Goal: Transaction & Acquisition: Purchase product/service

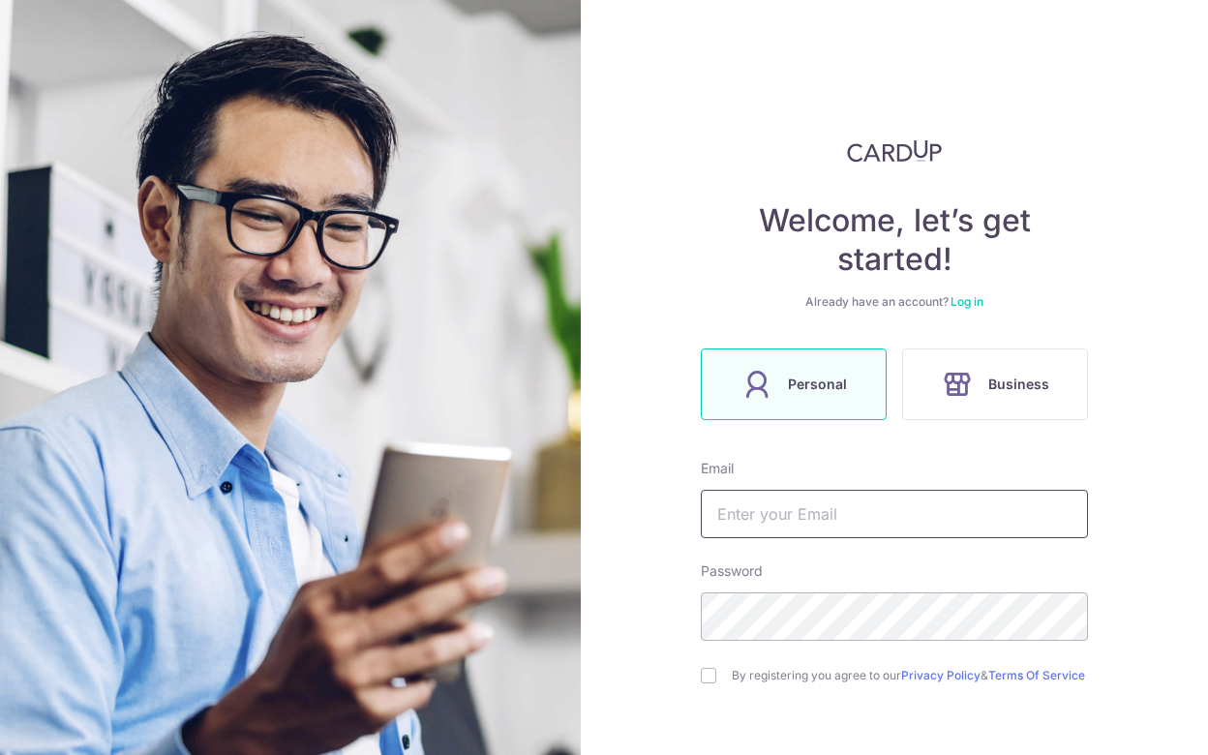
click at [866, 521] on input "text" at bounding box center [894, 514] width 387 height 48
type input "c"
type input "[EMAIL_ADDRESS][DOMAIN_NAME]"
click at [707, 684] on input "checkbox" at bounding box center [708, 675] width 15 height 15
checkbox input "true"
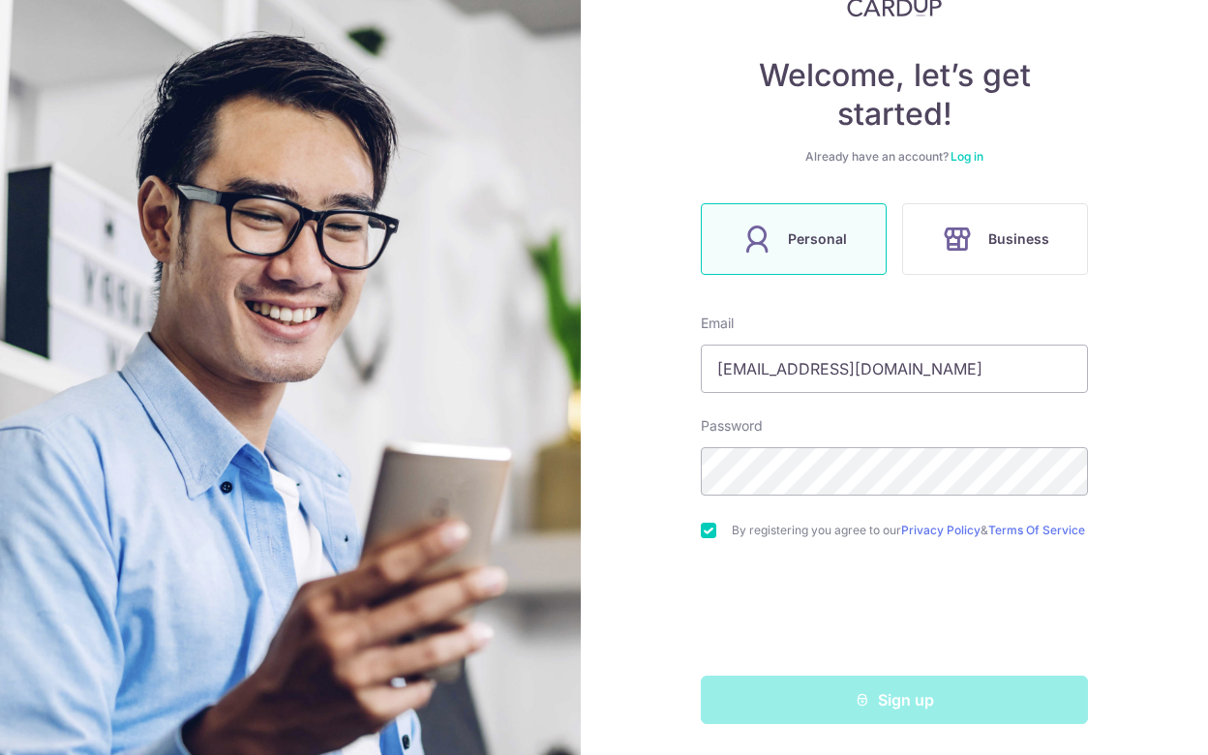
scroll to position [153, 0]
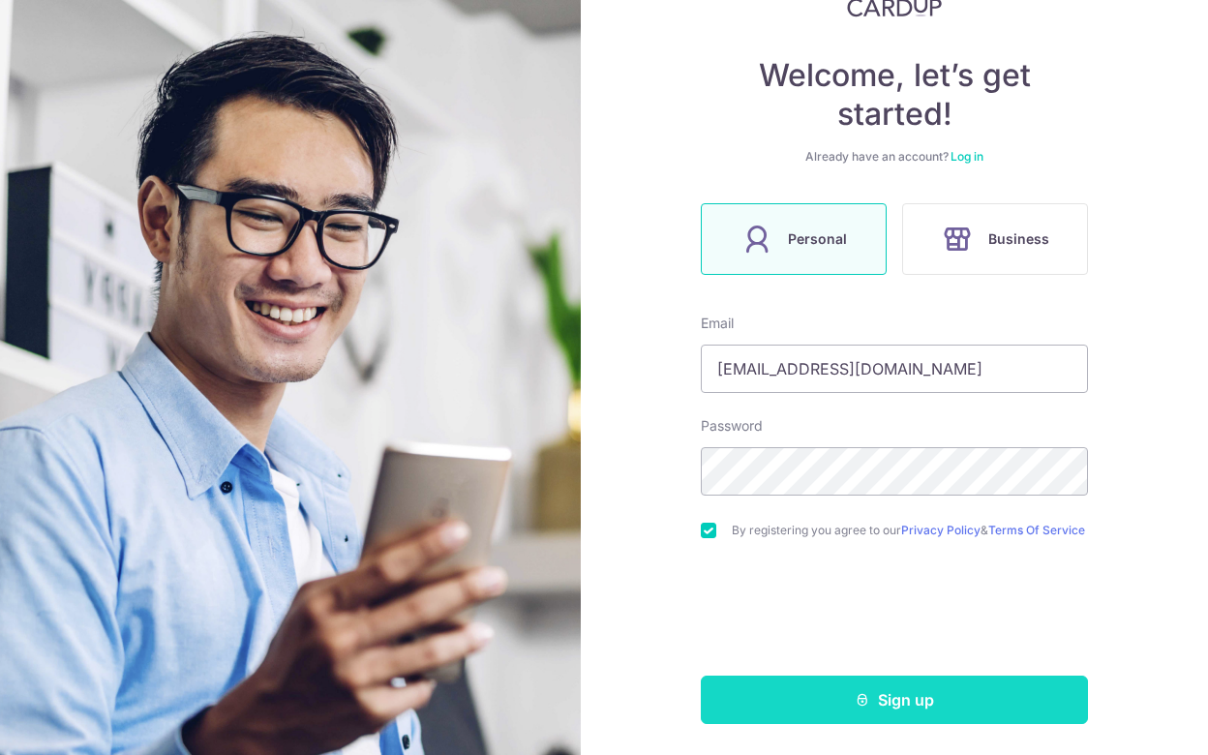
click at [799, 698] on button "Sign up" at bounding box center [894, 700] width 387 height 48
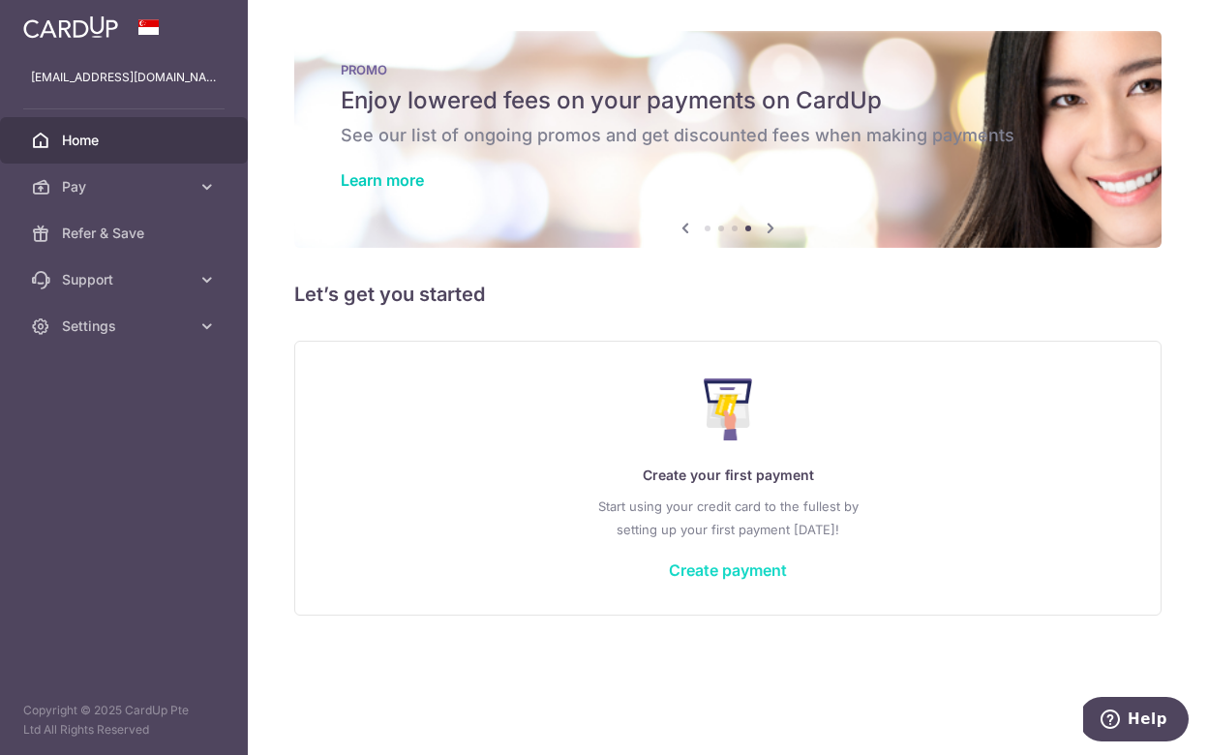
click at [702, 574] on link "Create payment" at bounding box center [728, 570] width 118 height 19
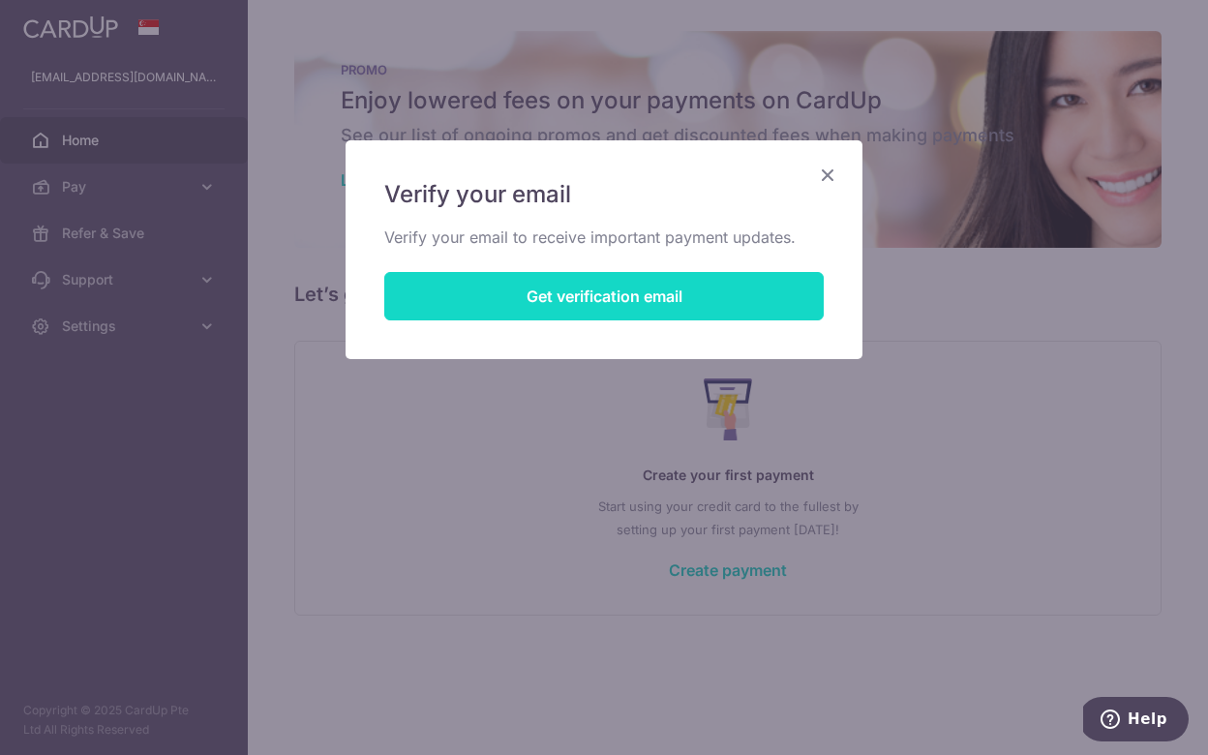
click at [631, 301] on button "Get verification email" at bounding box center [604, 296] width 440 height 48
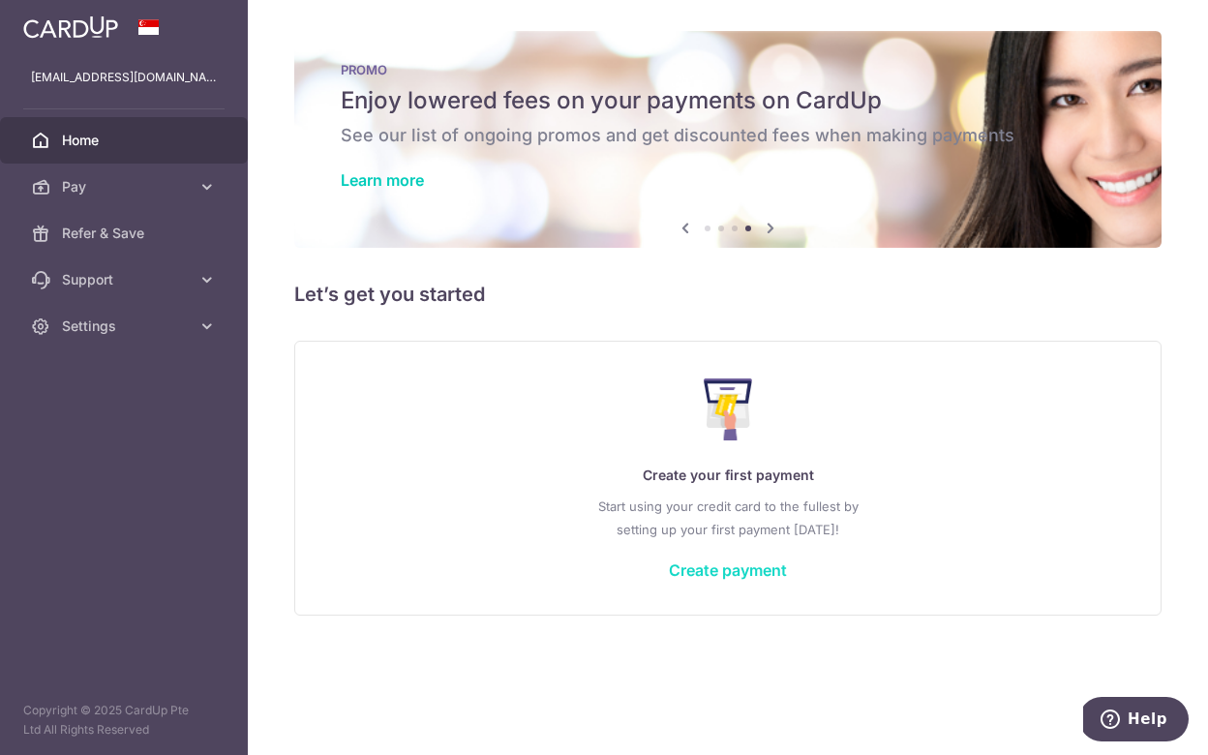
click at [723, 572] on link "Create payment" at bounding box center [728, 570] width 118 height 19
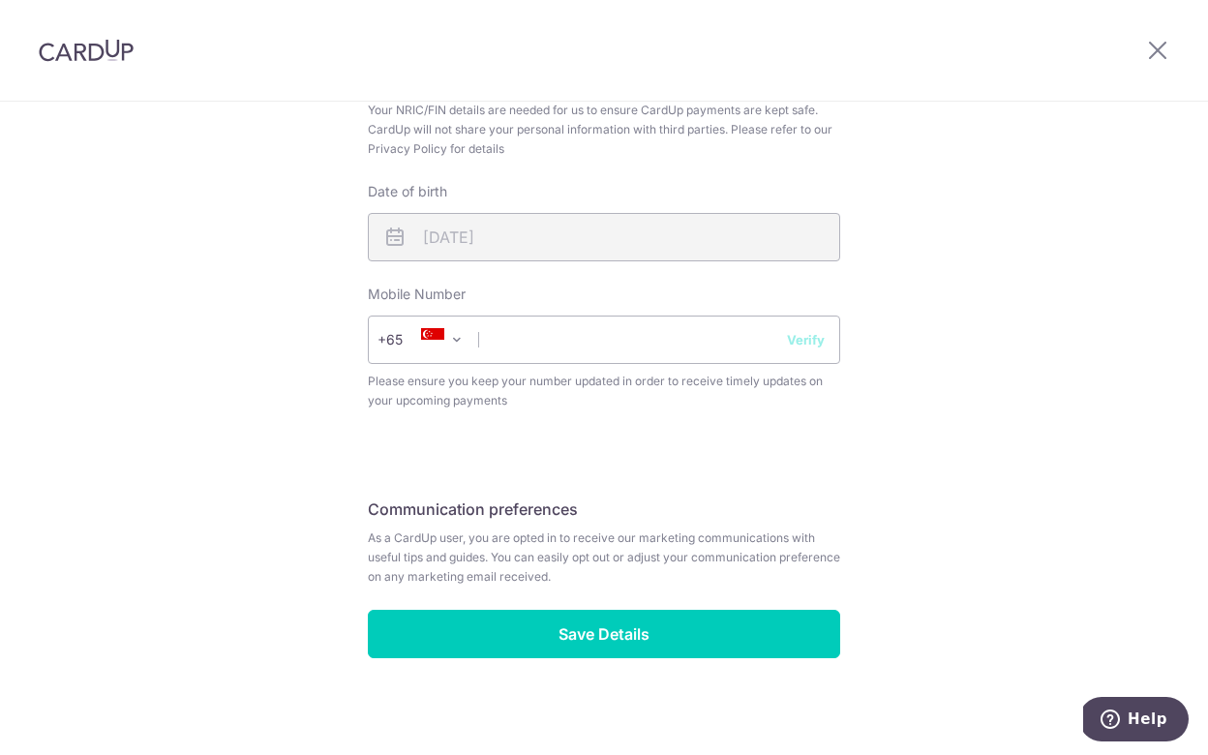
scroll to position [670, 0]
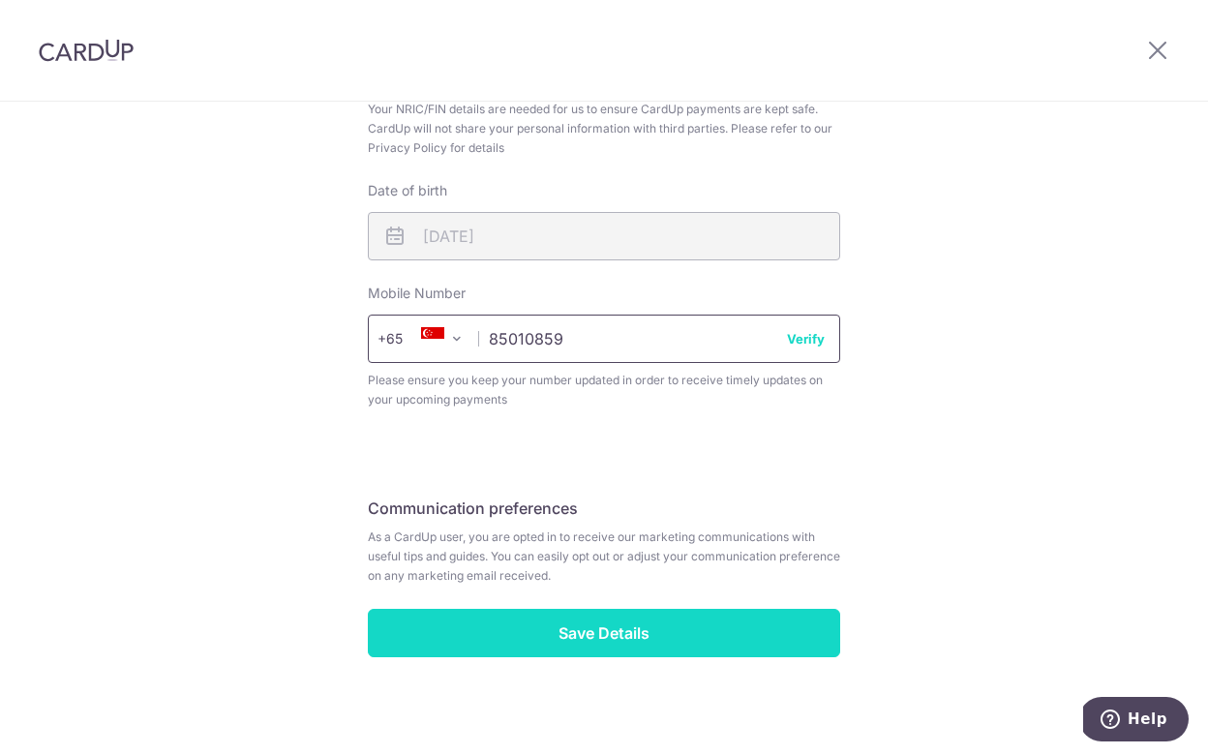
type input "85010859"
click at [542, 648] on input "Save Details" at bounding box center [604, 633] width 472 height 48
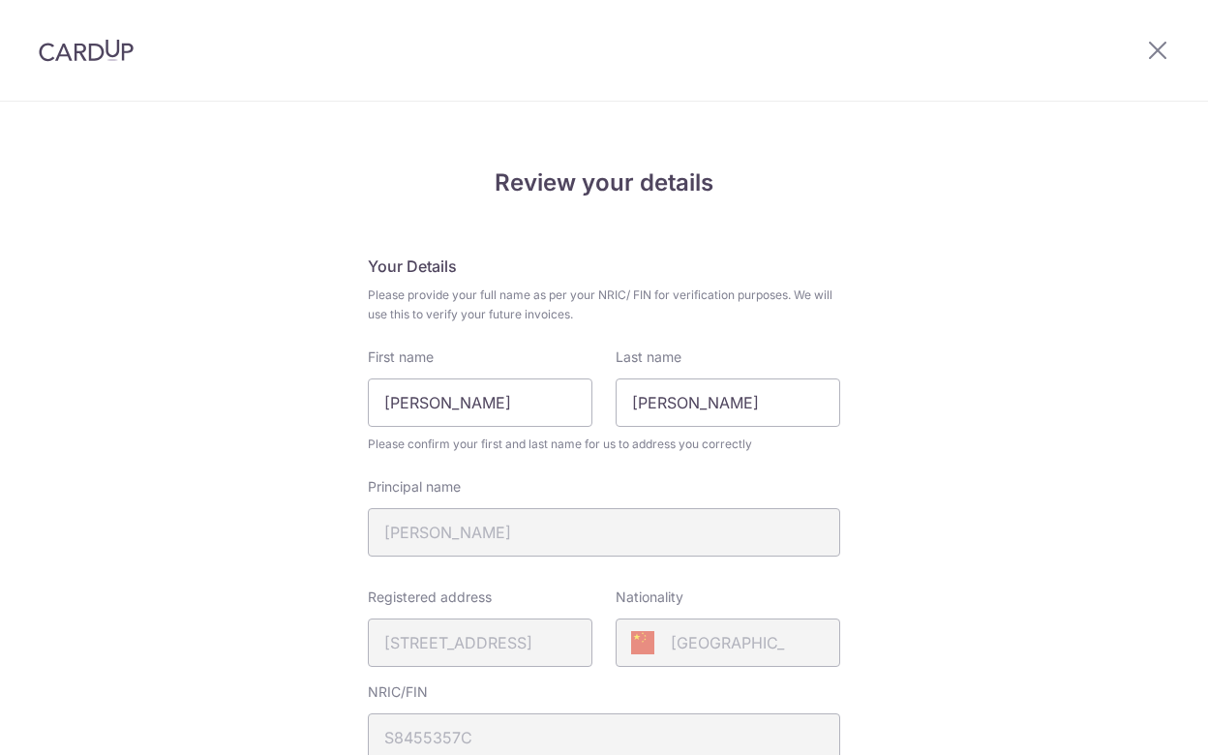
scroll to position [706, 0]
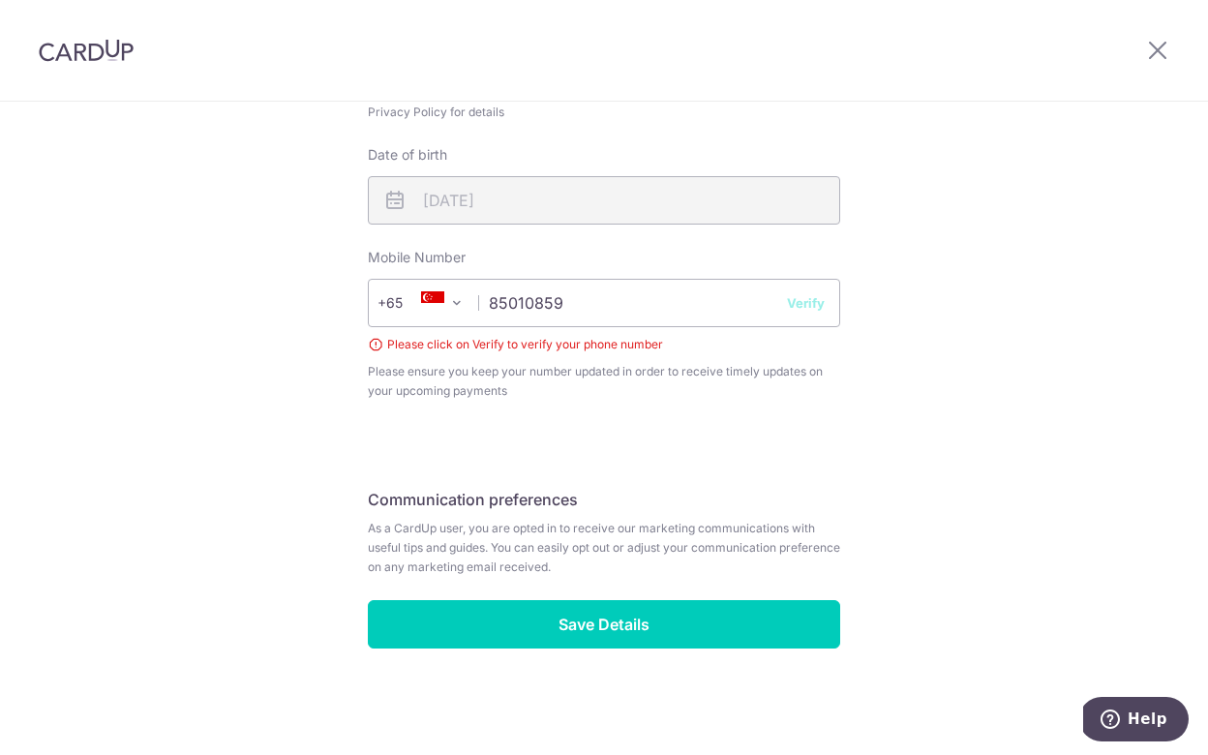
click at [810, 310] on button "Verify" at bounding box center [806, 302] width 38 height 19
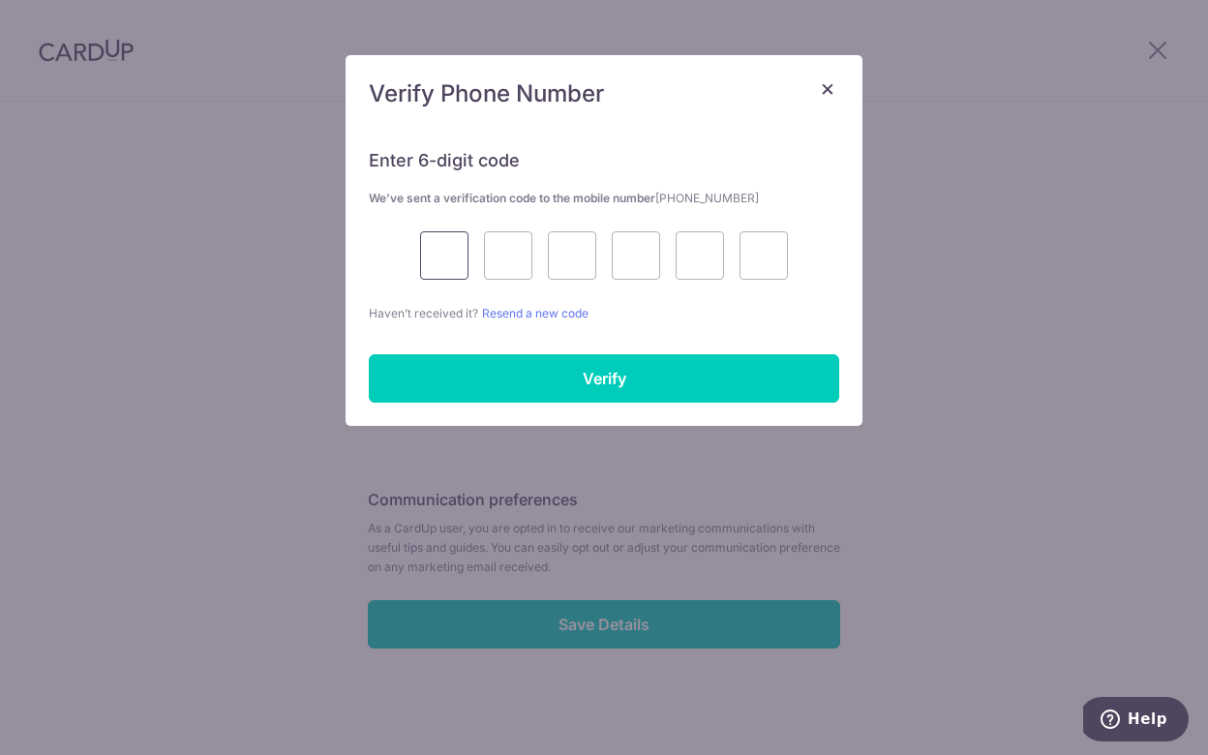
click at [448, 251] on input "text" at bounding box center [444, 255] width 48 height 48
type input "1"
type input "6"
type input "4"
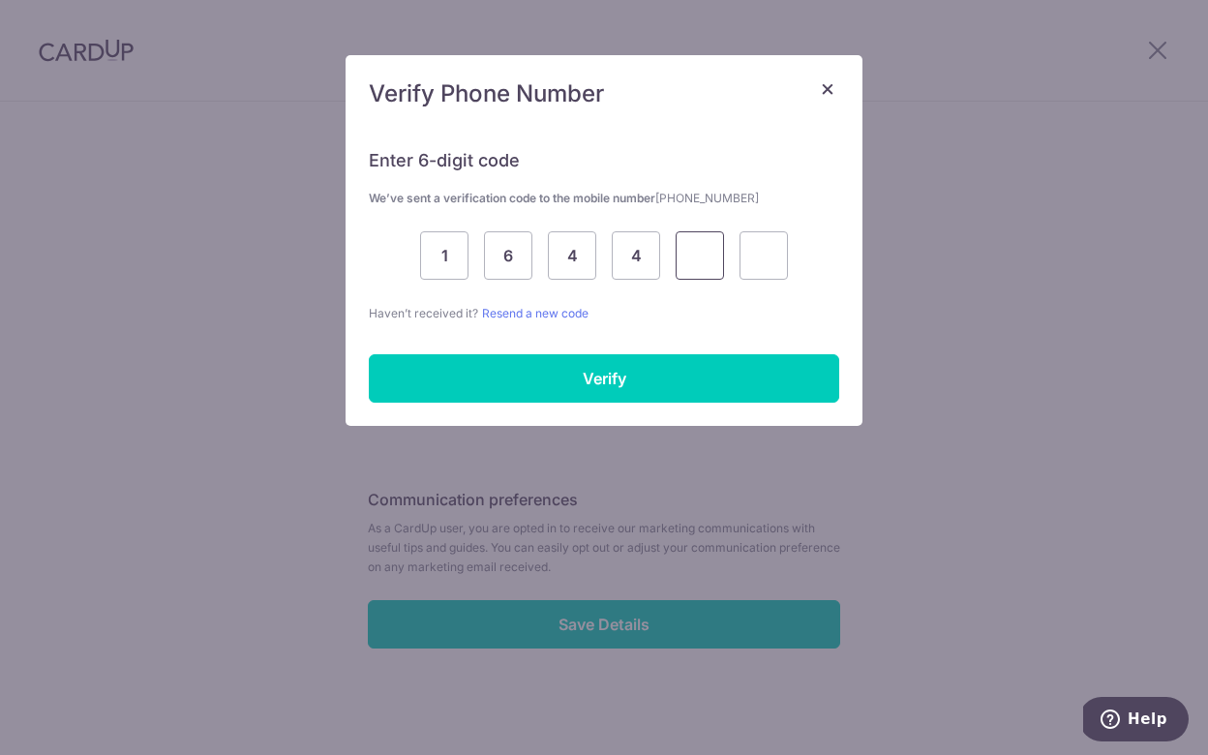
type input "6"
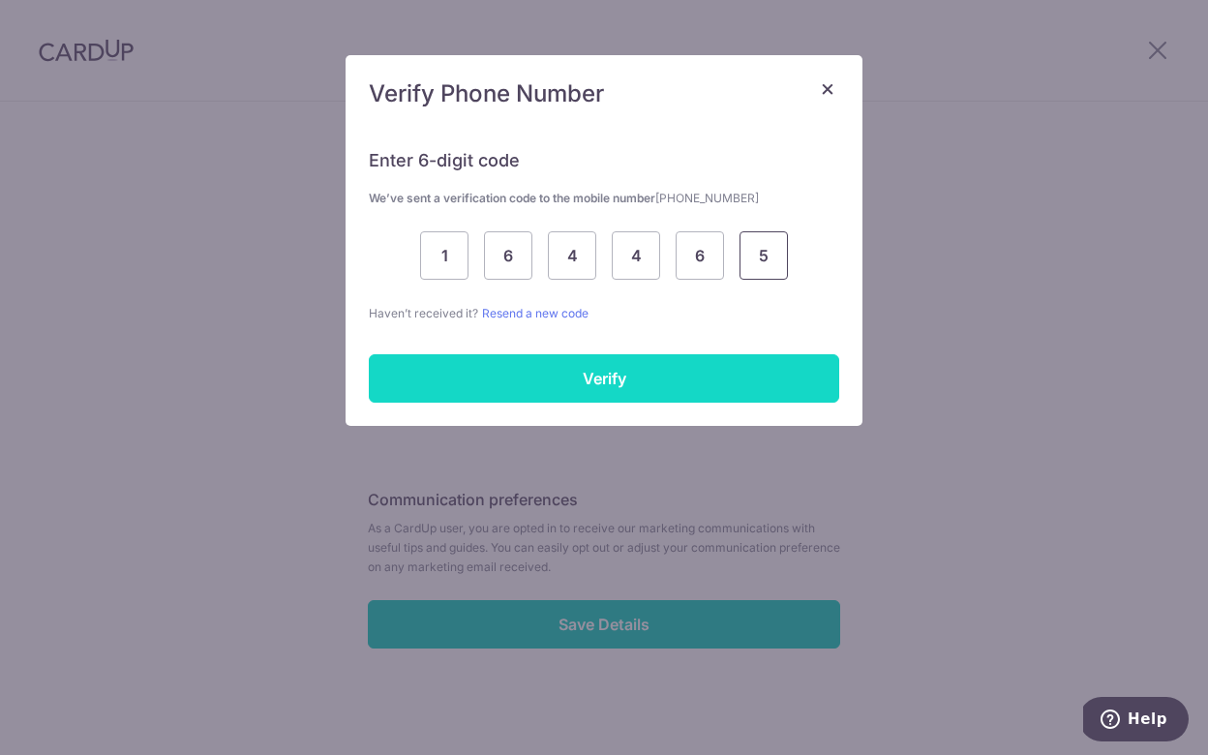
type input "5"
click at [514, 380] on input "Verify" at bounding box center [604, 378] width 471 height 48
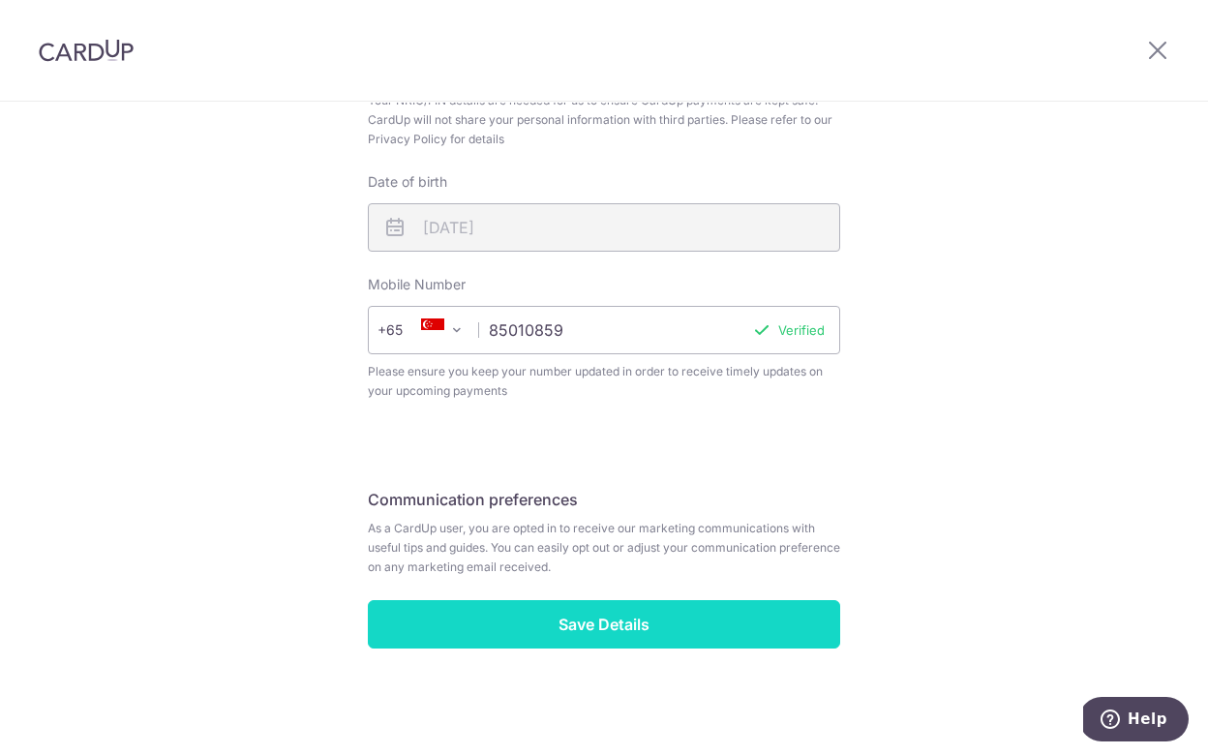
click at [725, 641] on input "Save Details" at bounding box center [604, 624] width 472 height 48
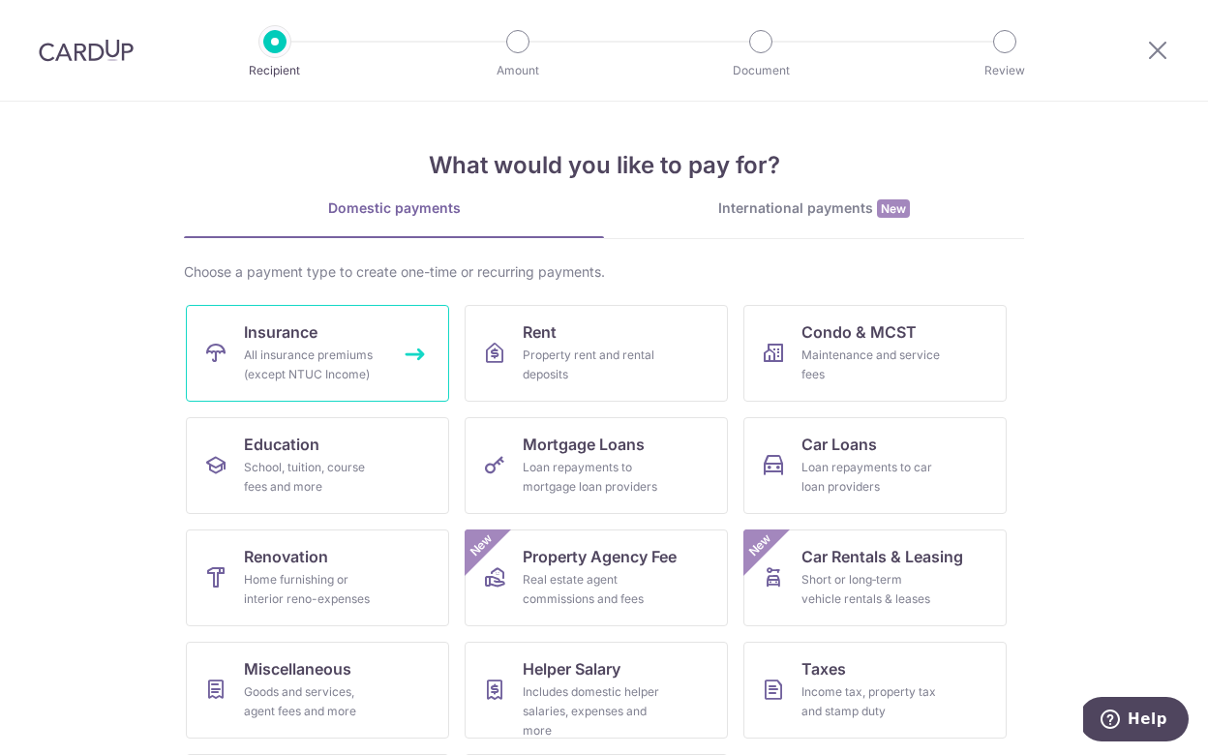
click at [331, 354] on div "All insurance premiums (except NTUC Income)" at bounding box center [313, 365] width 139 height 39
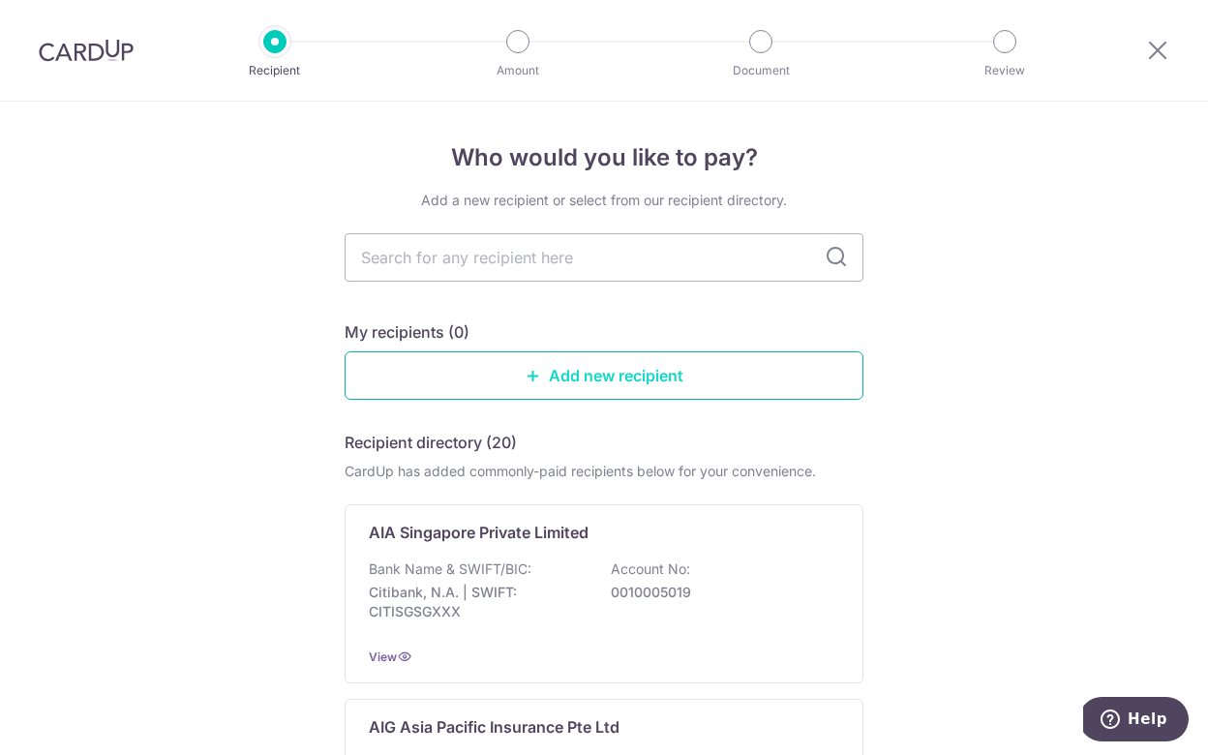
click at [653, 380] on link "Add new recipient" at bounding box center [604, 375] width 519 height 48
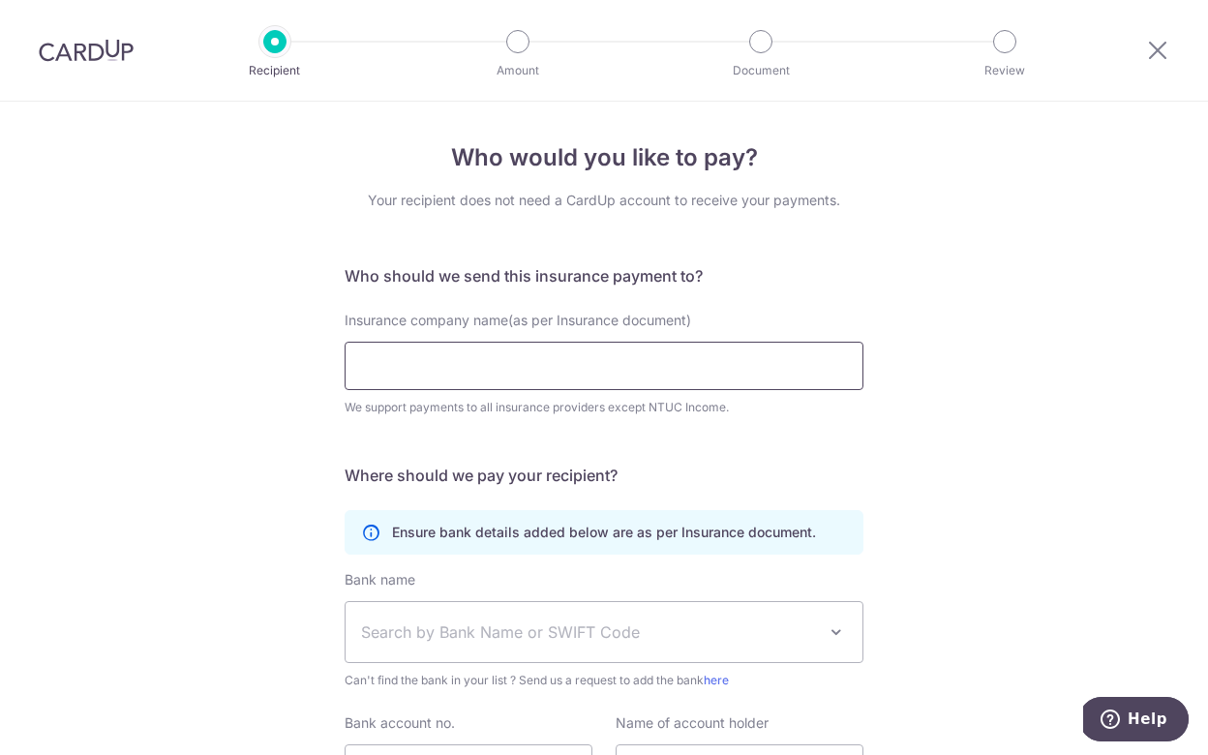
click at [558, 368] on input "Insurance company name(as per Insurance document)" at bounding box center [604, 366] width 519 height 48
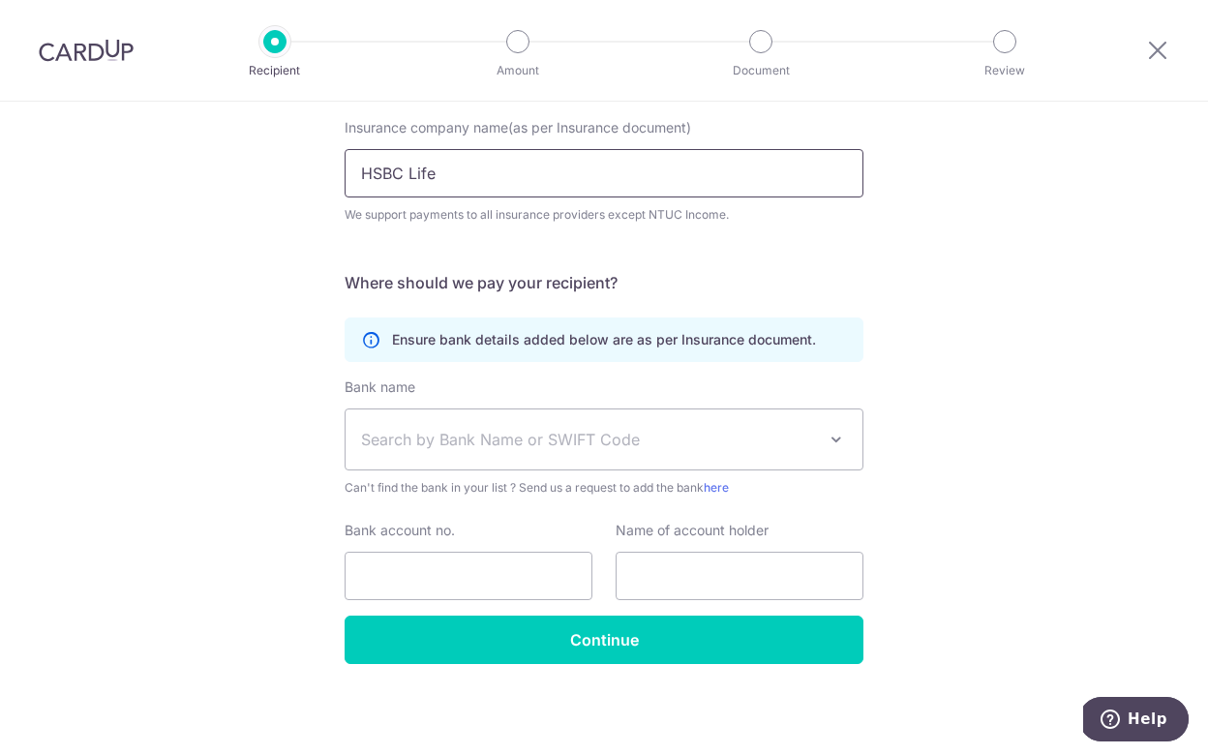
scroll to position [193, 0]
type input "HSBC Life"
click at [486, 447] on span "Search by Bank Name or SWIFT Code" at bounding box center [588, 439] width 455 height 23
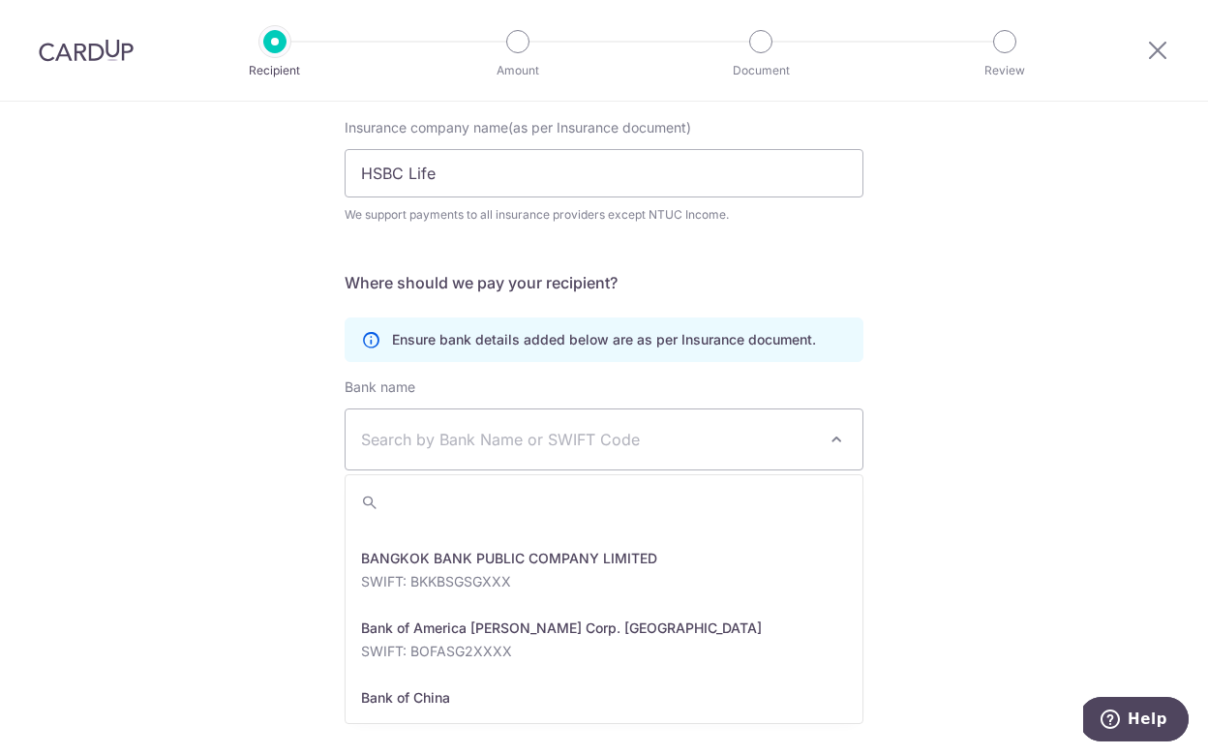
scroll to position [224, 0]
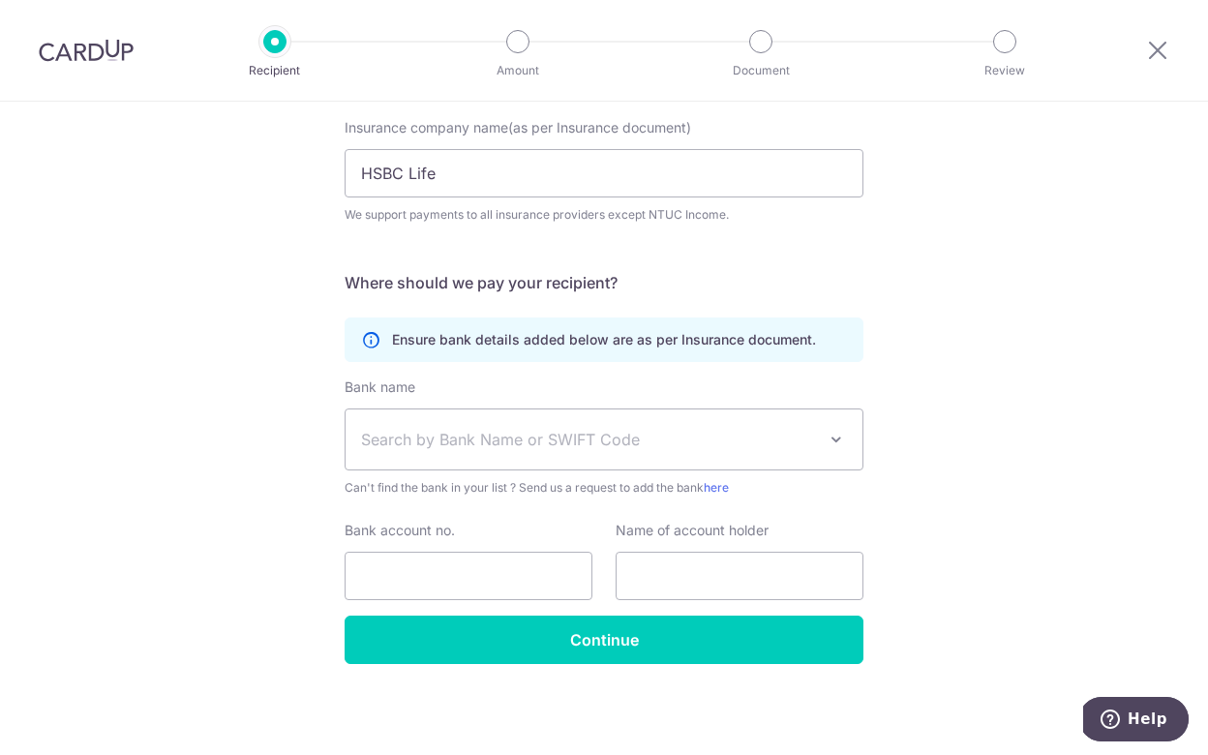
click at [243, 571] on div "Who would you like to pay? Your recipient does not need a CardUp account to rec…" at bounding box center [604, 332] width 1208 height 846
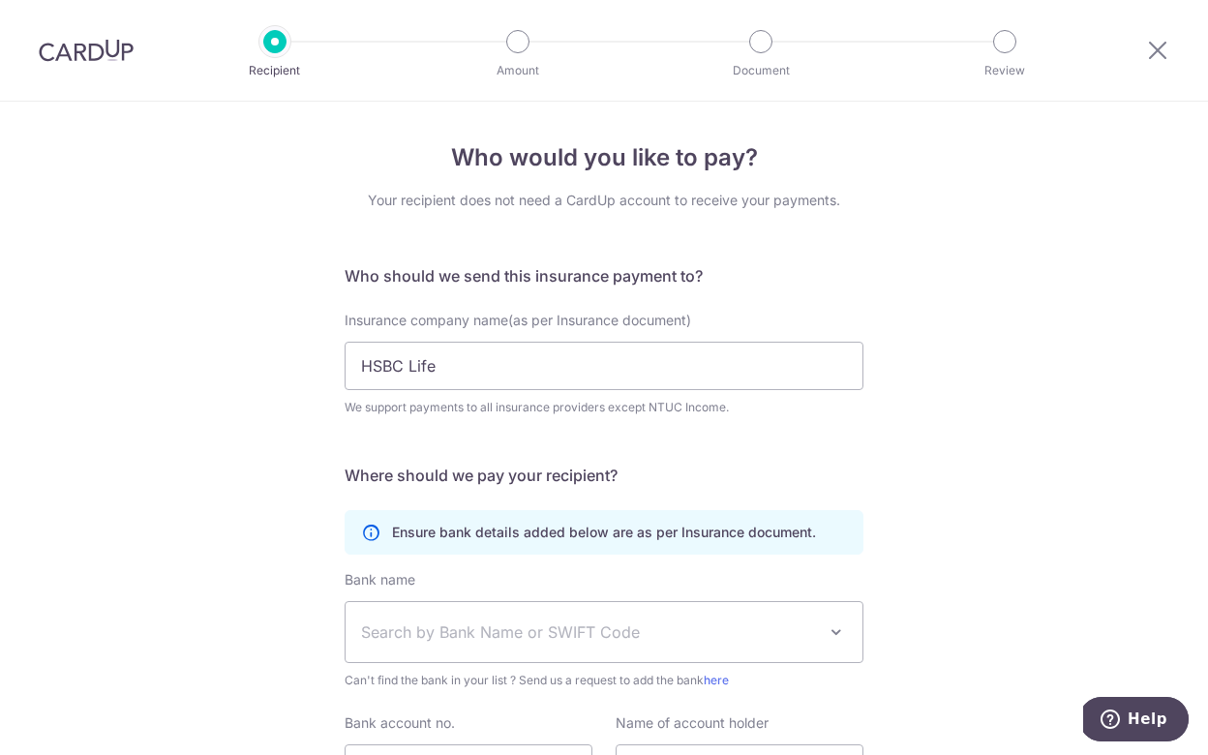
scroll to position [0, 0]
click at [1156, 55] on icon at bounding box center [1157, 50] width 23 height 24
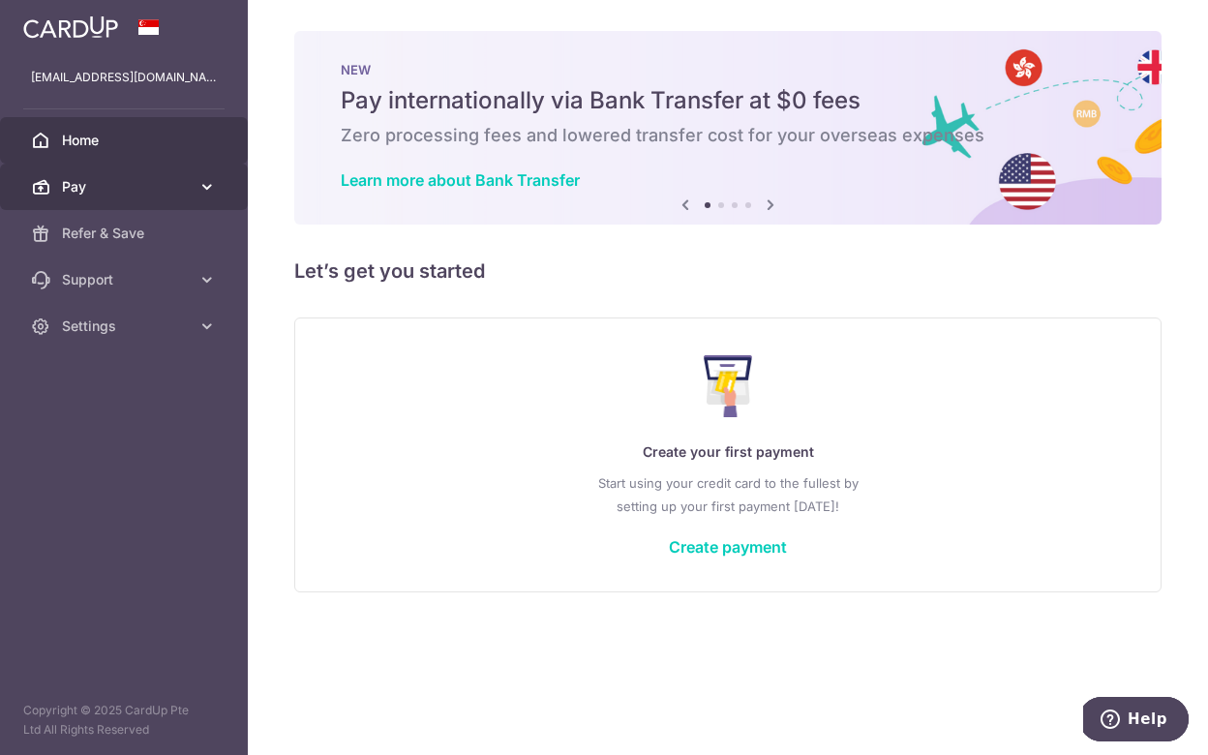
click at [160, 185] on span "Pay" at bounding box center [126, 186] width 128 height 19
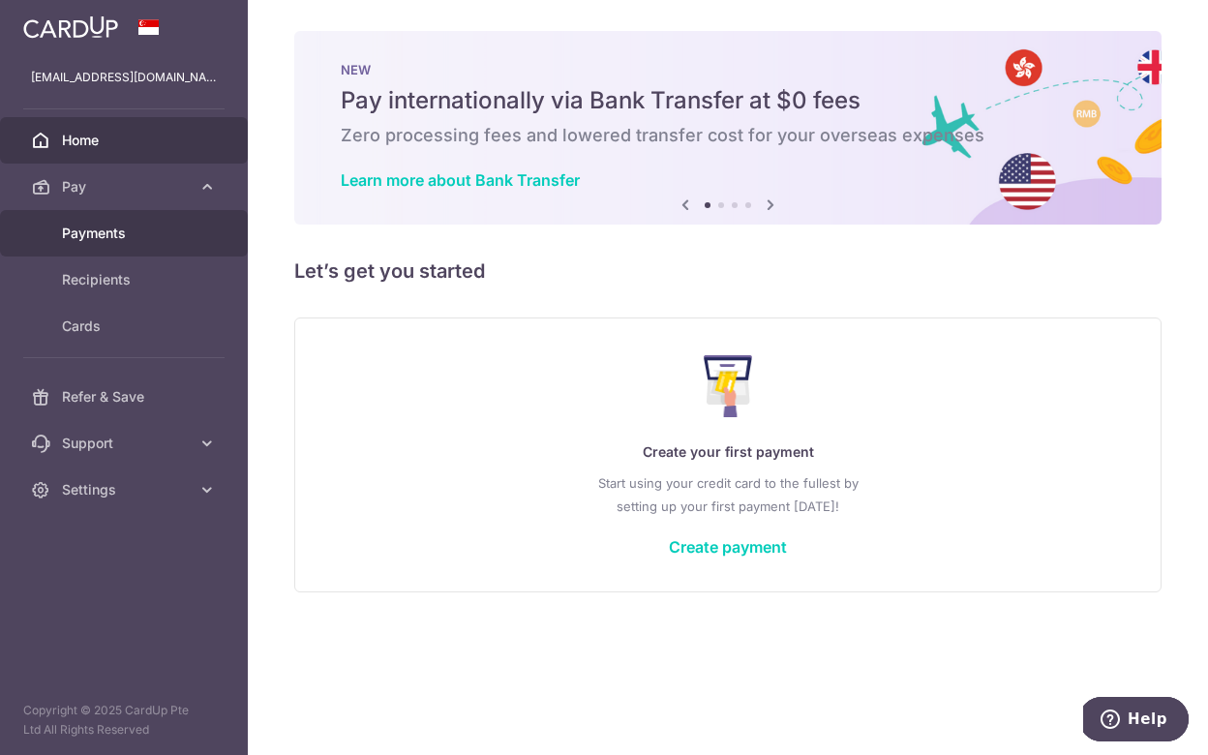
click at [153, 233] on span "Payments" at bounding box center [126, 233] width 128 height 19
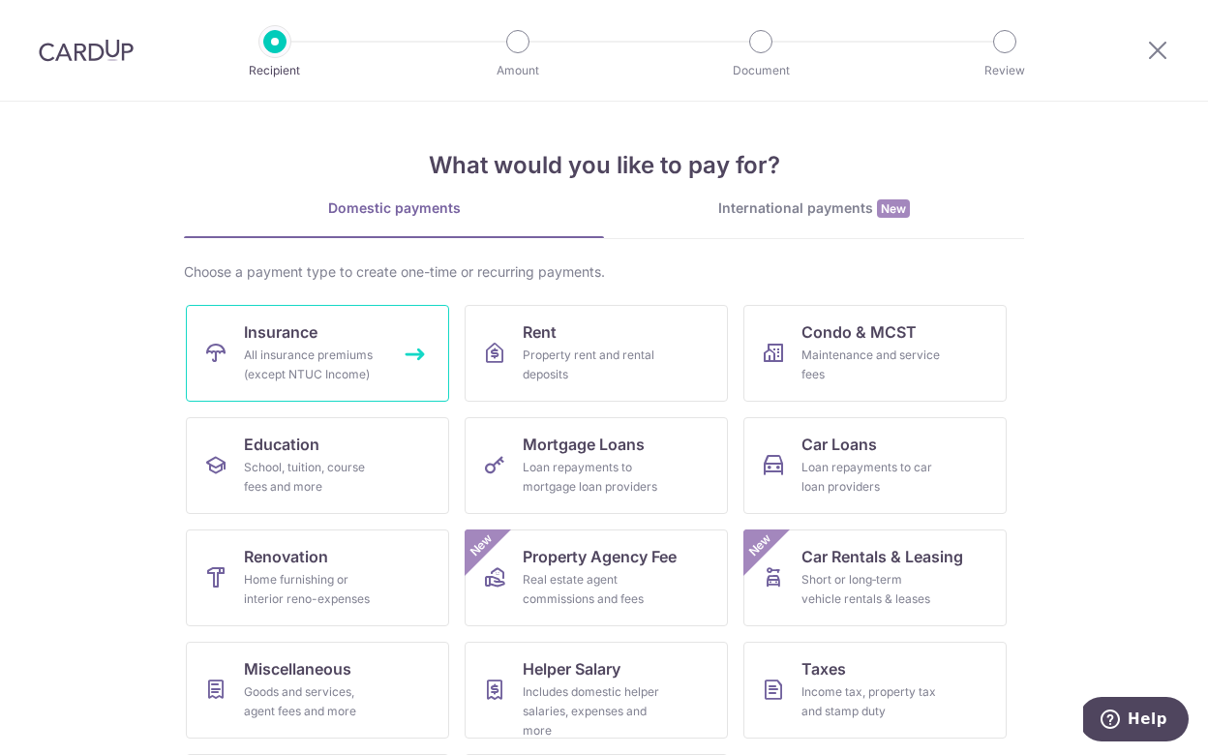
click at [355, 361] on div "All insurance premiums (except NTUC Income)" at bounding box center [313, 365] width 139 height 39
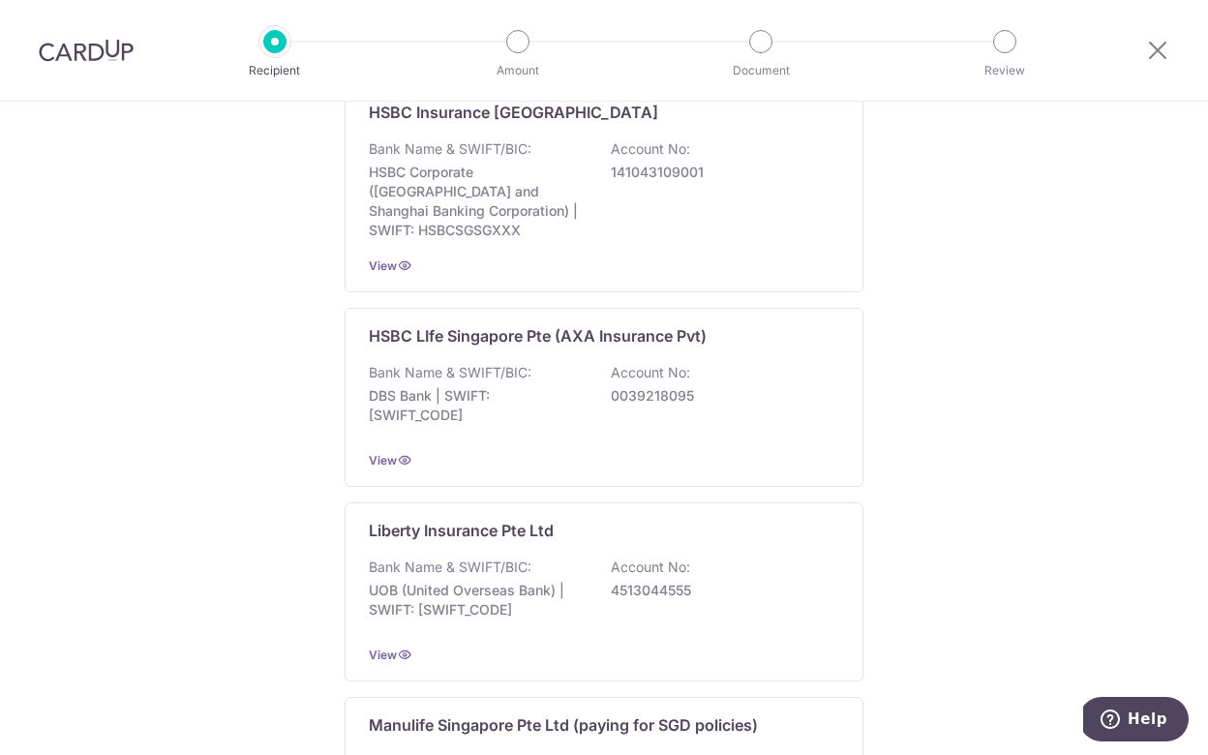
scroll to position [1395, 0]
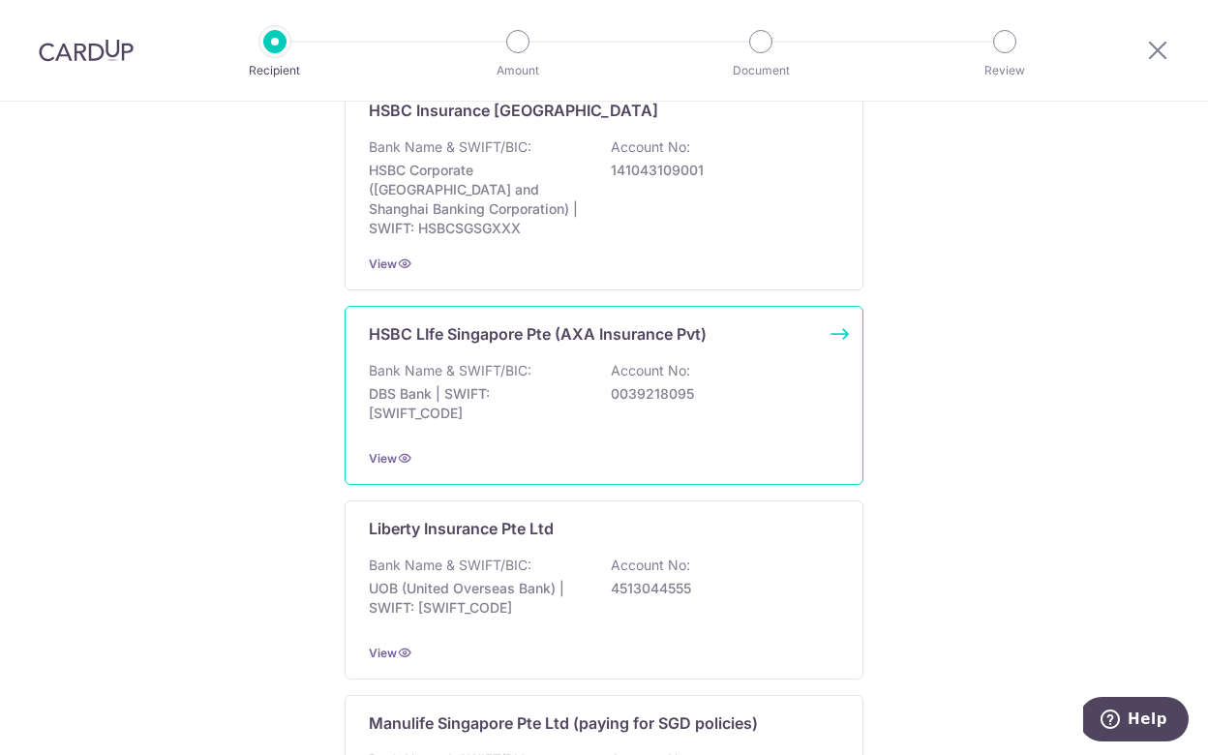
click at [490, 384] on p "DBS Bank | SWIFT: [SWIFT_CODE]" at bounding box center [477, 403] width 217 height 39
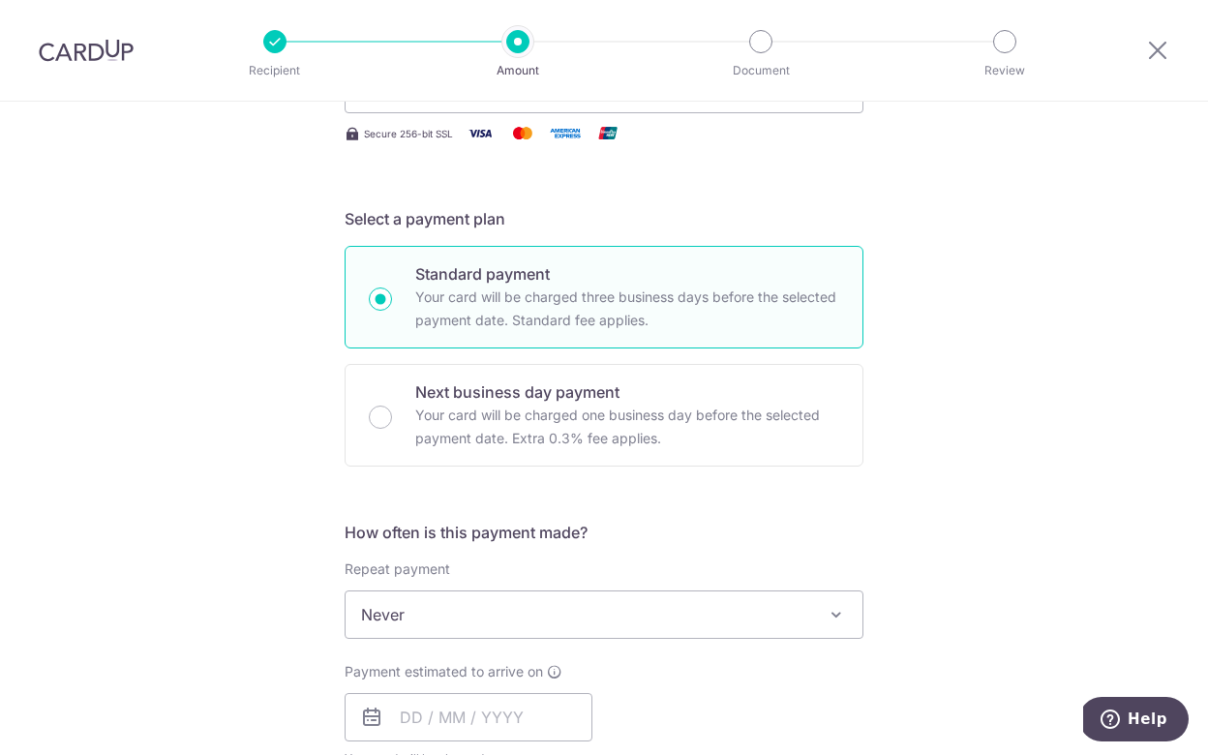
scroll to position [329, 0]
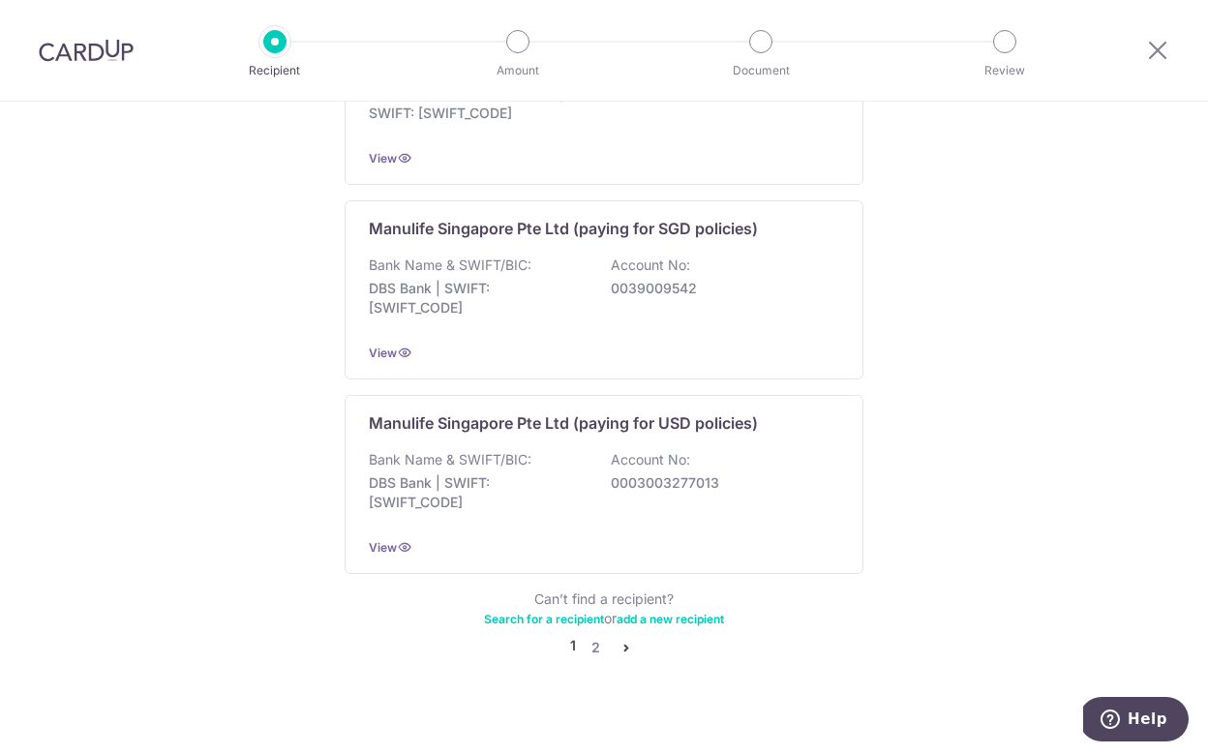
scroll to position [1889, 0]
click at [599, 637] on link "2" at bounding box center [595, 648] width 23 height 23
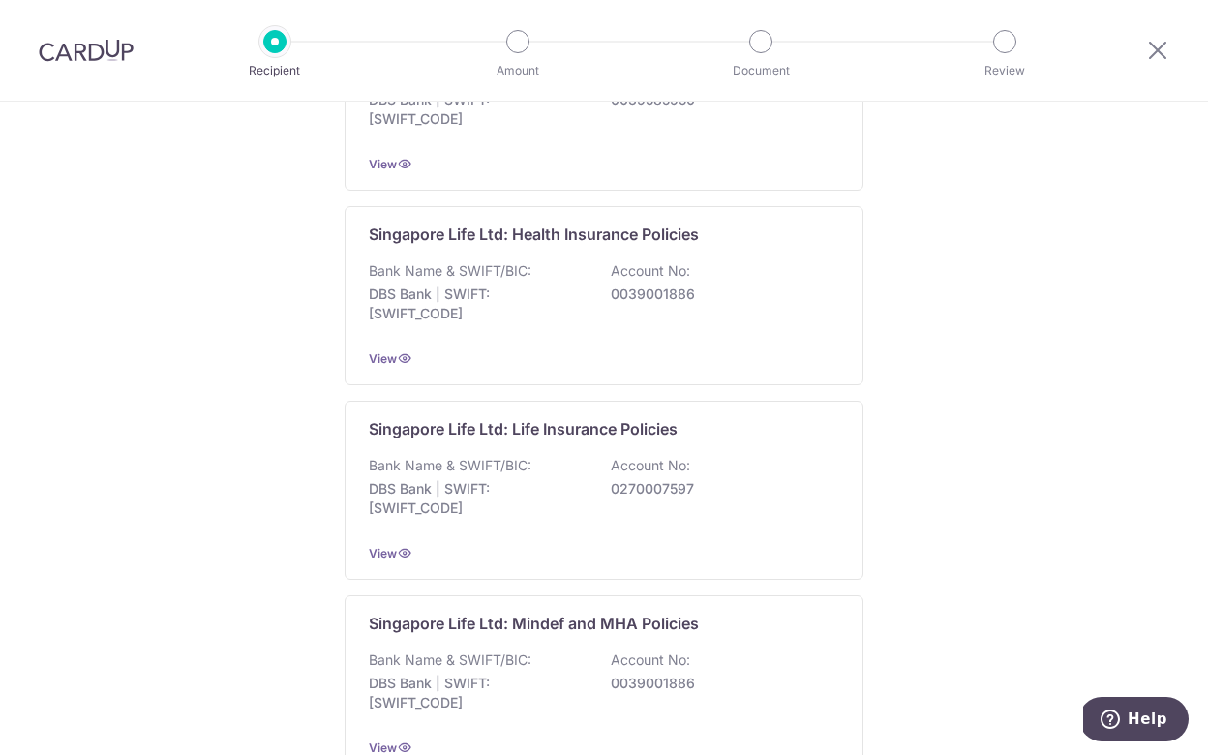
scroll to position [713, 0]
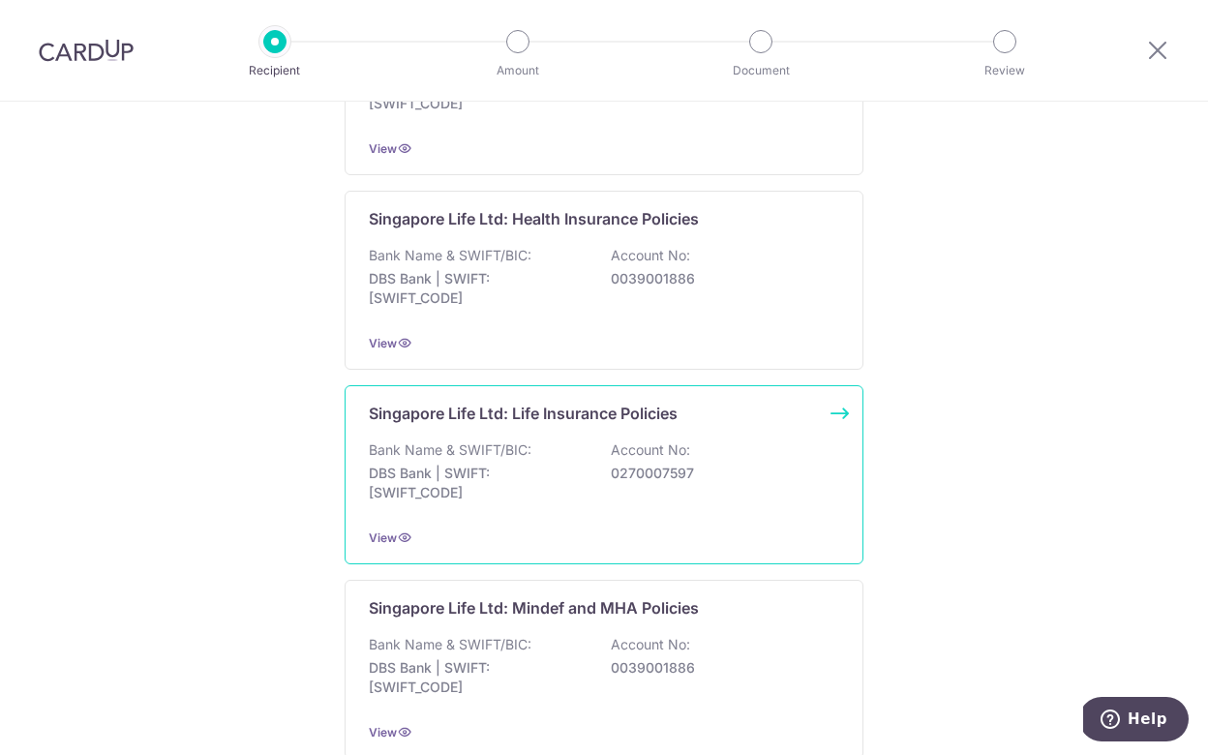
click at [441, 514] on div "Singapore Life Ltd: Life Insurance Policies Bank Name & SWIFT/BIC: DBS Bank | S…" at bounding box center [604, 474] width 519 height 179
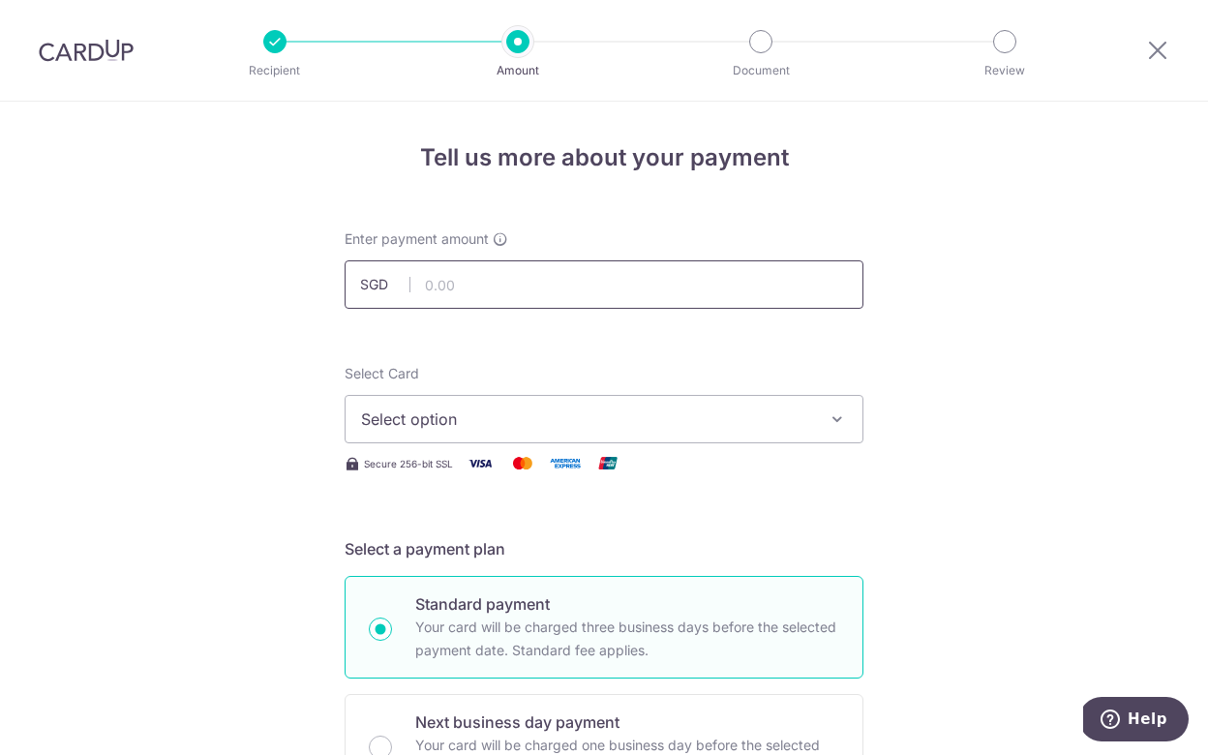
click at [461, 284] on input "text" at bounding box center [604, 284] width 519 height 48
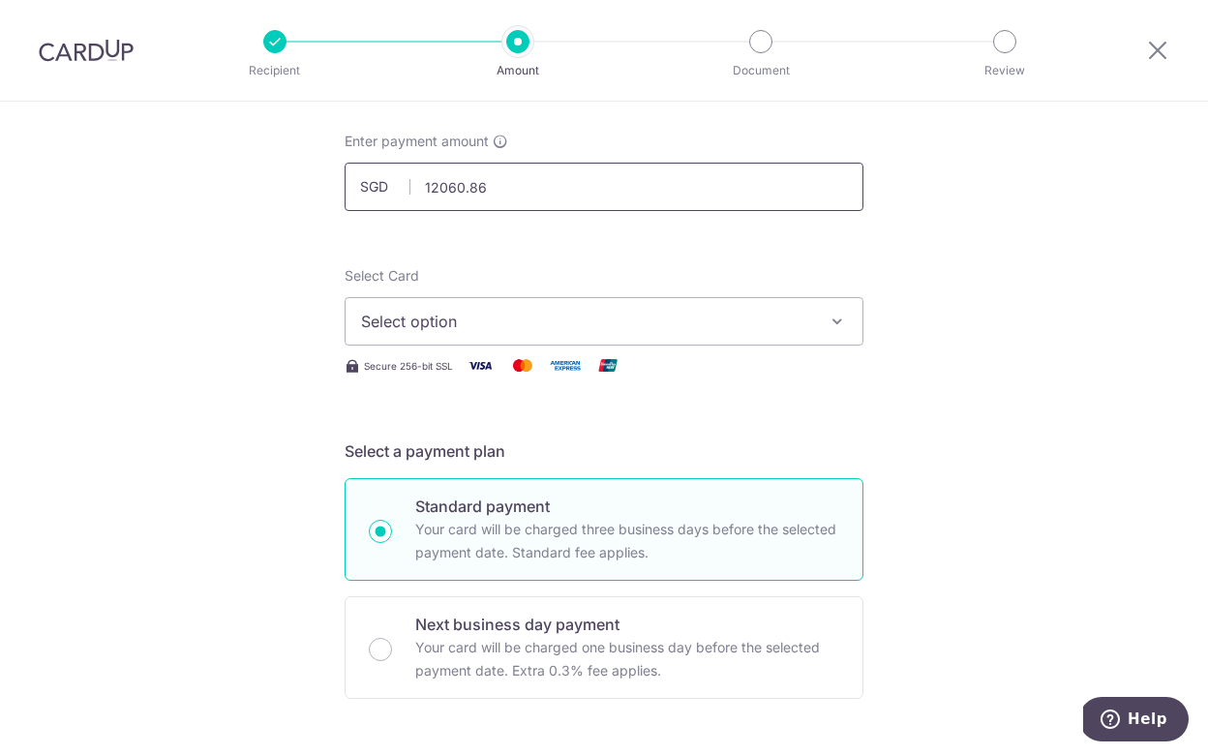
scroll to position [131, 0]
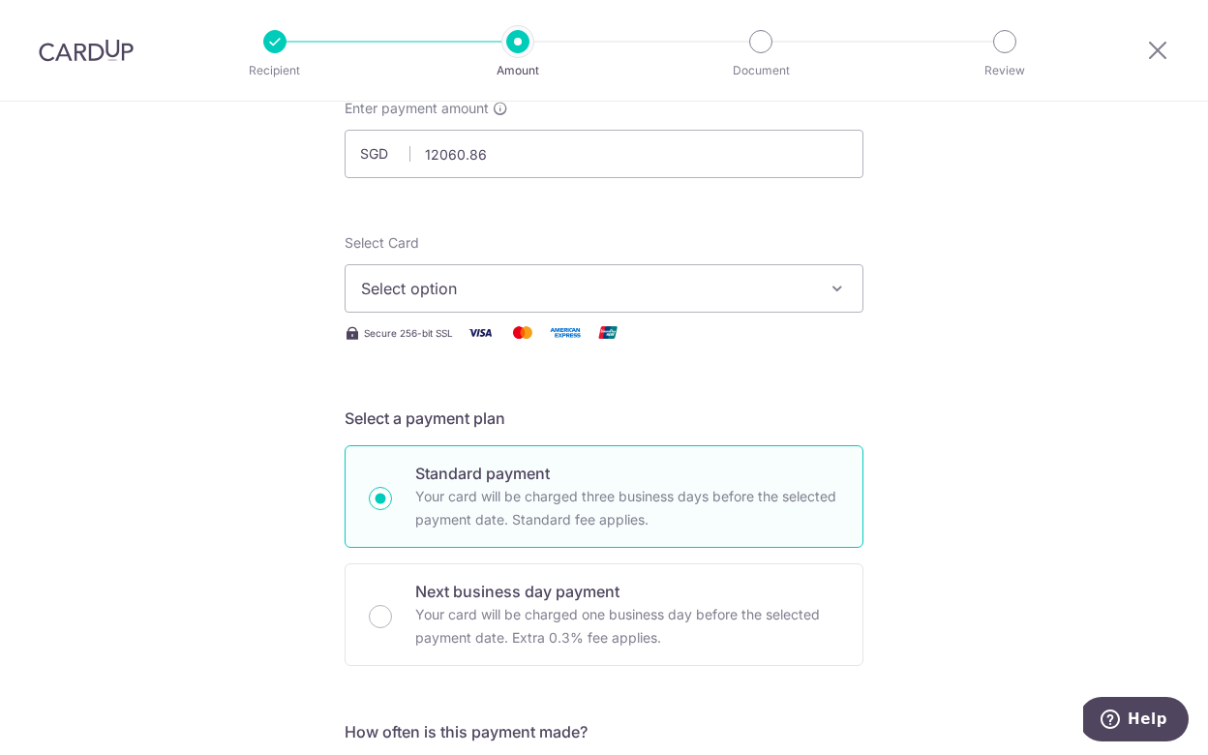
type input "12,060.86"
click at [453, 282] on span "Select option" at bounding box center [586, 288] width 451 height 23
click at [450, 338] on span "Add credit card" at bounding box center [621, 342] width 451 height 19
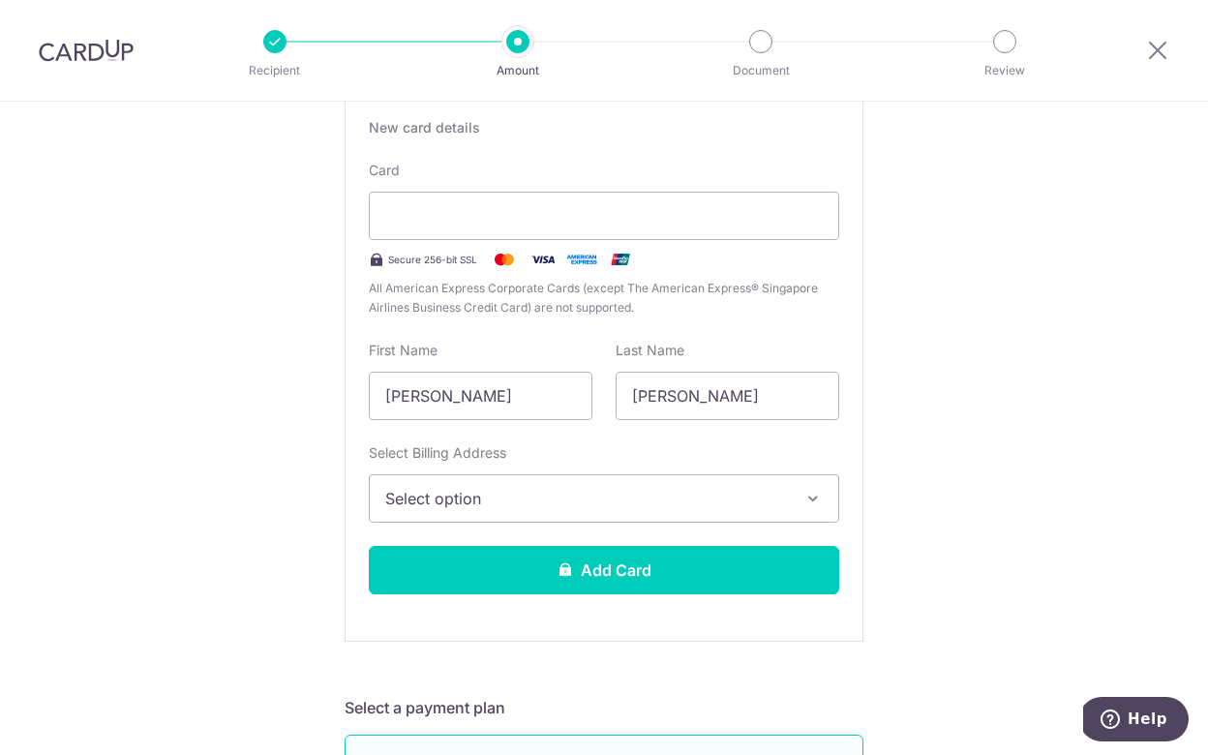
scroll to position [374, 0]
click at [493, 498] on span "Select option" at bounding box center [586, 497] width 403 height 23
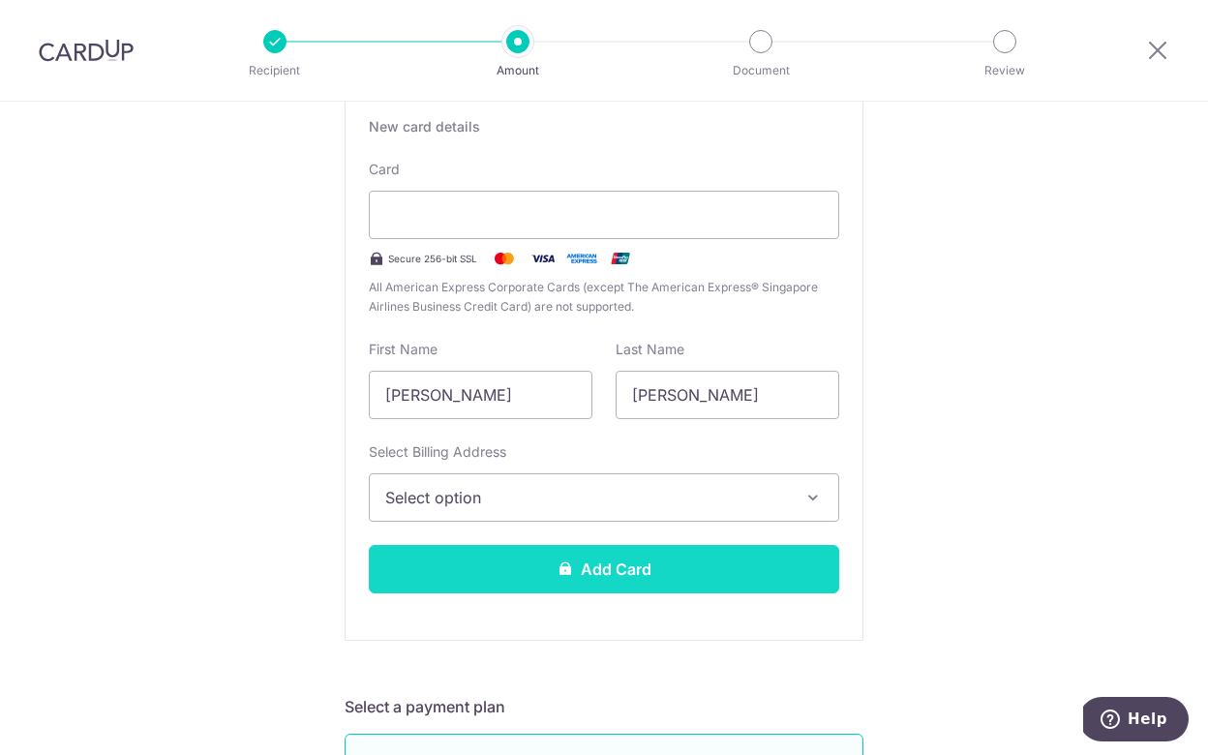
click at [678, 562] on button "Add Card" at bounding box center [604, 569] width 471 height 48
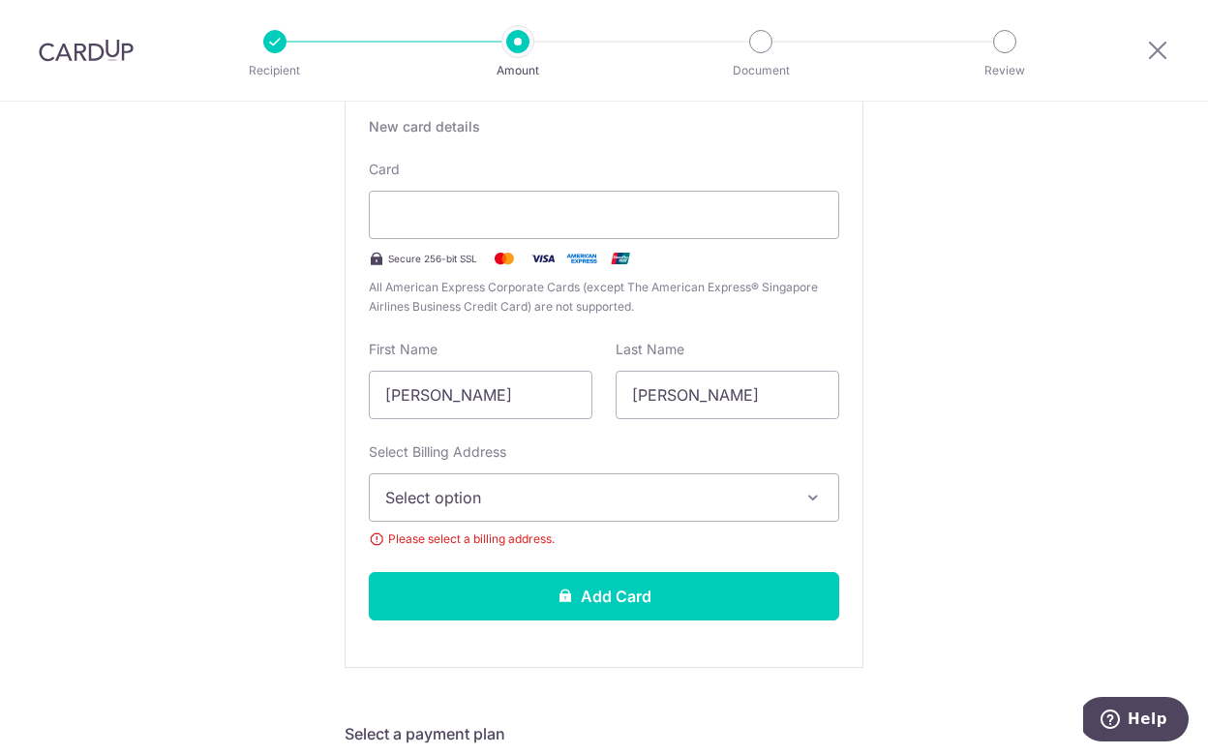
click at [528, 508] on span "Select option" at bounding box center [586, 497] width 403 height 23
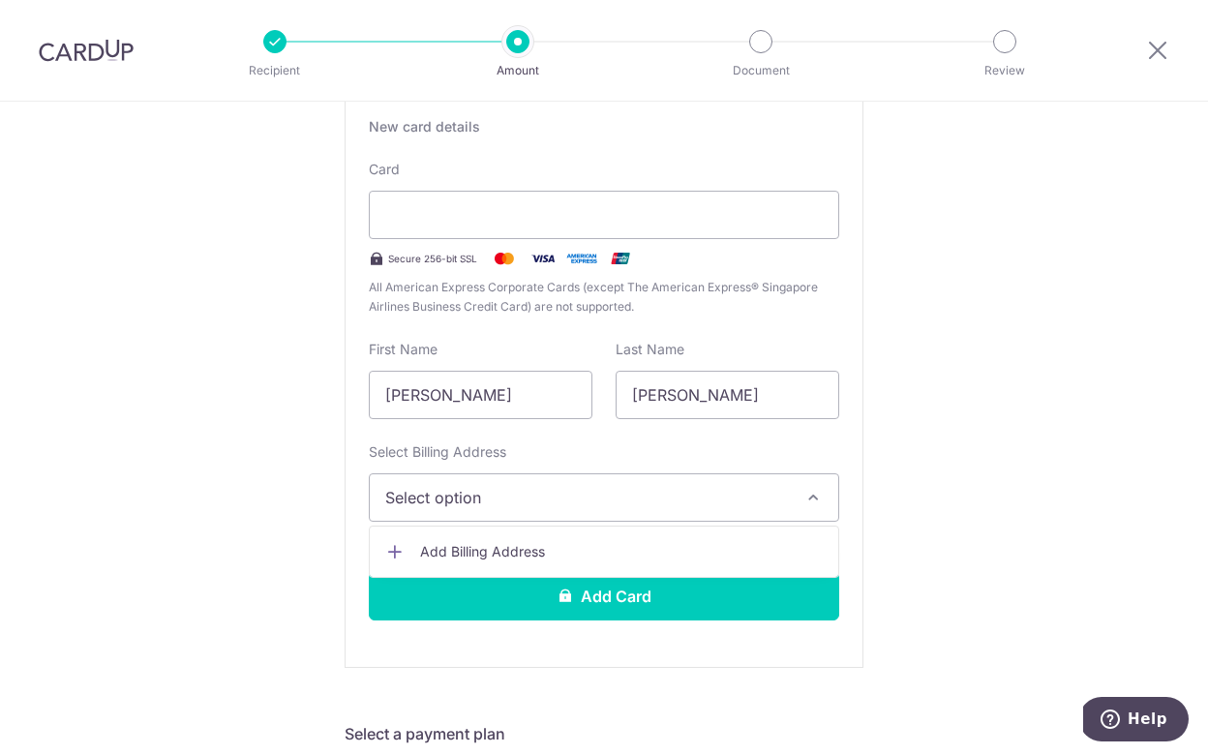
click at [523, 546] on span "Add Billing Address" at bounding box center [621, 551] width 403 height 19
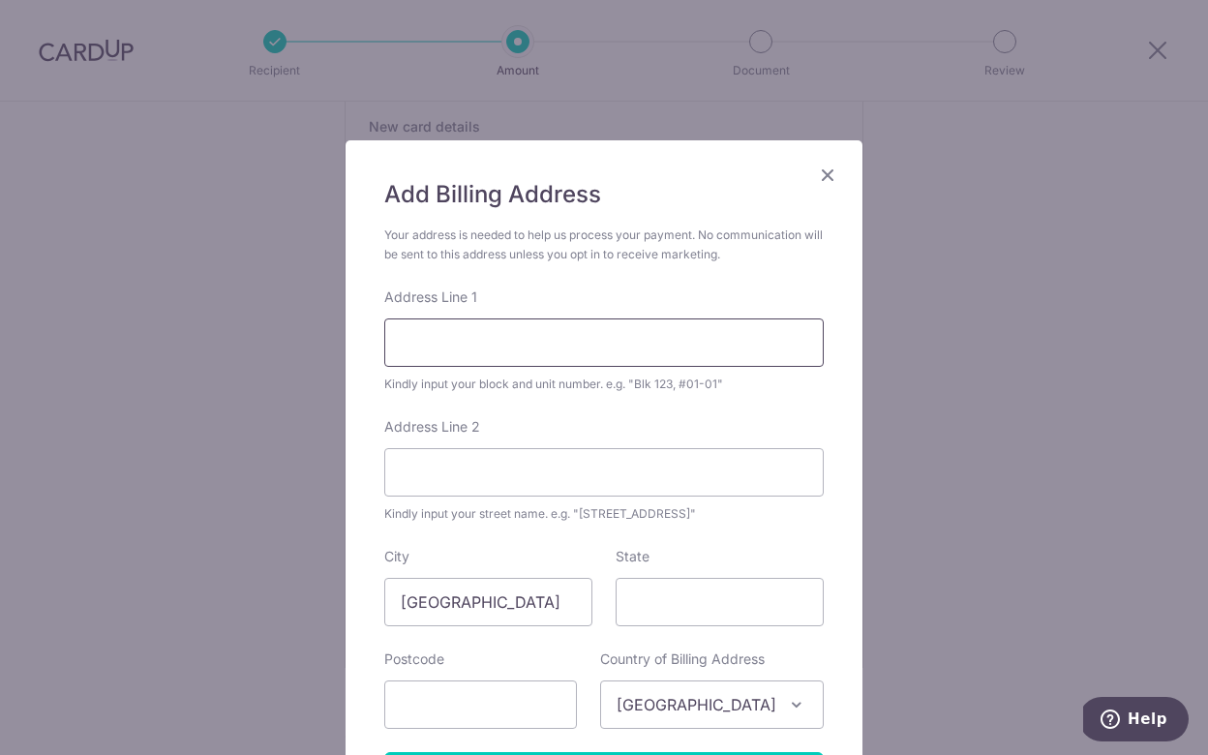
type input "2"
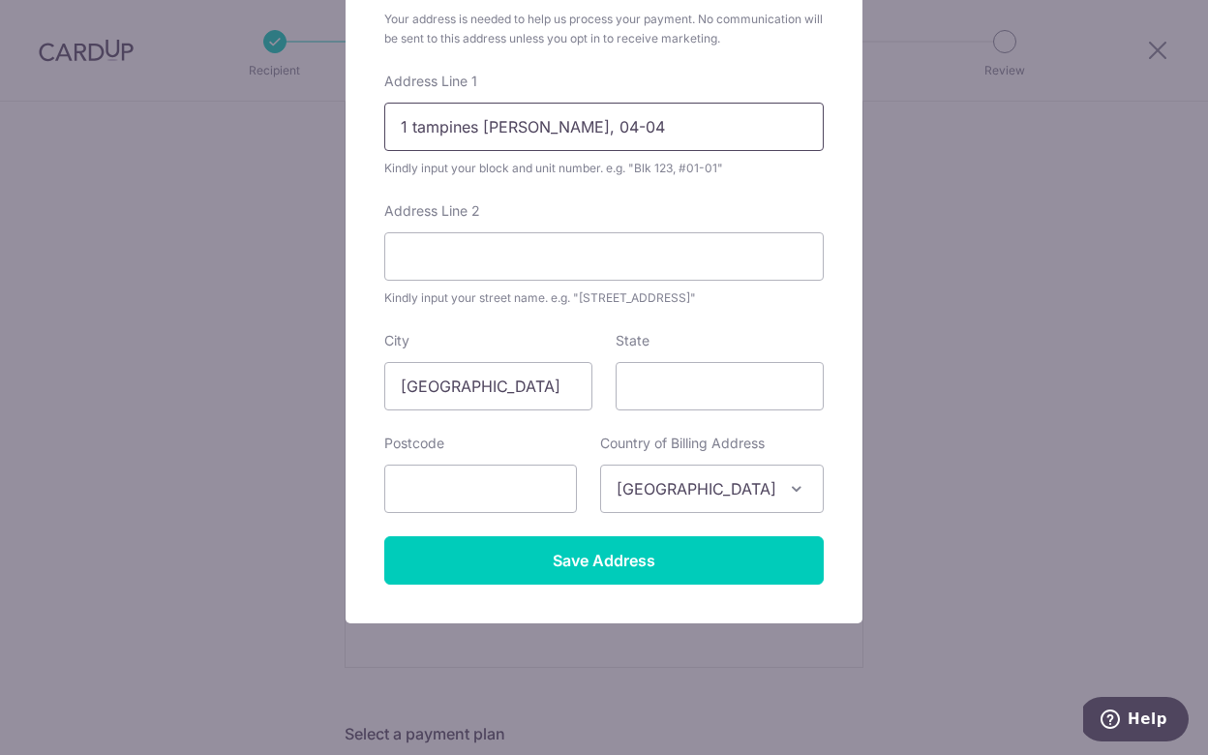
scroll to position [225, 0]
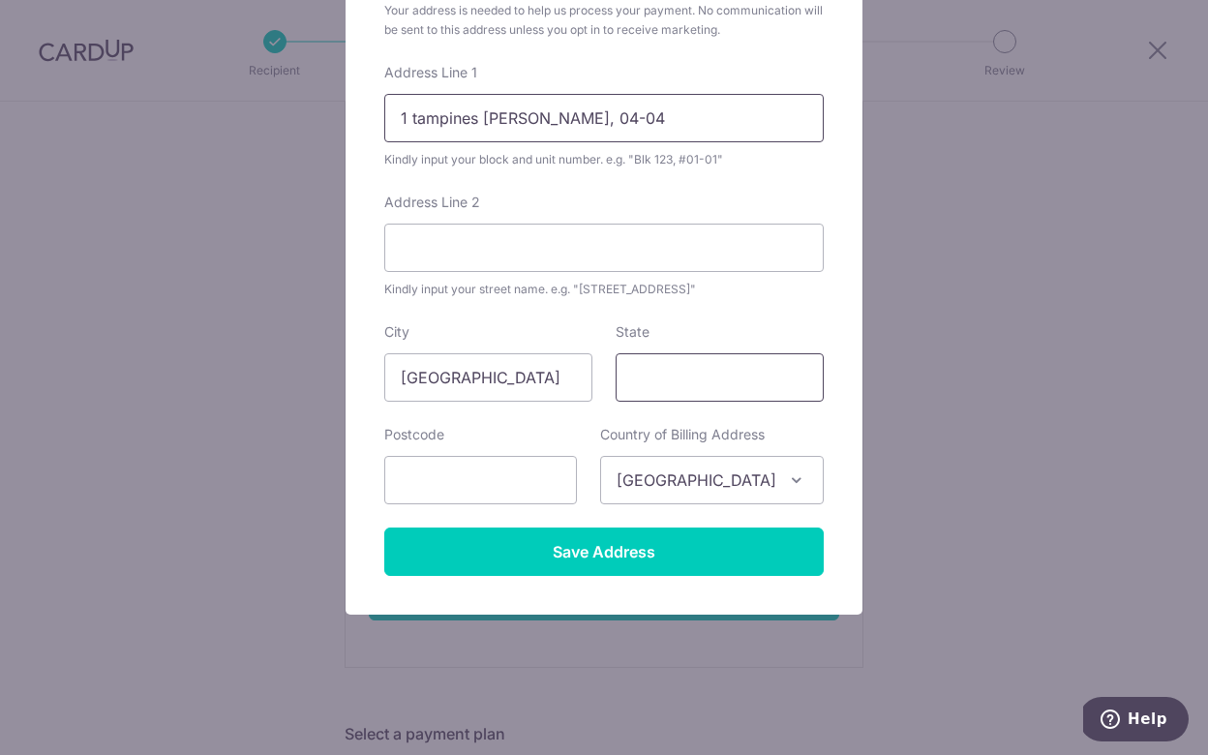
type input "1 tampines [PERSON_NAME], 04-04"
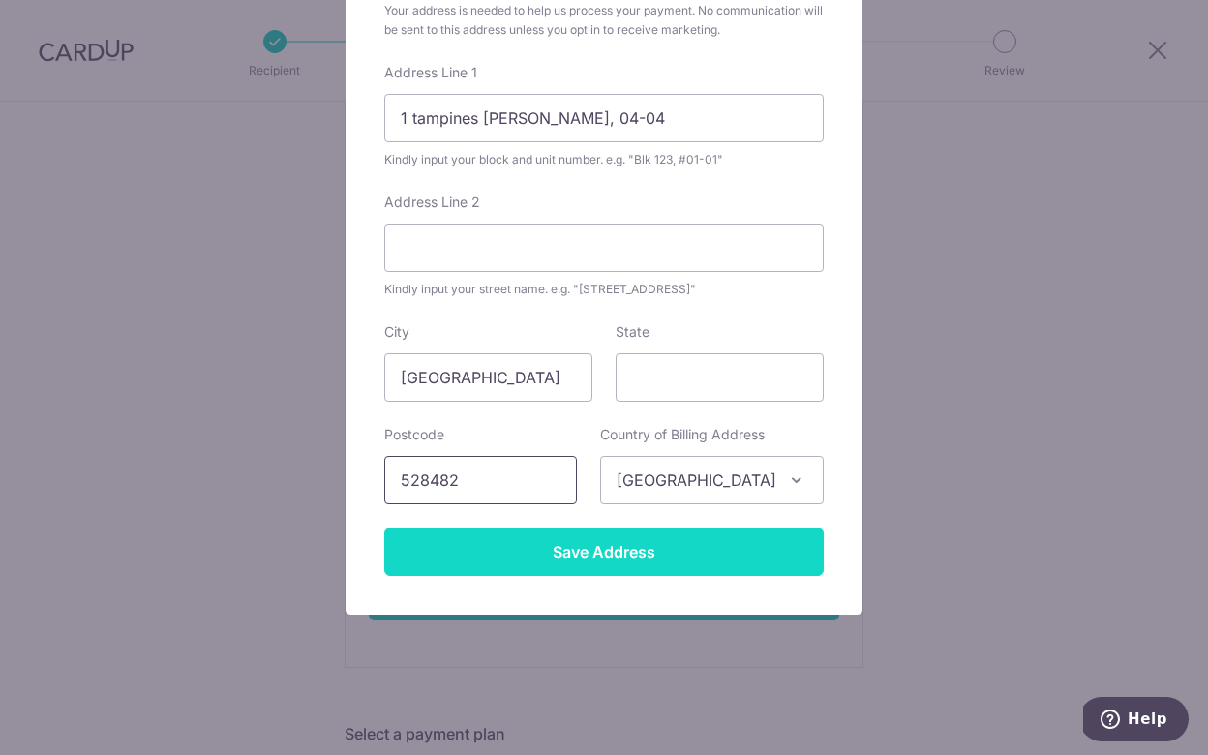
type input "528482"
click at [499, 568] on input "Save Address" at bounding box center [604, 552] width 440 height 48
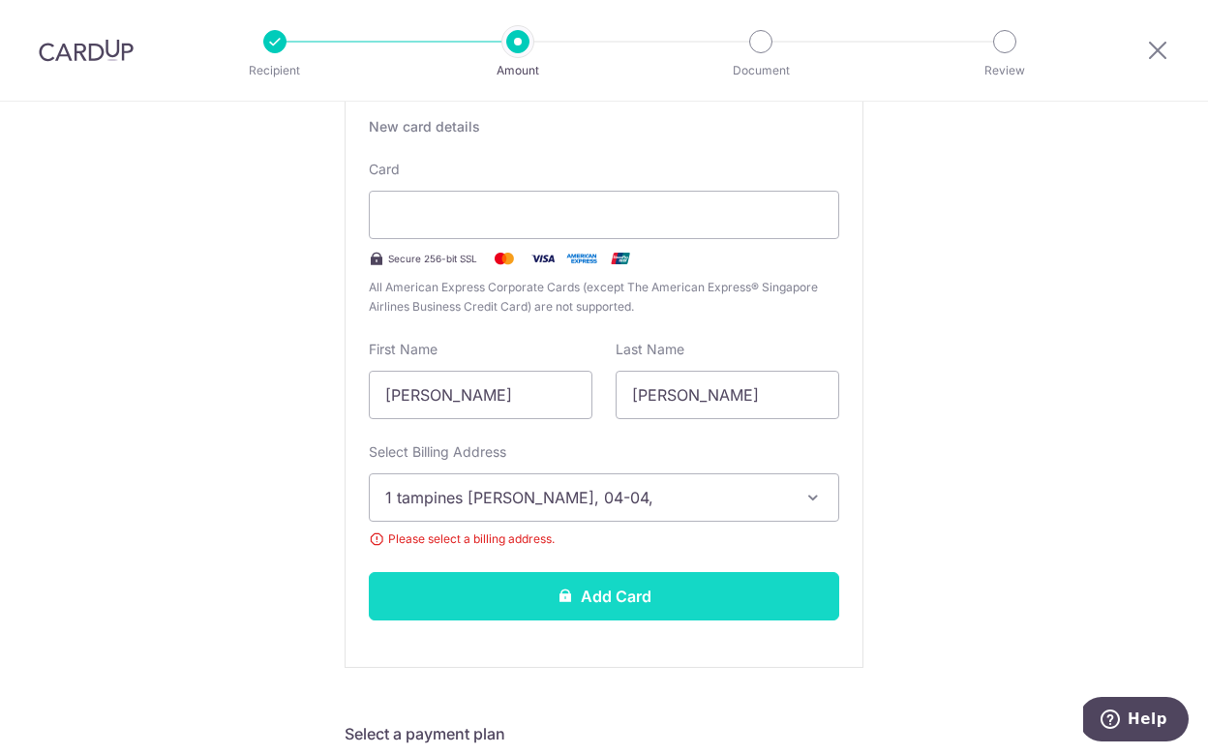
click at [517, 593] on button "Add Card" at bounding box center [604, 596] width 471 height 48
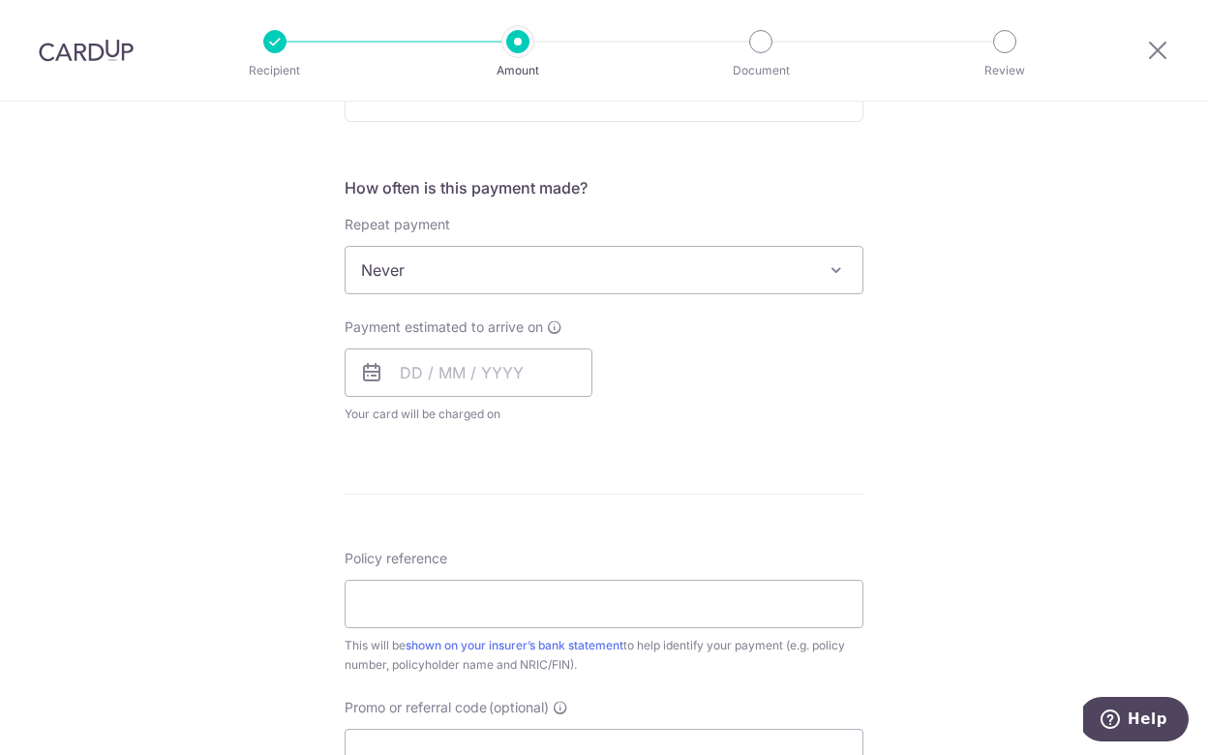
scroll to position [693, 0]
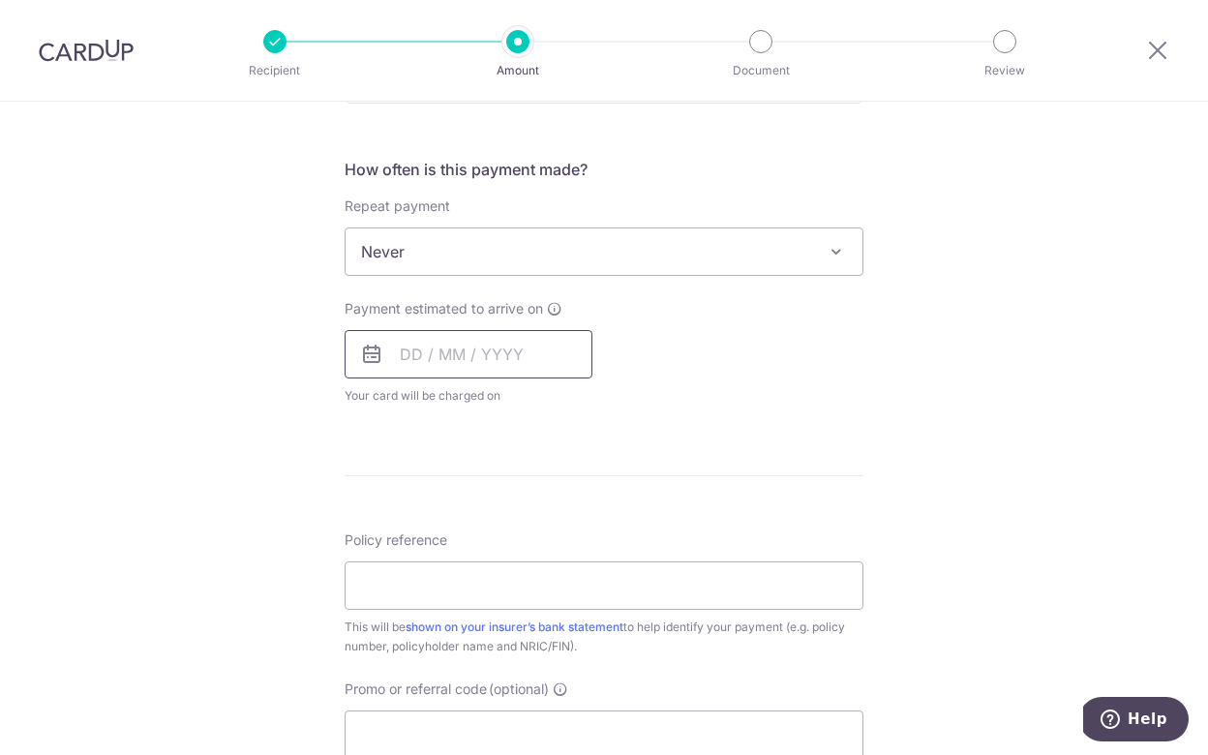
click at [410, 357] on input "text" at bounding box center [469, 354] width 248 height 48
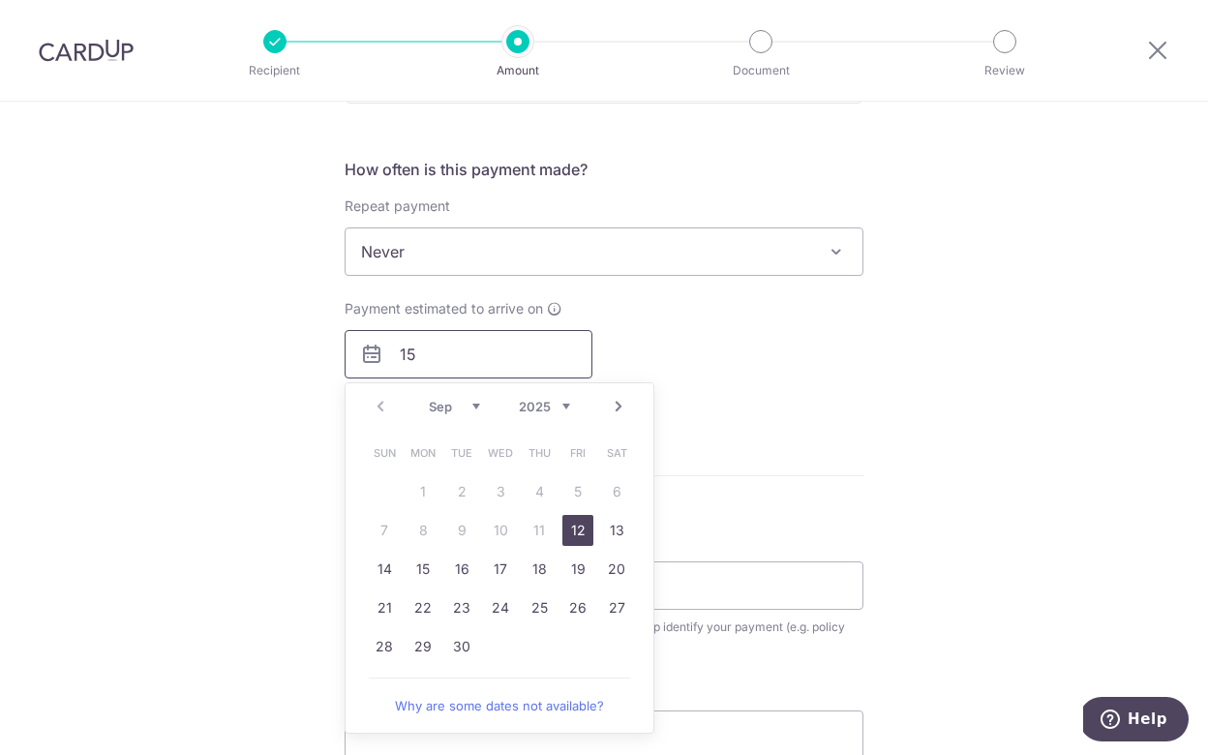
type input "1"
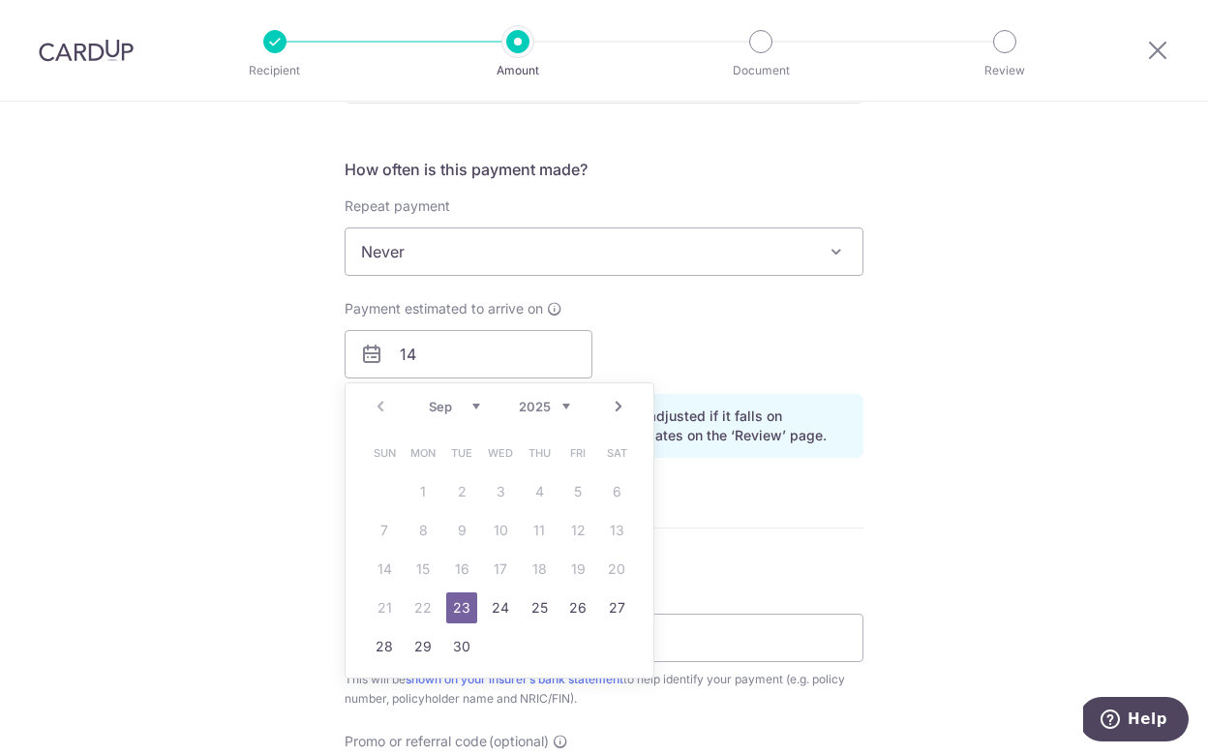
click at [893, 474] on div "Tell us more about your payment Enter payment amount SGD 12,060.86 12060.86 Car…" at bounding box center [604, 310] width 1208 height 1804
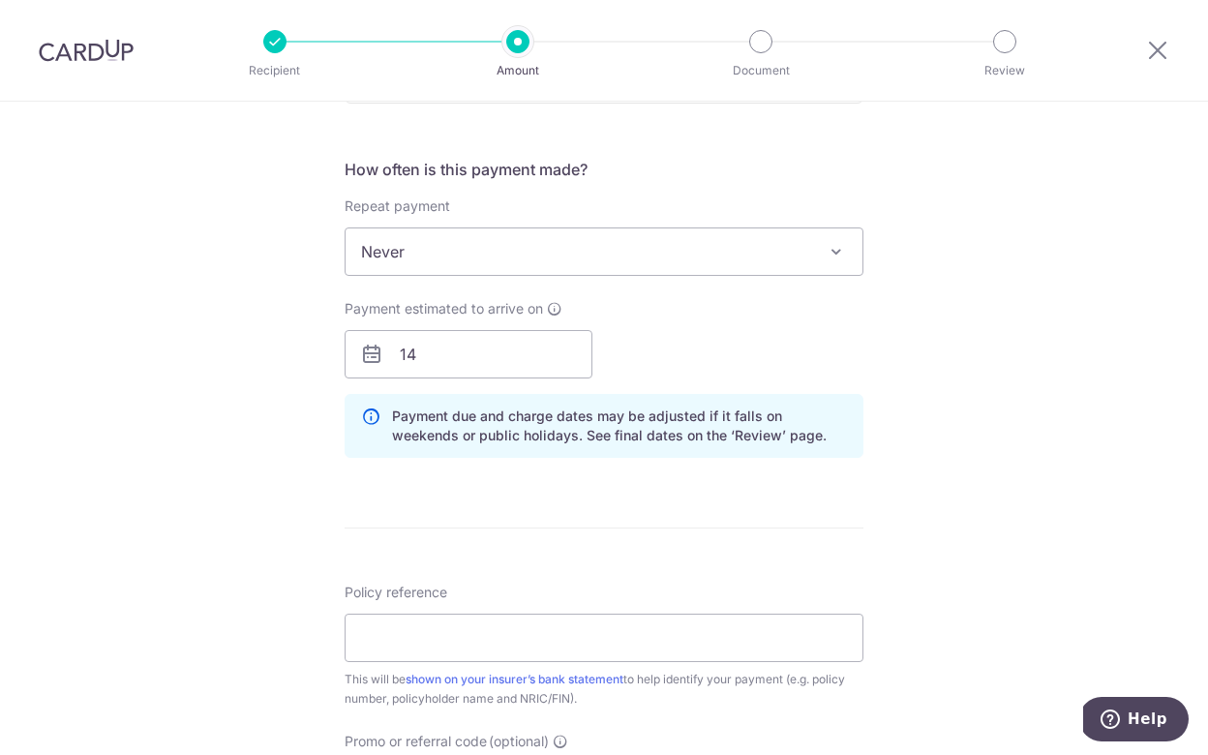
click at [550, 384] on div "How often is this payment made? Repeat payment Never Every week Every month Eve…" at bounding box center [604, 316] width 519 height 316
click at [552, 350] on input "14" at bounding box center [469, 354] width 248 height 48
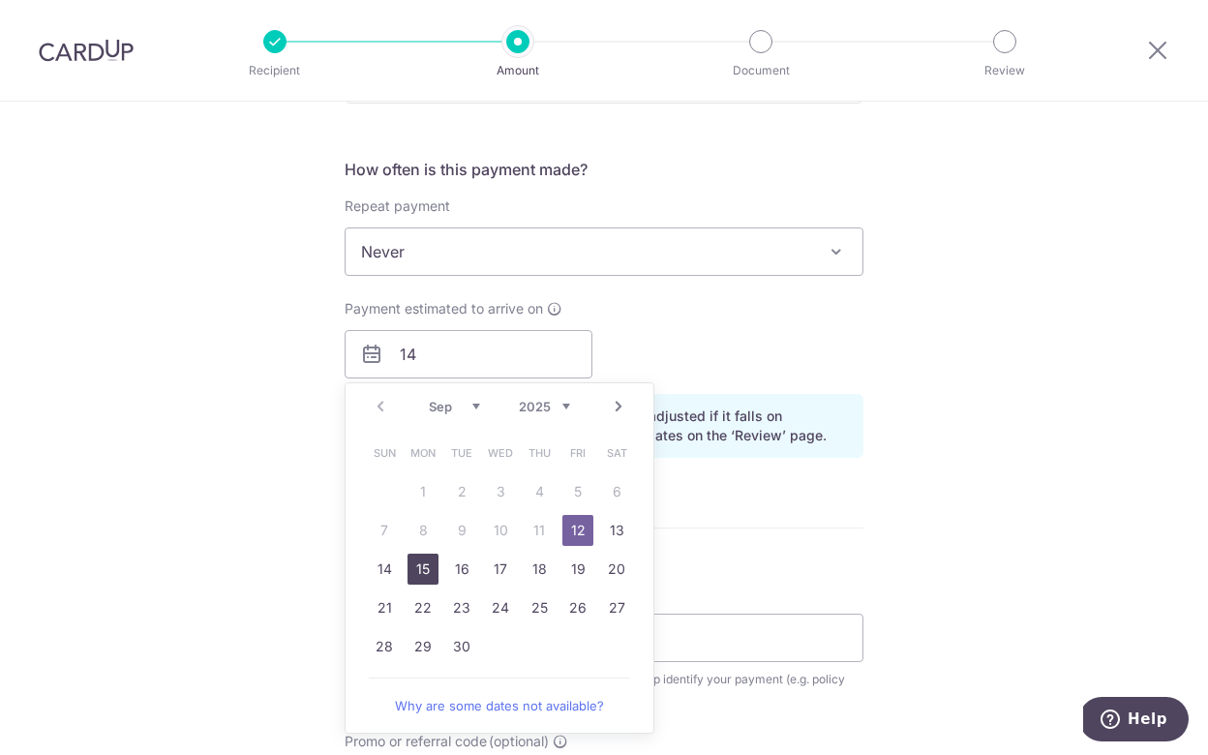
click at [429, 572] on link "15" at bounding box center [423, 569] width 31 height 31
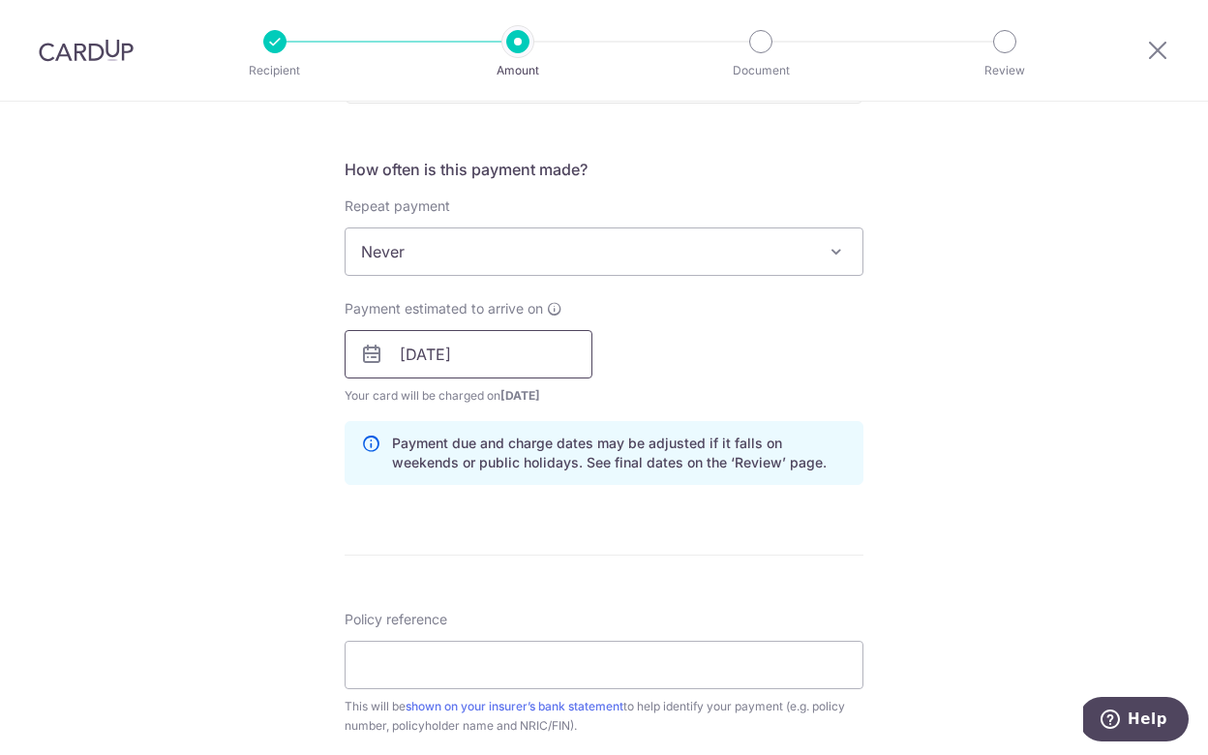
click at [533, 360] on input "15/09/2025" at bounding box center [469, 354] width 248 height 48
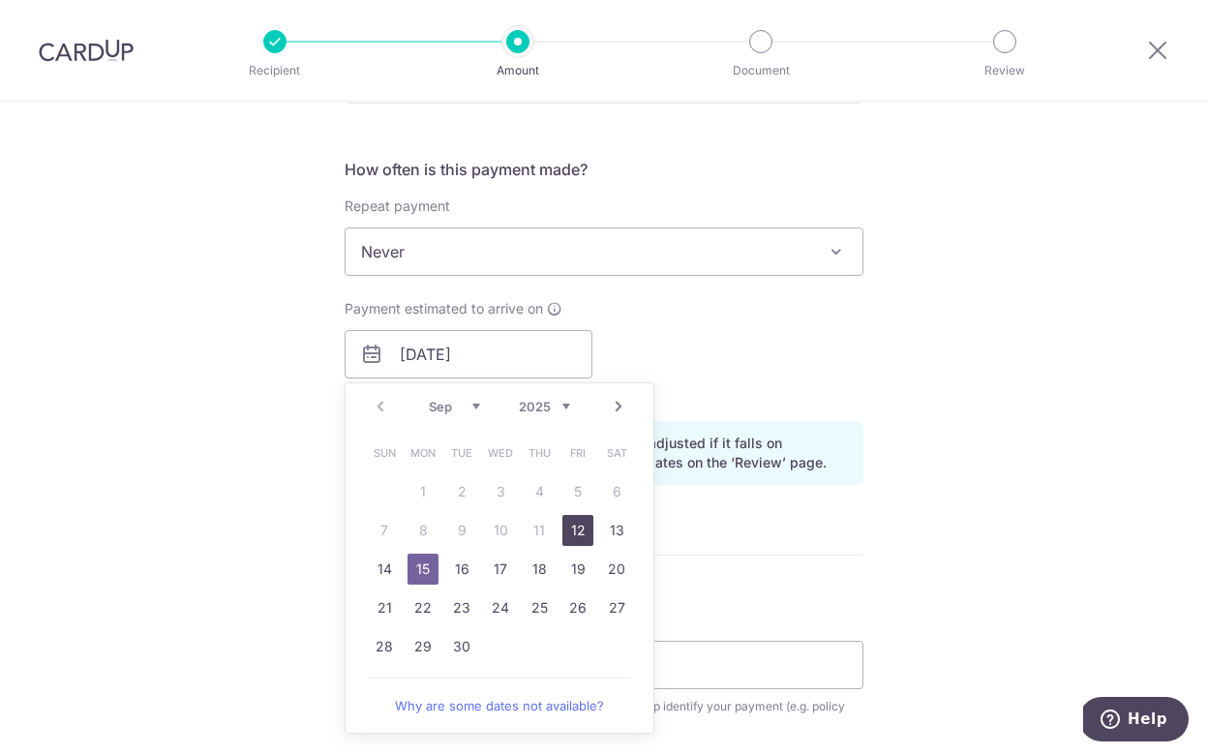
click at [575, 532] on link "12" at bounding box center [577, 530] width 31 height 31
type input "[DATE]"
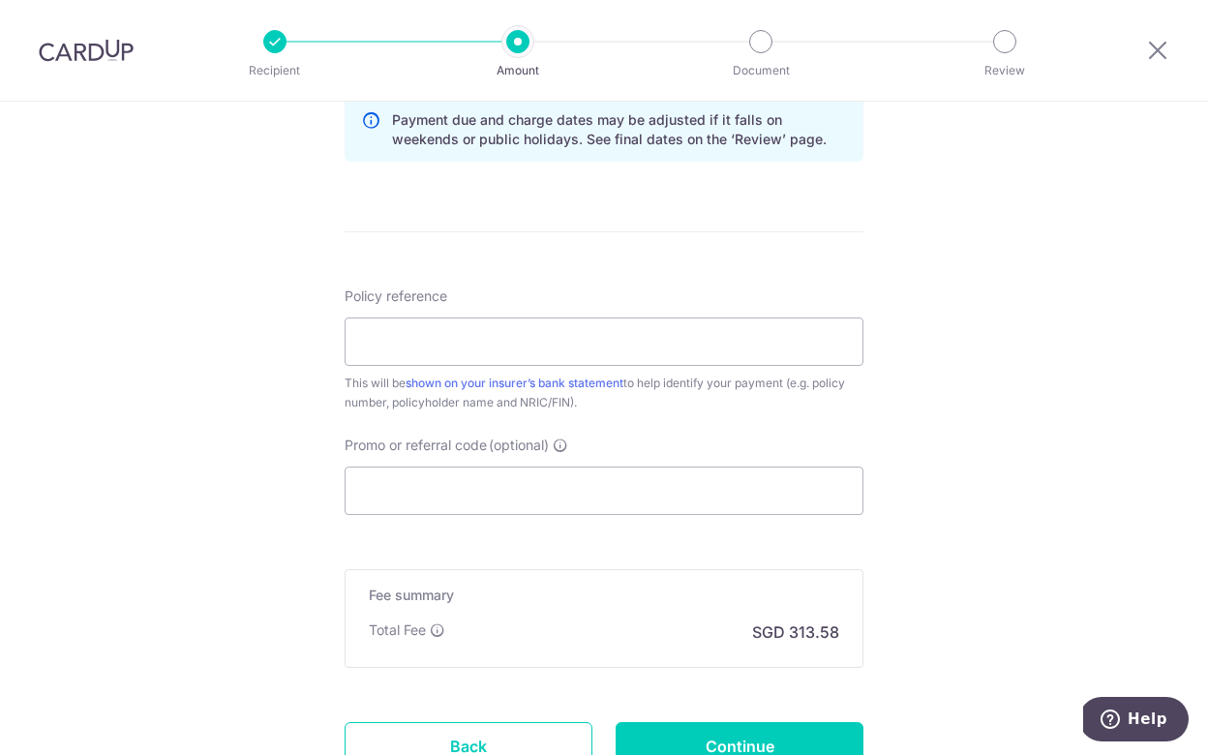
scroll to position [1048, 0]
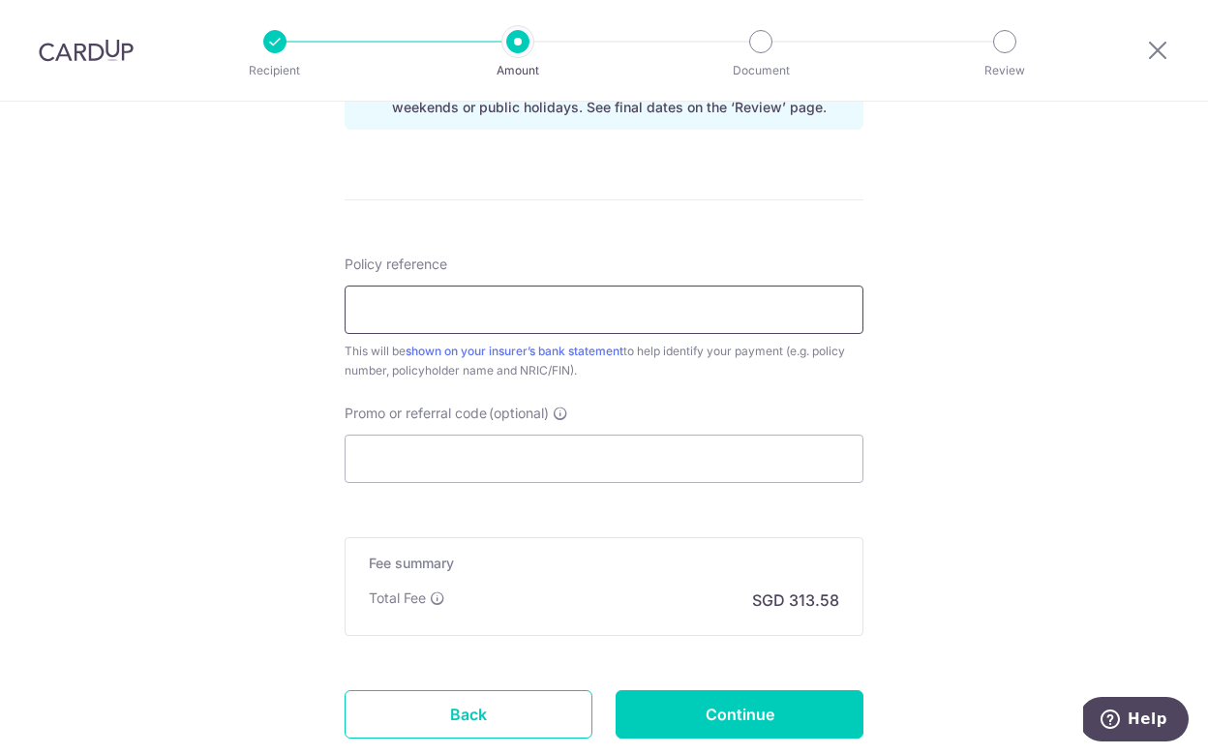
click at [525, 319] on input "Policy reference" at bounding box center [604, 310] width 519 height 48
type input "06231171"
click at [448, 471] on input "Promo or referral code (optional)" at bounding box center [604, 459] width 519 height 48
type input "M"
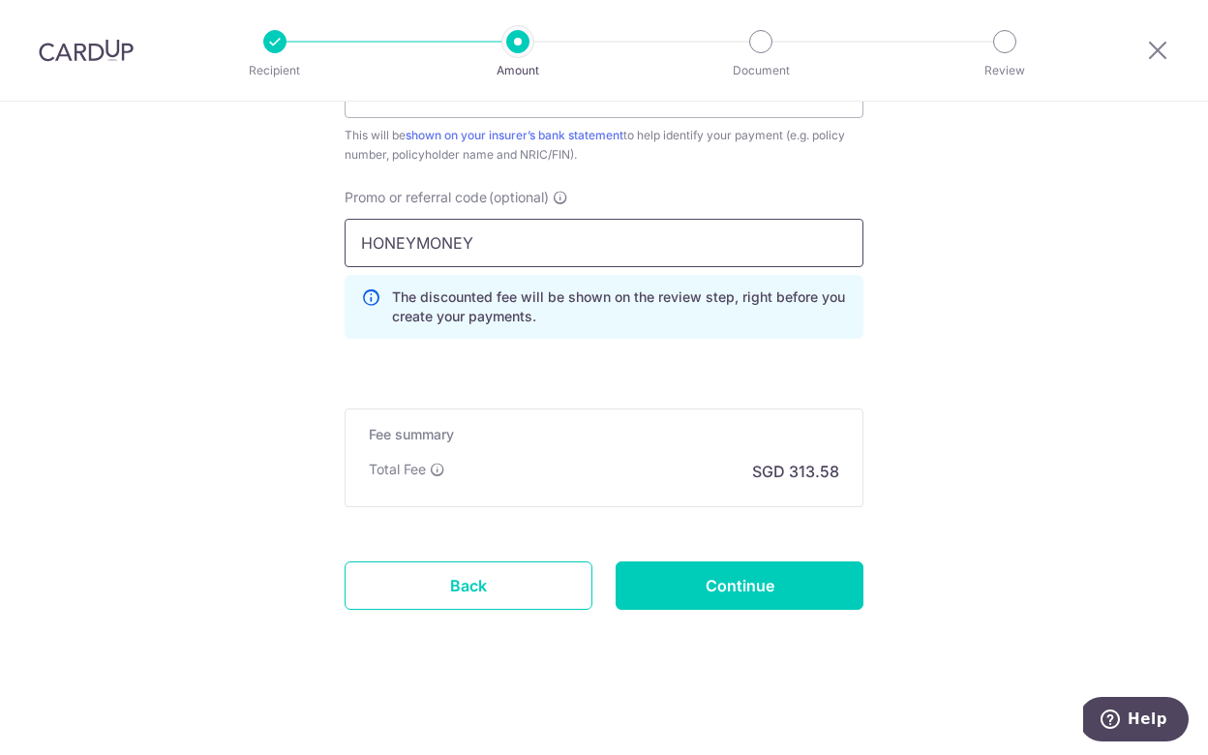
scroll to position [1264, 0]
type input "HONEYMONEY"
click at [799, 594] on input "Continue" at bounding box center [740, 586] width 248 height 48
type input "Create Schedule"
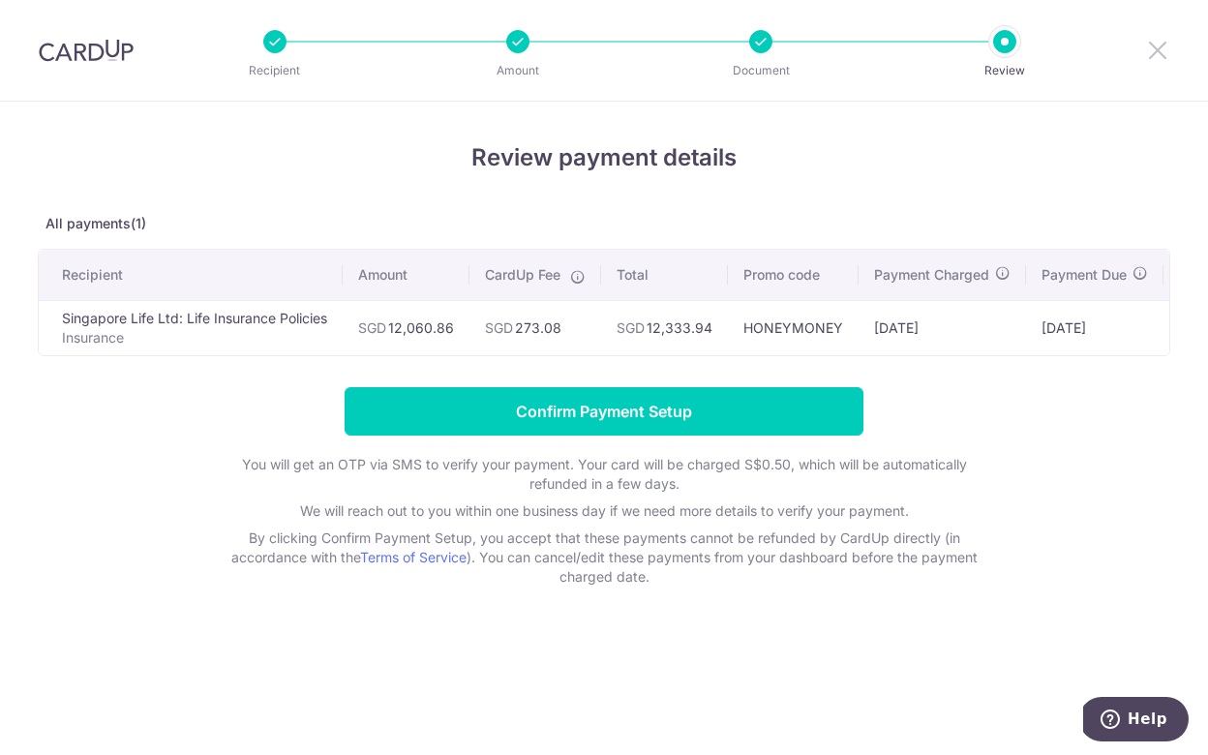
click at [1158, 51] on icon at bounding box center [1157, 50] width 23 height 24
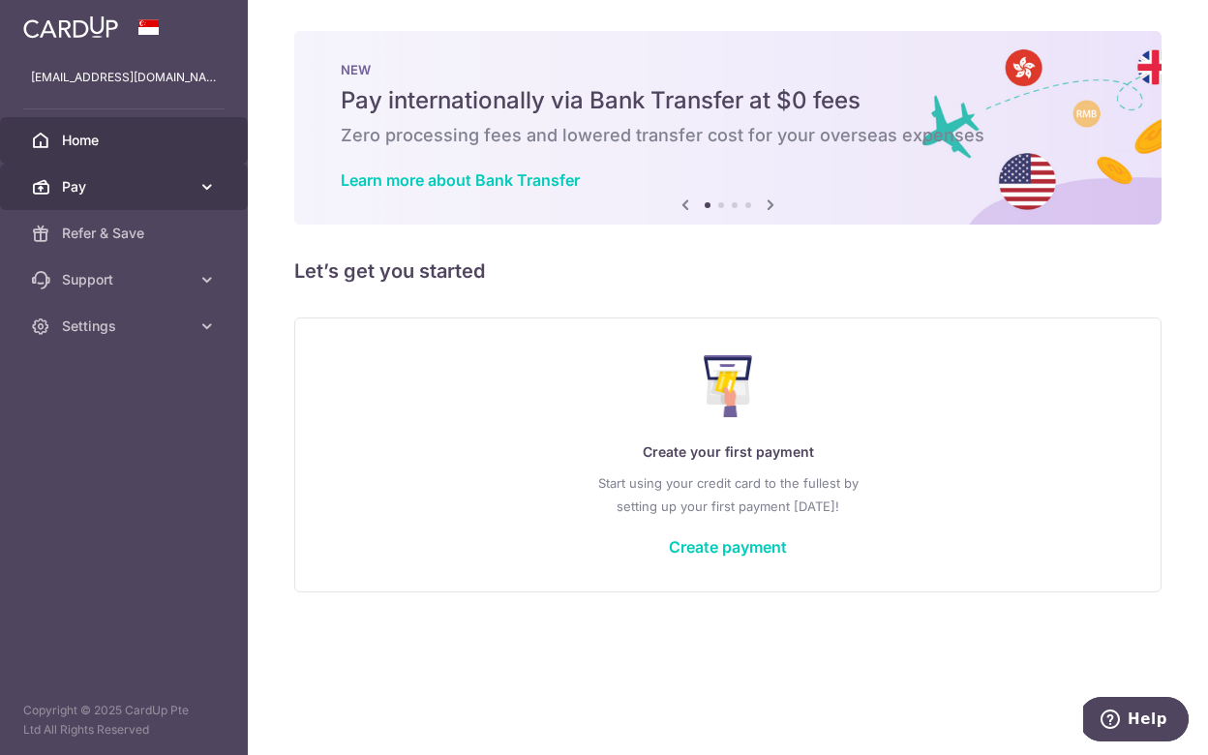
click at [186, 200] on link "Pay" at bounding box center [124, 187] width 248 height 46
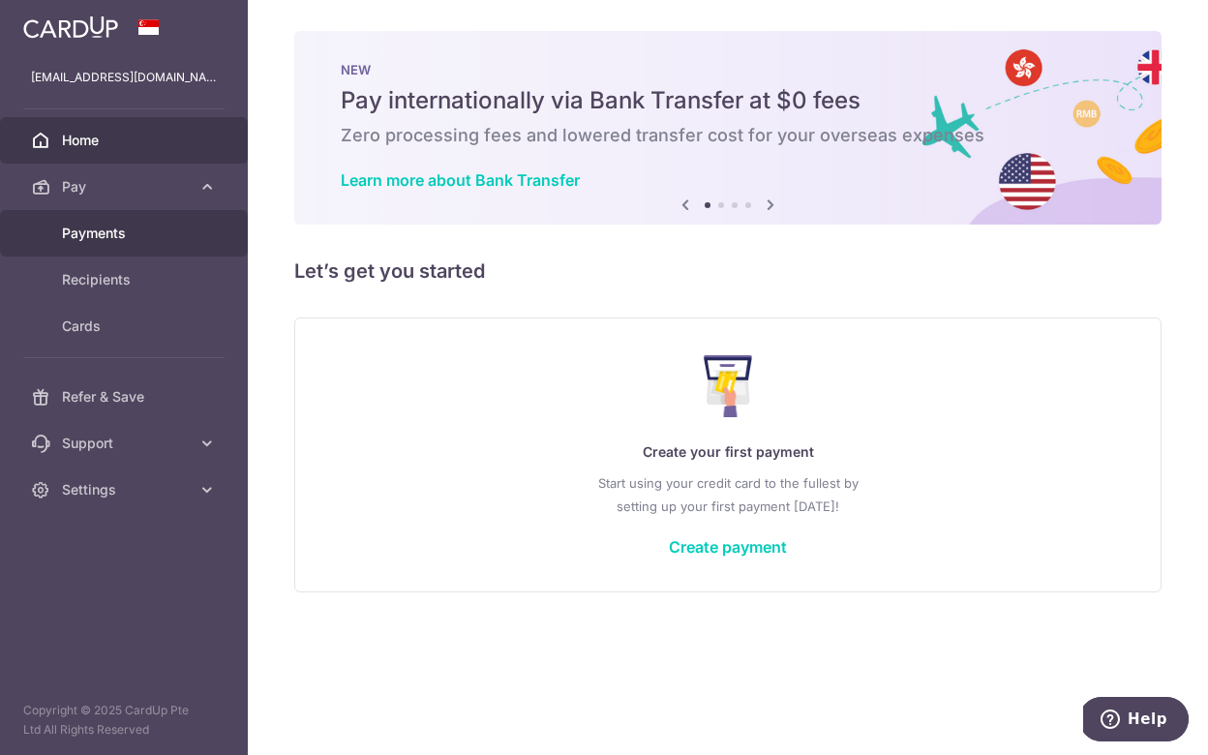
click at [162, 238] on span "Payments" at bounding box center [126, 233] width 128 height 19
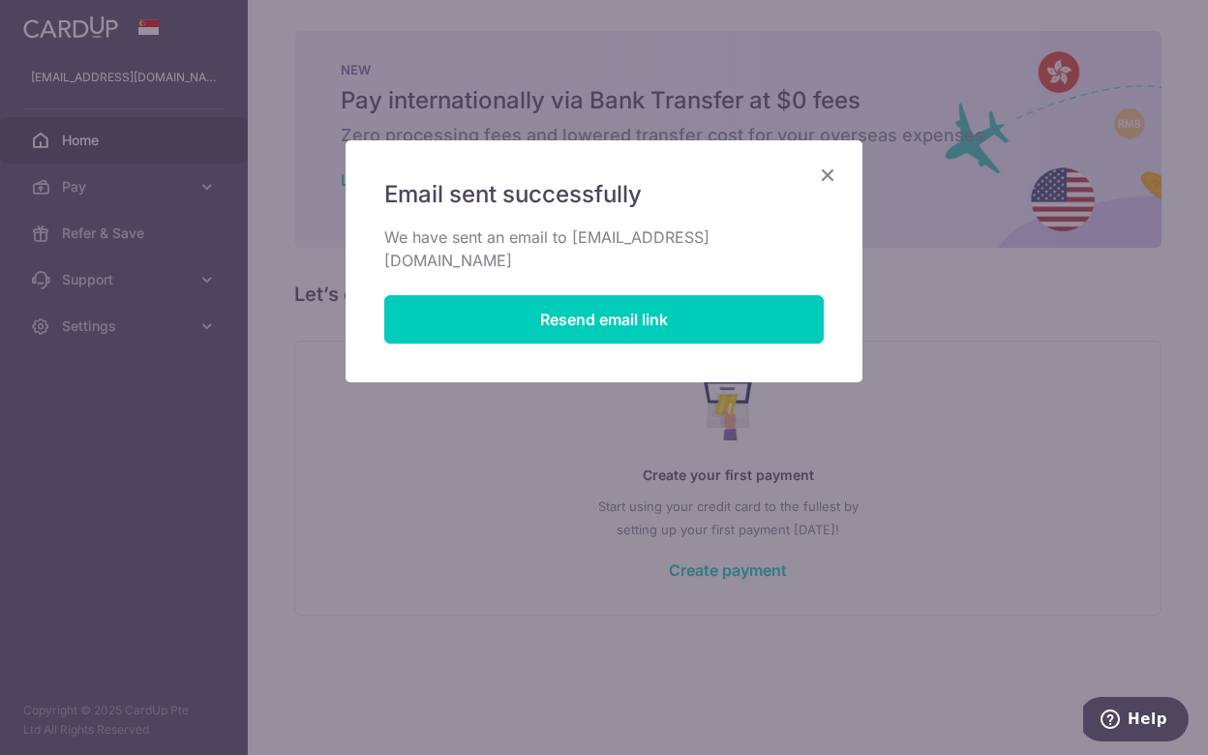
click at [831, 169] on icon "Close" at bounding box center [827, 175] width 23 height 24
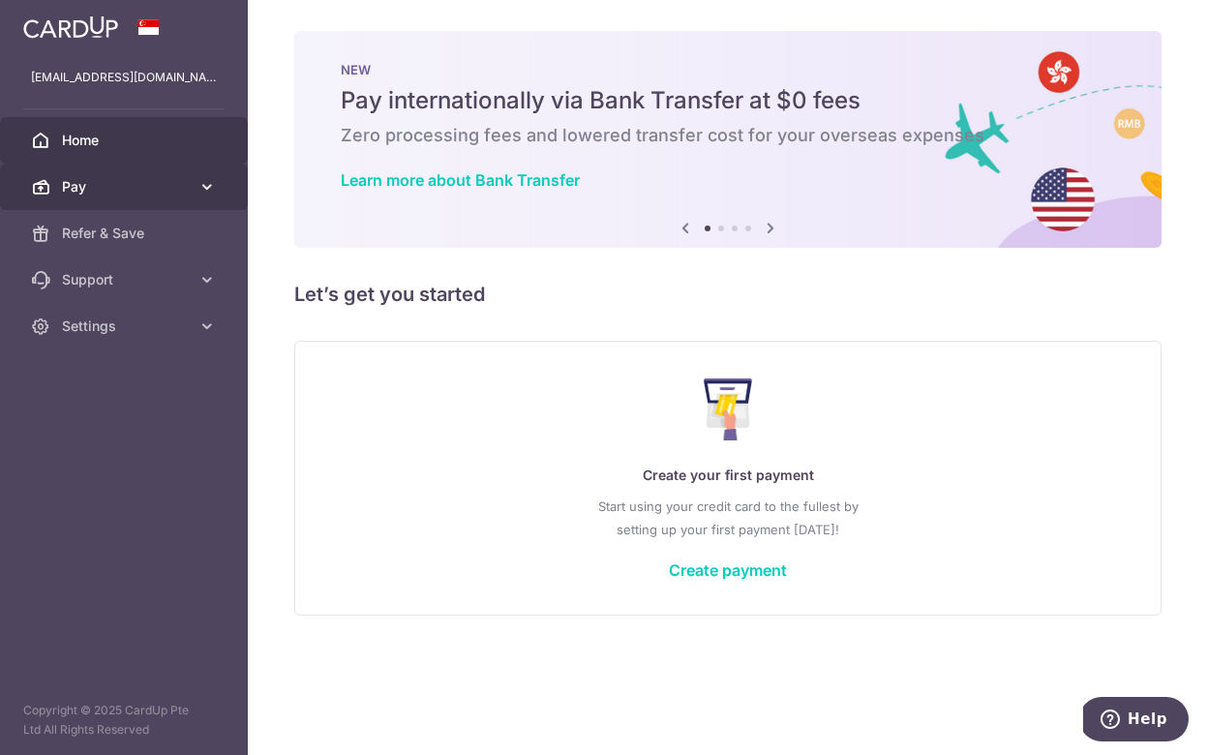
click at [191, 179] on link "Pay" at bounding box center [124, 187] width 248 height 46
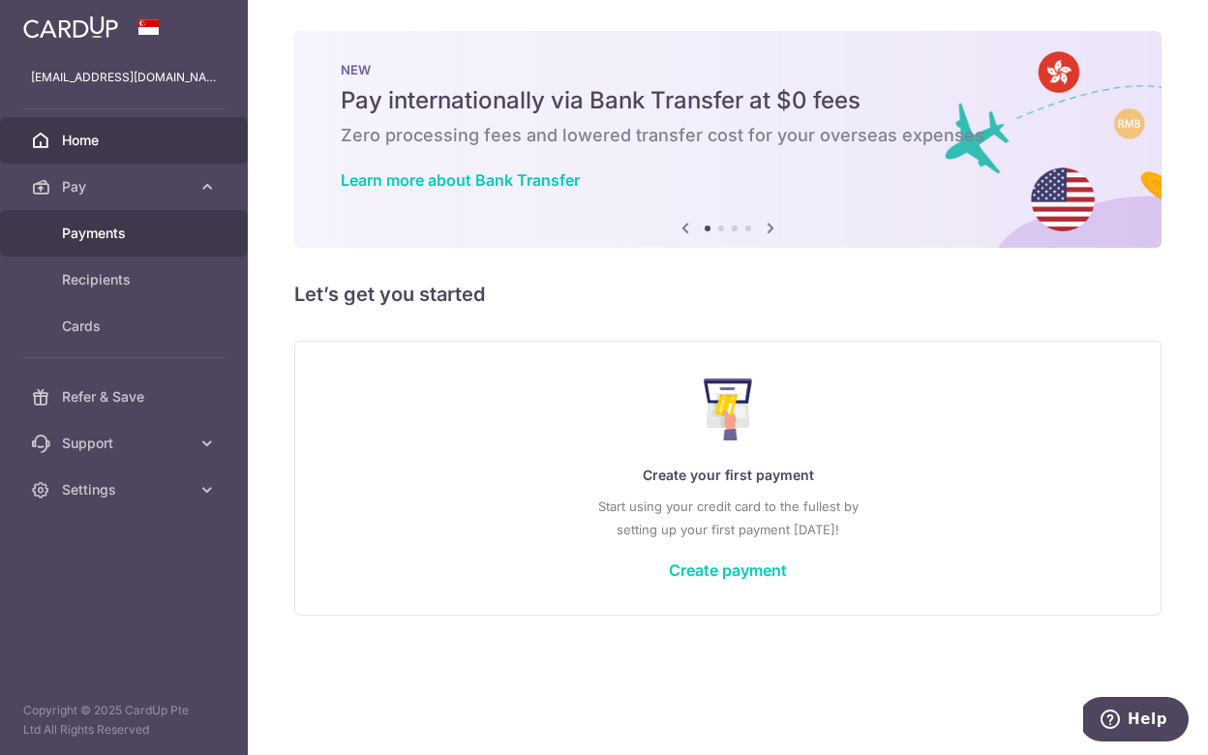
click at [166, 245] on link "Payments" at bounding box center [124, 233] width 248 height 46
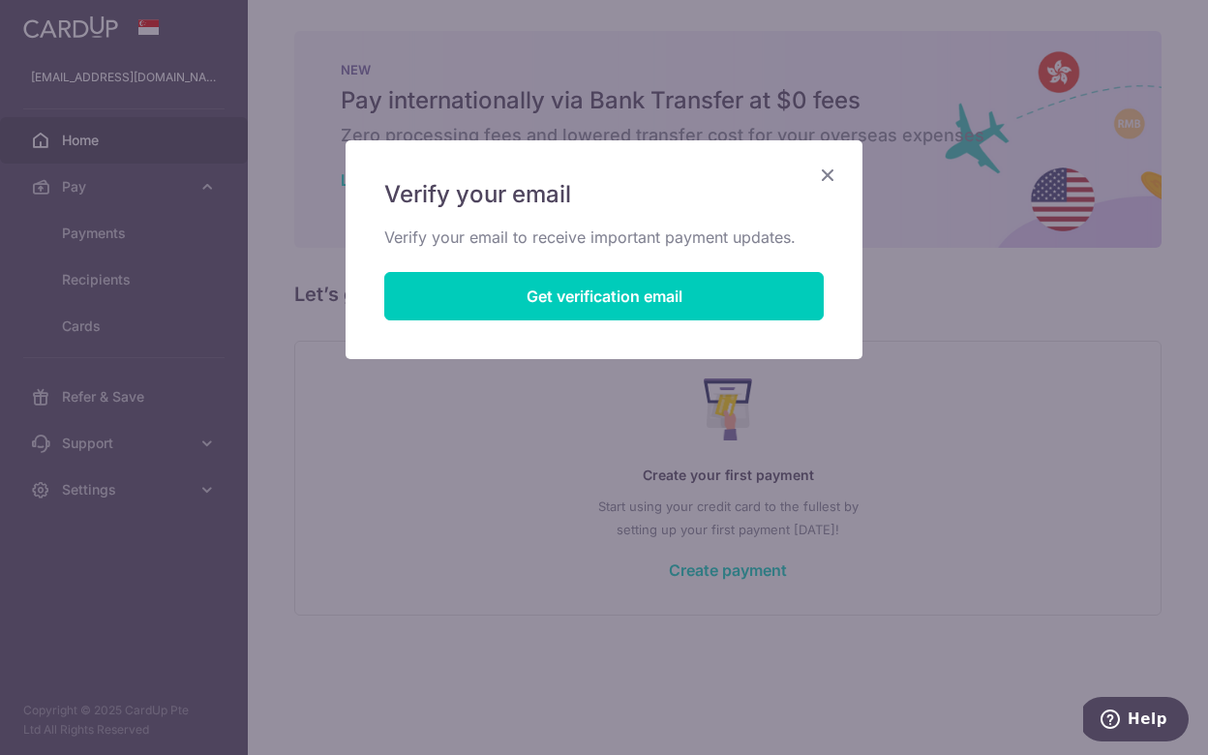
click at [831, 174] on icon "Close" at bounding box center [827, 175] width 23 height 24
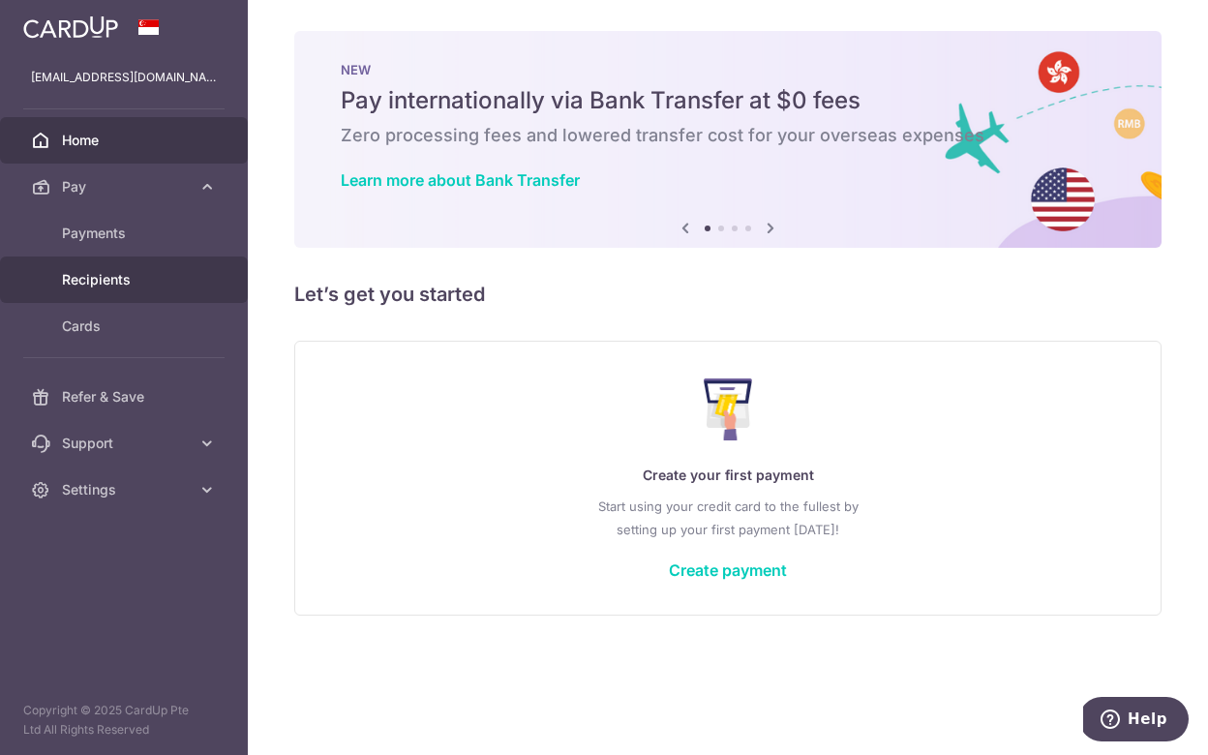
click at [149, 278] on span "Recipients" at bounding box center [126, 279] width 128 height 19
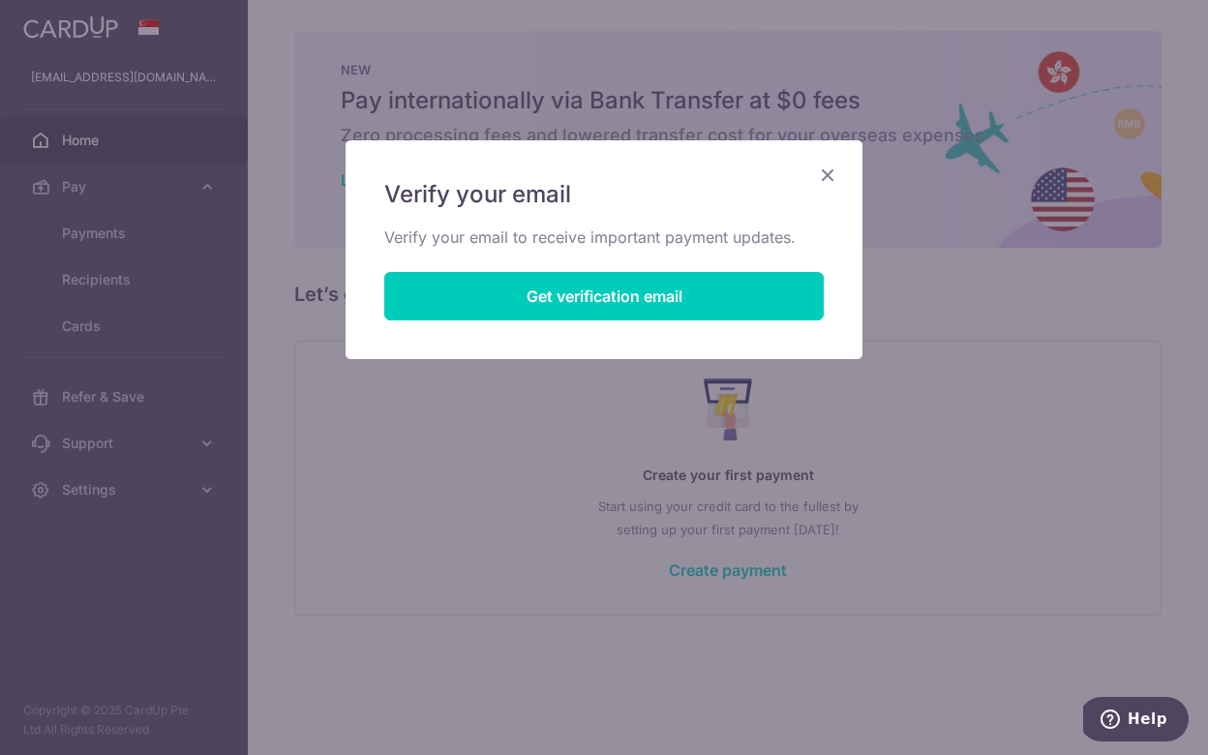
click at [830, 176] on icon "Close" at bounding box center [827, 175] width 23 height 24
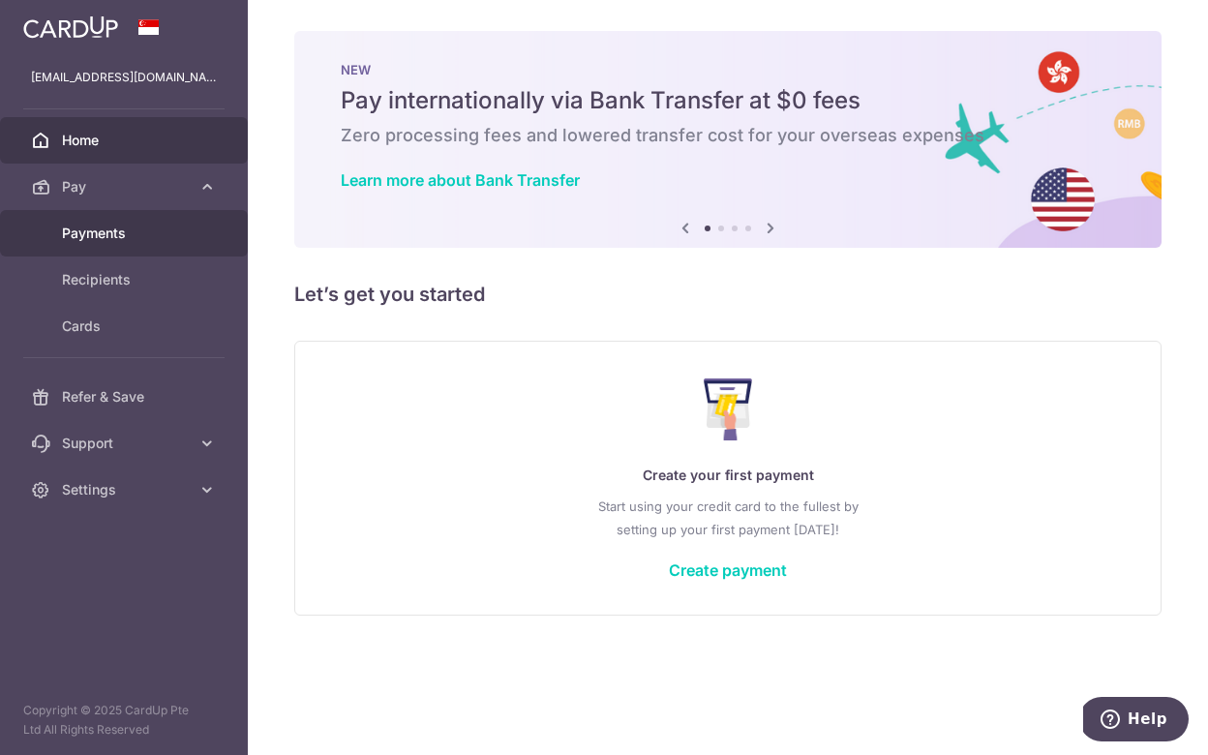
click at [137, 235] on span "Payments" at bounding box center [126, 233] width 128 height 19
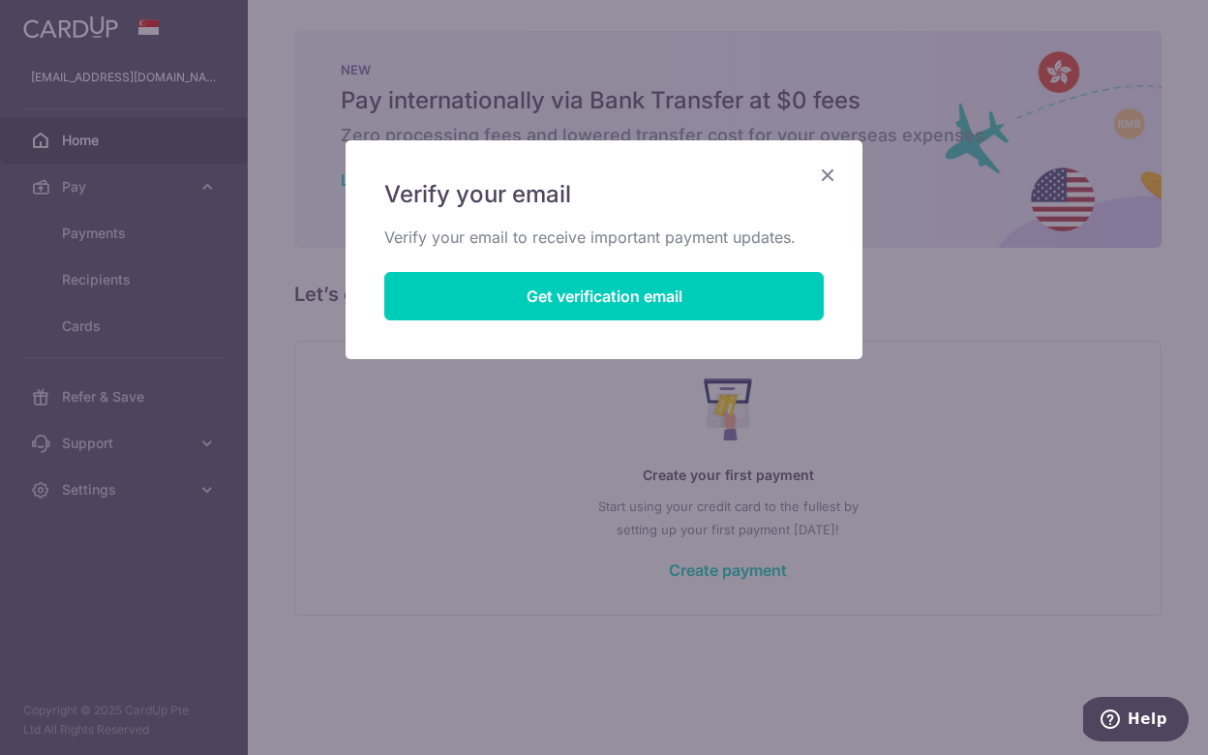
click at [826, 169] on icon "Close" at bounding box center [827, 175] width 23 height 24
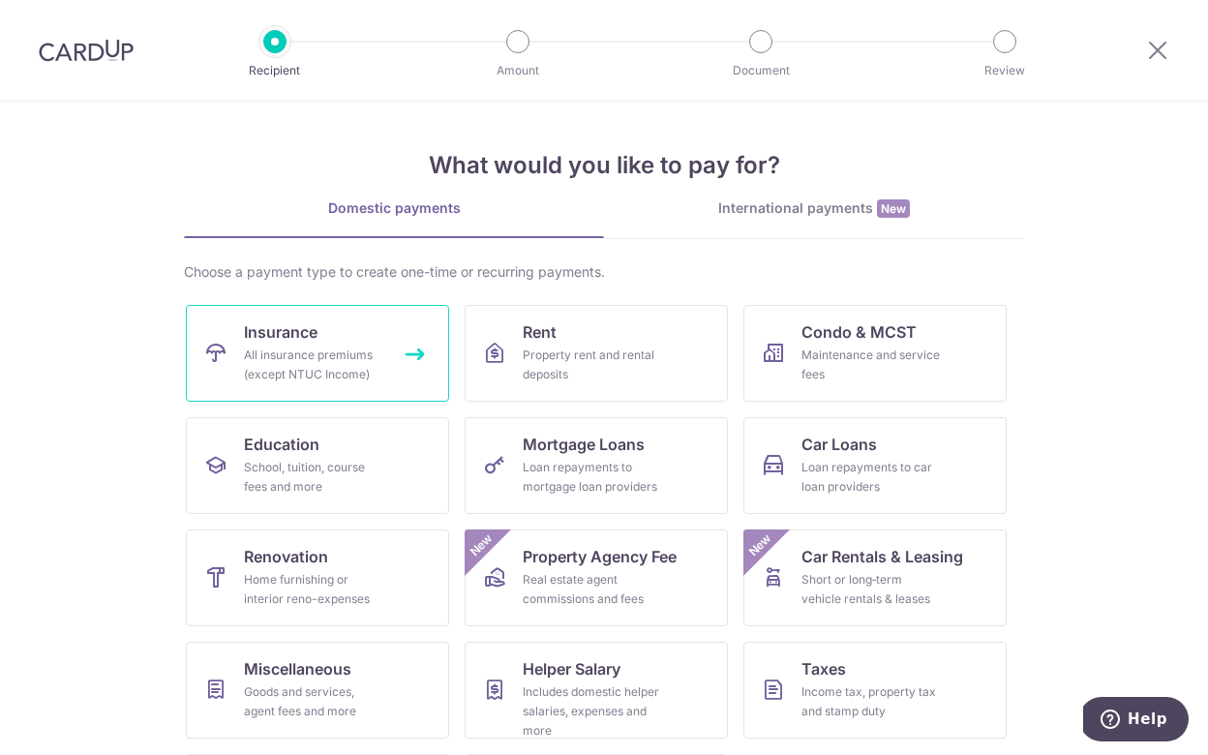
click at [242, 356] on link "Insurance All insurance premiums (except NTUC Income)" at bounding box center [317, 353] width 263 height 97
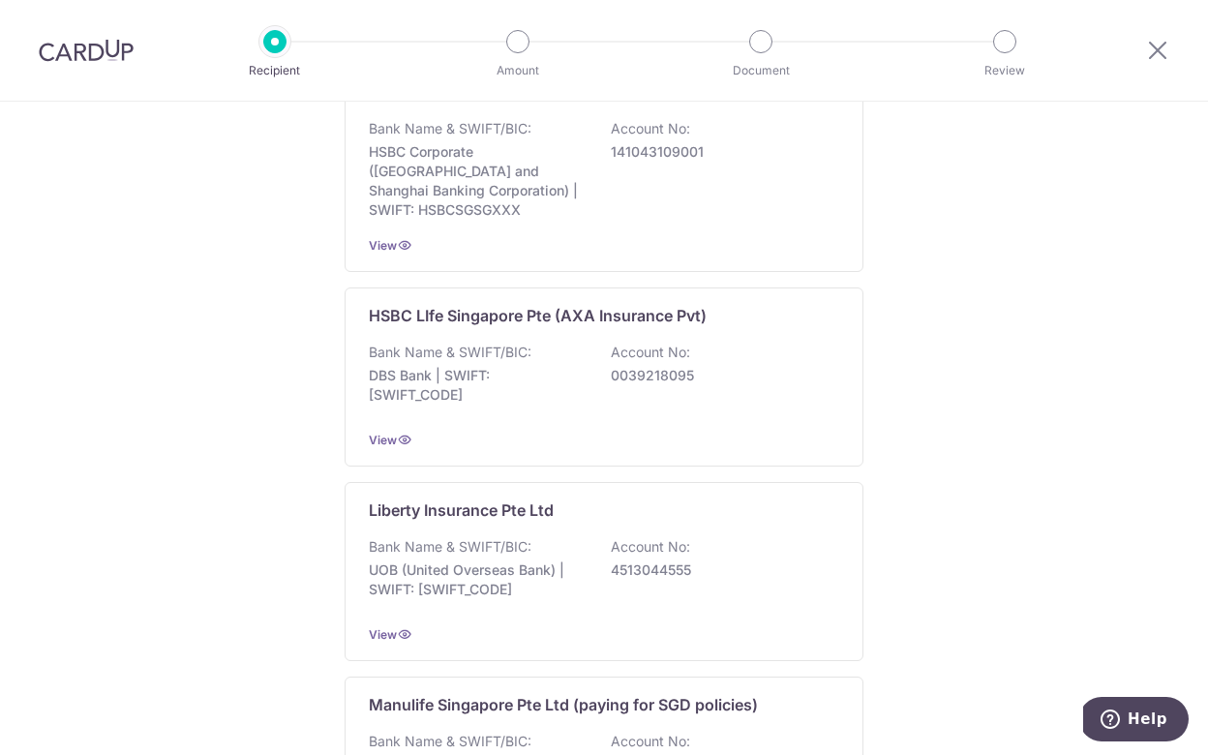
scroll to position [1436, 0]
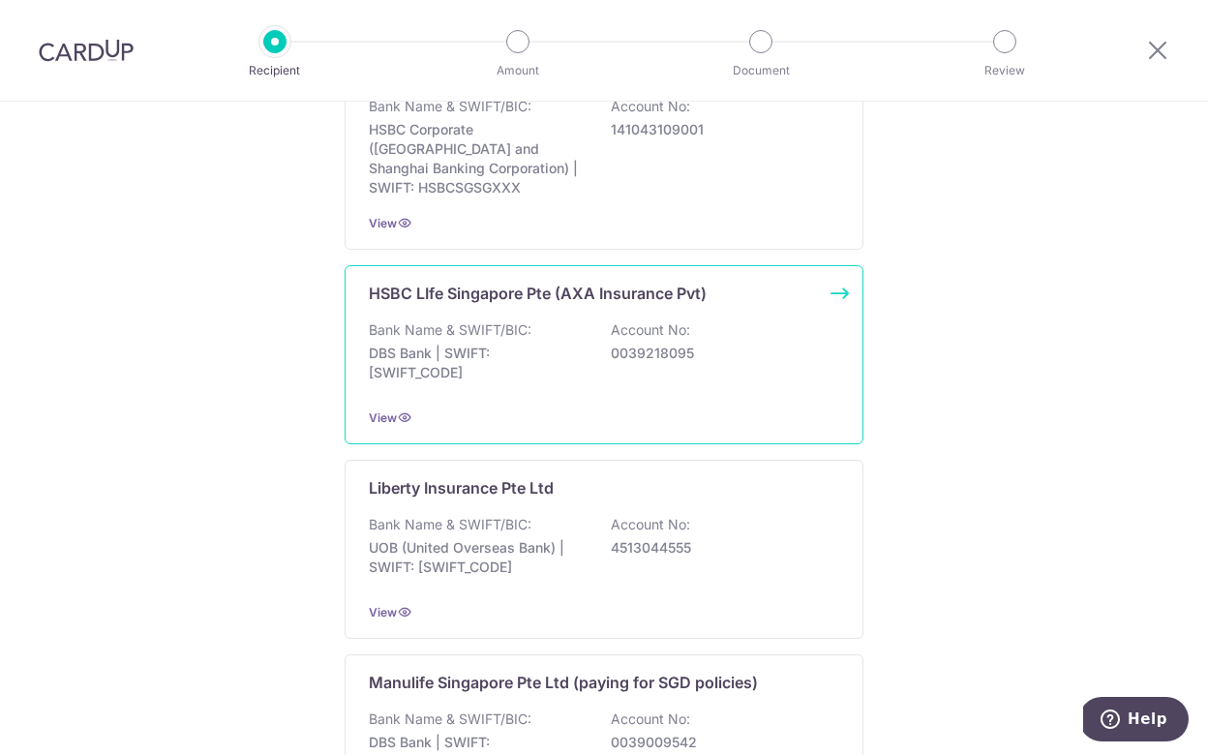
click at [526, 344] on p "DBS Bank | SWIFT: [SWIFT_CODE]" at bounding box center [477, 363] width 217 height 39
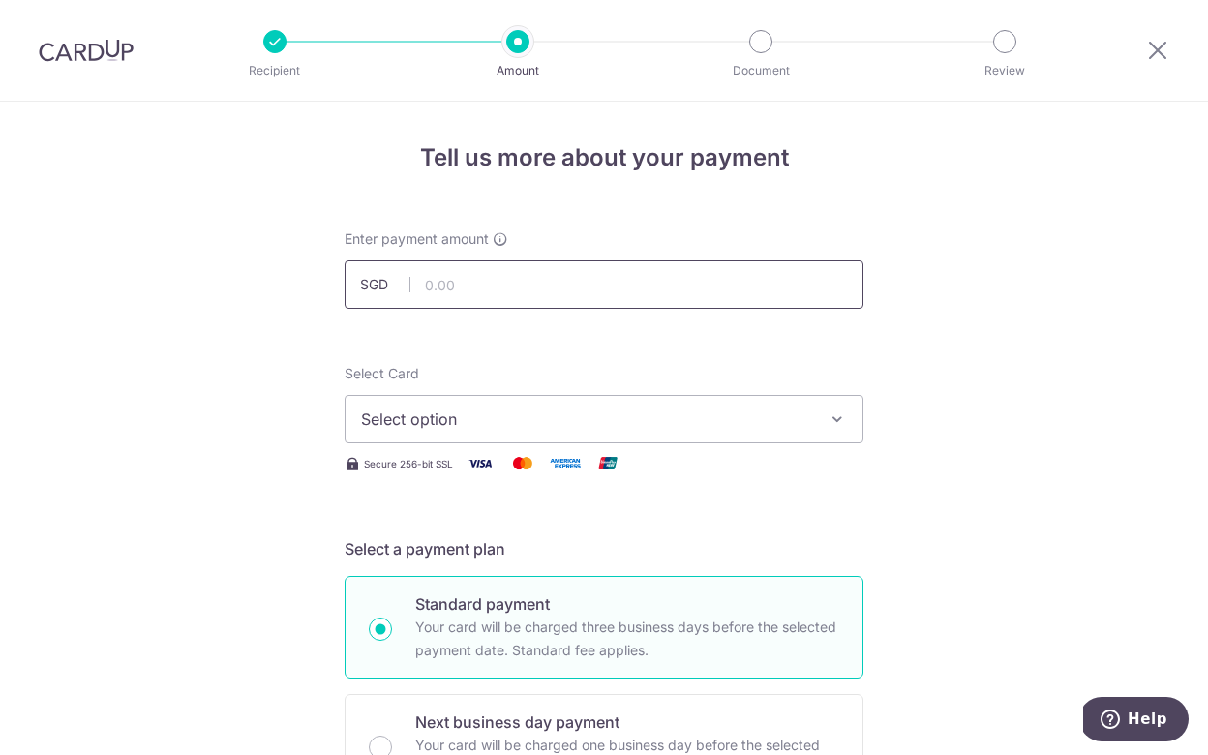
click at [495, 289] on input "text" at bounding box center [604, 284] width 519 height 48
type input "488.29"
click at [472, 429] on span "Select option" at bounding box center [586, 419] width 451 height 23
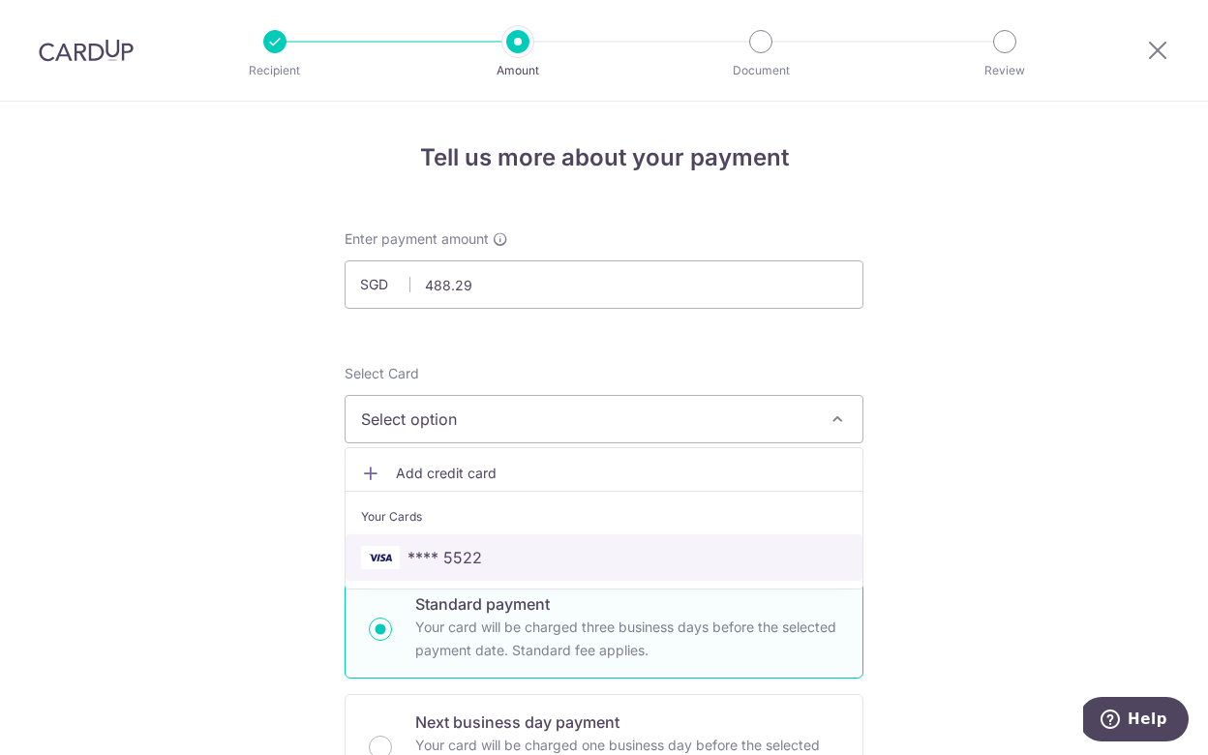
click at [485, 558] on span "**** 5522" at bounding box center [604, 557] width 486 height 23
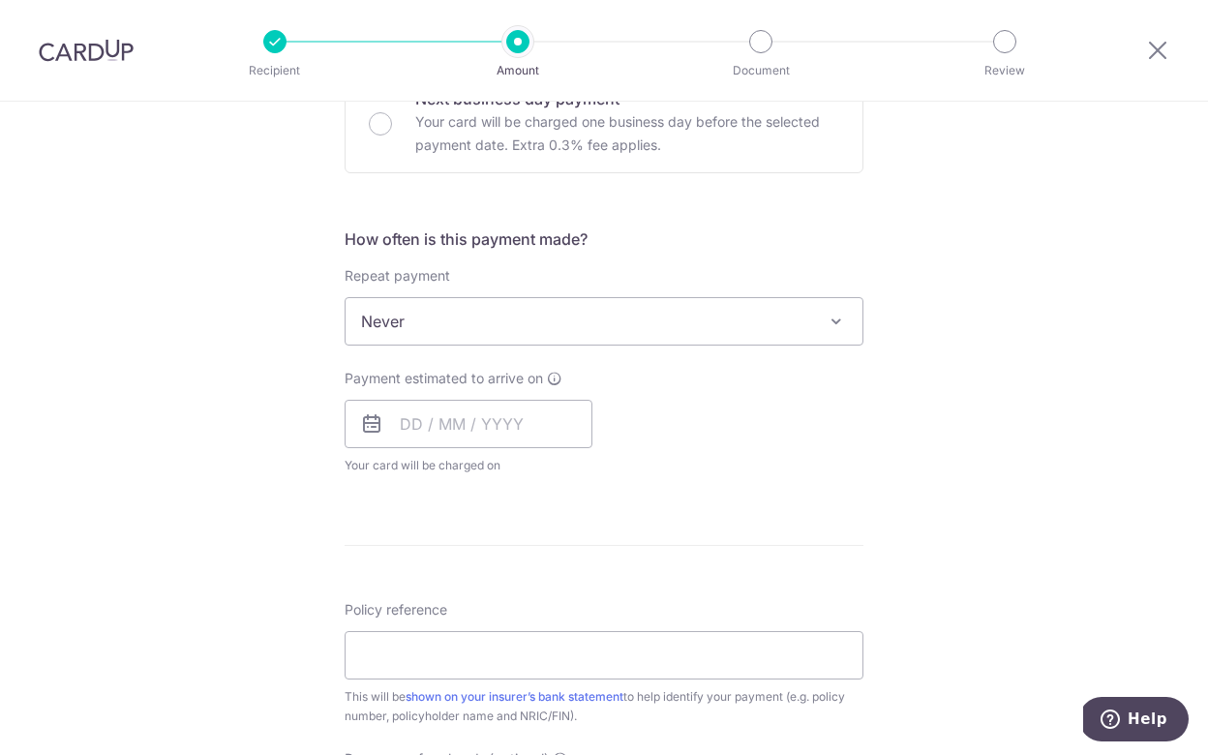
scroll to position [625, 0]
click at [401, 422] on input "text" at bounding box center [469, 422] width 248 height 48
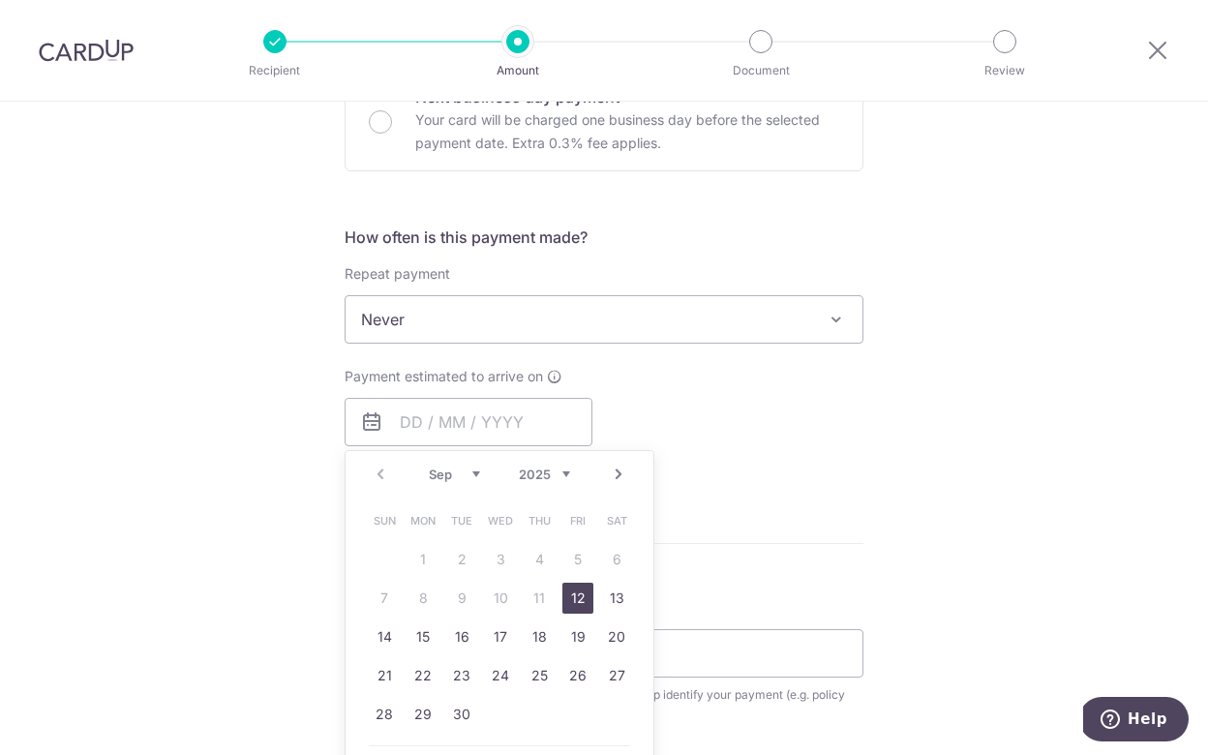
click at [573, 599] on link "12" at bounding box center [577, 598] width 31 height 31
type input "[DATE]"
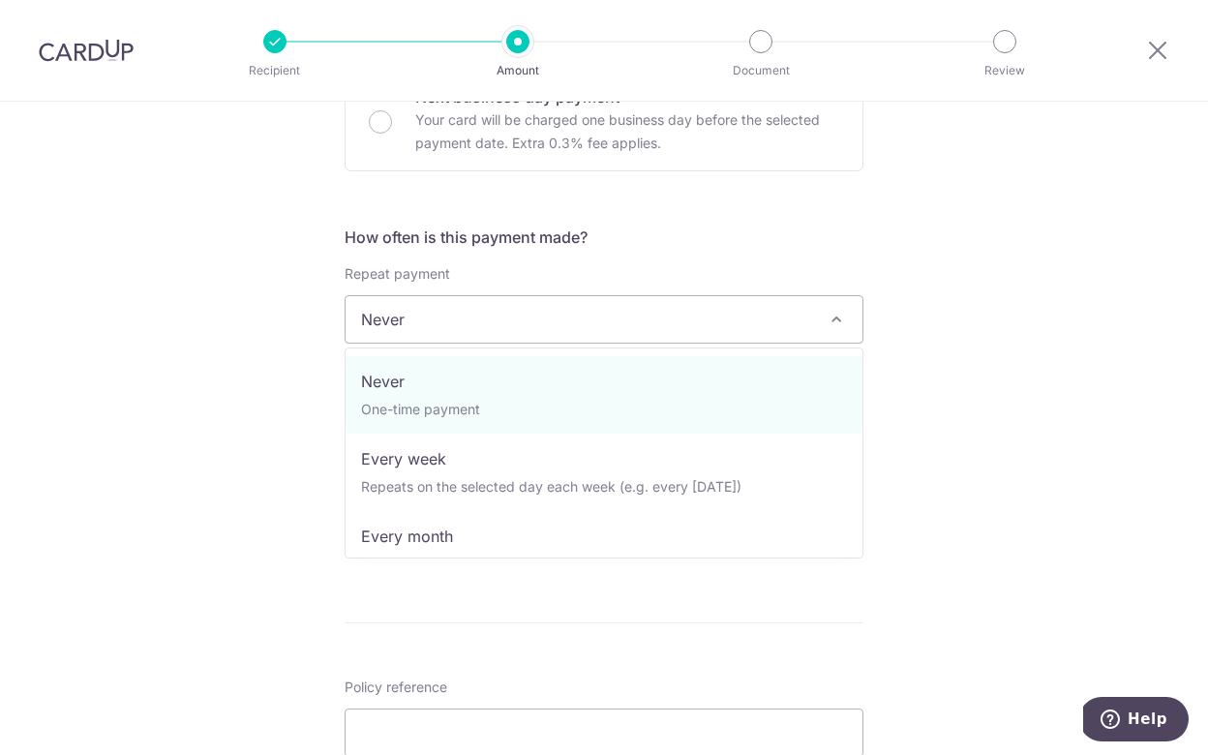
click at [607, 307] on span "Never" at bounding box center [604, 319] width 517 height 46
select select "3"
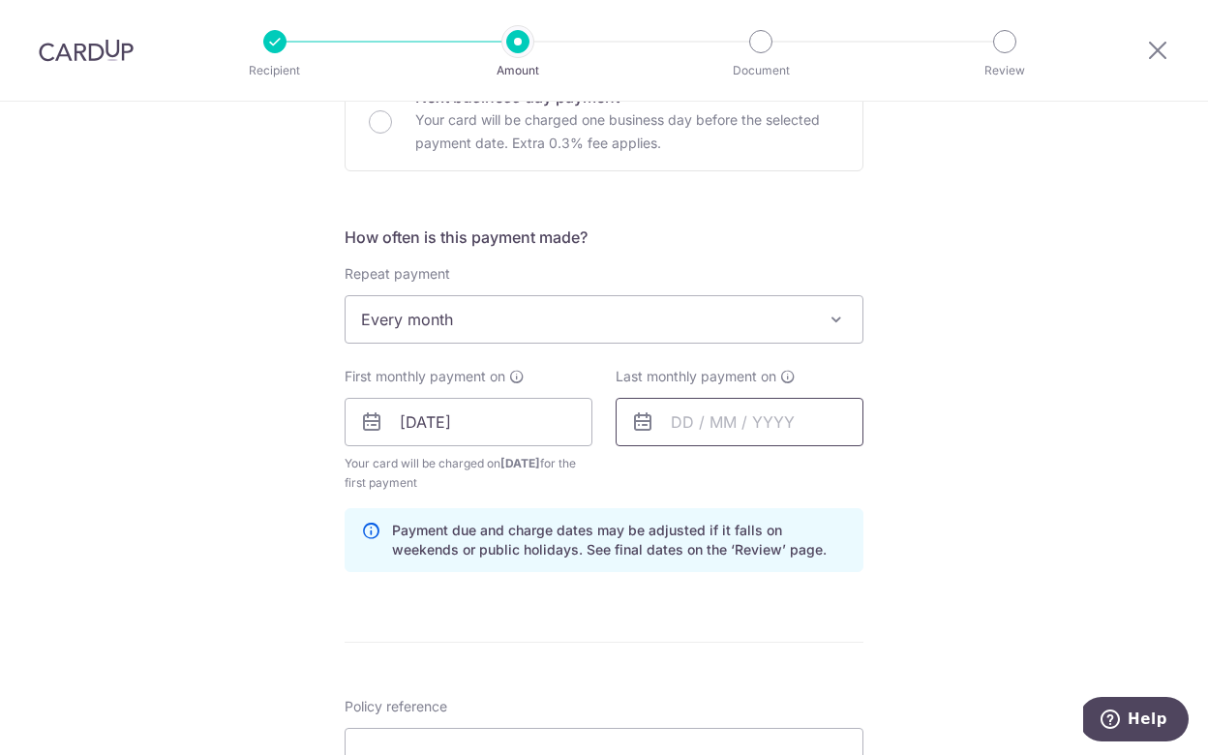
click at [679, 422] on input "text" at bounding box center [740, 422] width 248 height 48
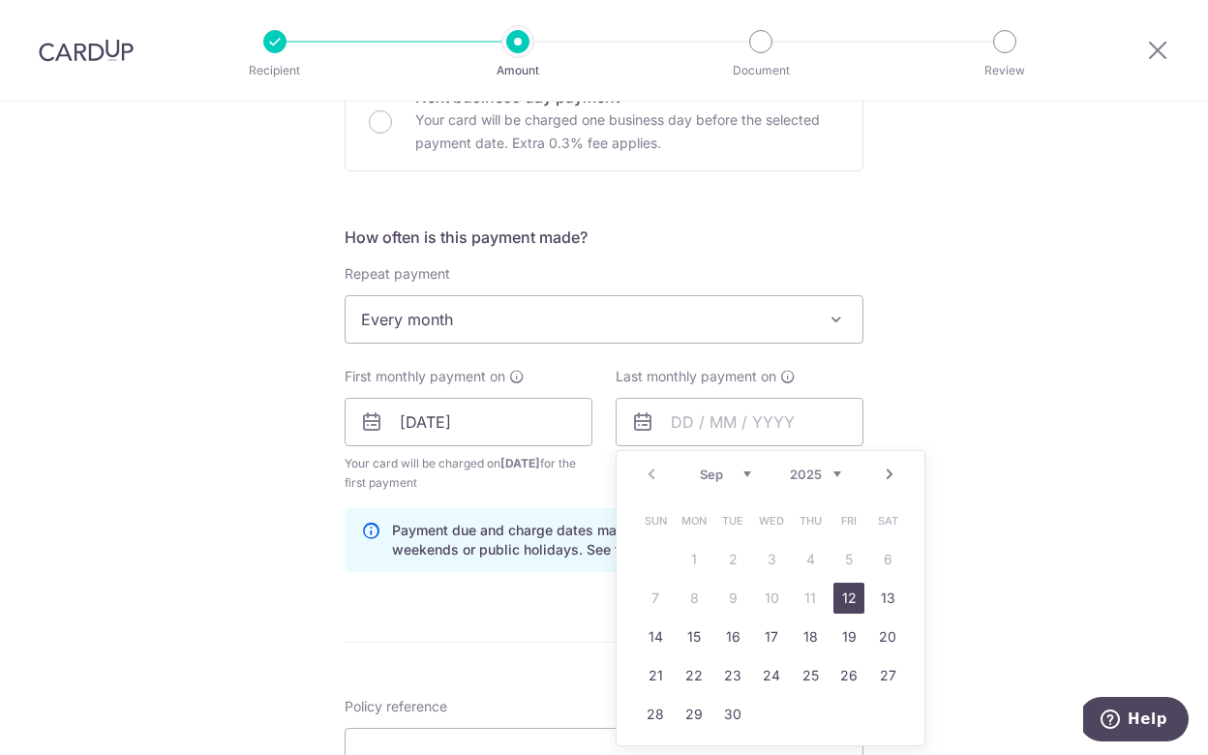
click at [891, 474] on link "Next" at bounding box center [889, 474] width 23 height 23
click at [653, 471] on link "Prev" at bounding box center [651, 474] width 23 height 23
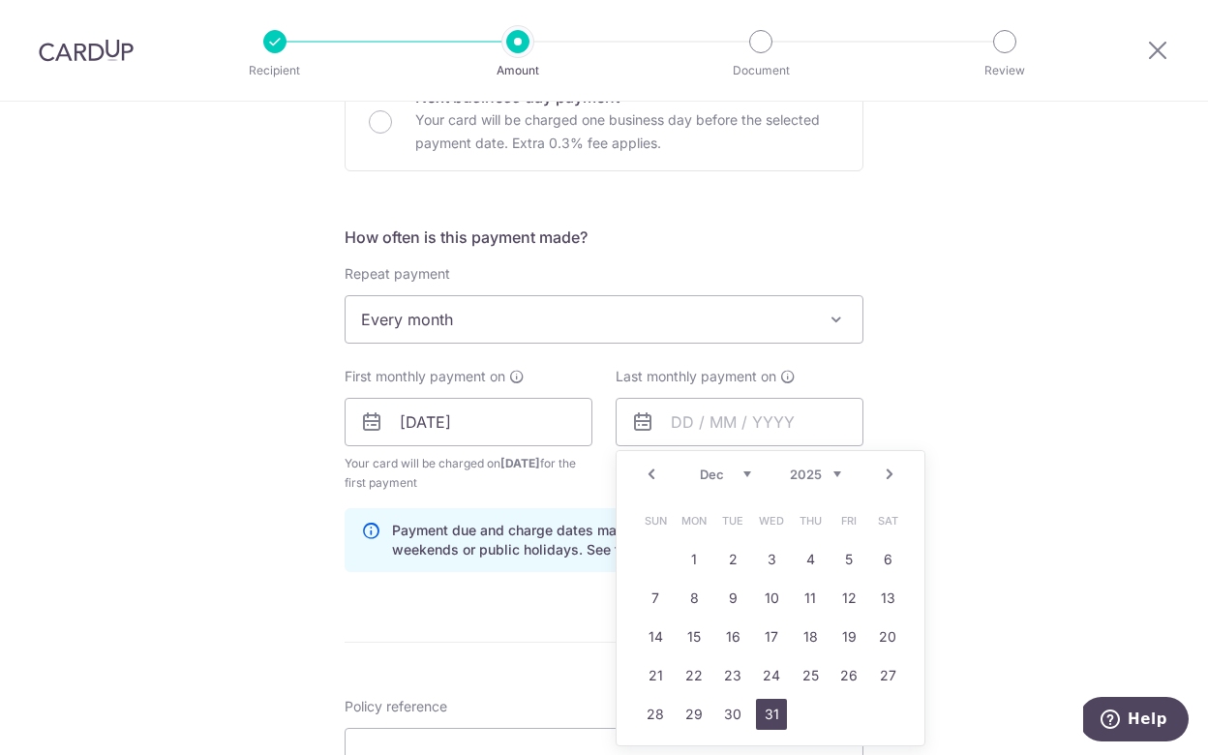
click at [772, 715] on link "31" at bounding box center [771, 714] width 31 height 31
type input "[DATE]"
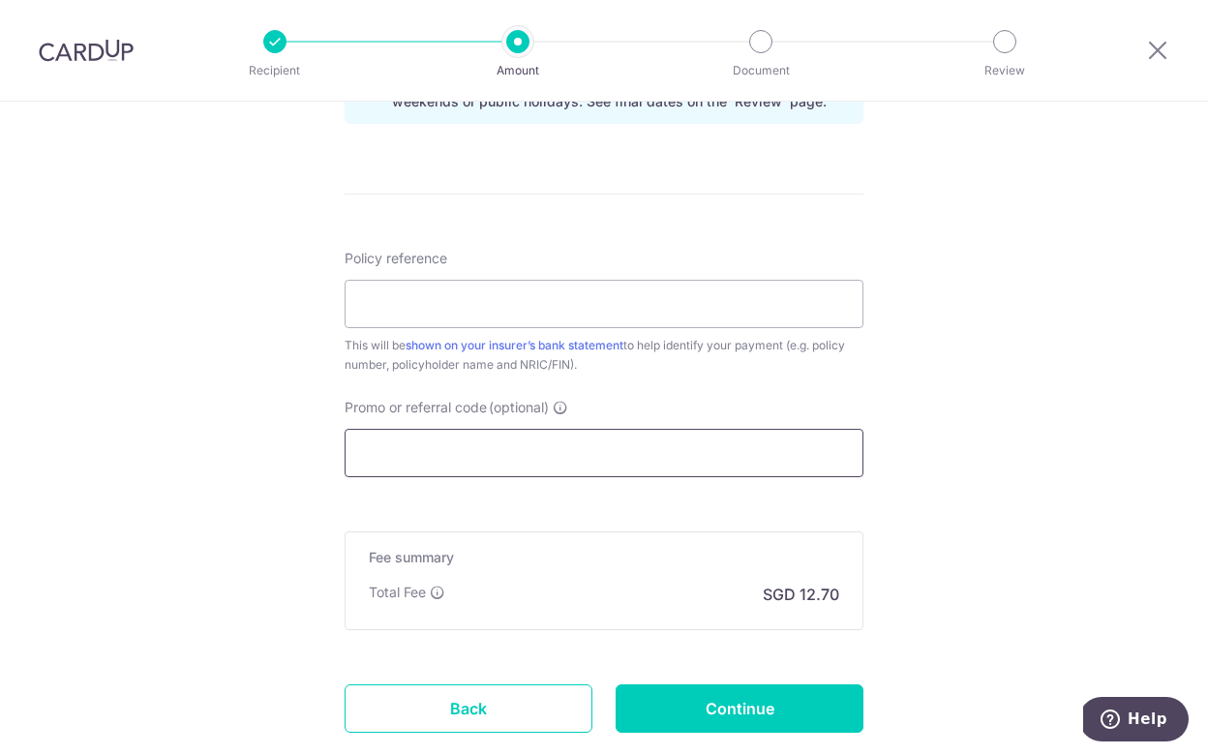
scroll to position [1088, 0]
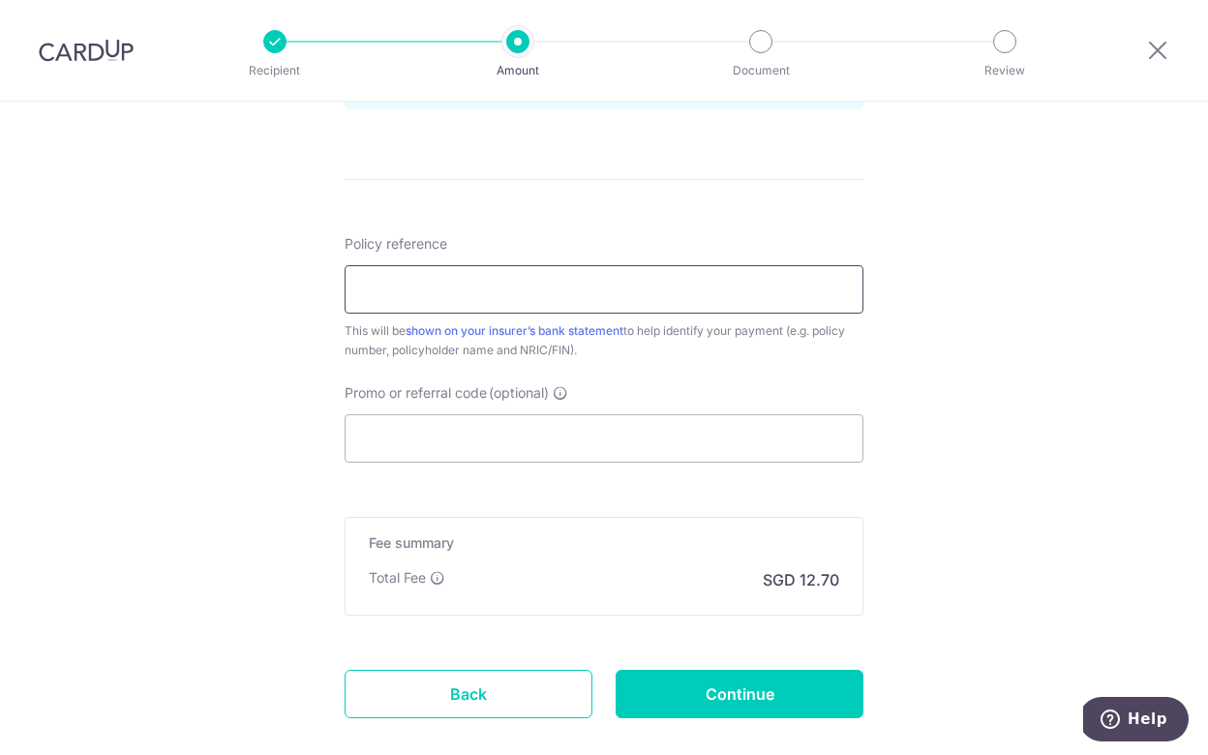
click at [536, 295] on input "Policy reference" at bounding box center [604, 289] width 519 height 48
type input "502-1434286"
click at [612, 434] on input "Promo or referral code (optional)" at bounding box center [604, 438] width 519 height 48
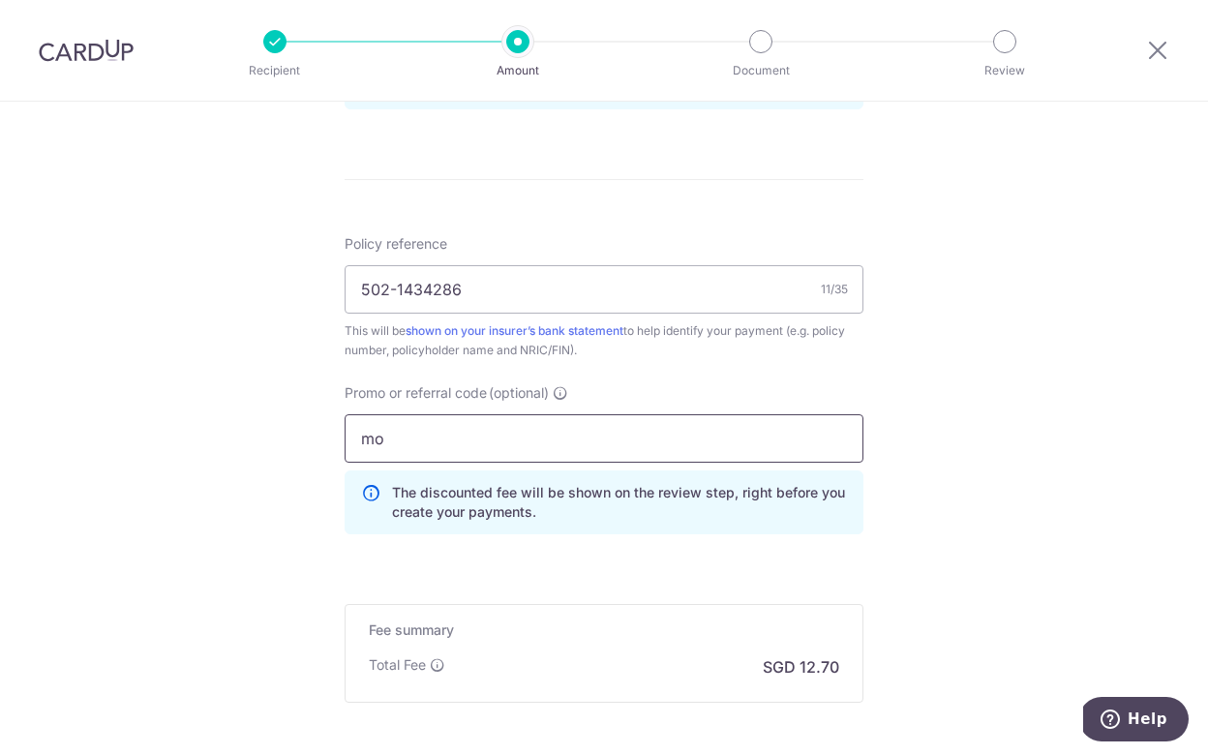
type input "m"
type input "HONEYMONEY"
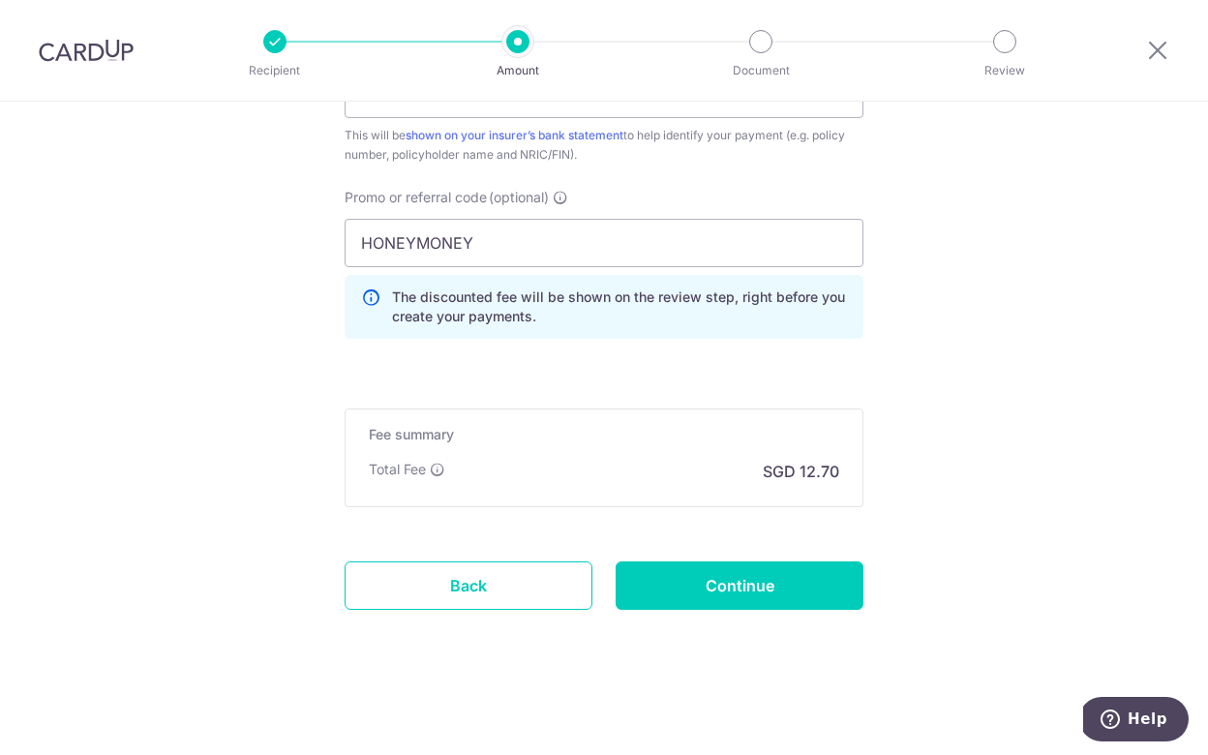
scroll to position [1284, 0]
click at [739, 587] on input "Continue" at bounding box center [740, 586] width 248 height 48
type input "Create Schedule"
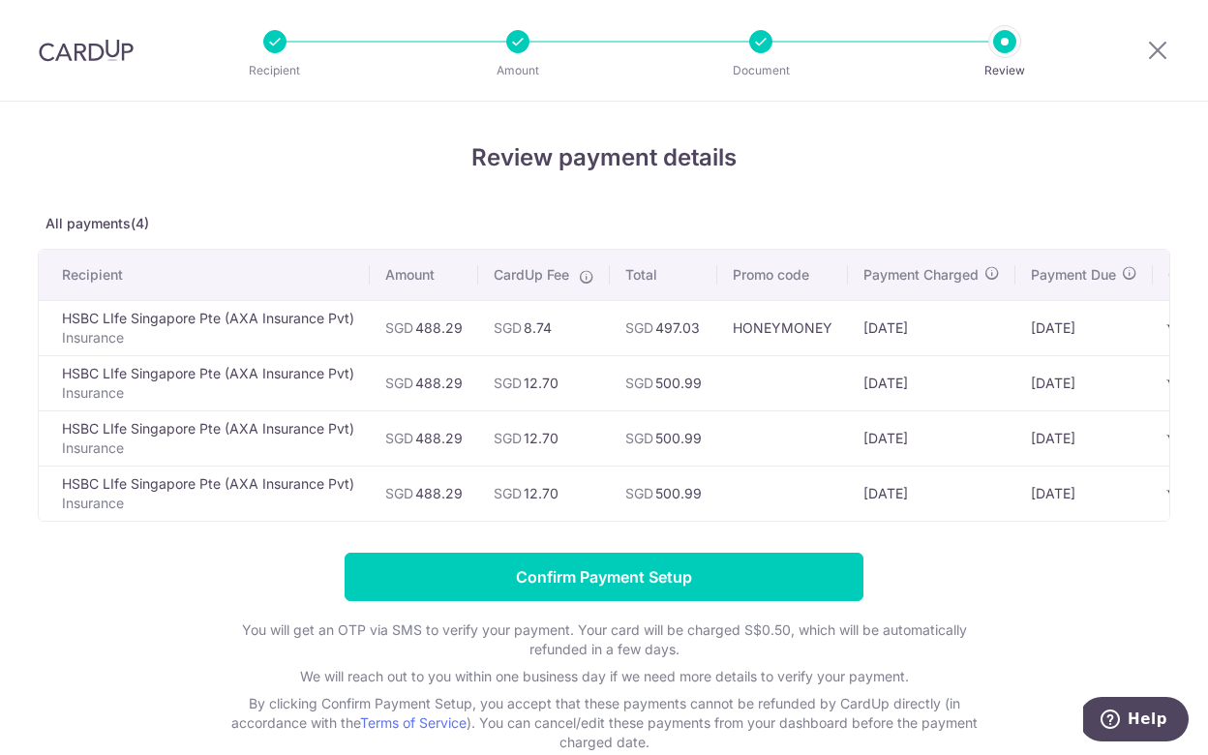
click at [756, 57] on div "Recipient Amount Document Review" at bounding box center [640, 50] width 831 height 101
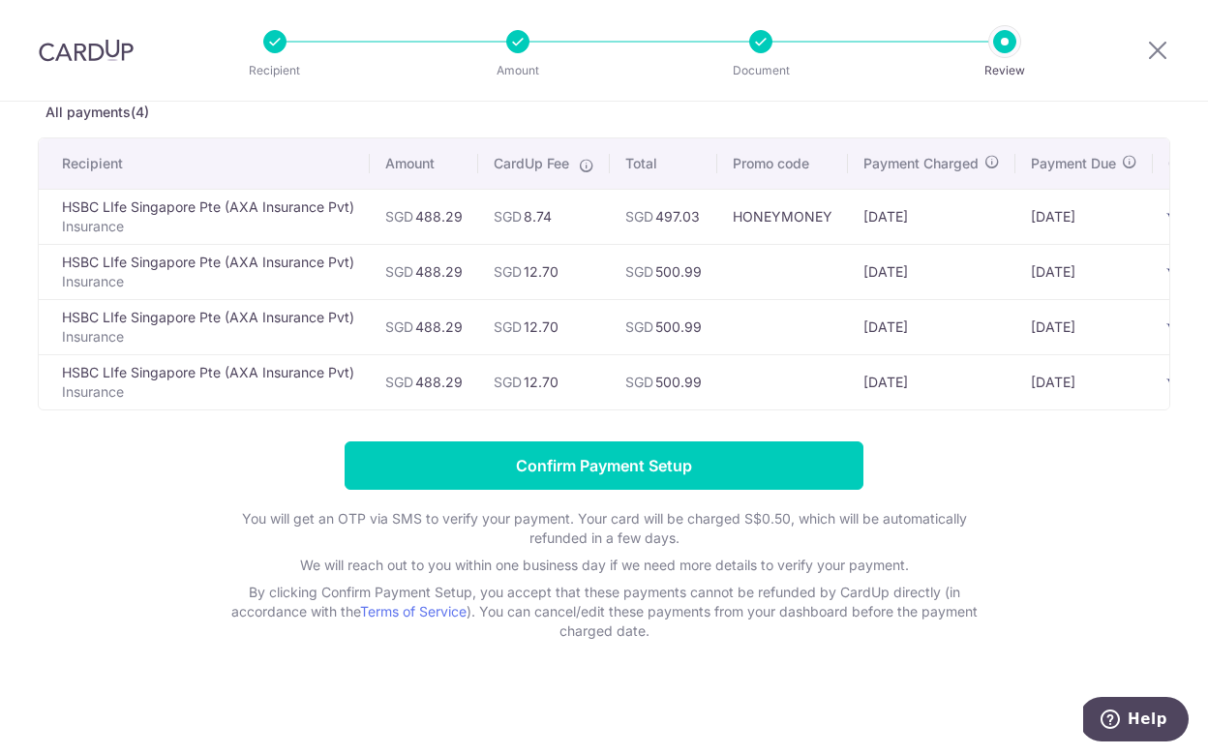
scroll to position [111, 0]
click at [671, 218] on td "SGD 497.03" at bounding box center [663, 216] width 107 height 55
click at [752, 218] on td "HONEYMONEY" at bounding box center [782, 216] width 131 height 55
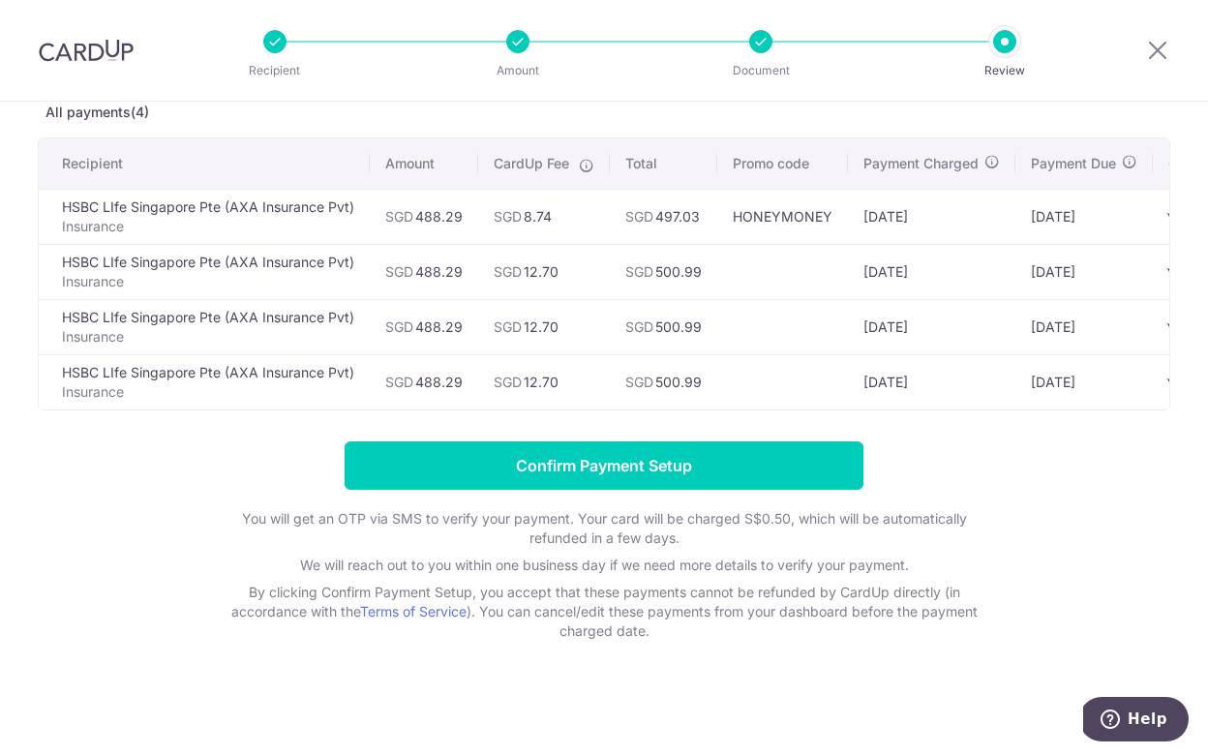
click at [219, 233] on p "Insurance" at bounding box center [208, 226] width 292 height 19
click at [1159, 49] on icon at bounding box center [1157, 50] width 23 height 24
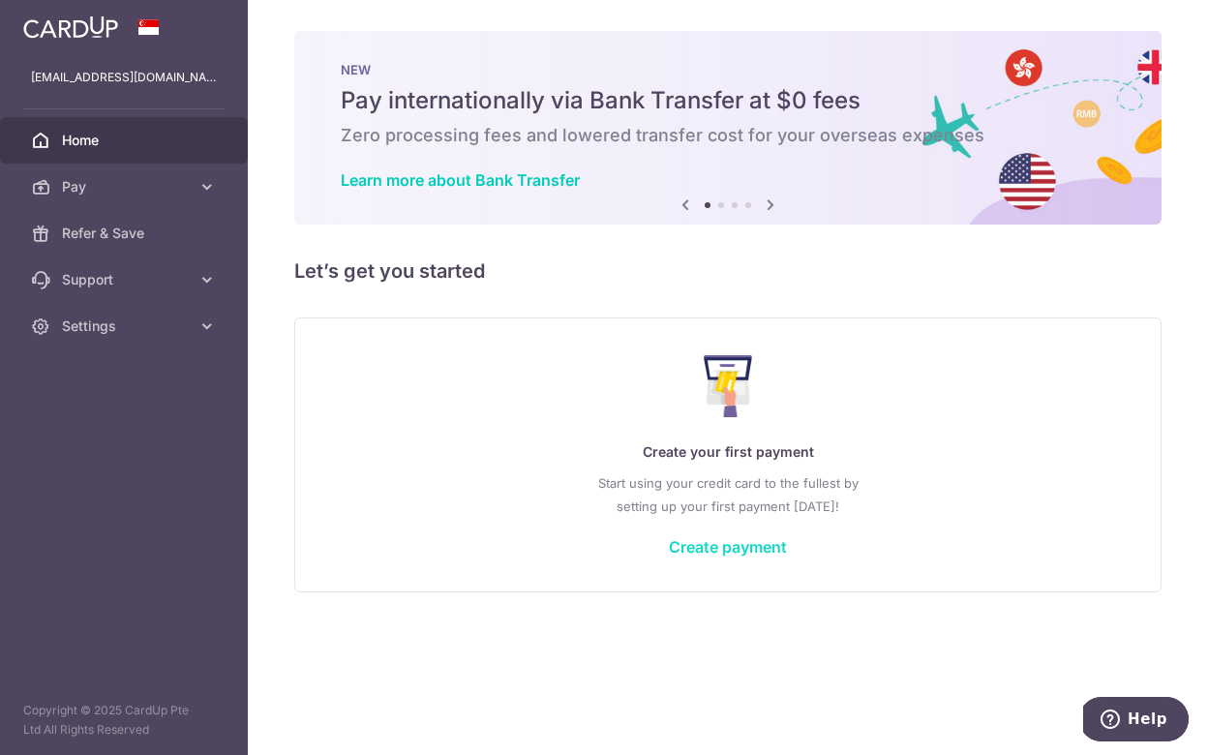
click at [715, 551] on link "Create payment" at bounding box center [728, 546] width 118 height 19
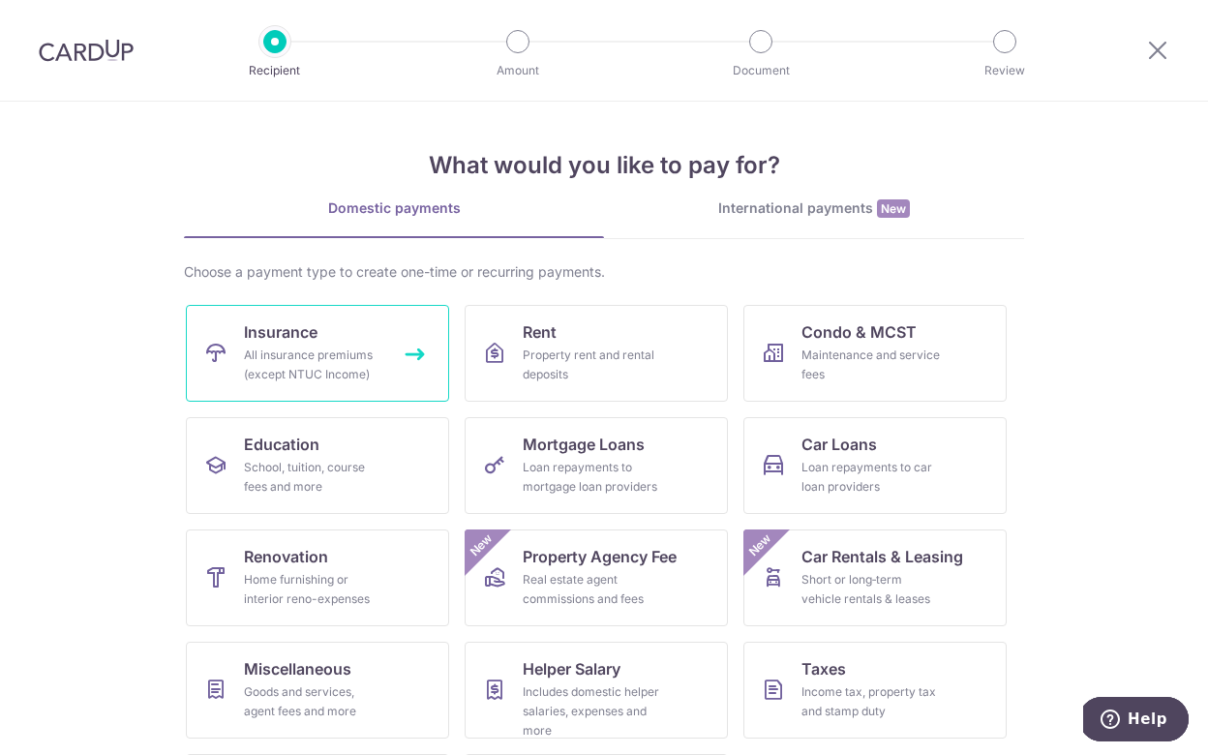
click at [339, 371] on div "All insurance premiums (except NTUC Income)" at bounding box center [313, 365] width 139 height 39
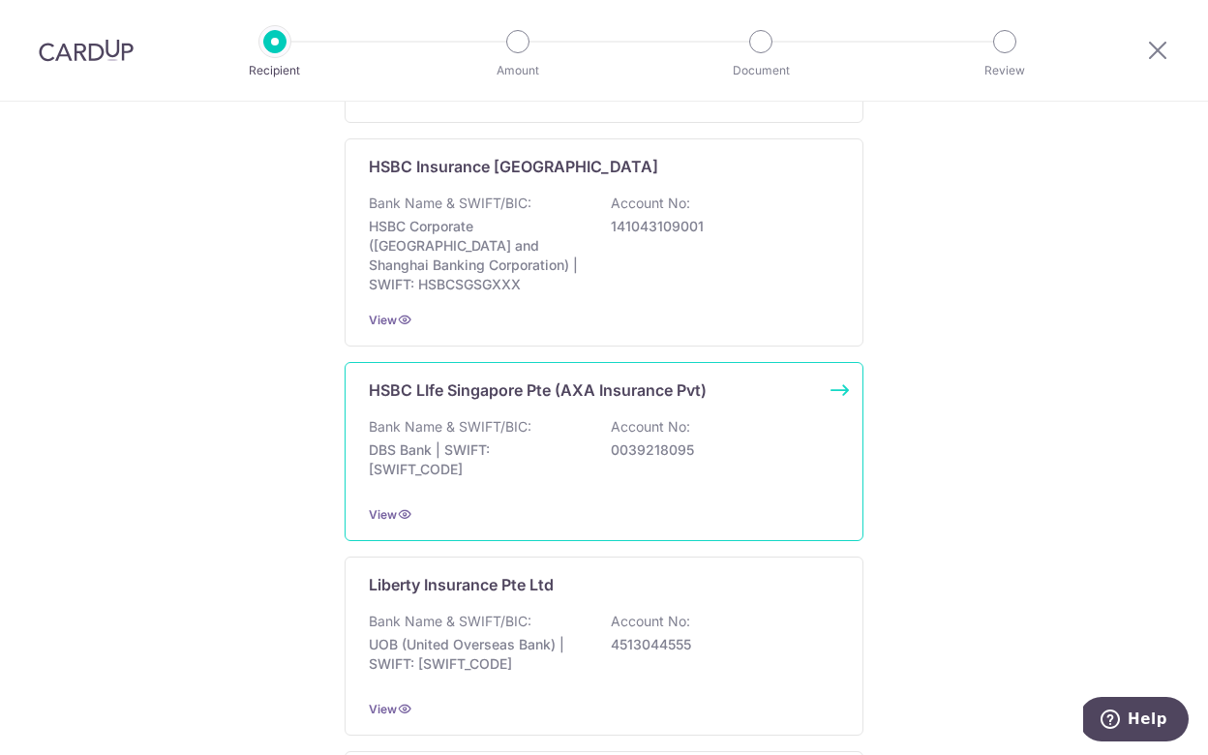
scroll to position [1344, 0]
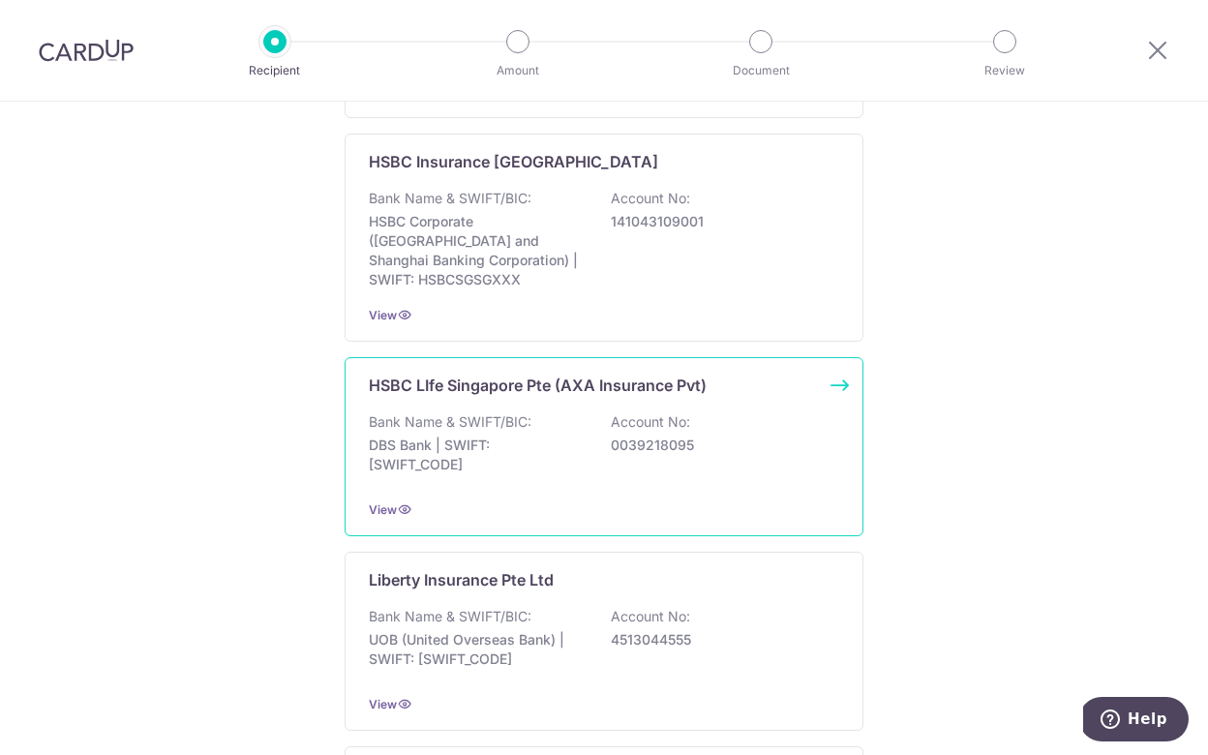
click at [501, 447] on p "DBS Bank | SWIFT: [SWIFT_CODE]" at bounding box center [477, 455] width 217 height 39
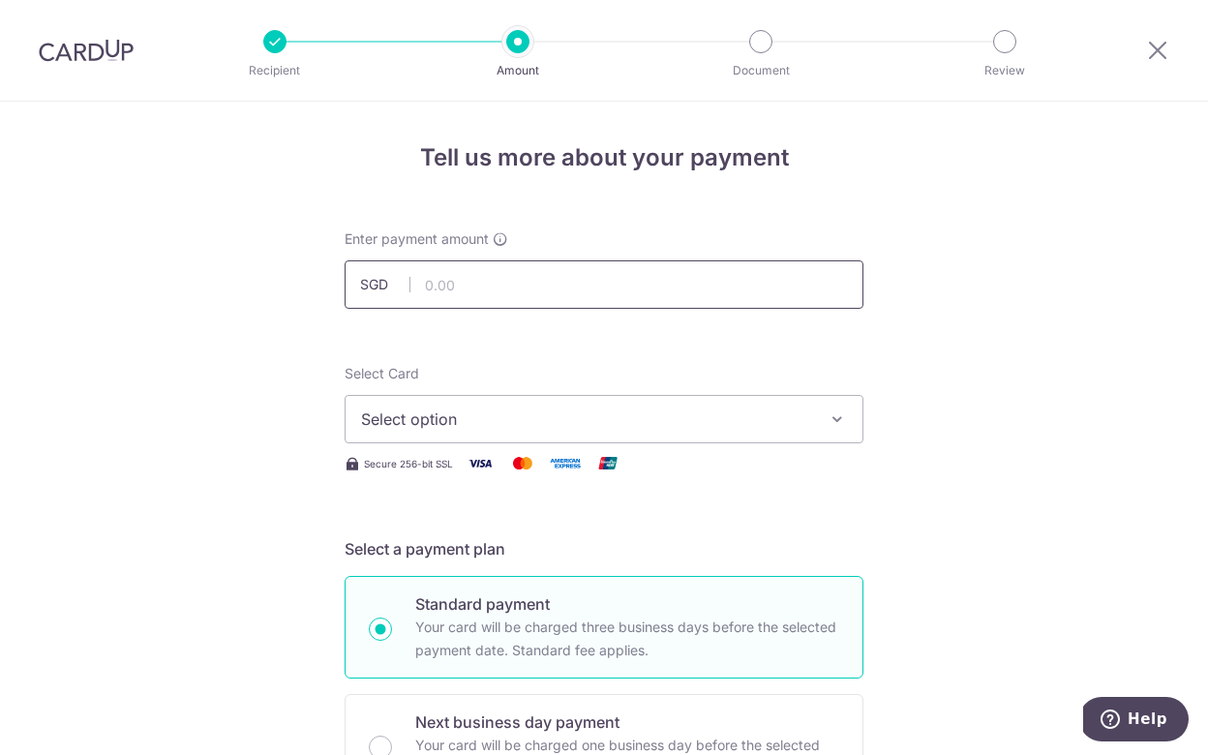
click at [453, 287] on input "text" at bounding box center [604, 284] width 519 height 48
type input "488.29"
click at [457, 421] on span "Select option" at bounding box center [586, 419] width 451 height 23
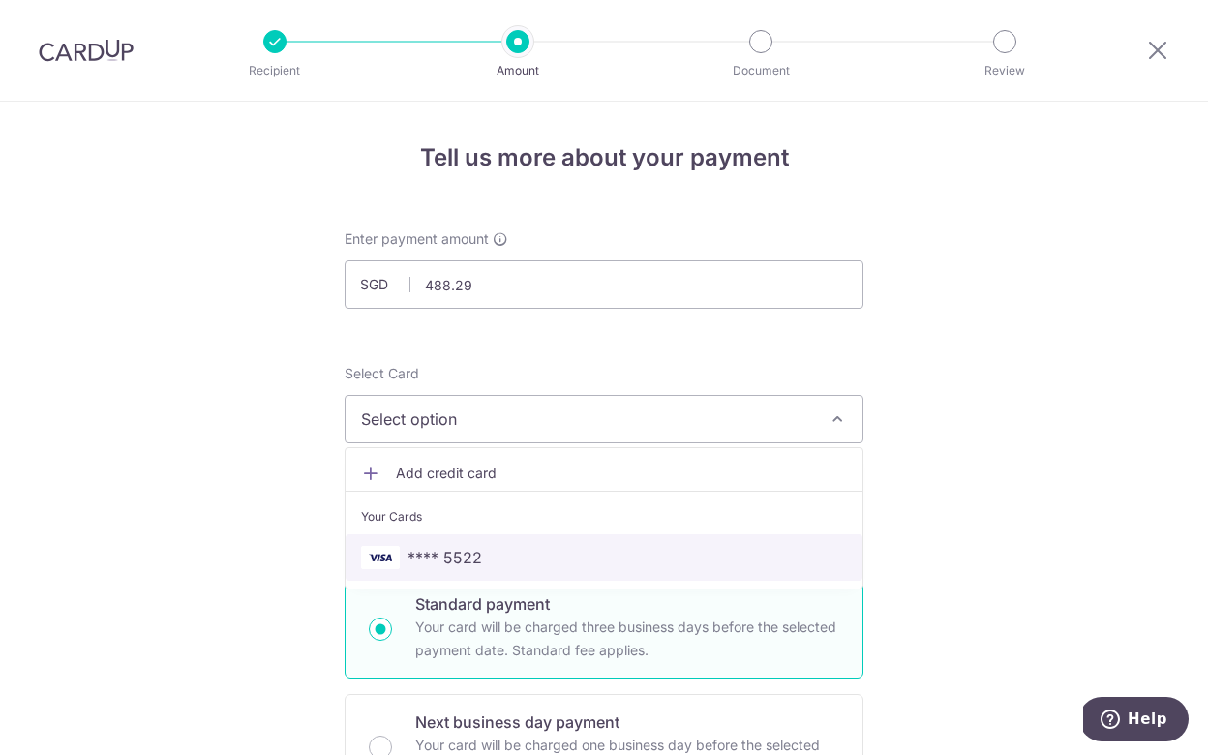
click at [474, 563] on span "**** 5522" at bounding box center [445, 557] width 75 height 23
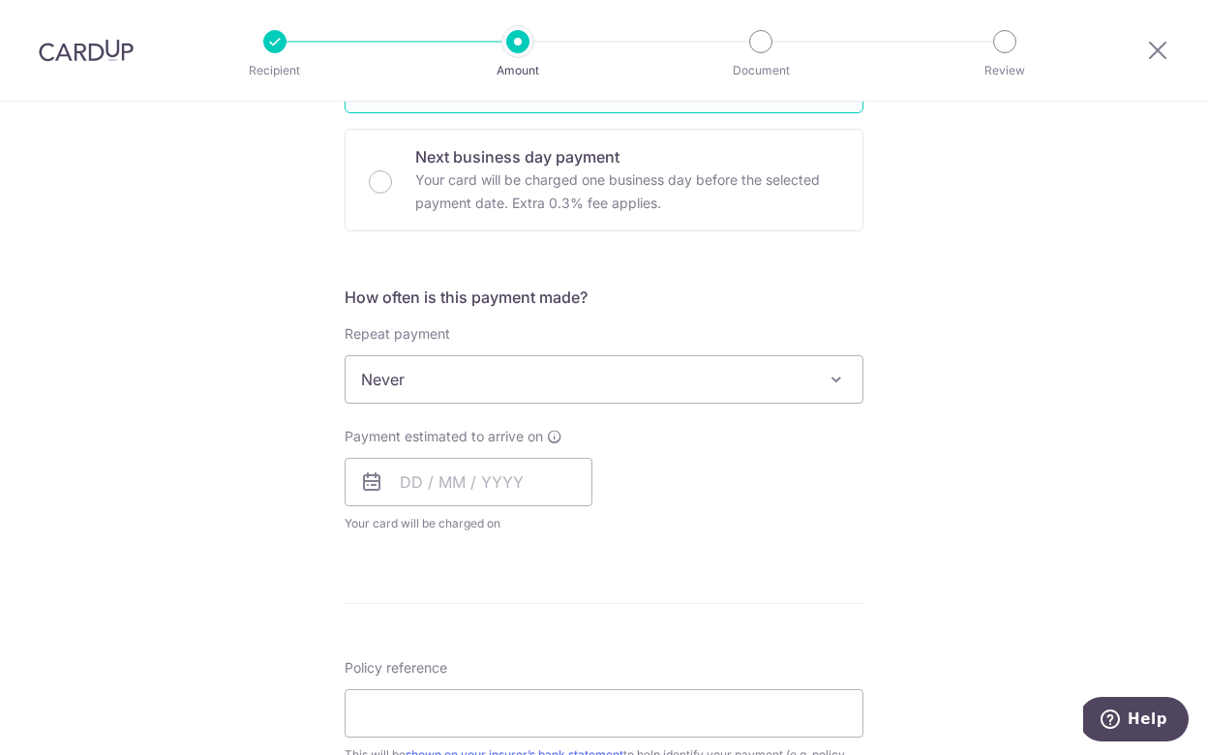
scroll to position [577, 0]
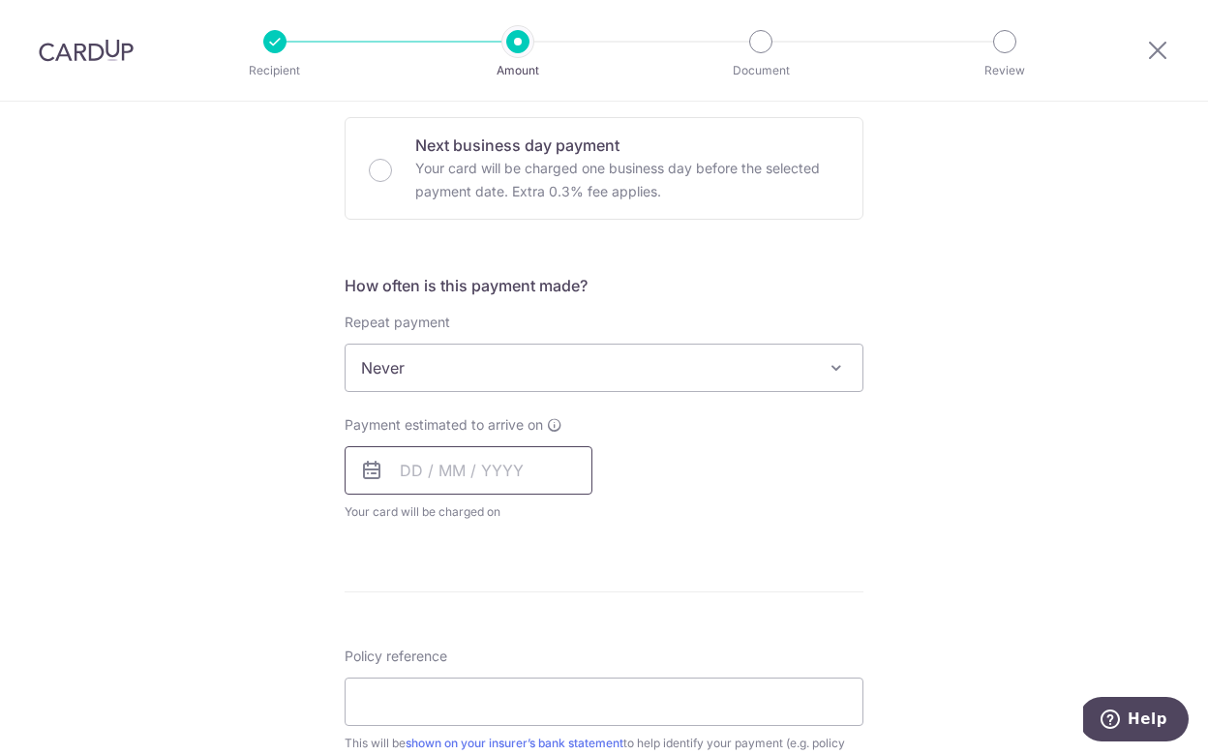
click at [525, 463] on input "text" at bounding box center [469, 470] width 248 height 48
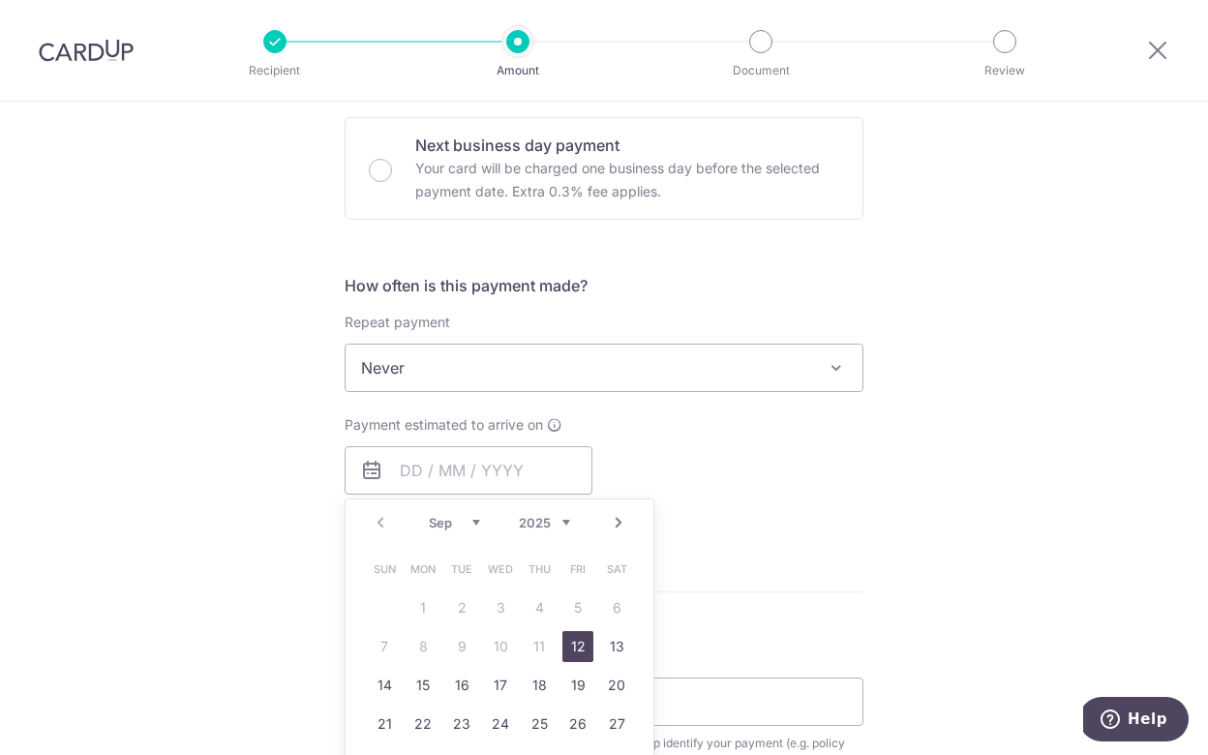
click at [583, 653] on link "12" at bounding box center [577, 646] width 31 height 31
type input "12/09/2025"
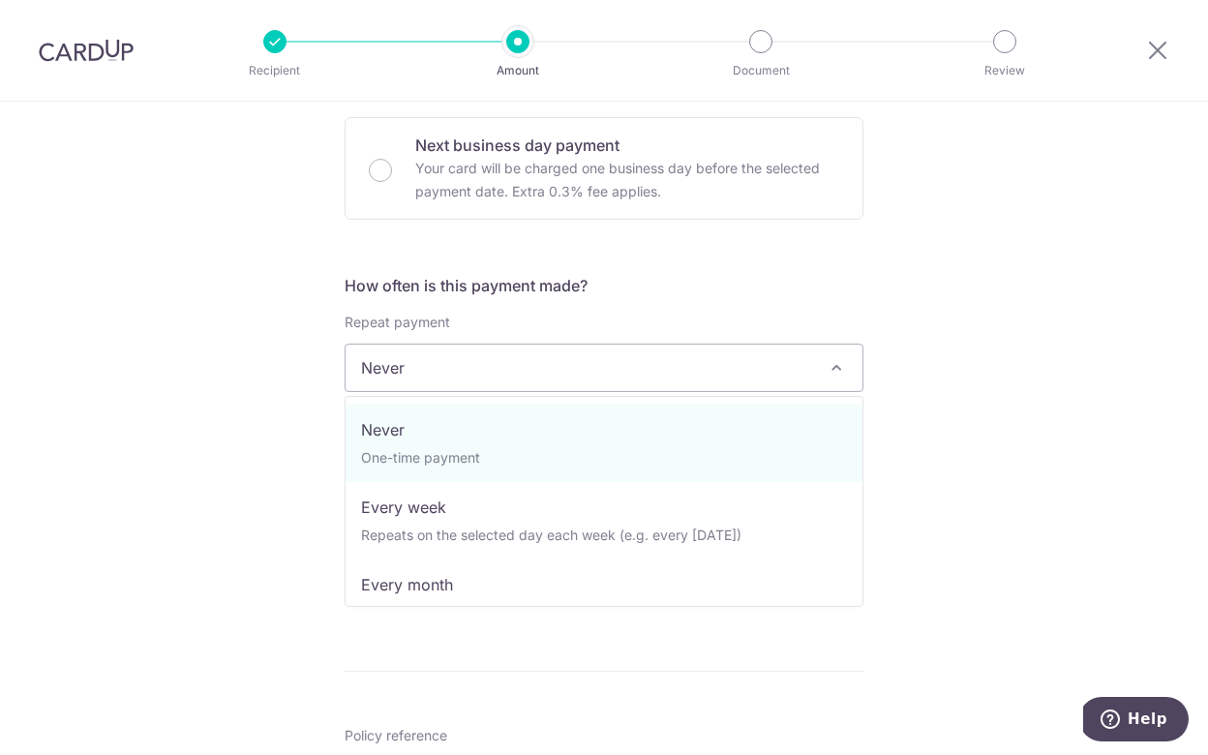
click at [684, 384] on span "Never" at bounding box center [604, 368] width 517 height 46
select select "3"
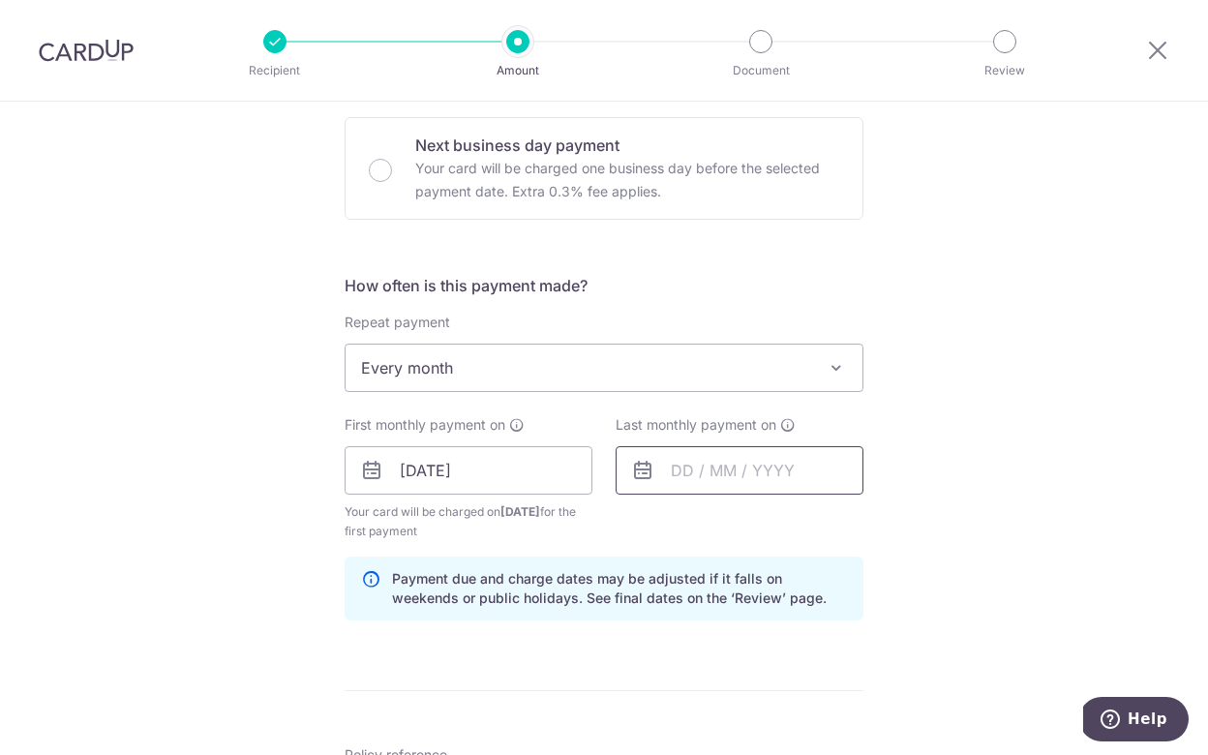
click at [689, 475] on input "text" at bounding box center [740, 470] width 248 height 48
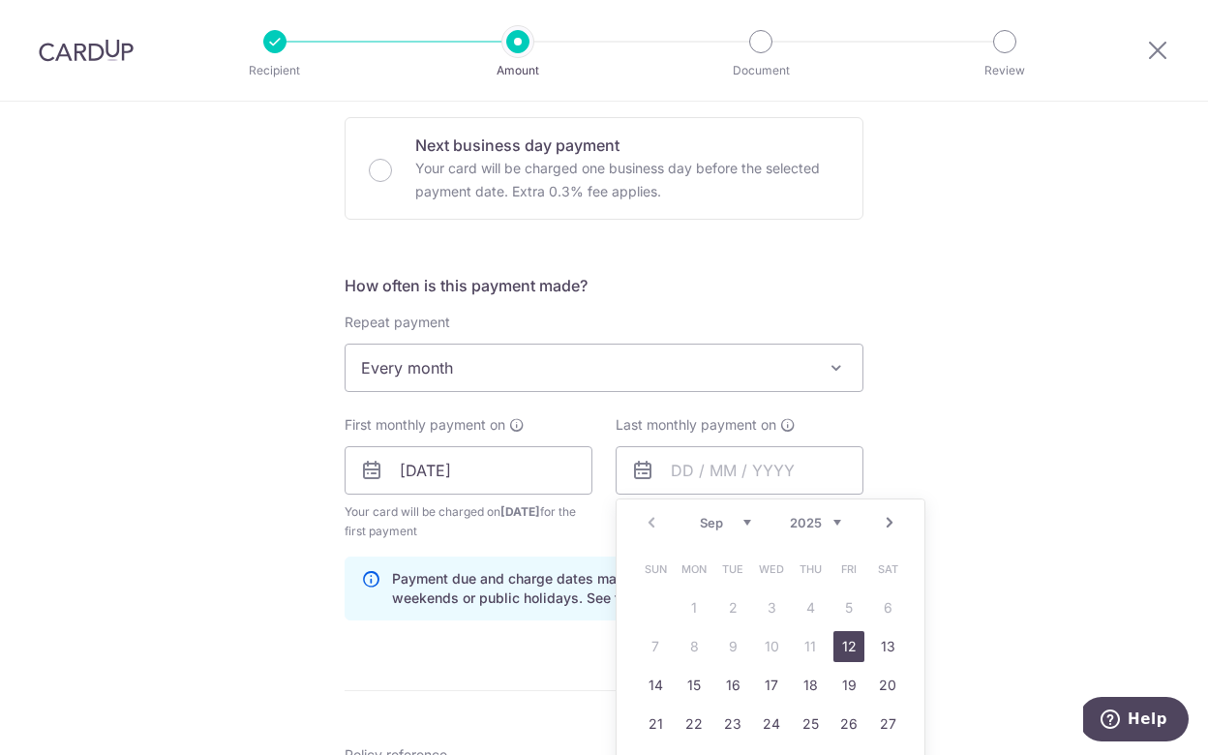
click at [886, 522] on link "Next" at bounding box center [889, 522] width 23 height 23
click at [652, 524] on link "Prev" at bounding box center [651, 522] width 23 height 23
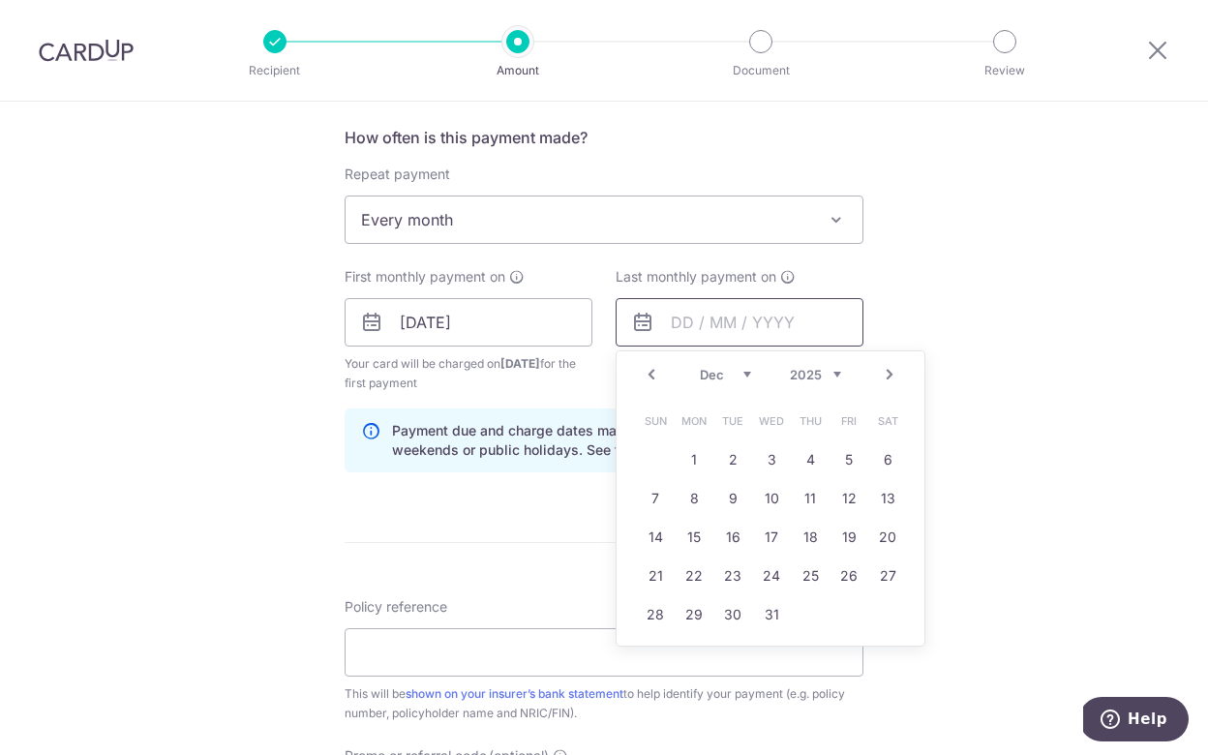
scroll to position [783, 0]
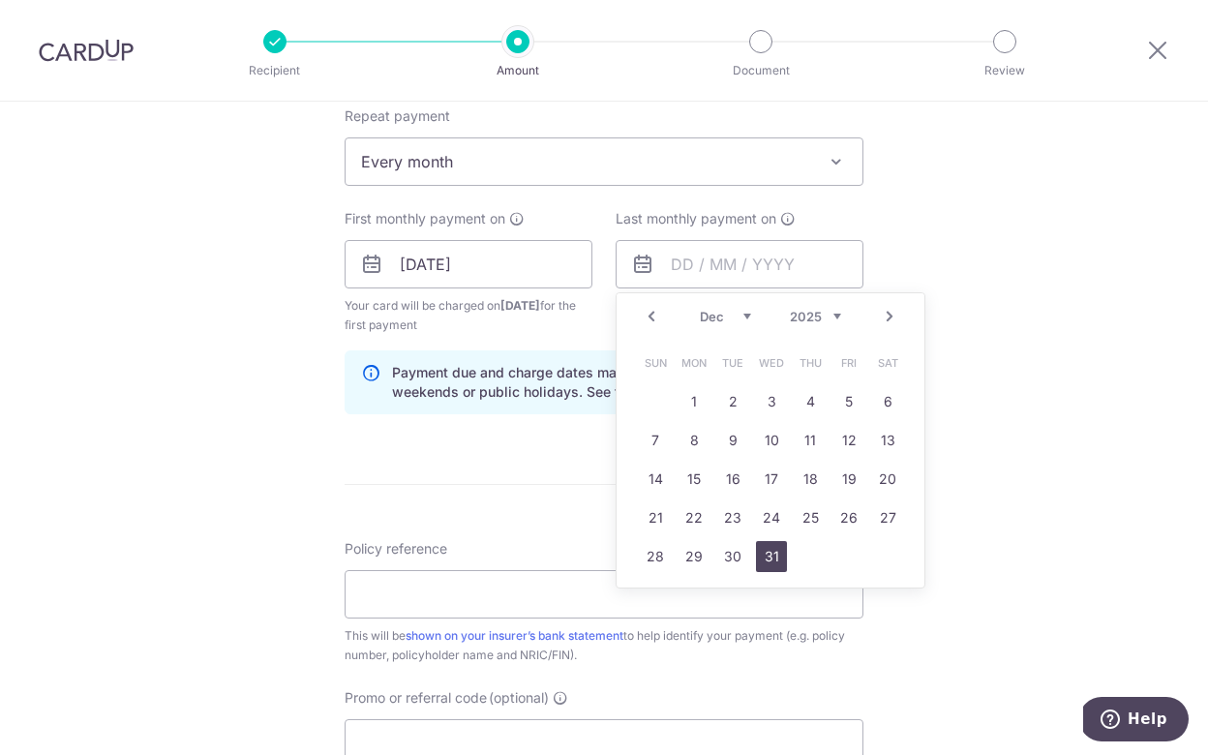
click at [766, 556] on link "31" at bounding box center [771, 556] width 31 height 31
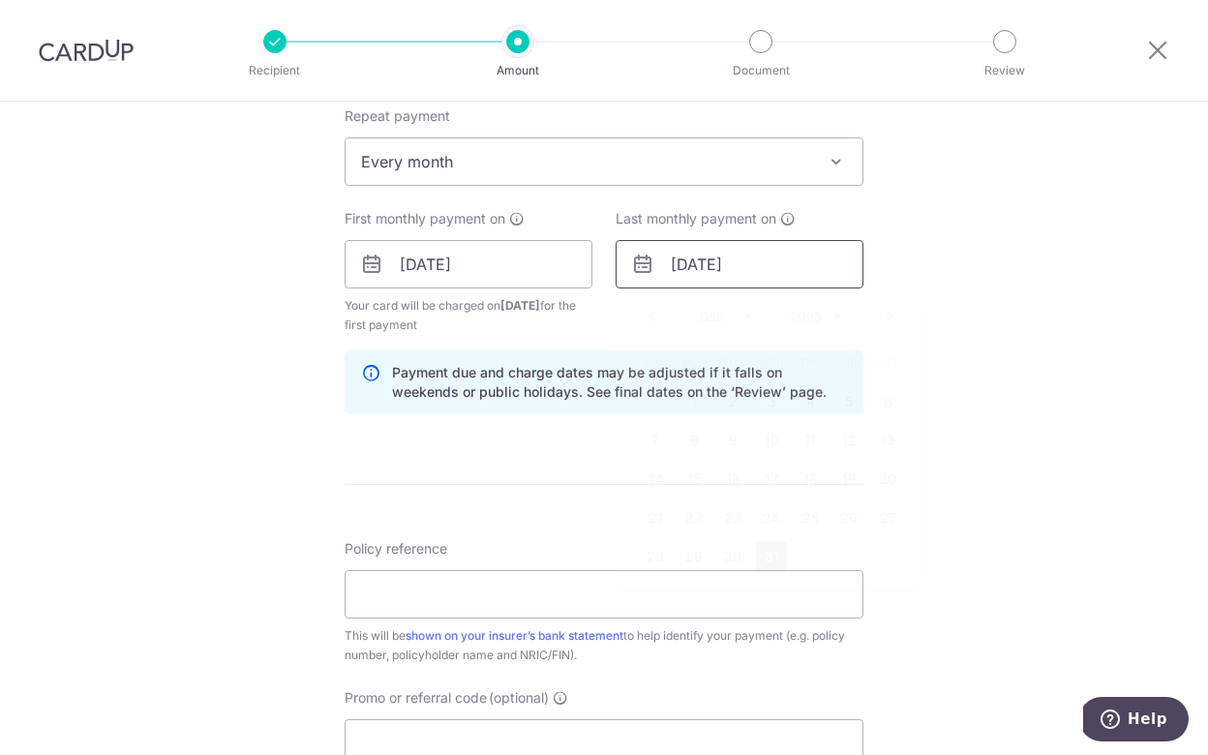
click at [802, 267] on input "31/12/2025" at bounding box center [740, 264] width 248 height 48
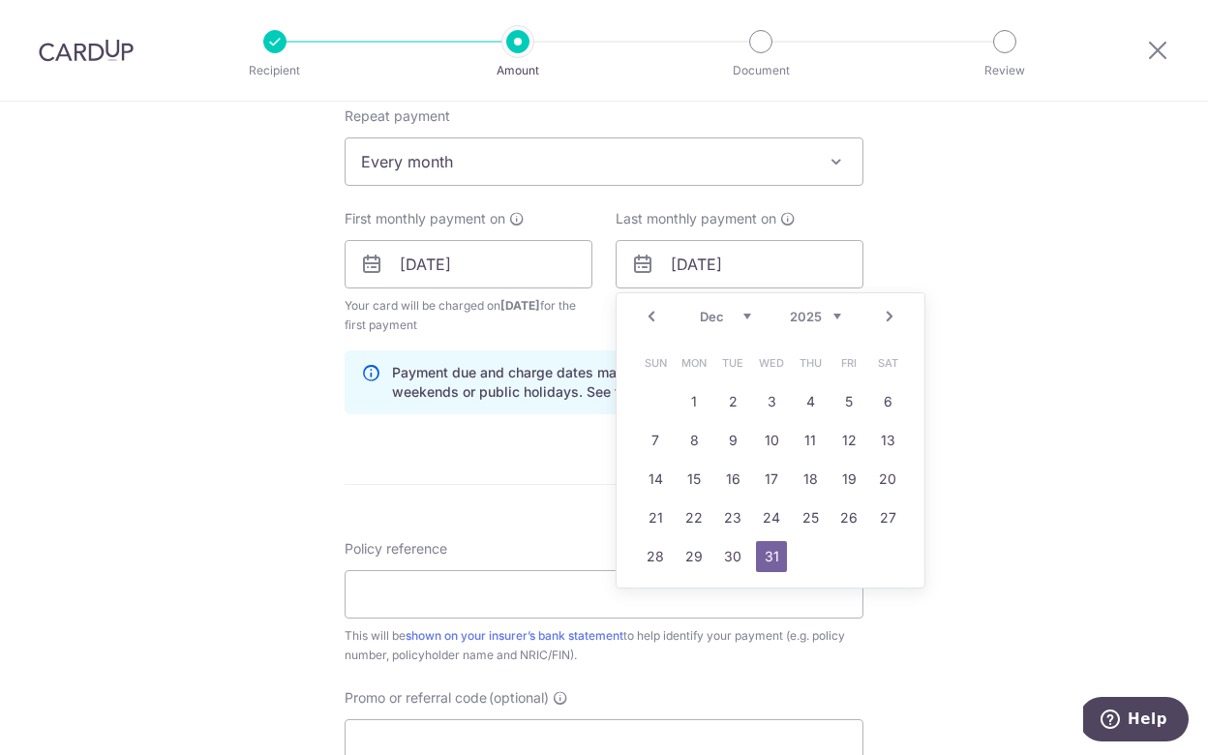
click at [888, 318] on link "Next" at bounding box center [889, 316] width 23 height 23
click at [728, 562] on link "31" at bounding box center [732, 556] width 31 height 31
type input "31/03/2026"
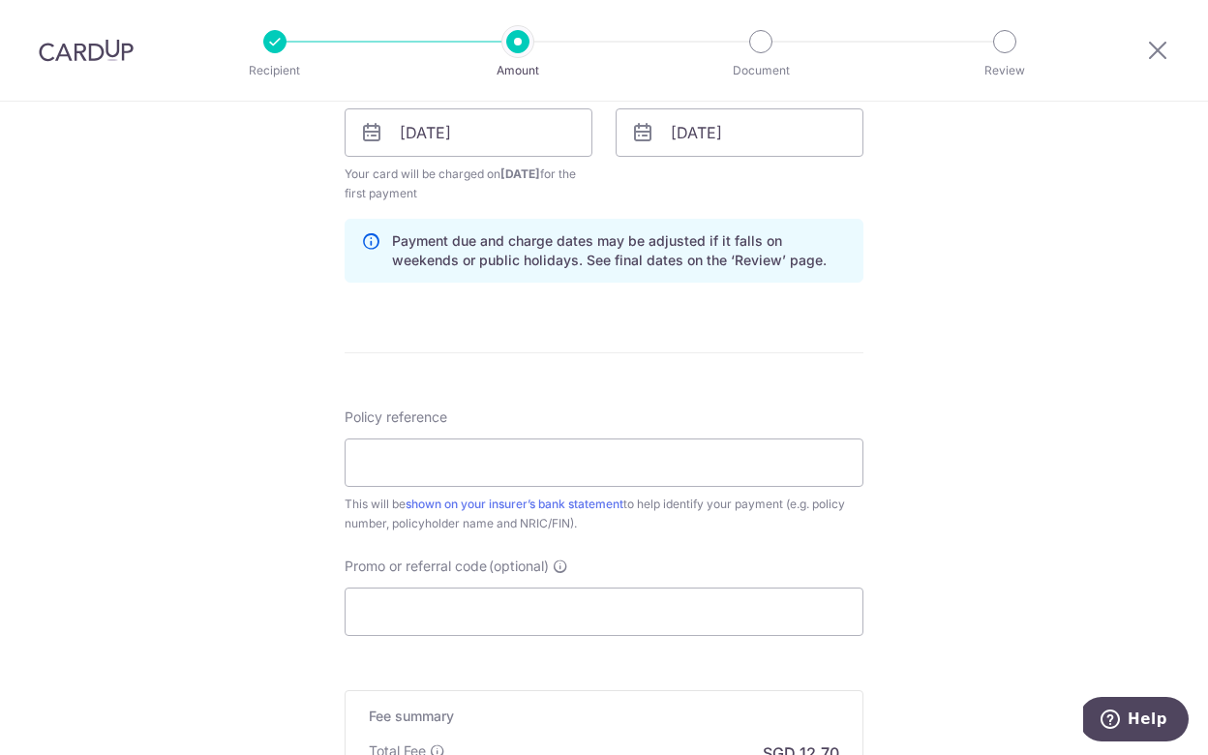
scroll to position [930, 0]
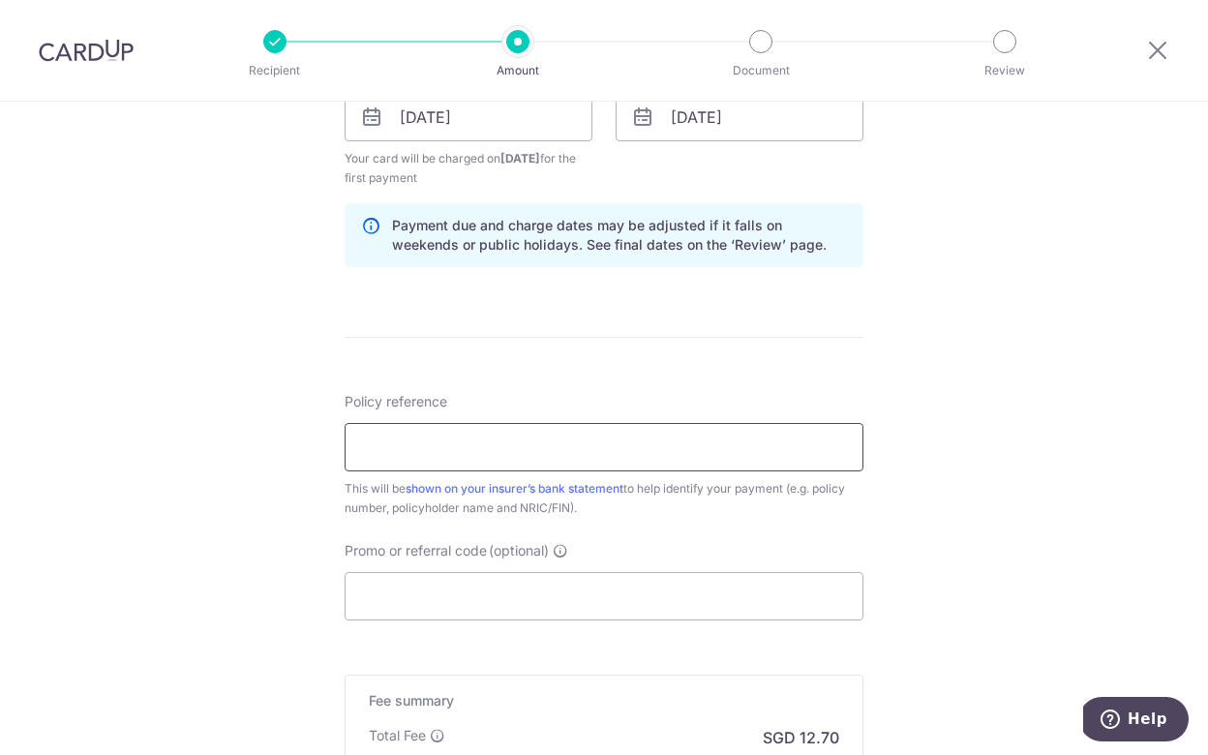
click at [463, 453] on input "Policy reference" at bounding box center [604, 447] width 519 height 48
type input "502-1434286"
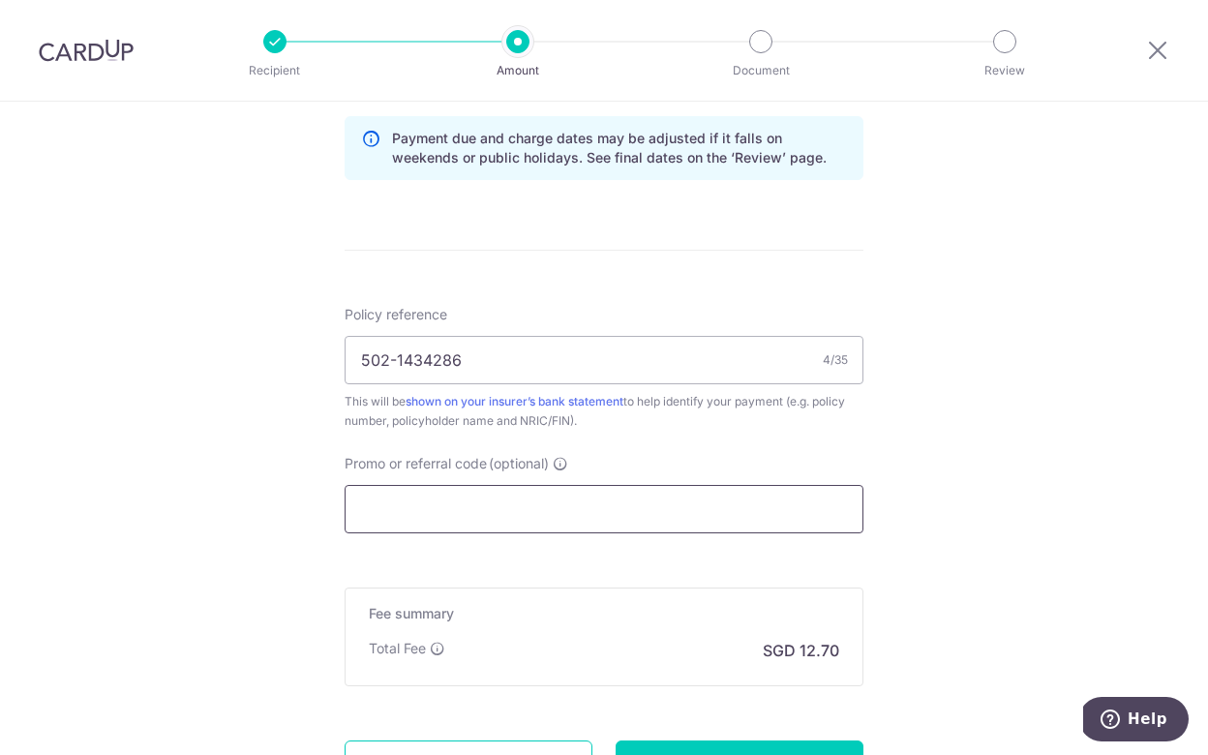
click at [502, 516] on input "Promo or referral code (optional)" at bounding box center [604, 509] width 519 height 48
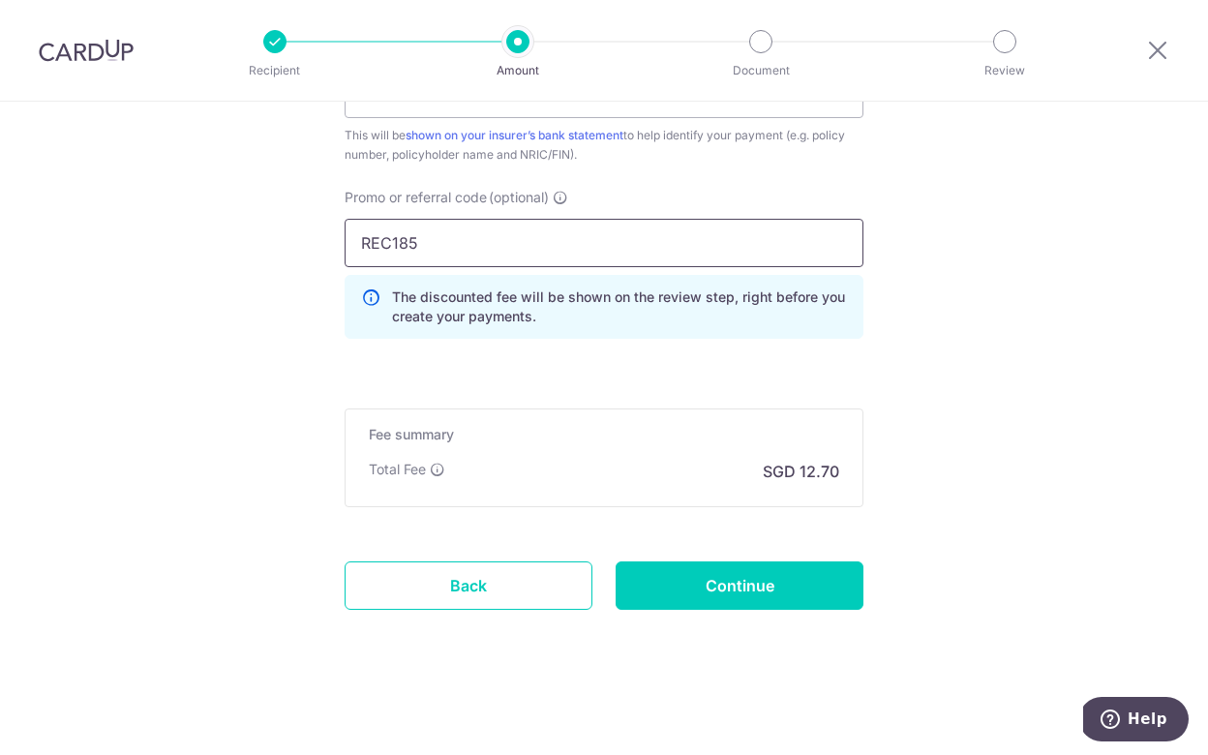
scroll to position [1284, 0]
type input "REC185"
click button "Add Card" at bounding box center [0, 0] width 0 height 0
click at [739, 579] on input "Continue" at bounding box center [740, 586] width 248 height 48
type input "Create Schedule"
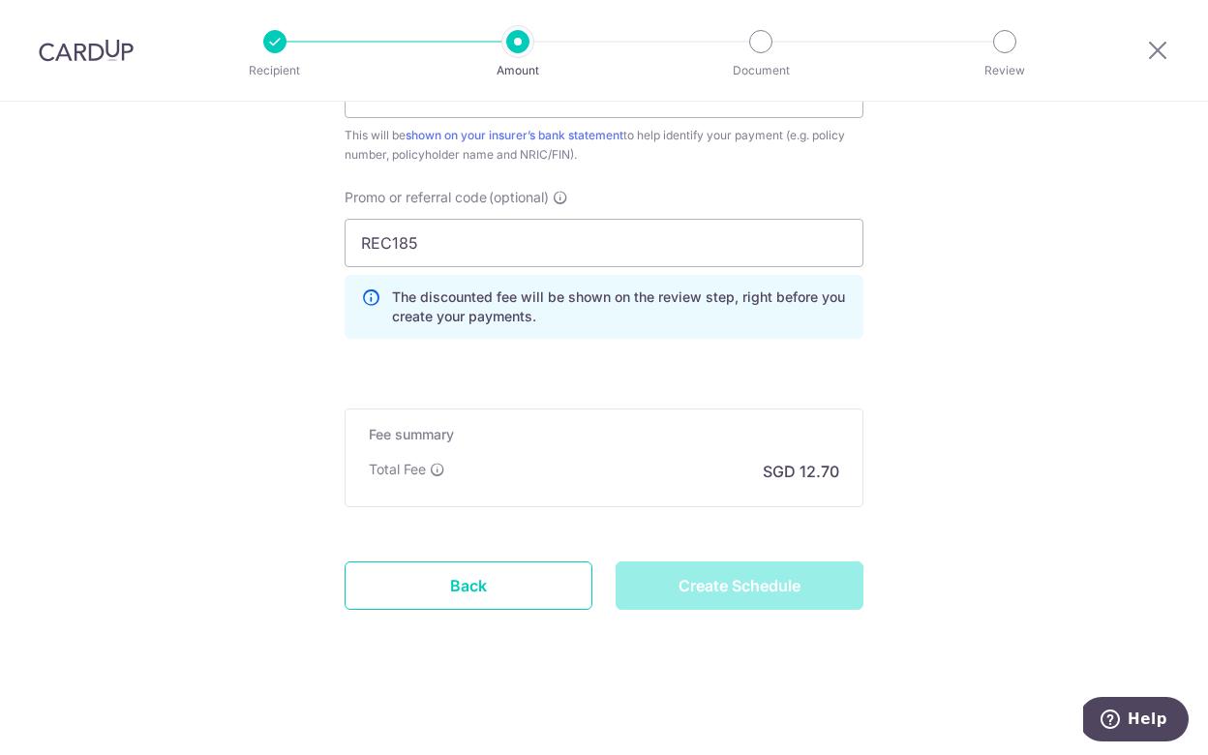
click at [726, 593] on div "Create Schedule" at bounding box center [739, 586] width 271 height 48
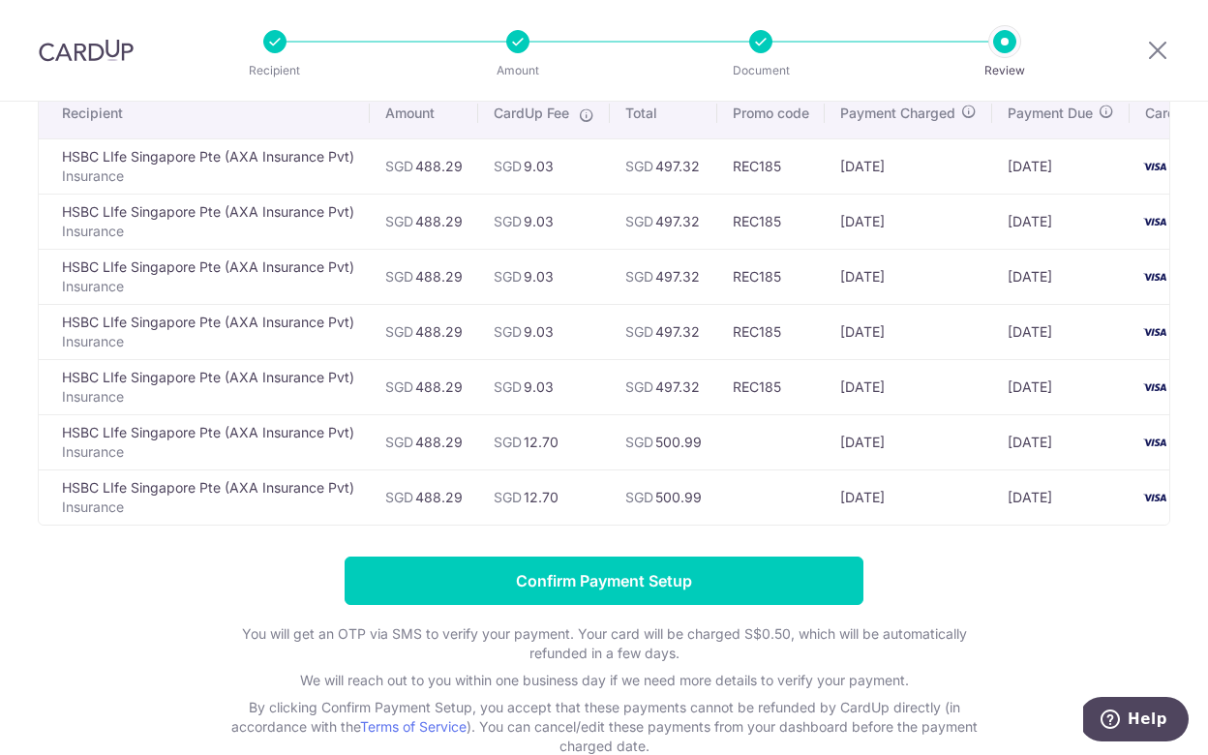
scroll to position [156, 0]
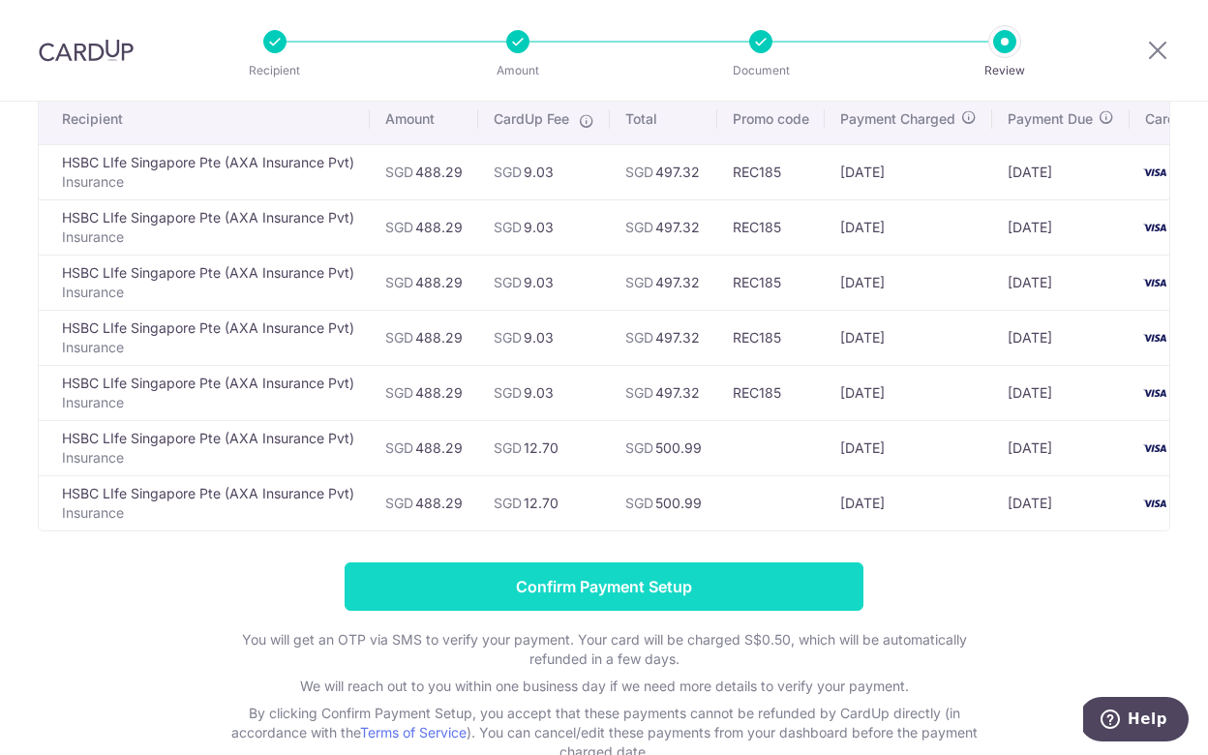
click at [726, 593] on input "Confirm Payment Setup" at bounding box center [604, 586] width 519 height 48
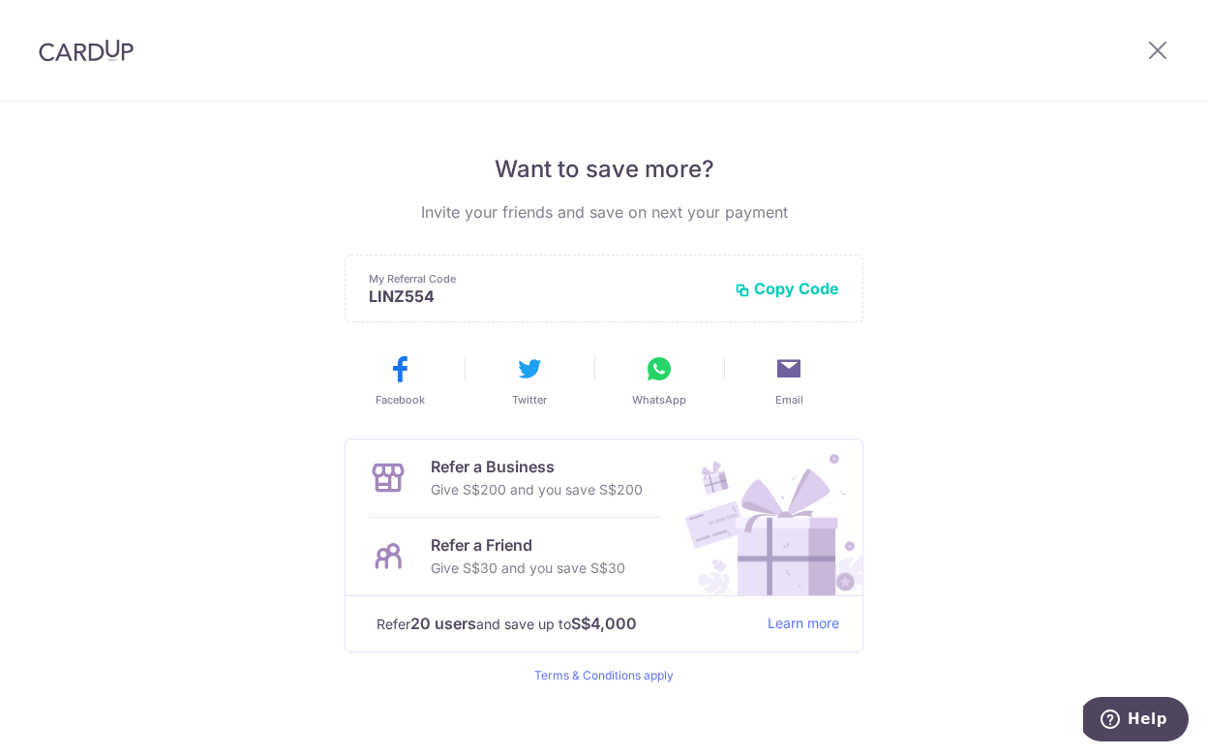
scroll to position [366, 0]
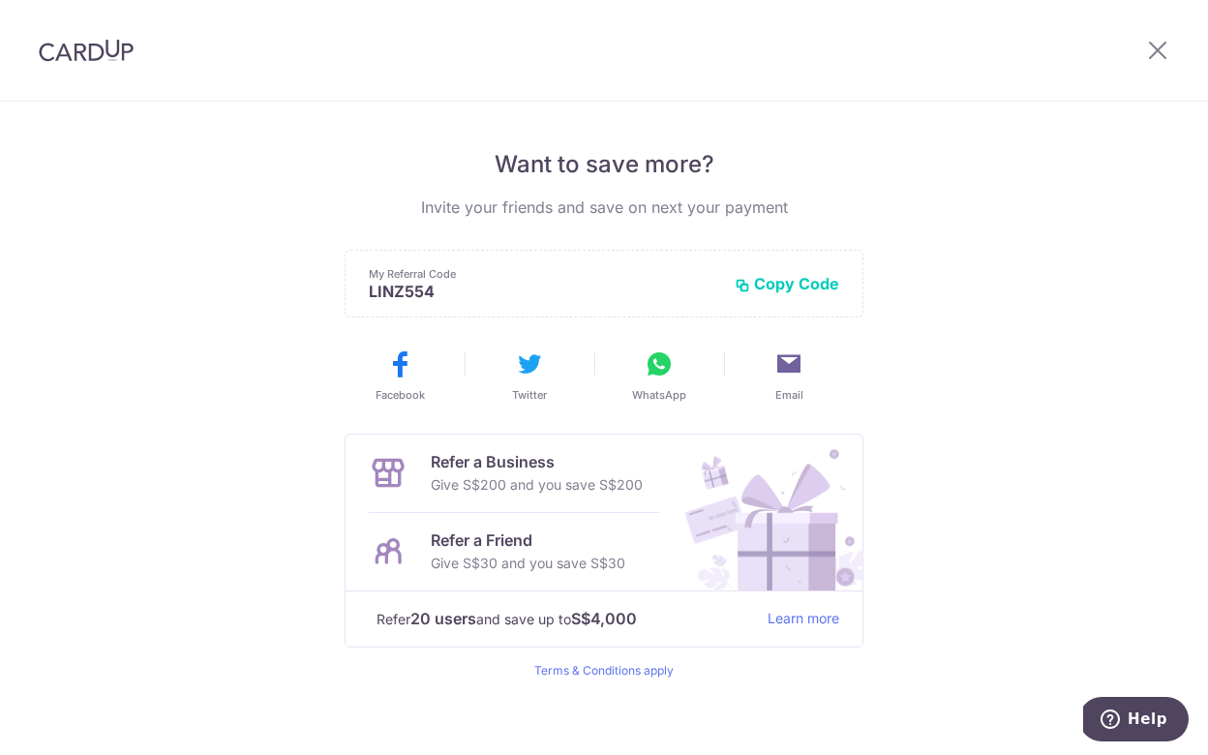
click at [785, 282] on button "Copy Code" at bounding box center [787, 283] width 105 height 19
click at [646, 372] on icon at bounding box center [659, 364] width 31 height 31
click at [664, 367] on icon at bounding box center [659, 364] width 31 height 31
click at [786, 383] on button "Email" at bounding box center [789, 376] width 114 height 54
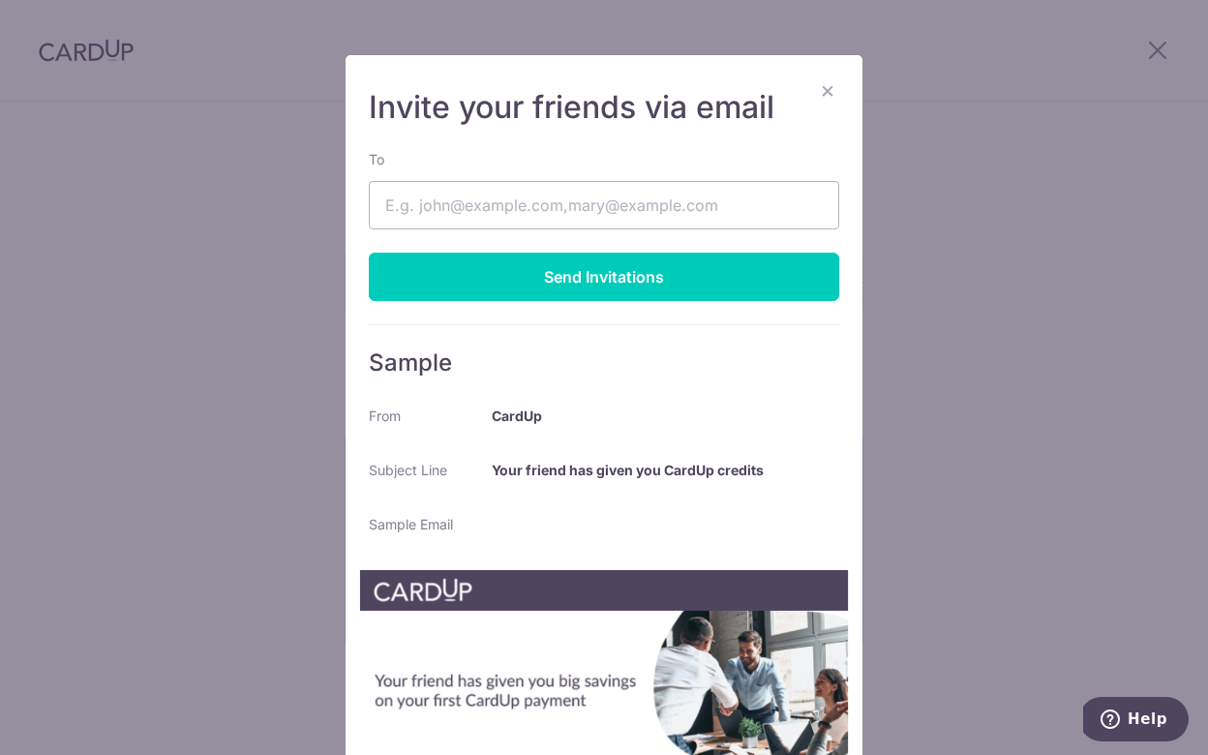
scroll to position [0, 0]
click at [826, 91] on button "×" at bounding box center [827, 89] width 23 height 23
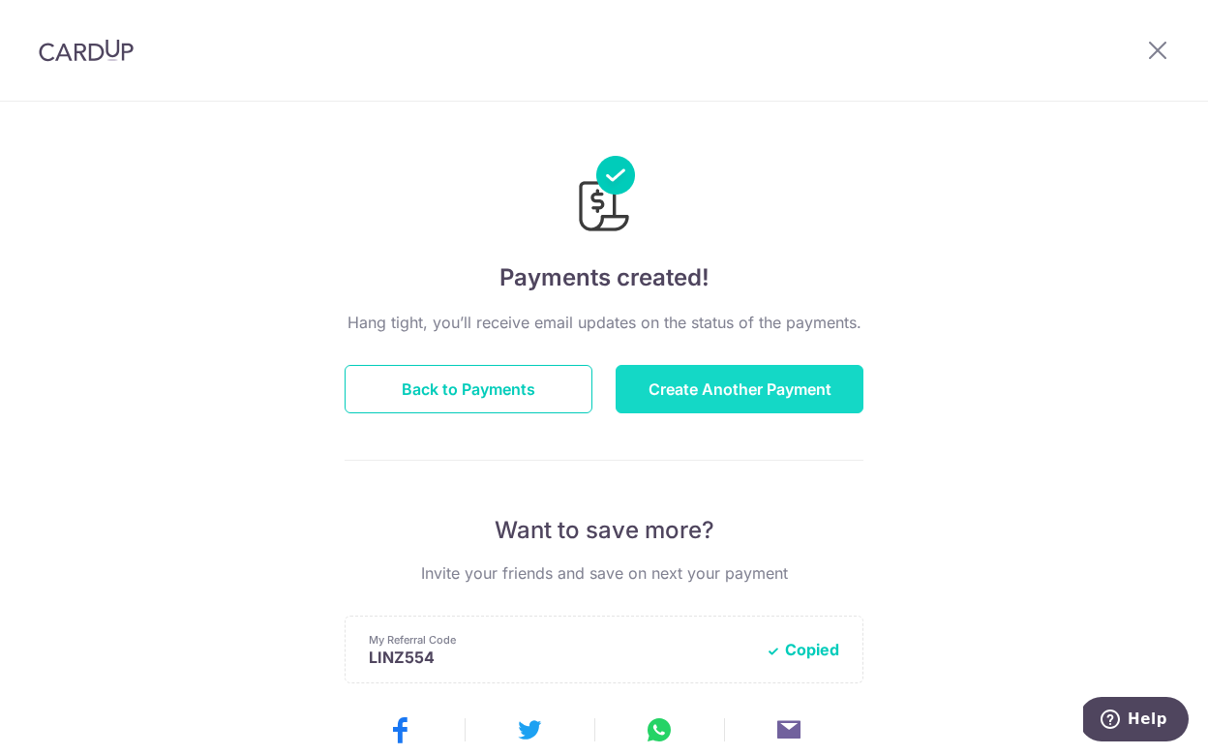
click at [666, 392] on button "Create Another Payment" at bounding box center [740, 389] width 248 height 48
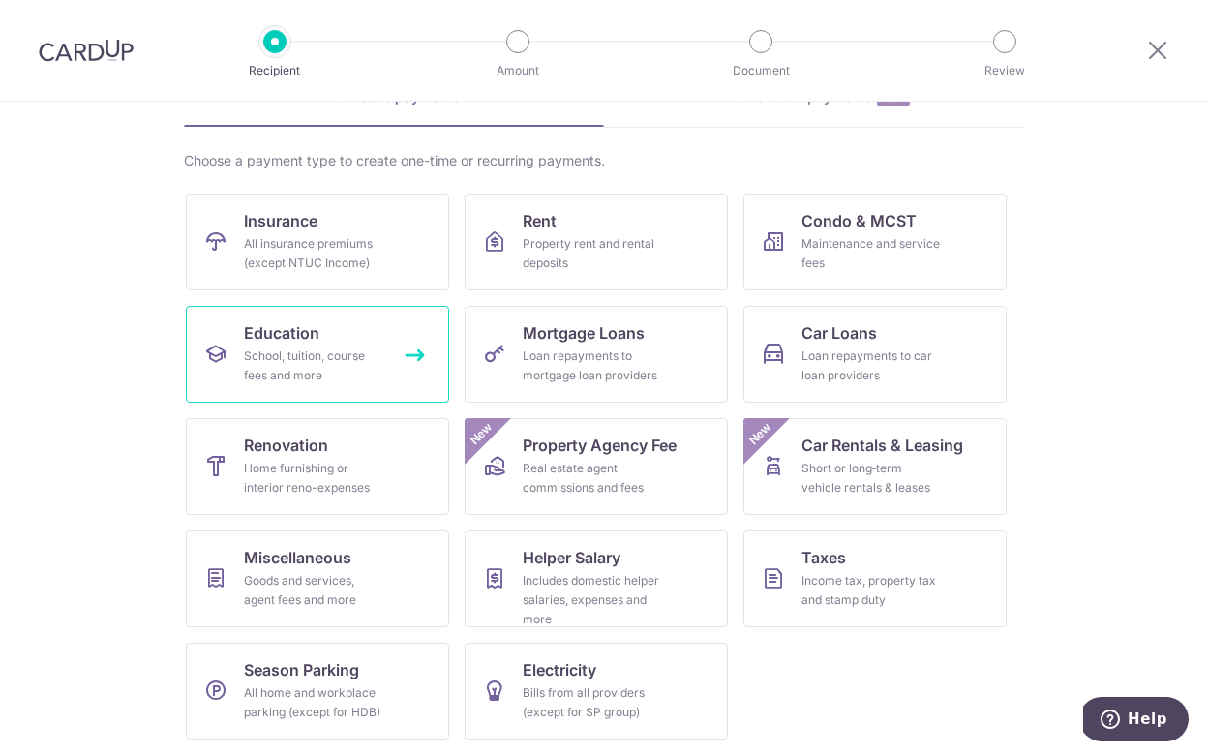
scroll to position [111, 0]
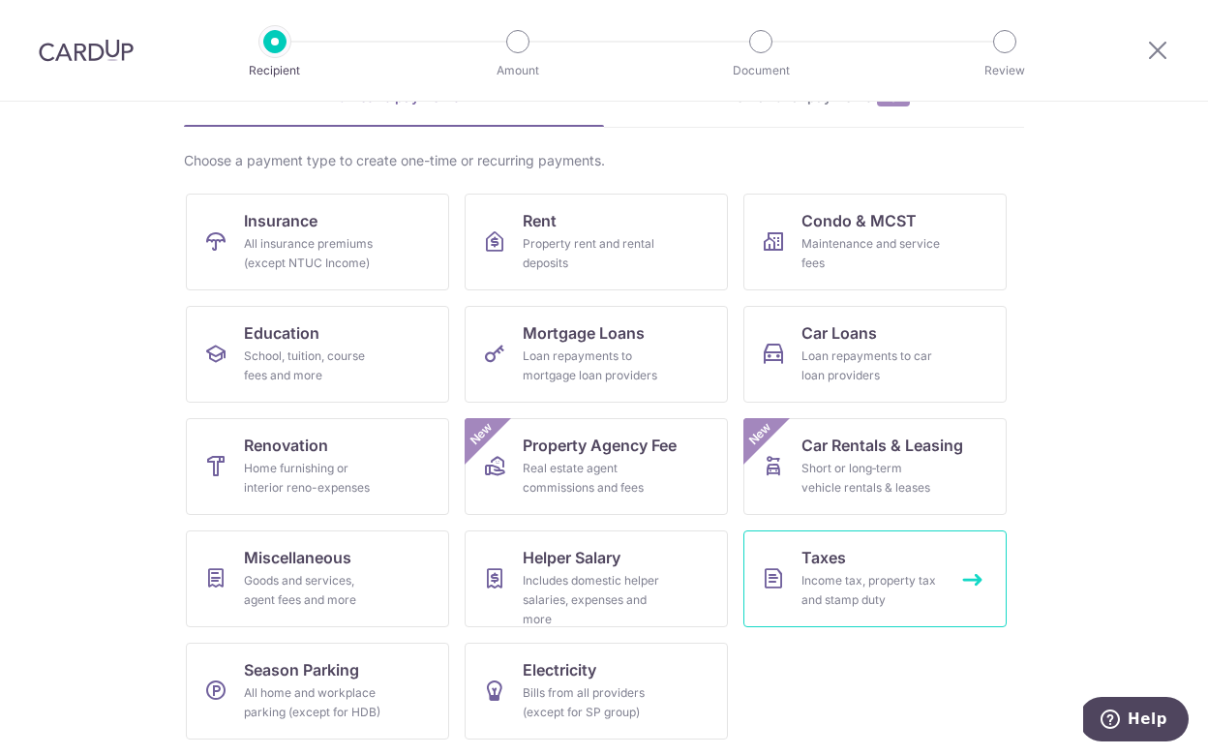
click at [815, 571] on div "Income tax, property tax and stamp duty" at bounding box center [871, 590] width 139 height 39
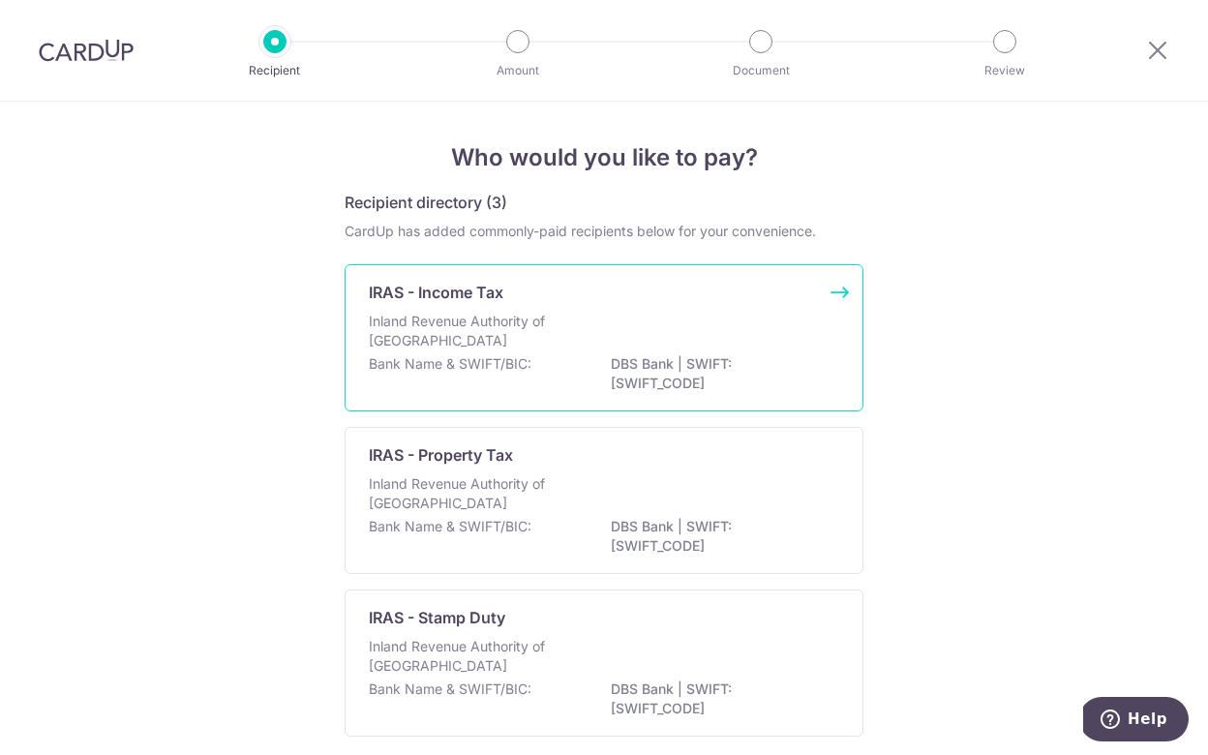
click at [755, 318] on div "Inland Revenue Authority of Singapore" at bounding box center [604, 333] width 471 height 43
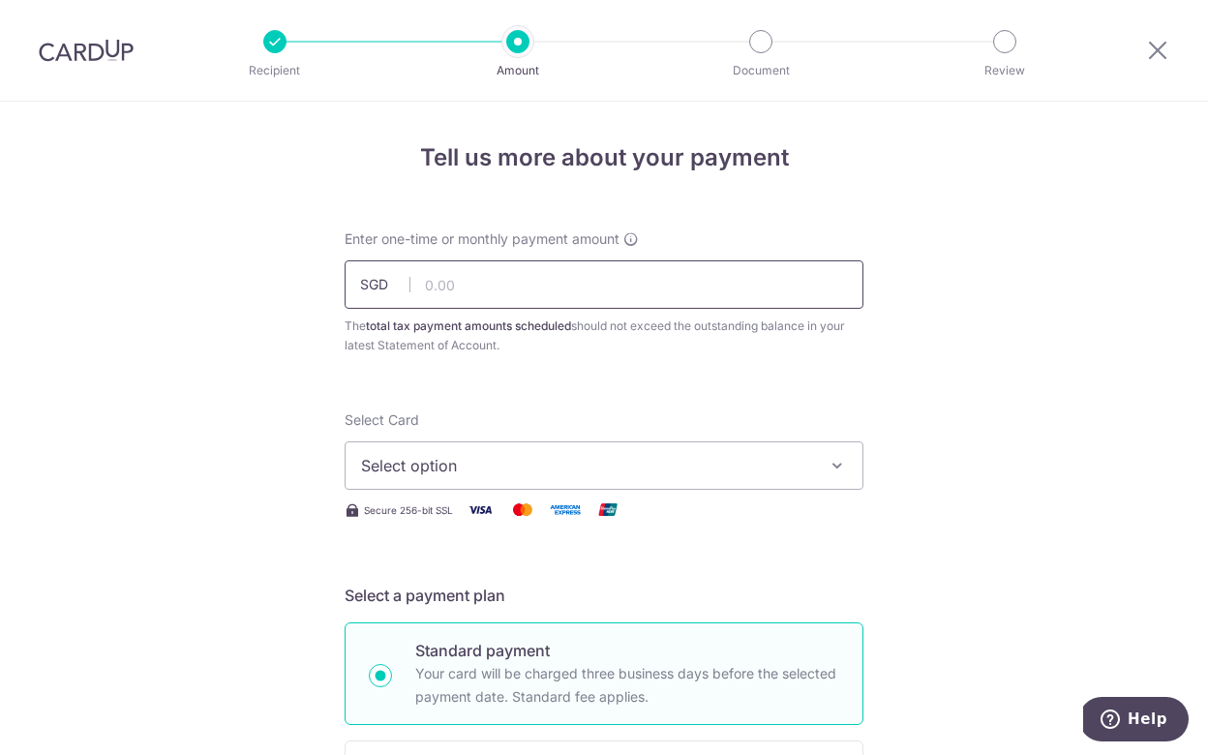
click at [517, 296] on input "text" at bounding box center [604, 284] width 519 height 48
type input "256.81"
click at [647, 466] on span "Select option" at bounding box center [586, 465] width 451 height 23
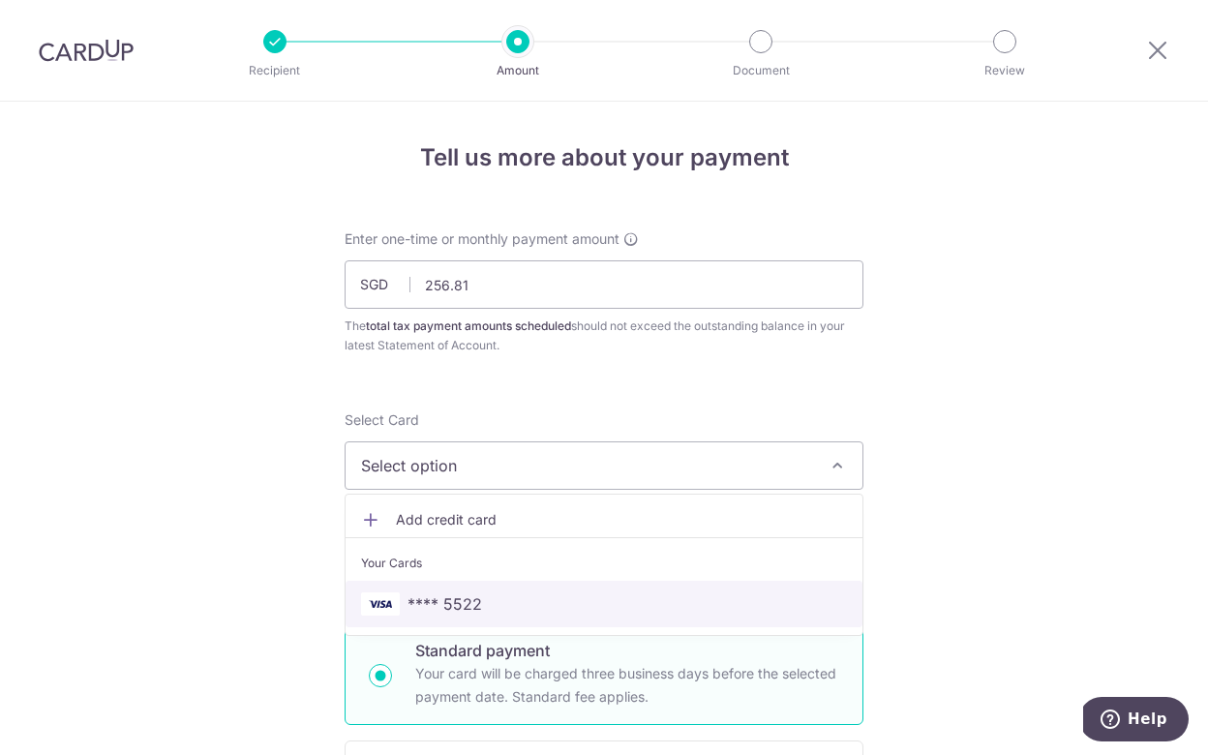
click at [558, 606] on span "**** 5522" at bounding box center [604, 603] width 486 height 23
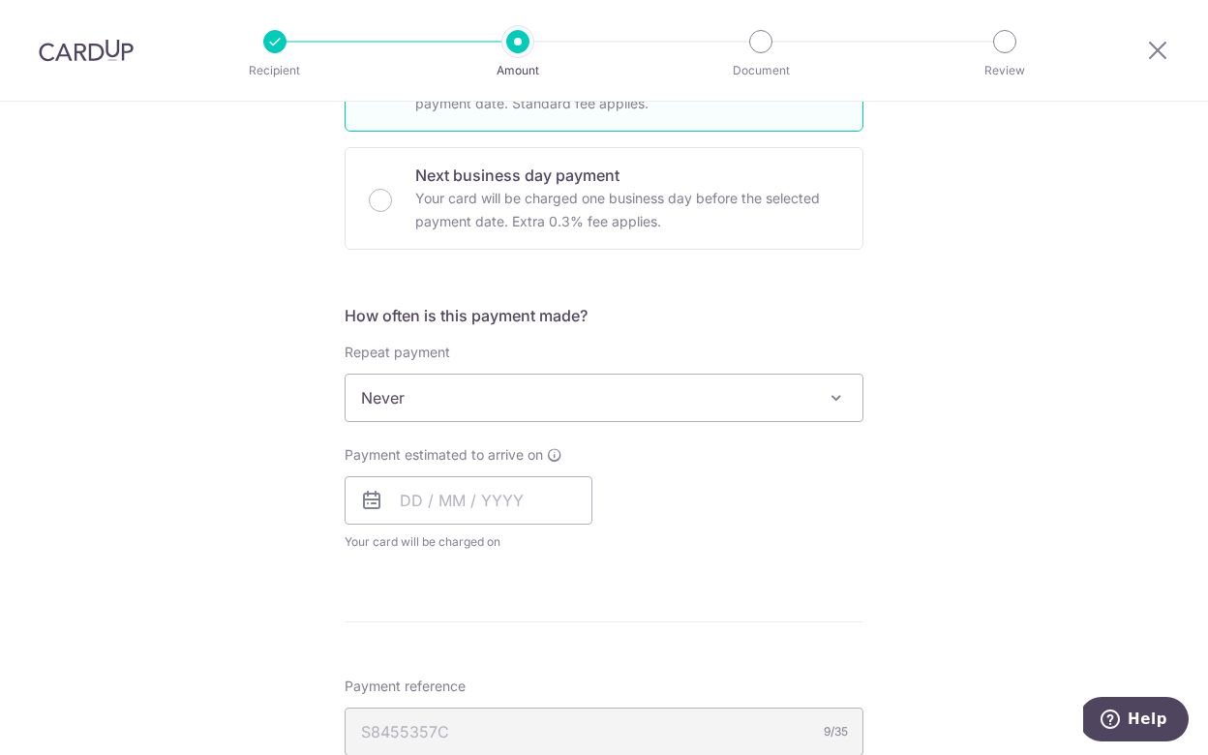
scroll to position [621, 0]
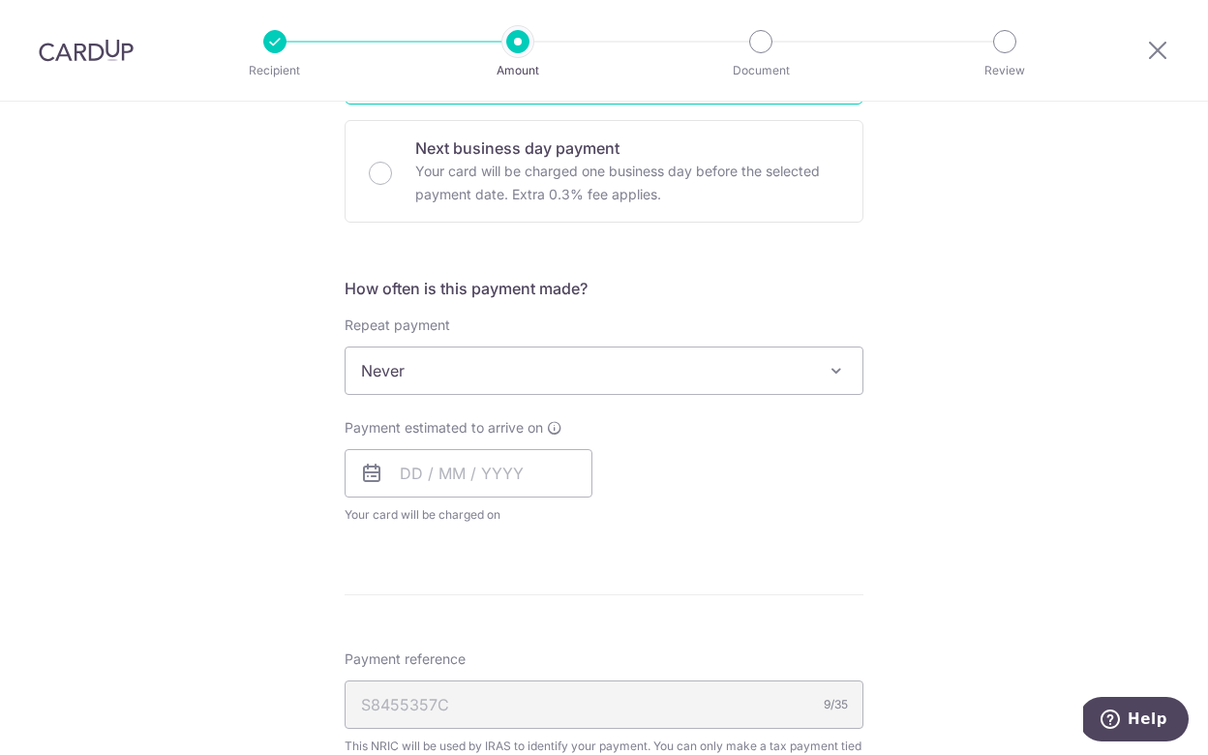
click at [653, 356] on span "Never" at bounding box center [604, 371] width 517 height 46
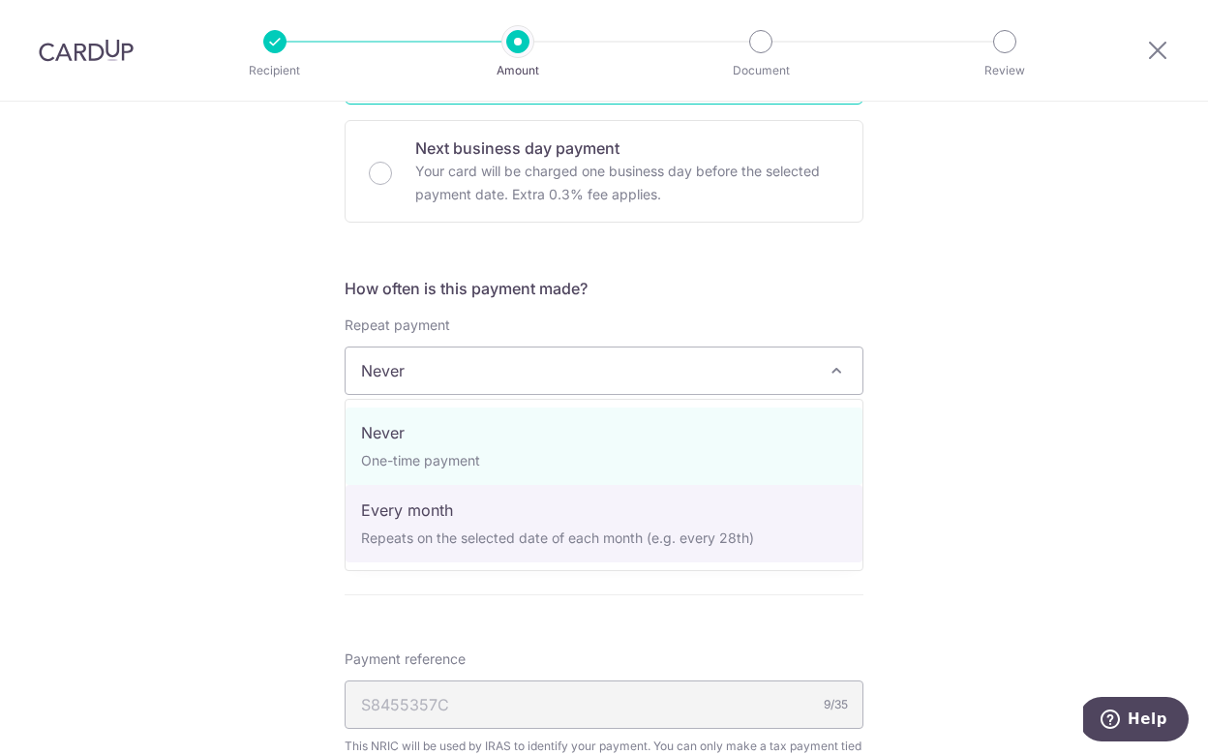
select select "3"
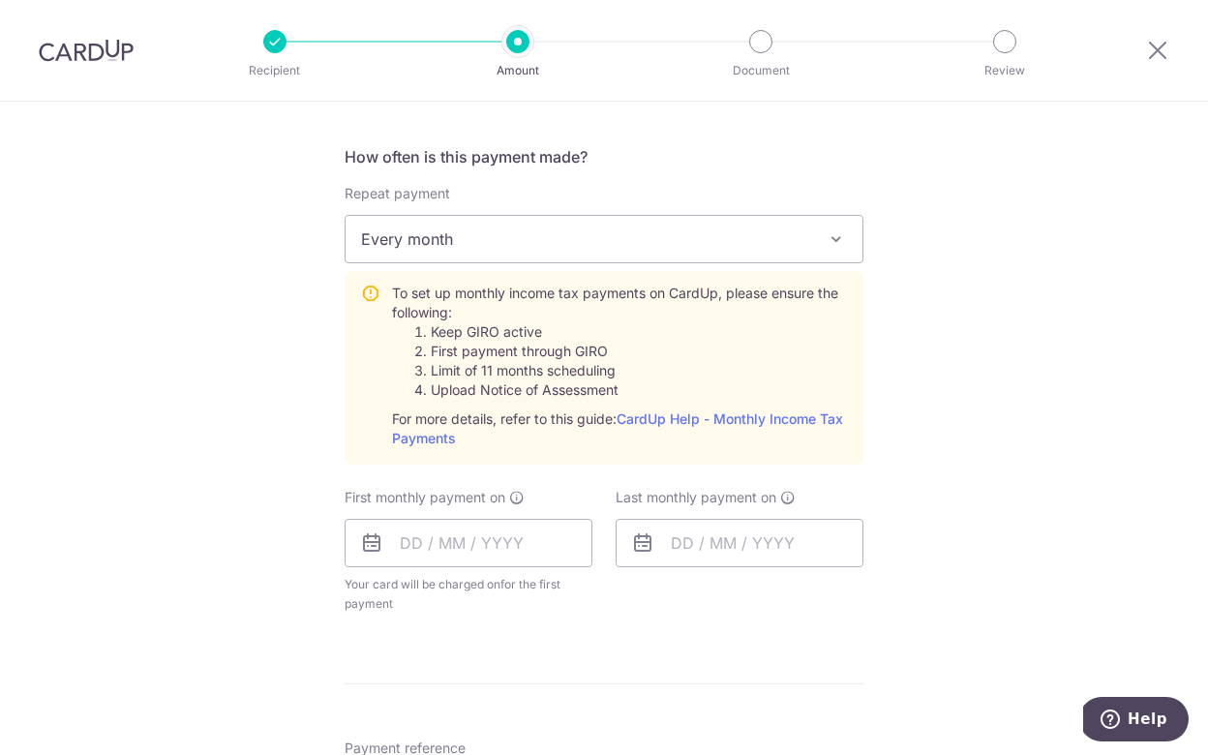
scroll to position [759, 0]
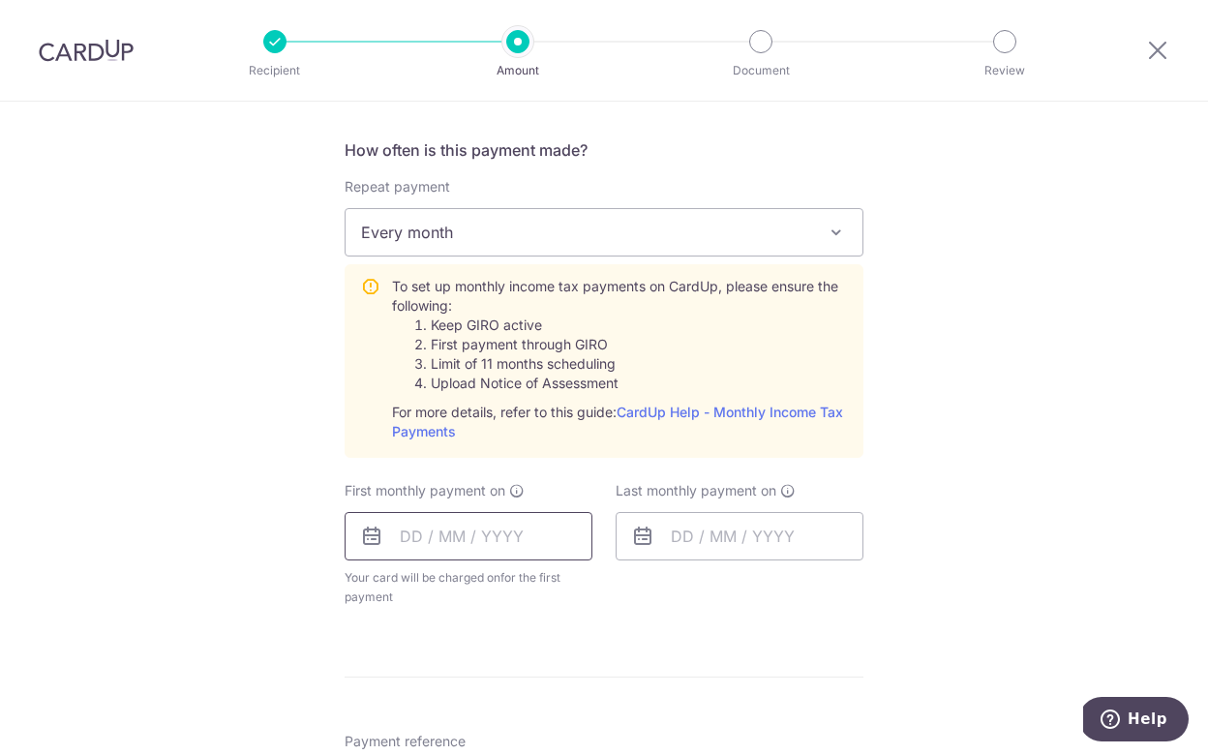
click at [394, 539] on input "text" at bounding box center [469, 536] width 248 height 48
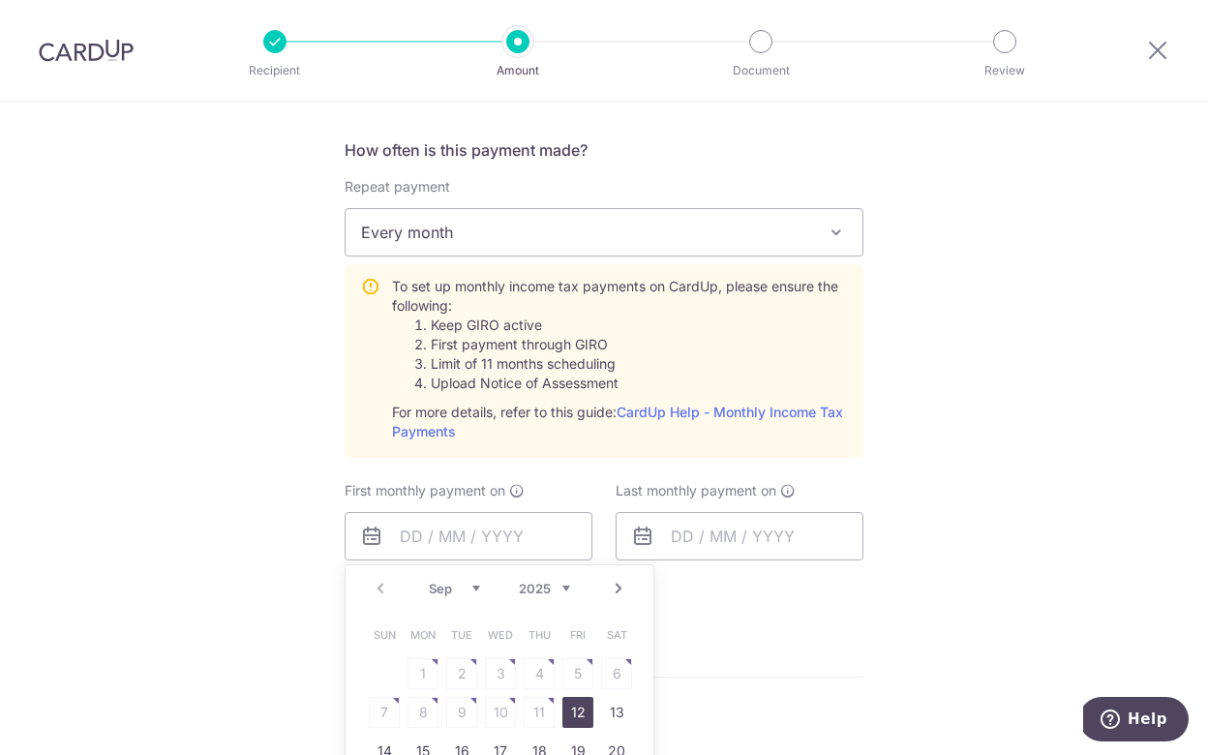
click at [616, 591] on link "Next" at bounding box center [618, 588] width 23 height 23
click at [456, 716] on link "7" at bounding box center [461, 712] width 31 height 31
type input "07/10/2025"
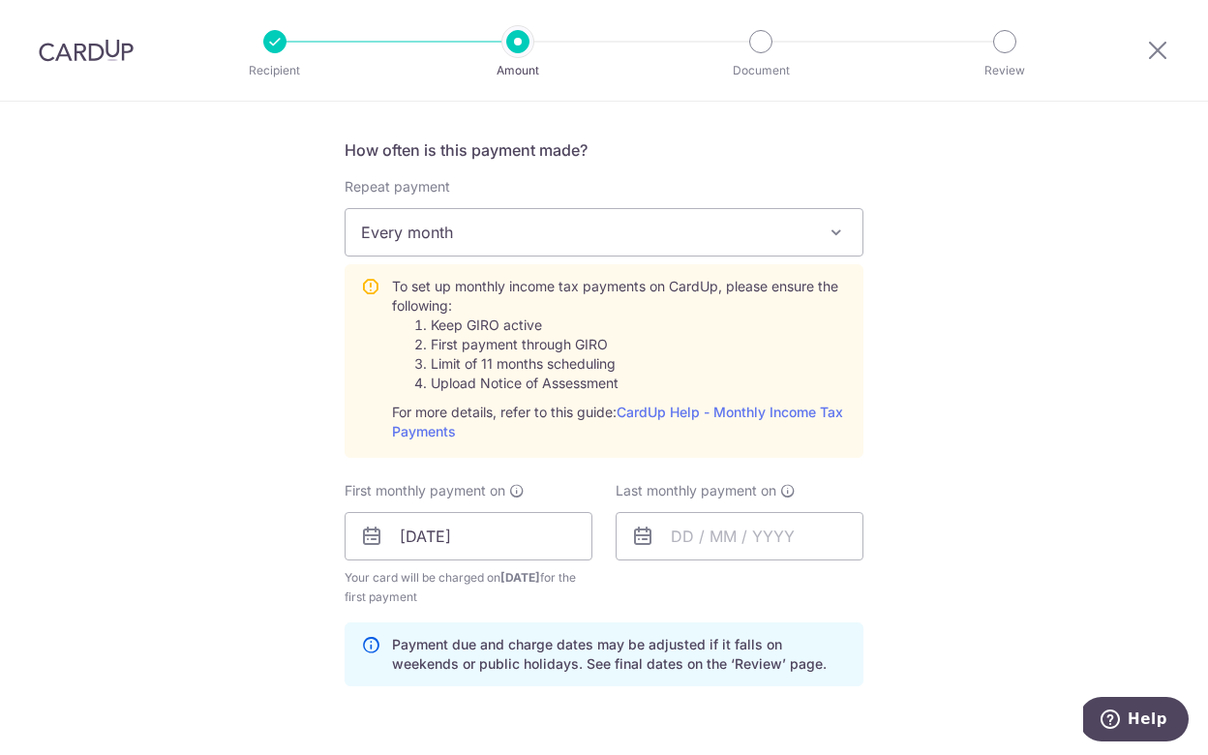
scroll to position [828, 0]
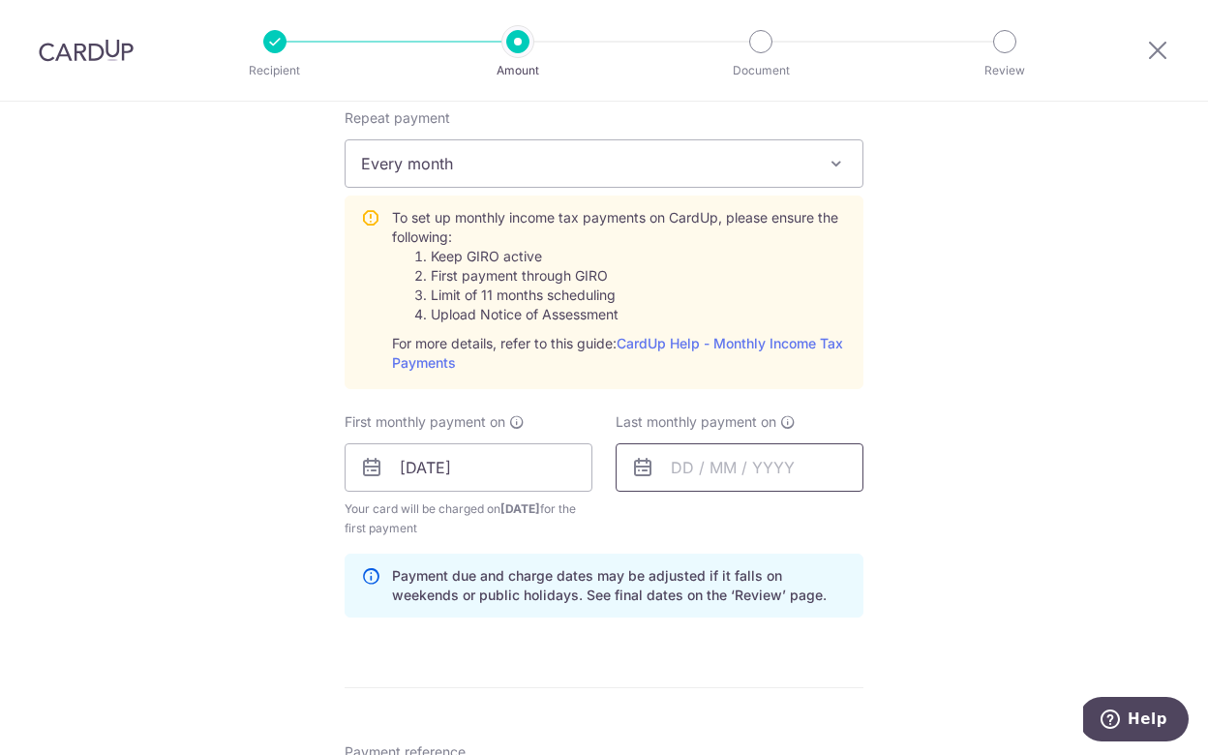
click at [683, 461] on input "text" at bounding box center [740, 467] width 248 height 48
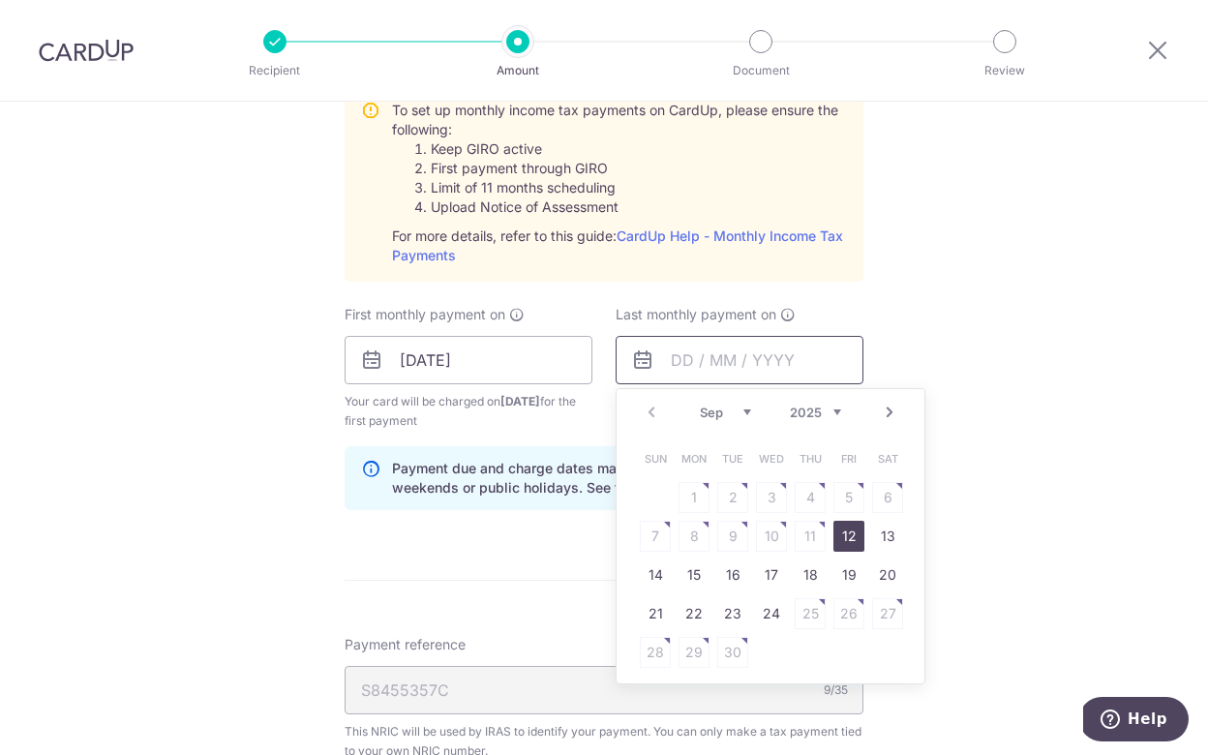
scroll to position [938, 0]
click at [889, 410] on link "Next" at bounding box center [889, 409] width 23 height 23
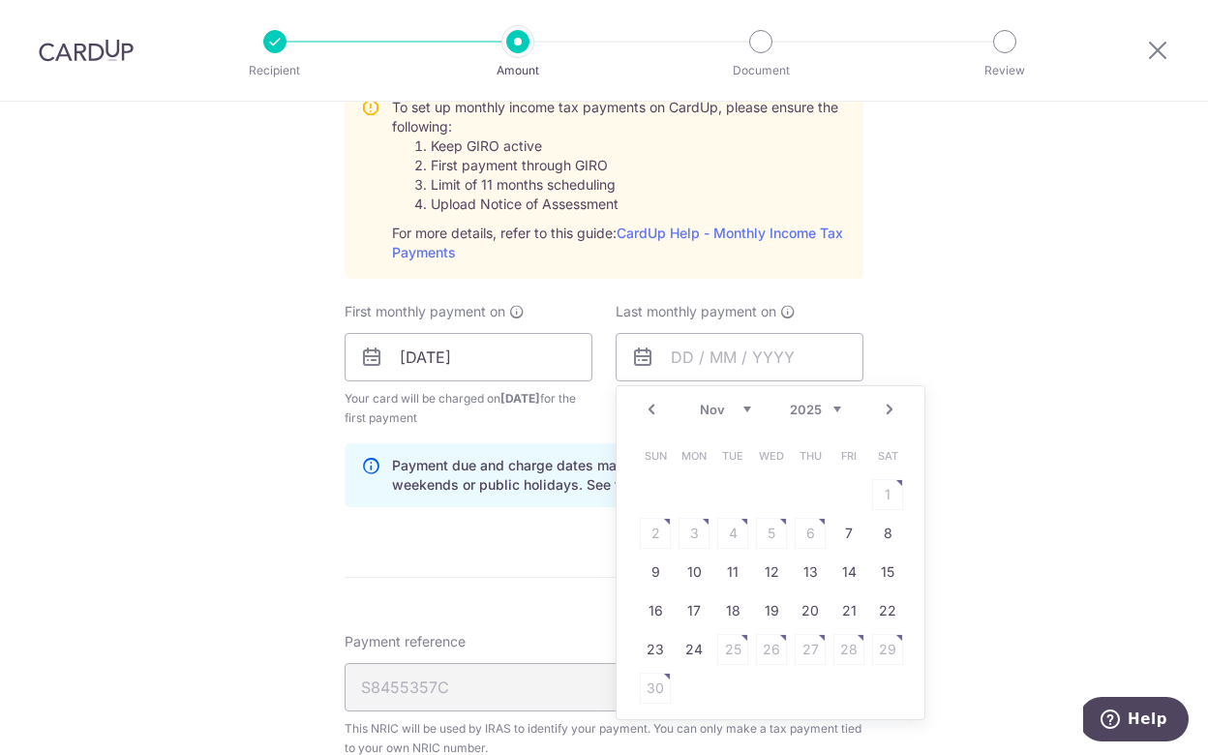
click at [889, 410] on link "Next" at bounding box center [889, 409] width 23 height 23
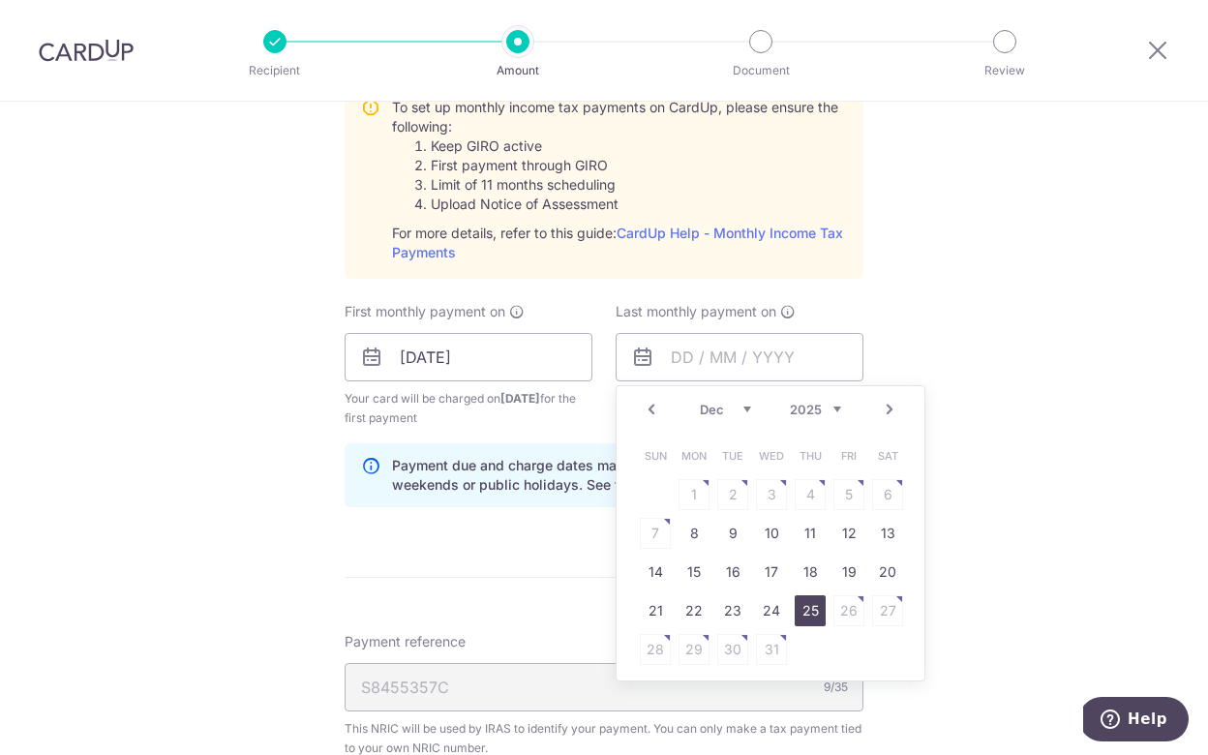
click at [812, 607] on link "25" at bounding box center [810, 610] width 31 height 31
type input "25/12/2025"
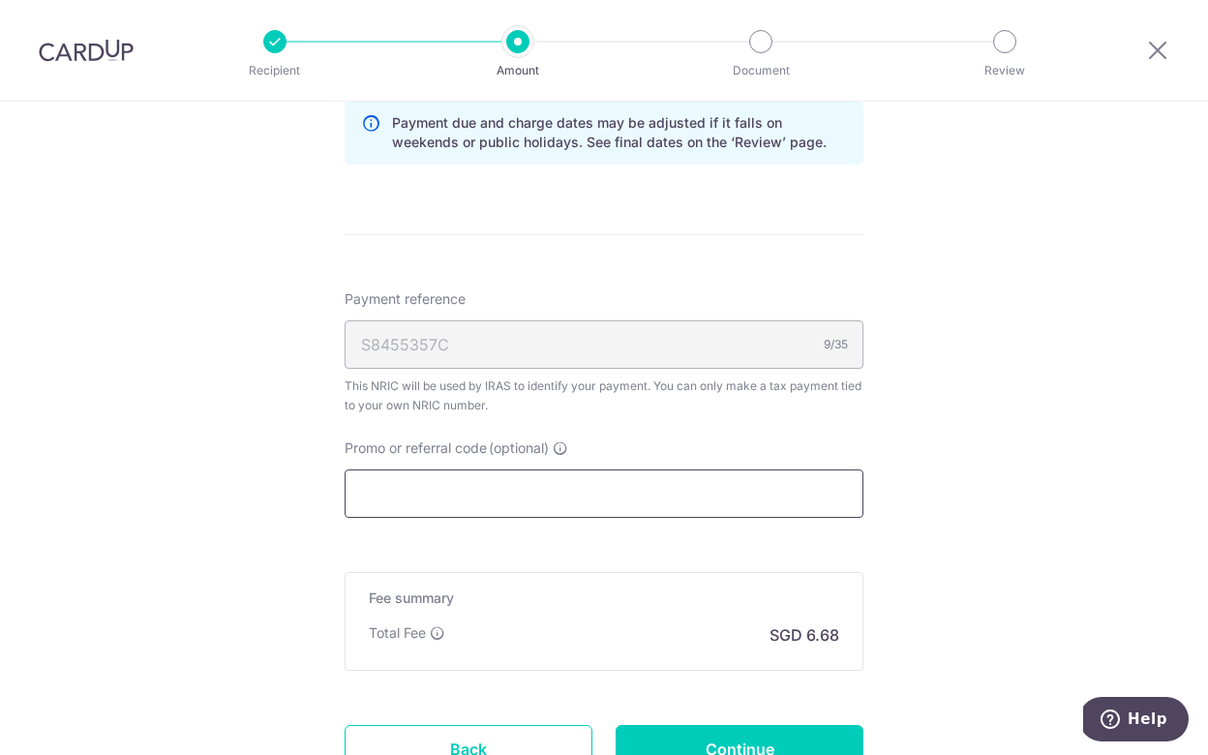
scroll to position [1378, 0]
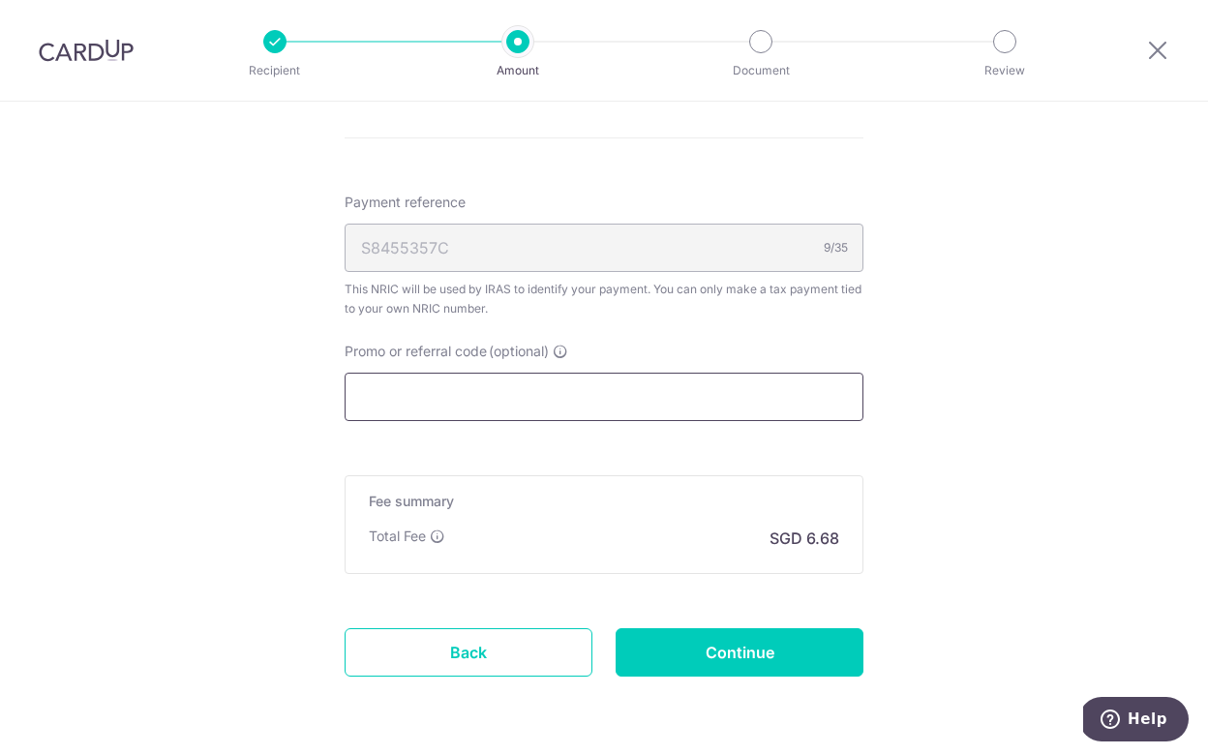
click at [571, 402] on input "Promo or referral code (optional)" at bounding box center [604, 397] width 519 height 48
paste input "VTAX25R"
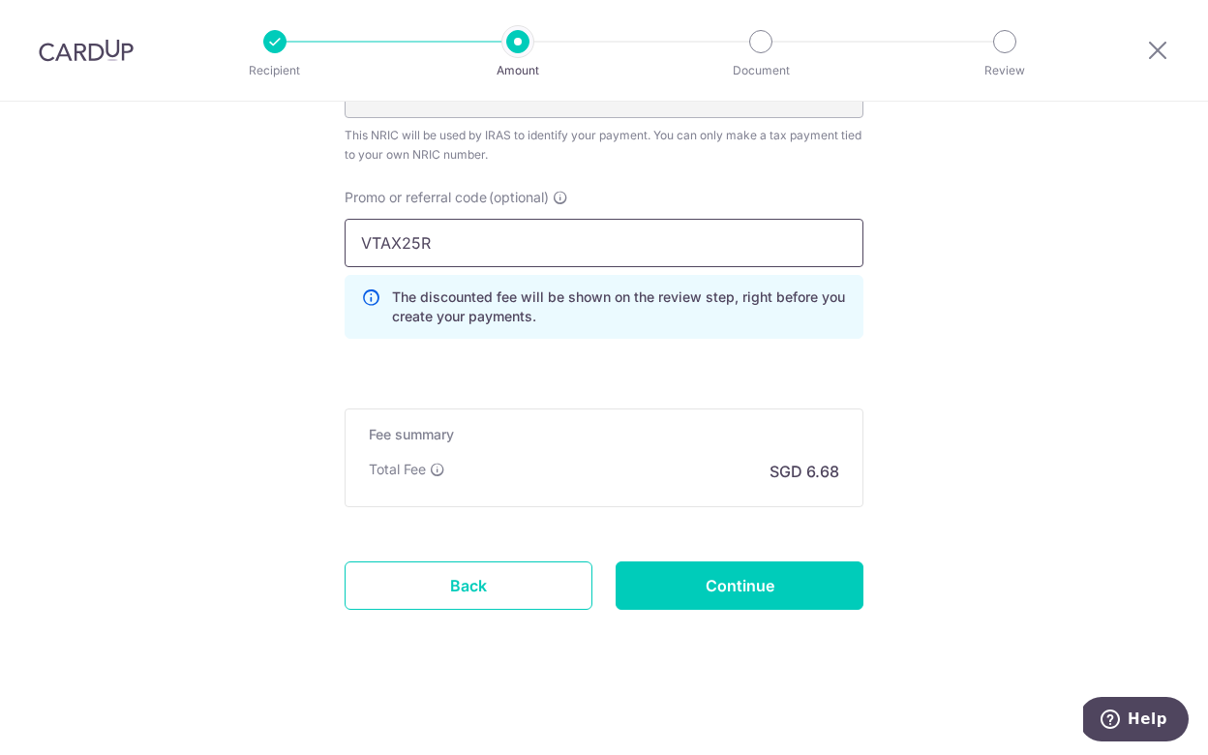
scroll to position [1532, 0]
type input "VTAX25R"
click at [772, 580] on input "Continue" at bounding box center [740, 586] width 248 height 48
type input "Create Schedule"
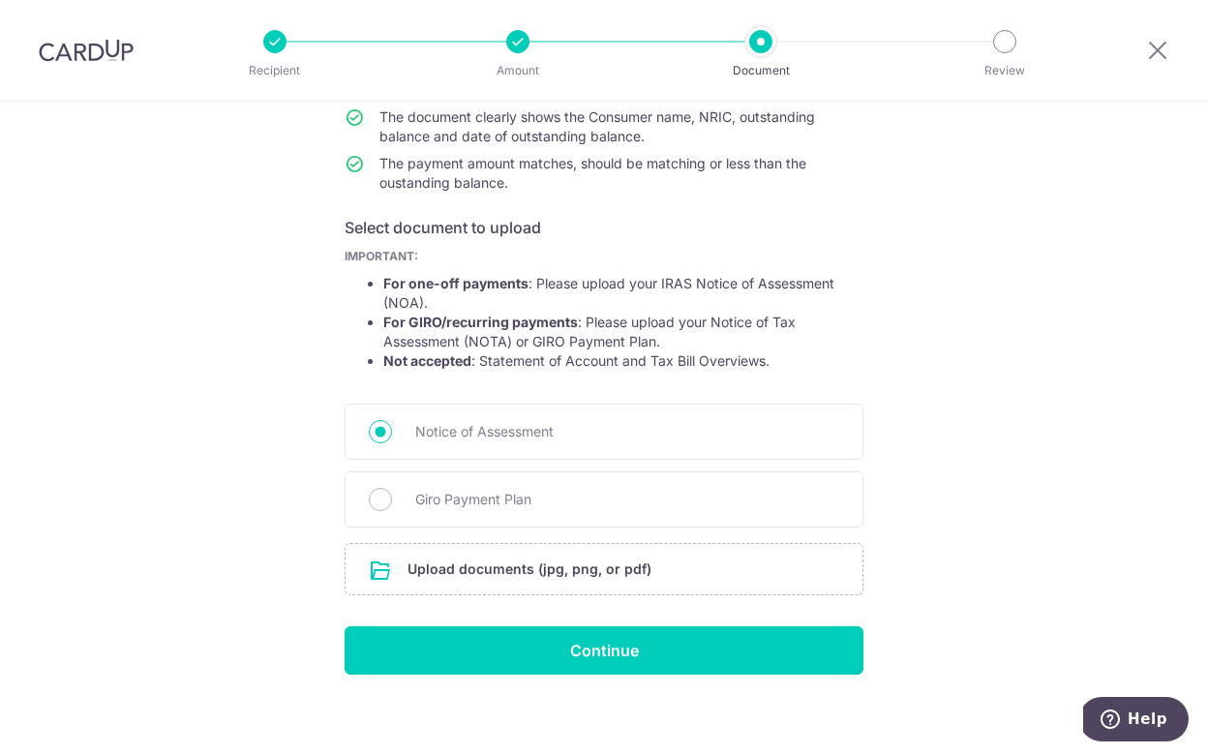
scroll to position [224, 0]
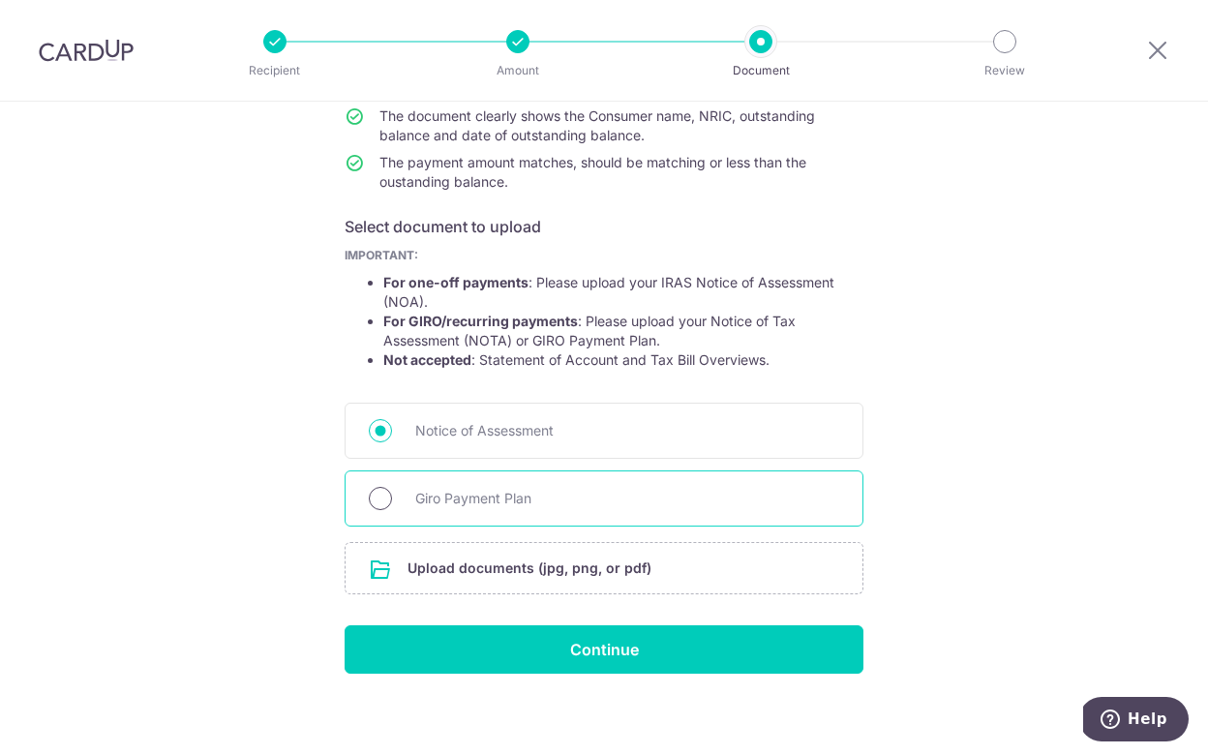
click at [380, 499] on input "Giro Payment Plan" at bounding box center [380, 498] width 23 height 23
radio input "true"
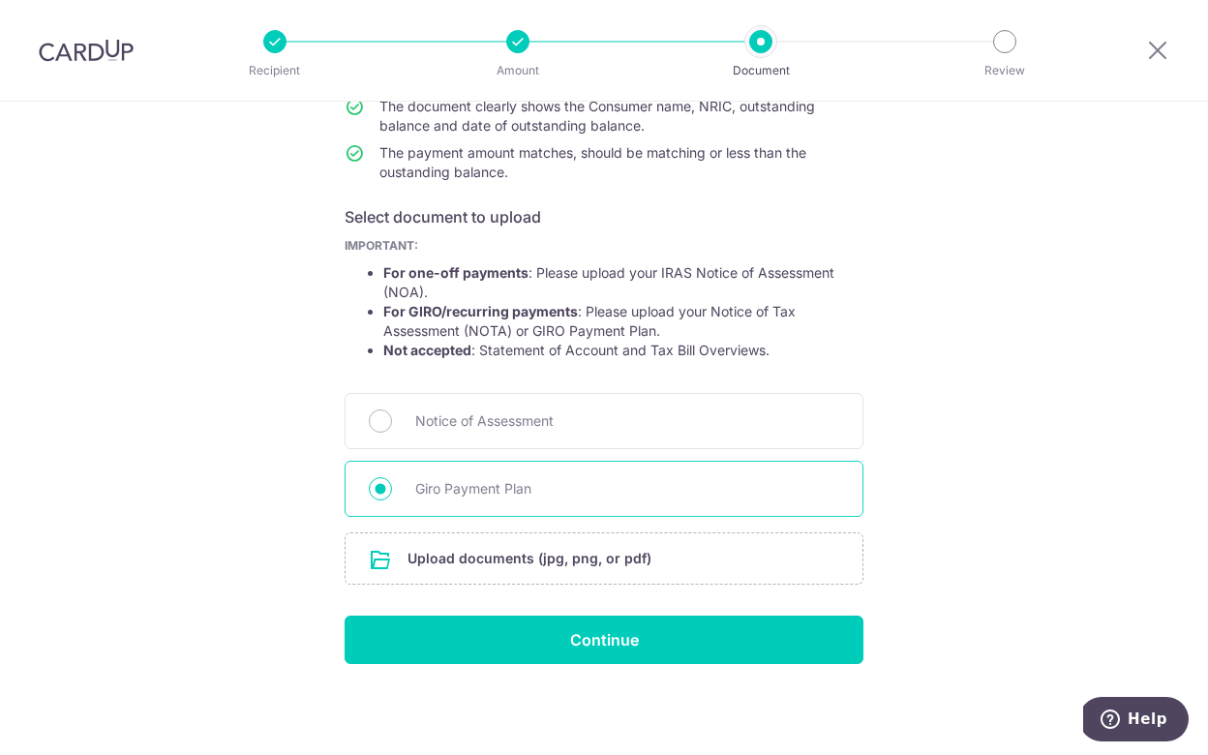
scroll to position [233, 0]
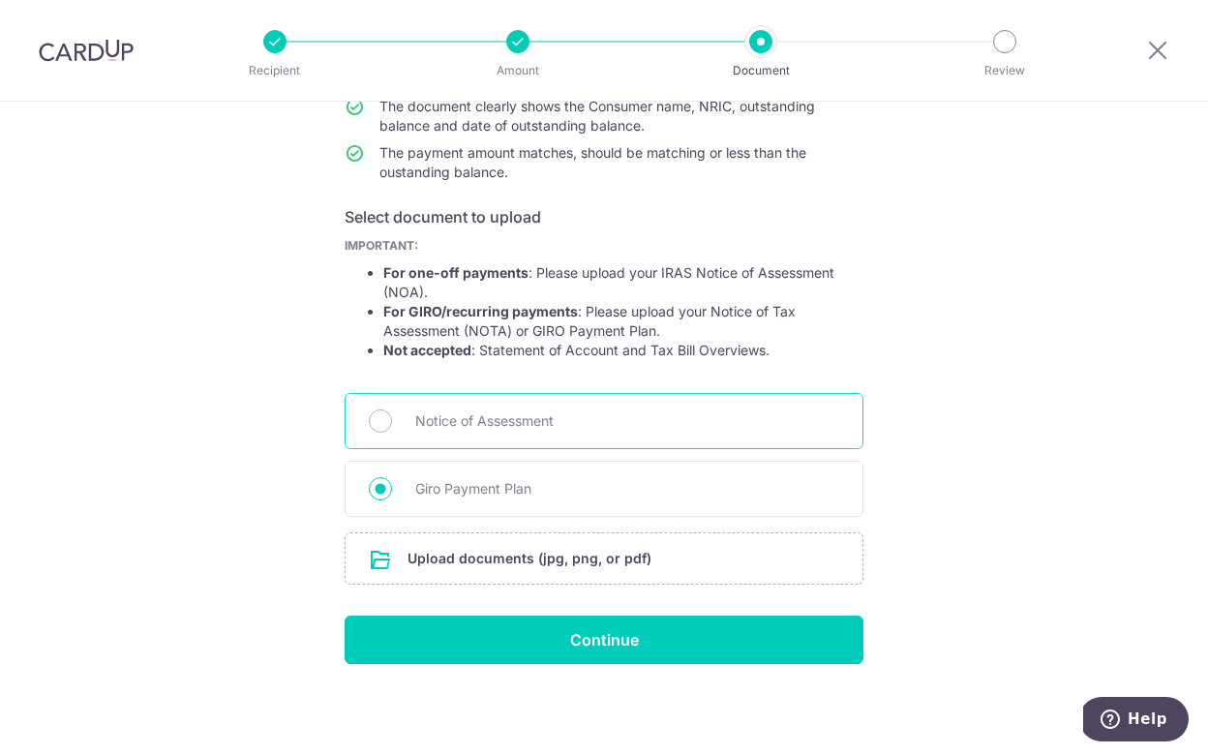
click at [501, 423] on span "Notice of Assessment" at bounding box center [627, 421] width 424 height 23
click at [392, 423] on input "Notice of Assessment" at bounding box center [380, 421] width 23 height 23
radio input "true"
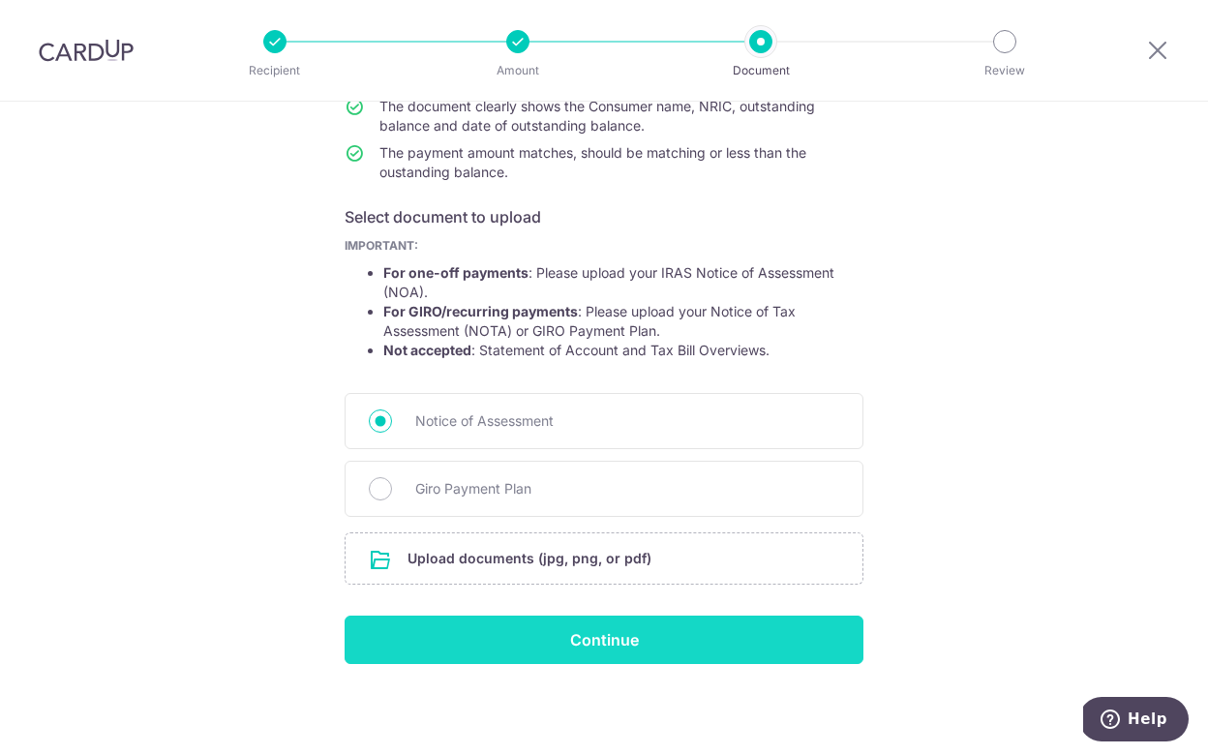
click at [455, 652] on input "Continue" at bounding box center [604, 640] width 519 height 48
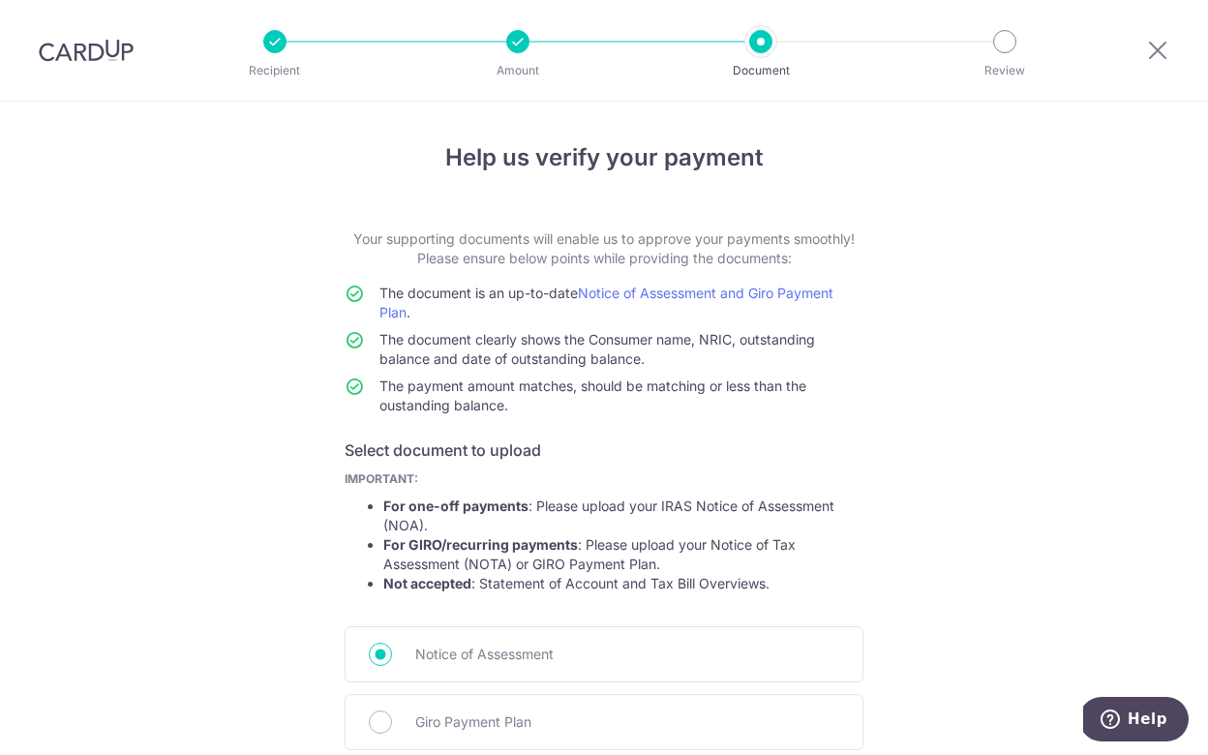
scroll to position [260, 0]
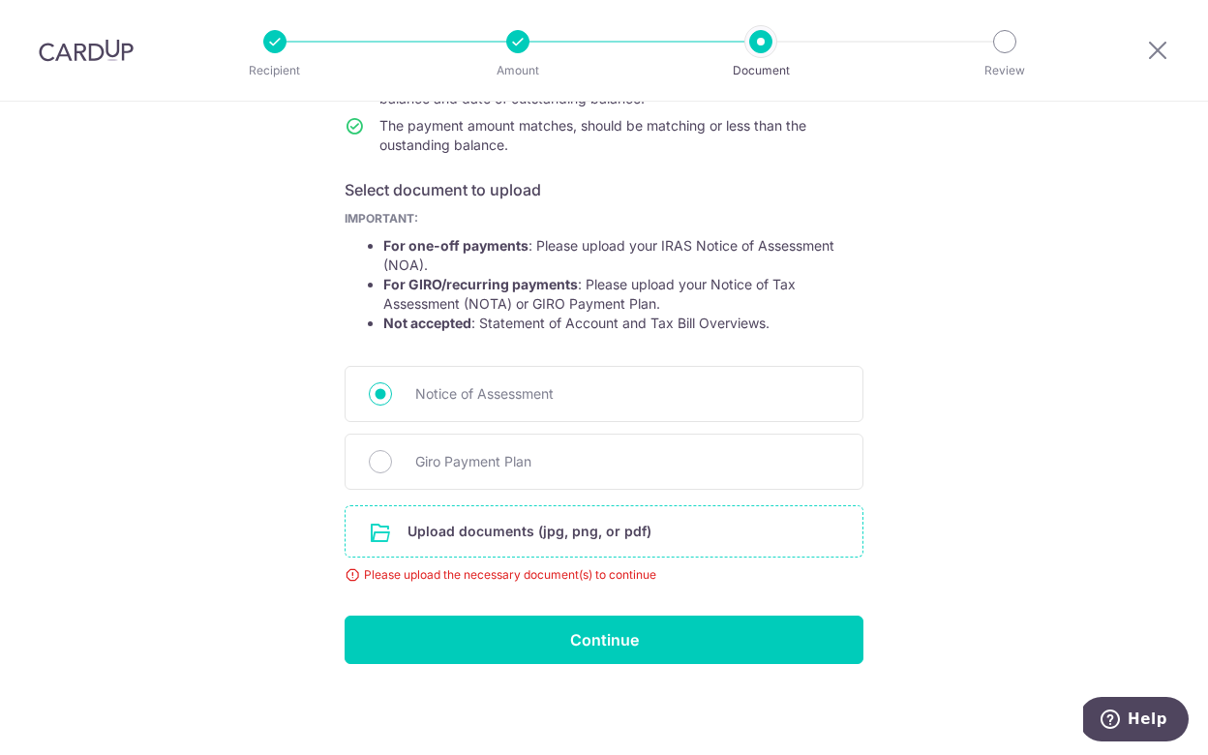
click at [415, 532] on input "file" at bounding box center [604, 531] width 517 height 50
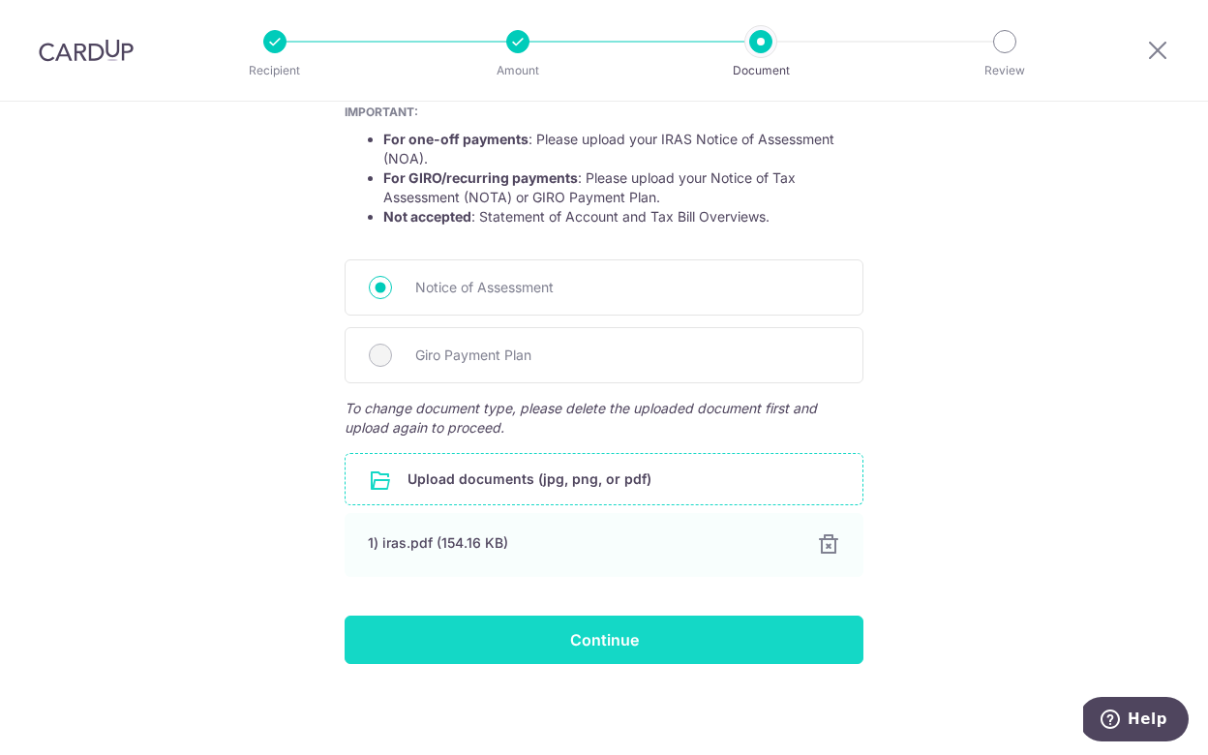
scroll to position [367, 0]
click at [571, 646] on input "Continue" at bounding box center [604, 640] width 519 height 48
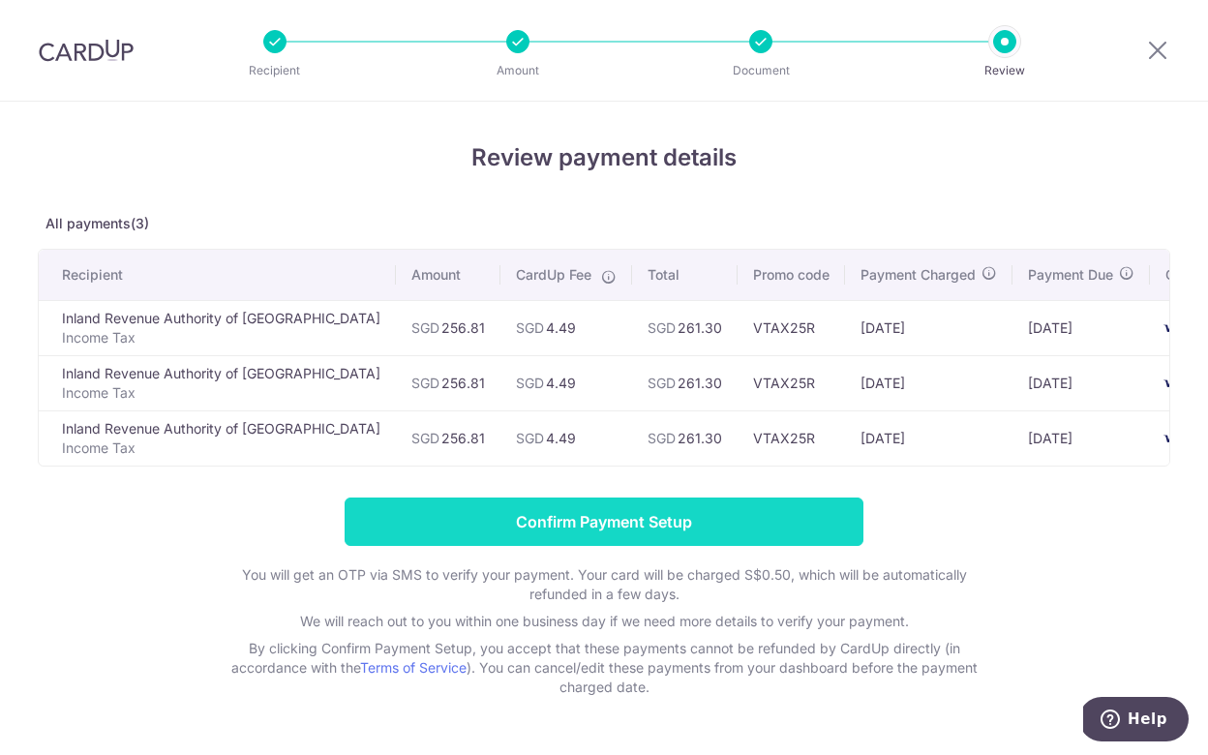
click at [569, 536] on input "Confirm Payment Setup" at bounding box center [604, 522] width 519 height 48
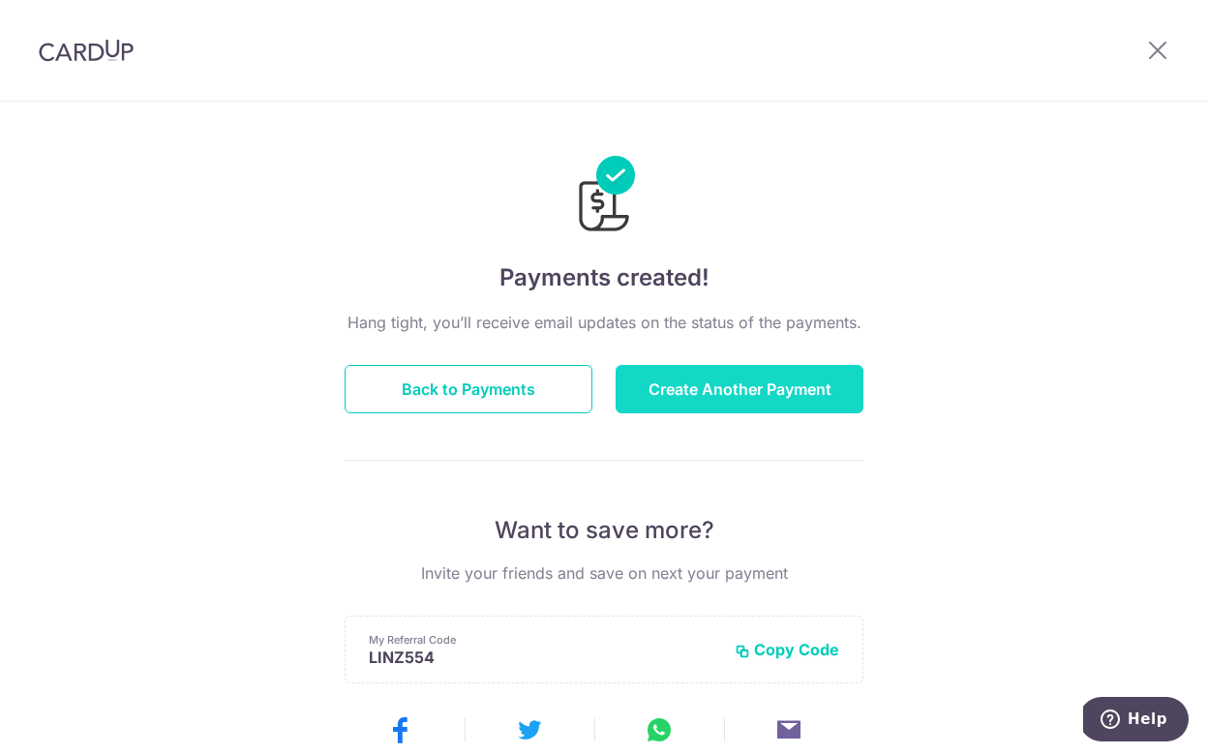
click at [800, 389] on button "Create Another Payment" at bounding box center [740, 389] width 248 height 48
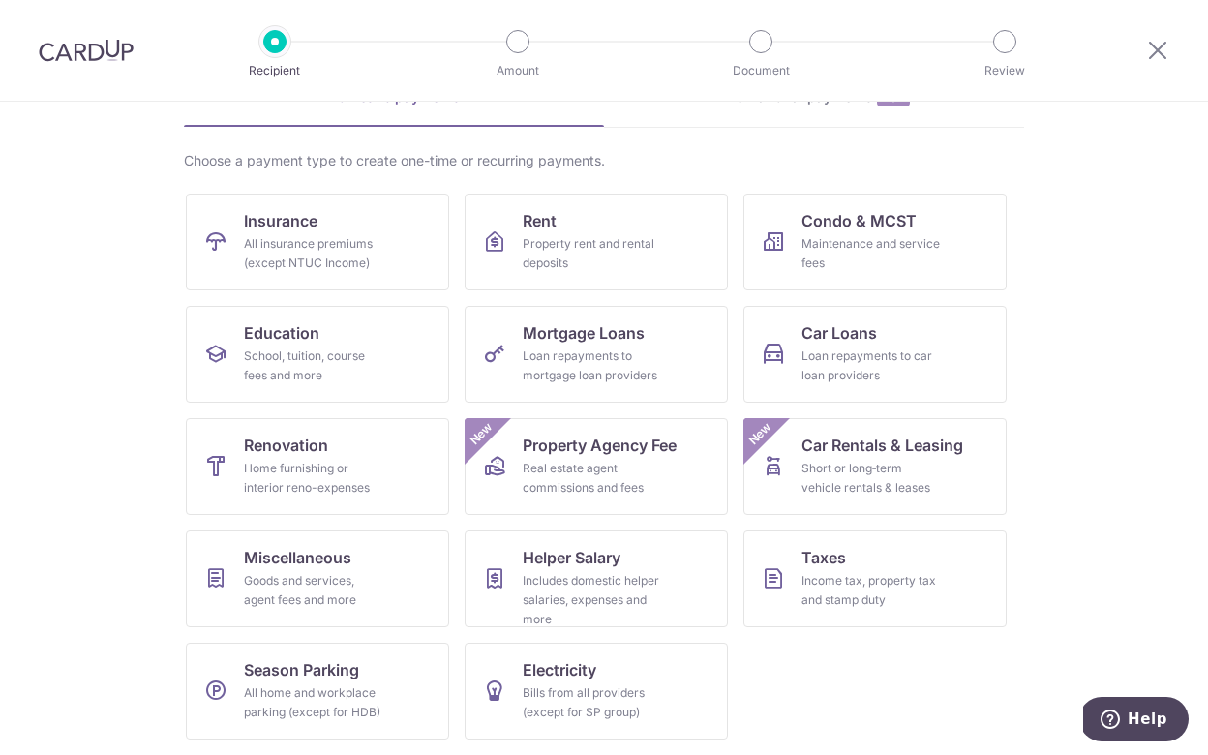
scroll to position [111, 0]
click at [589, 577] on div "Includes domestic helper salaries, expenses and more" at bounding box center [592, 600] width 139 height 58
click at [298, 249] on div "All insurance premiums (except NTUC Income)" at bounding box center [313, 253] width 139 height 39
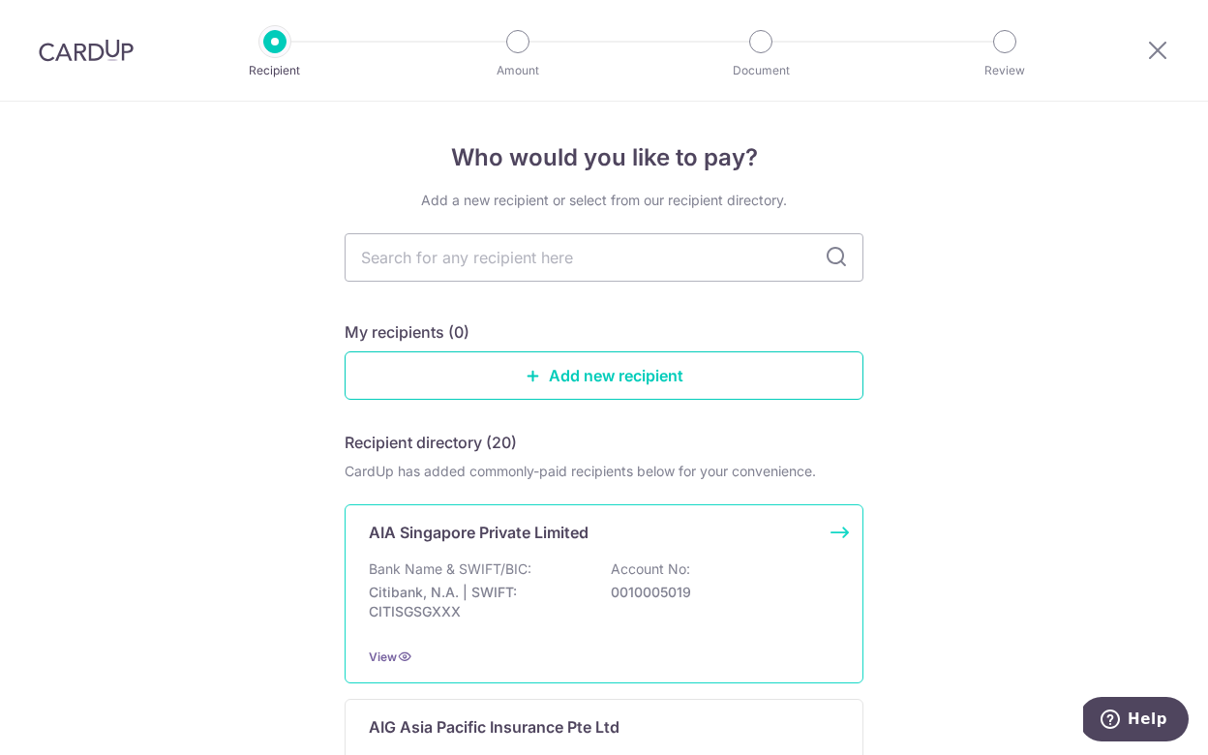
click at [516, 555] on div "AIA Singapore Private Limited Bank Name & SWIFT/BIC: Citibank, N.A. | SWIFT: CI…" at bounding box center [604, 593] width 519 height 179
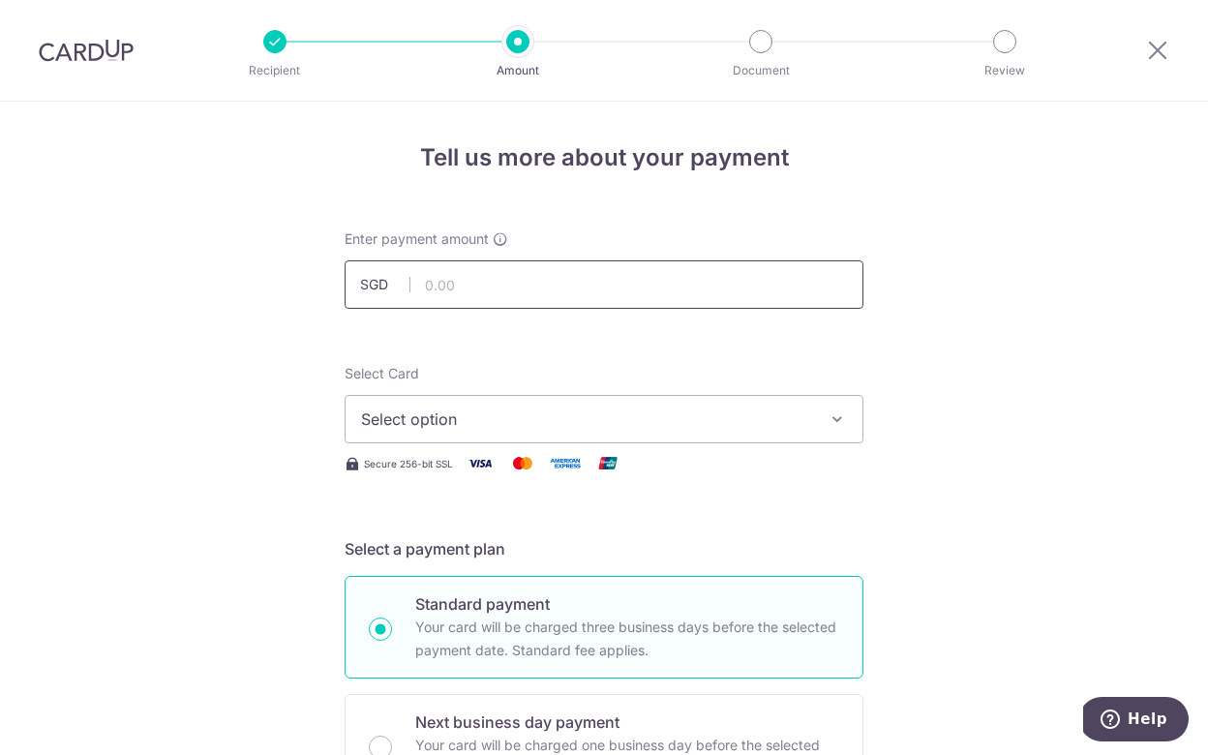
click at [453, 281] on input "text" at bounding box center [604, 284] width 519 height 48
type input "208.33"
click at [484, 413] on span "Select option" at bounding box center [586, 419] width 451 height 23
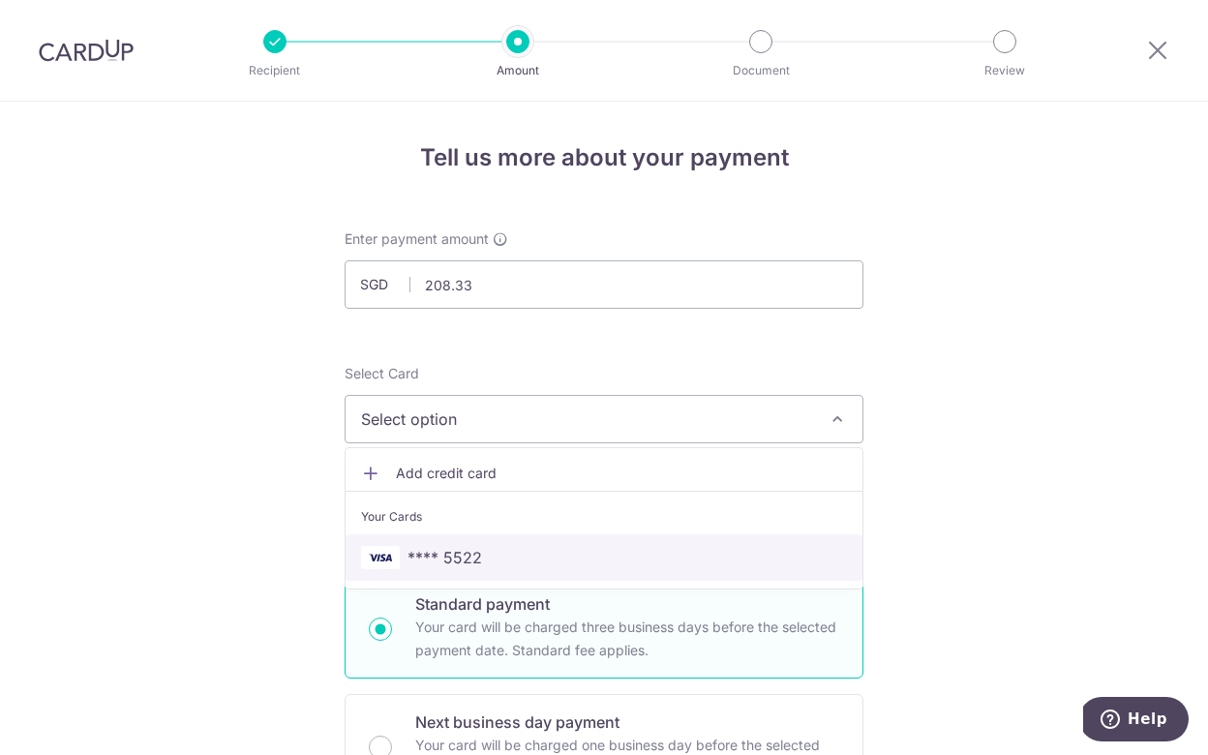
click at [468, 556] on span "**** 5522" at bounding box center [445, 557] width 75 height 23
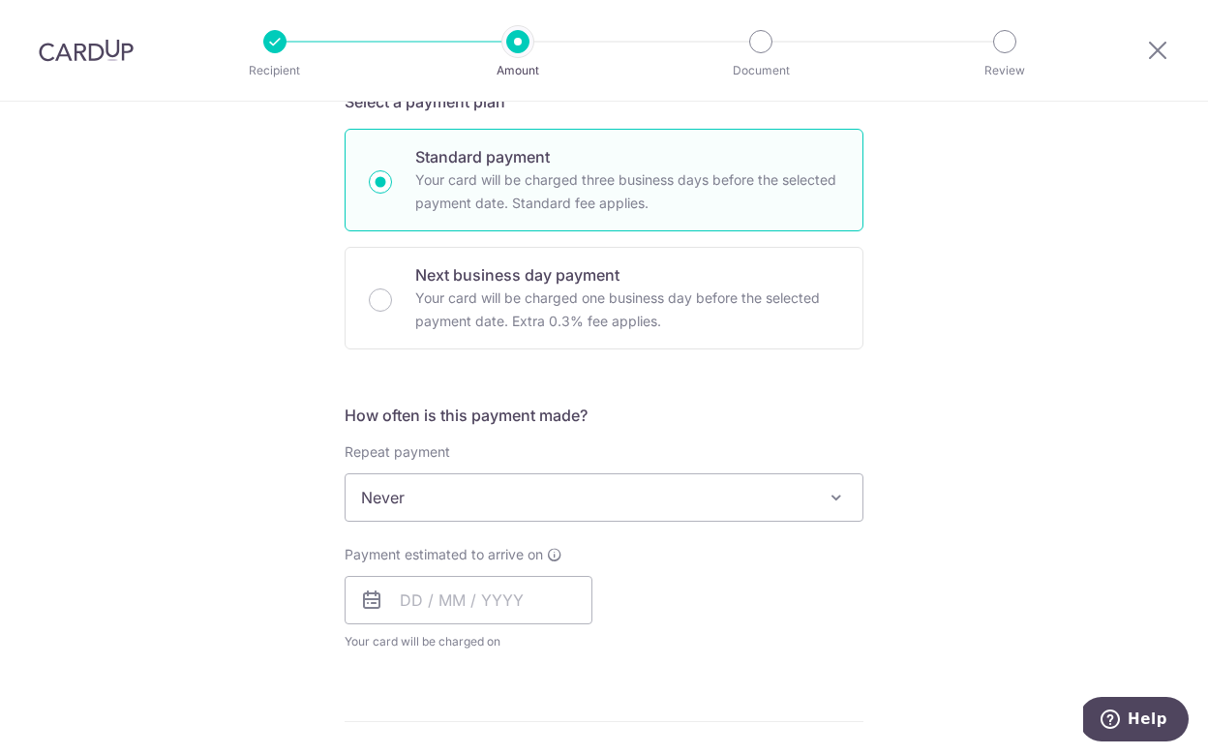
scroll to position [623, 0]
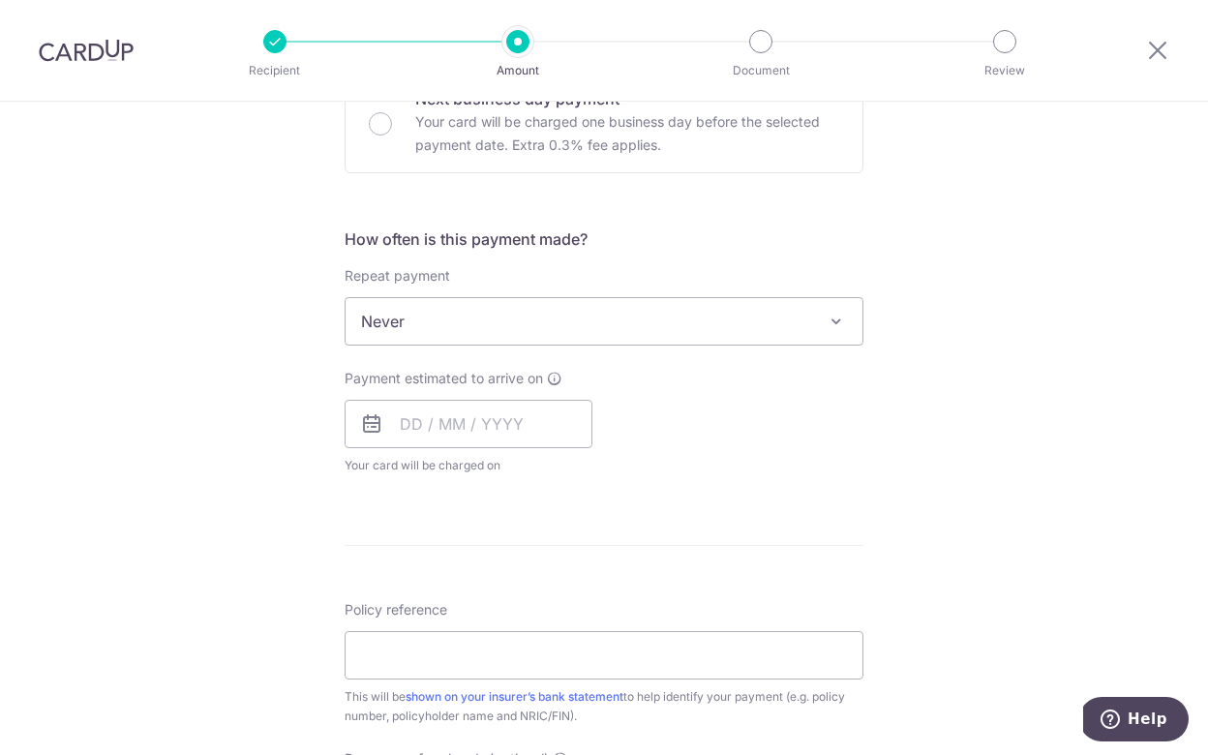
click at [687, 317] on span "Never" at bounding box center [604, 321] width 517 height 46
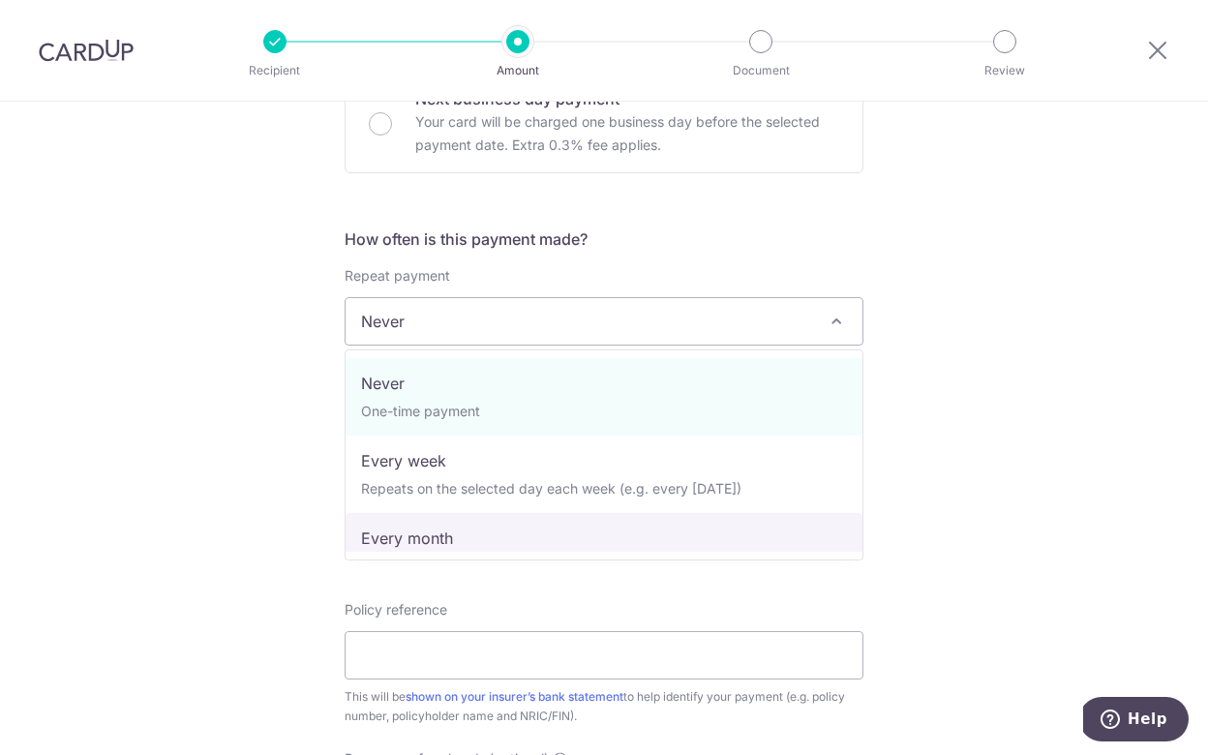
select select "3"
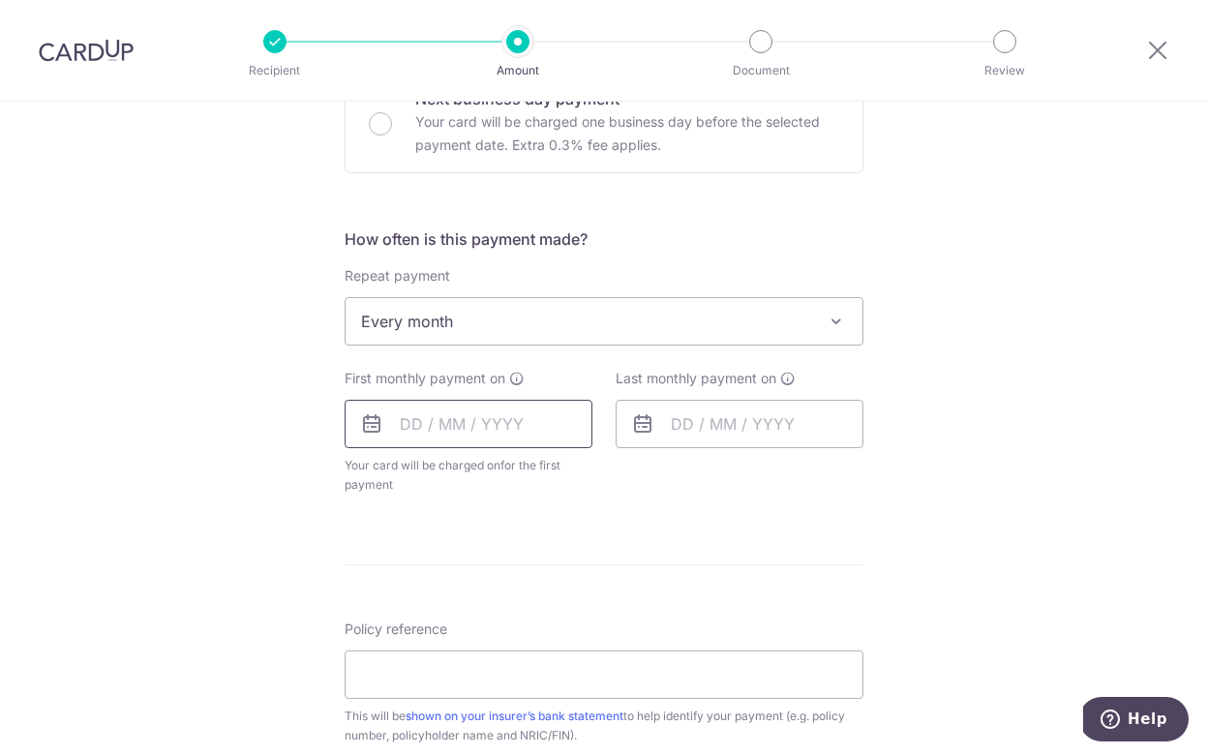
click at [402, 420] on input "text" at bounding box center [469, 424] width 248 height 48
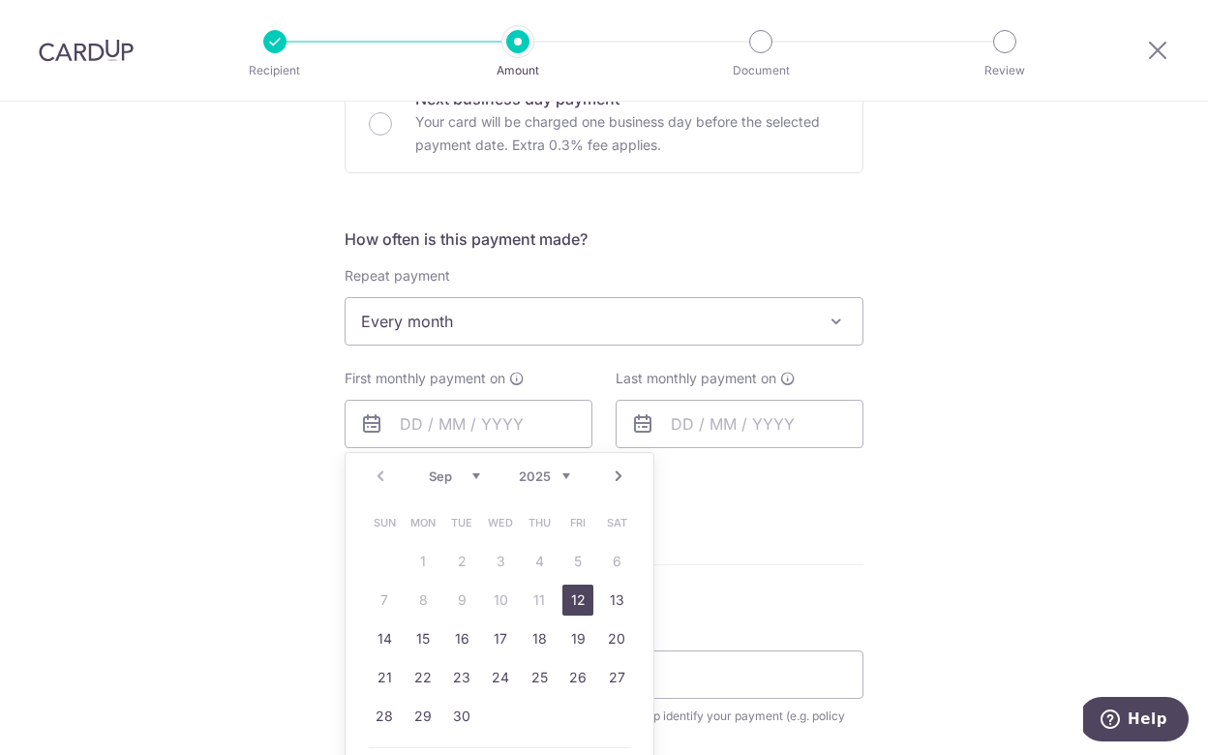
click at [575, 597] on link "12" at bounding box center [577, 600] width 31 height 31
type input "12/09/2025"
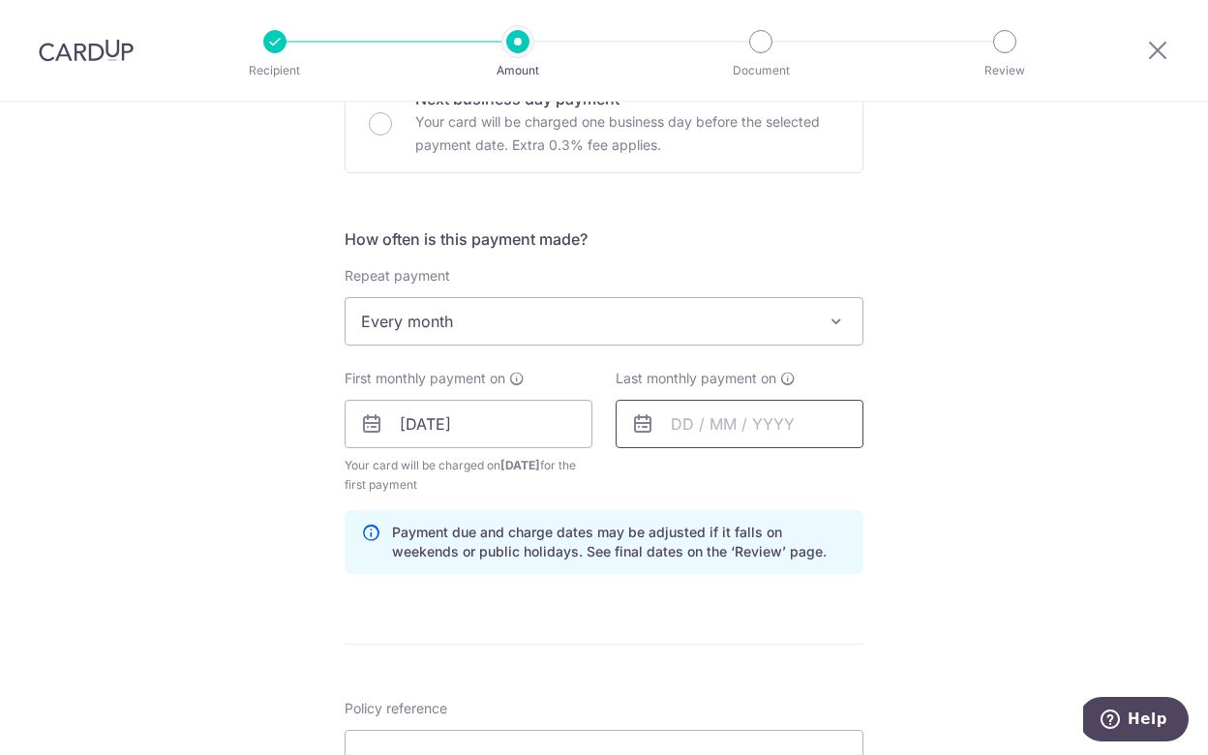
click at [668, 421] on input "text" at bounding box center [740, 424] width 248 height 48
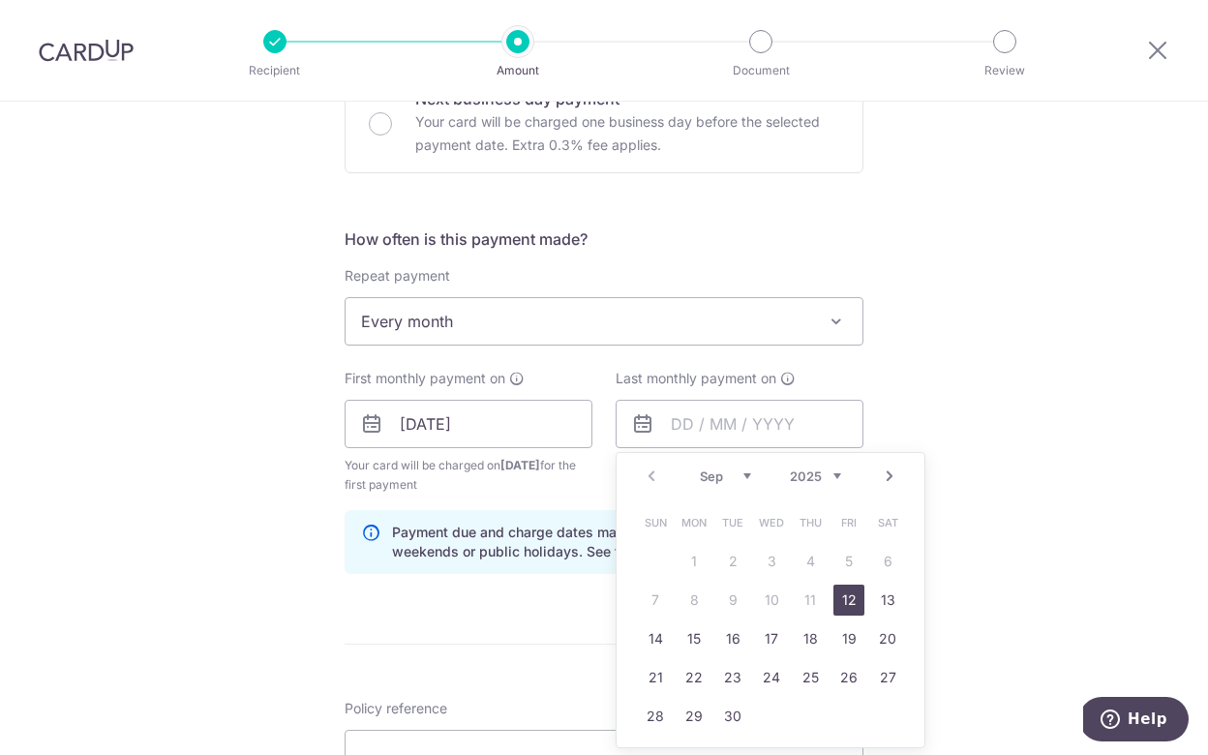
click at [893, 478] on link "Next" at bounding box center [889, 476] width 23 height 23
click at [769, 717] on link "31" at bounding box center [771, 716] width 31 height 31
type input "31/12/2025"
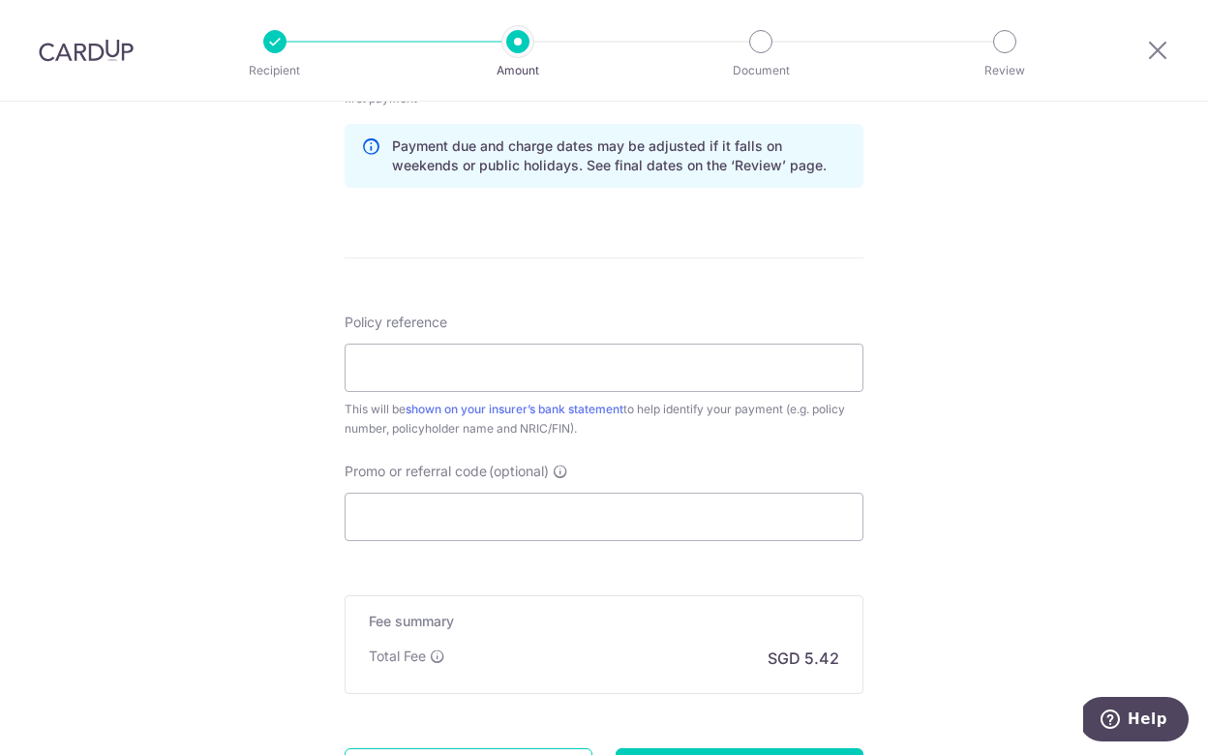
scroll to position [1022, 0]
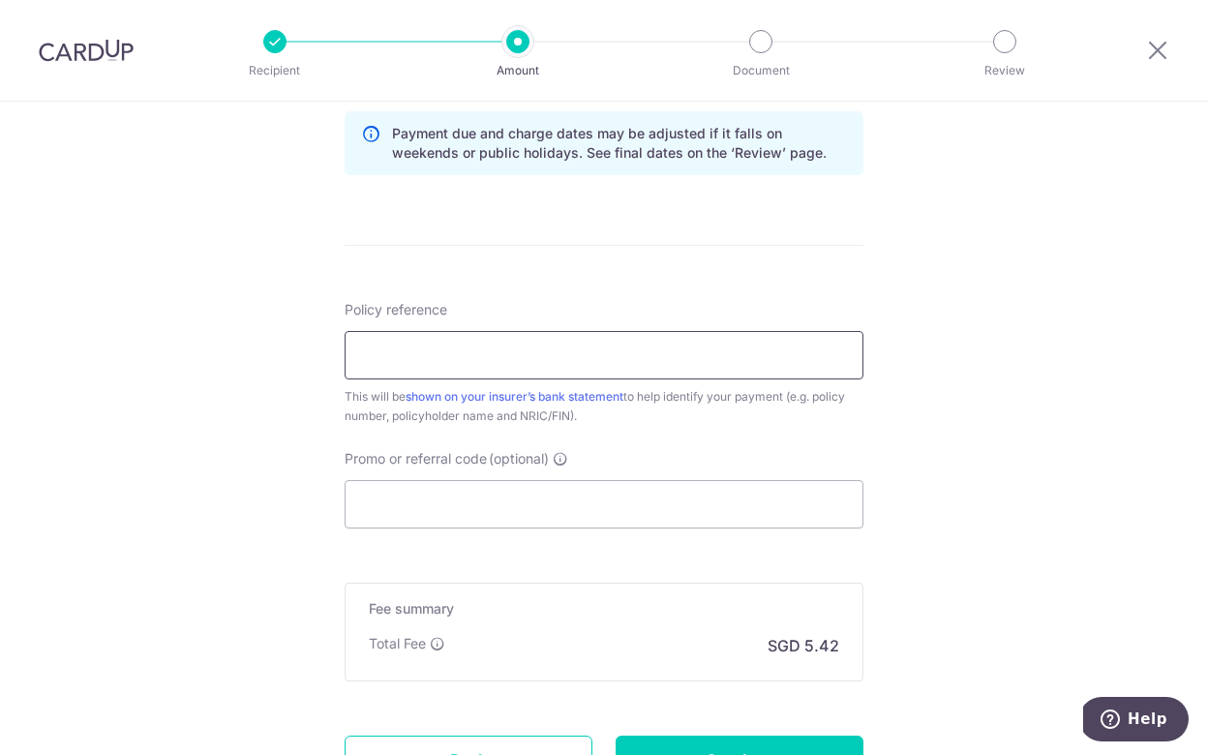
click at [538, 370] on input "Policy reference" at bounding box center [604, 355] width 519 height 48
type input "U127596730"
click at [465, 520] on input "Promo or referral code (optional)" at bounding box center [604, 504] width 519 height 48
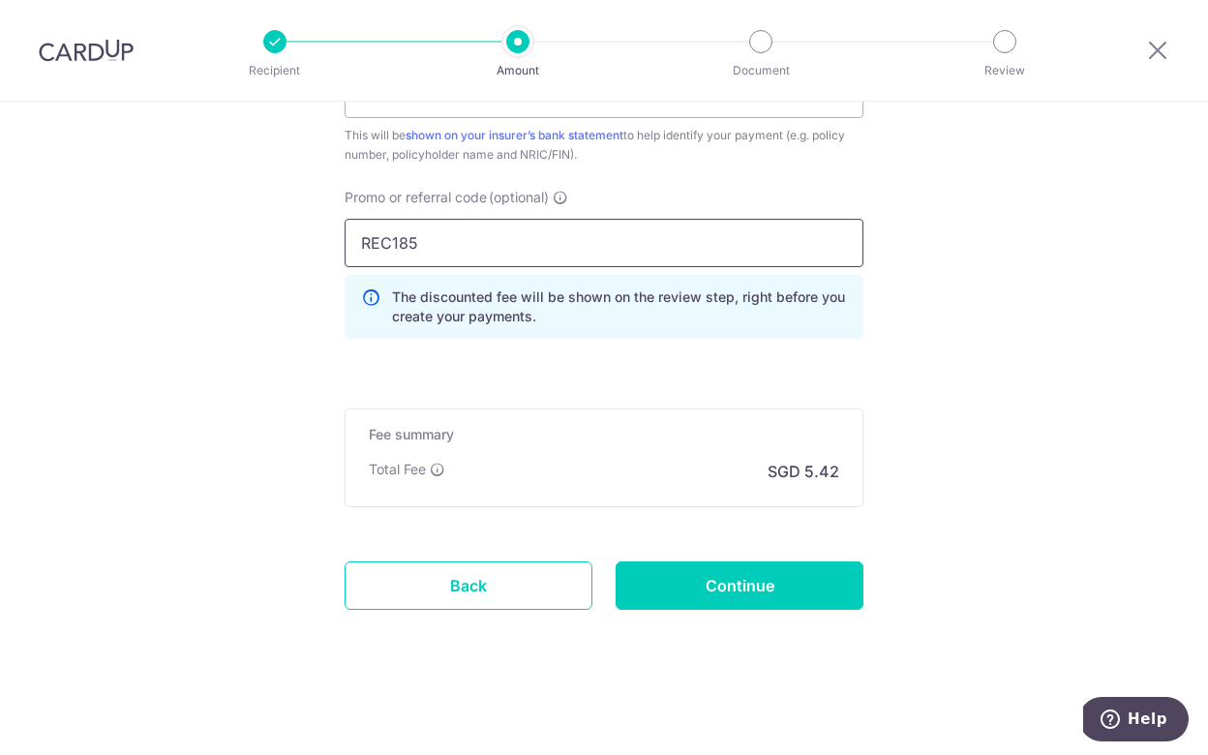
scroll to position [1284, 0]
type input "REC185"
click at [778, 585] on input "Continue" at bounding box center [740, 586] width 248 height 48
type input "Create Schedule"
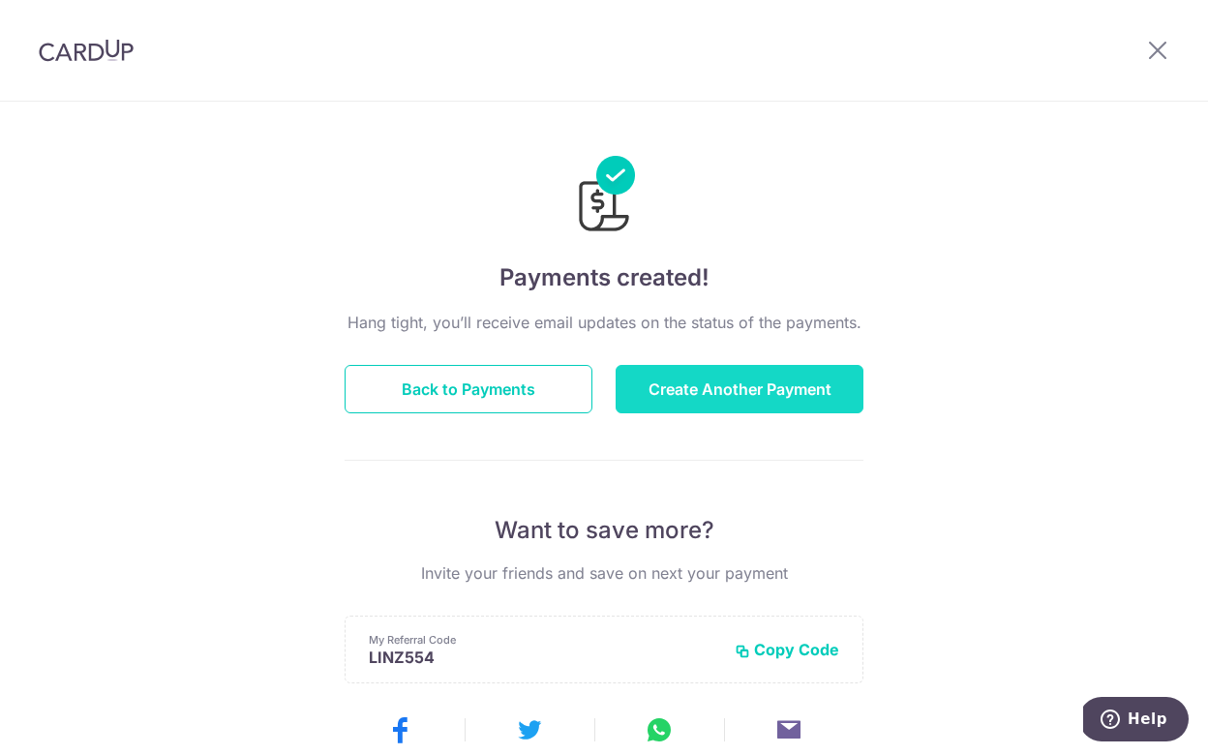
click at [667, 382] on button "Create Another Payment" at bounding box center [740, 389] width 248 height 48
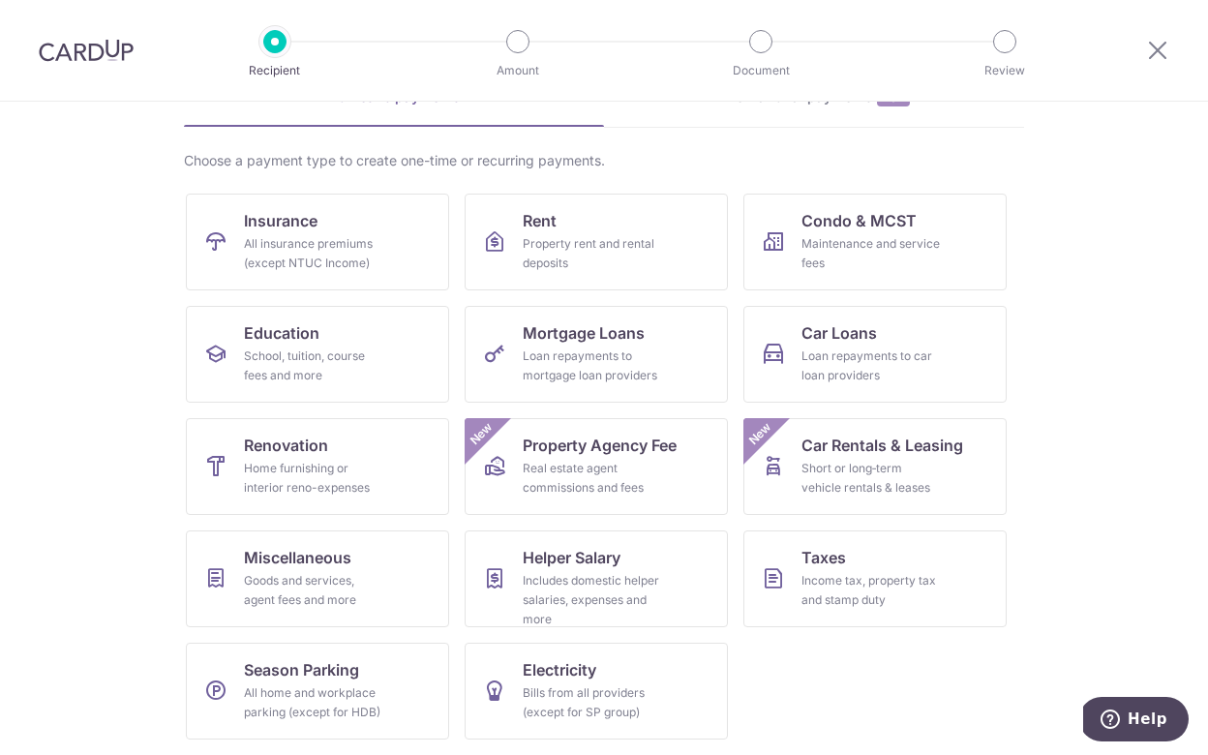
scroll to position [111, 0]
